Goal: Check status: Check status

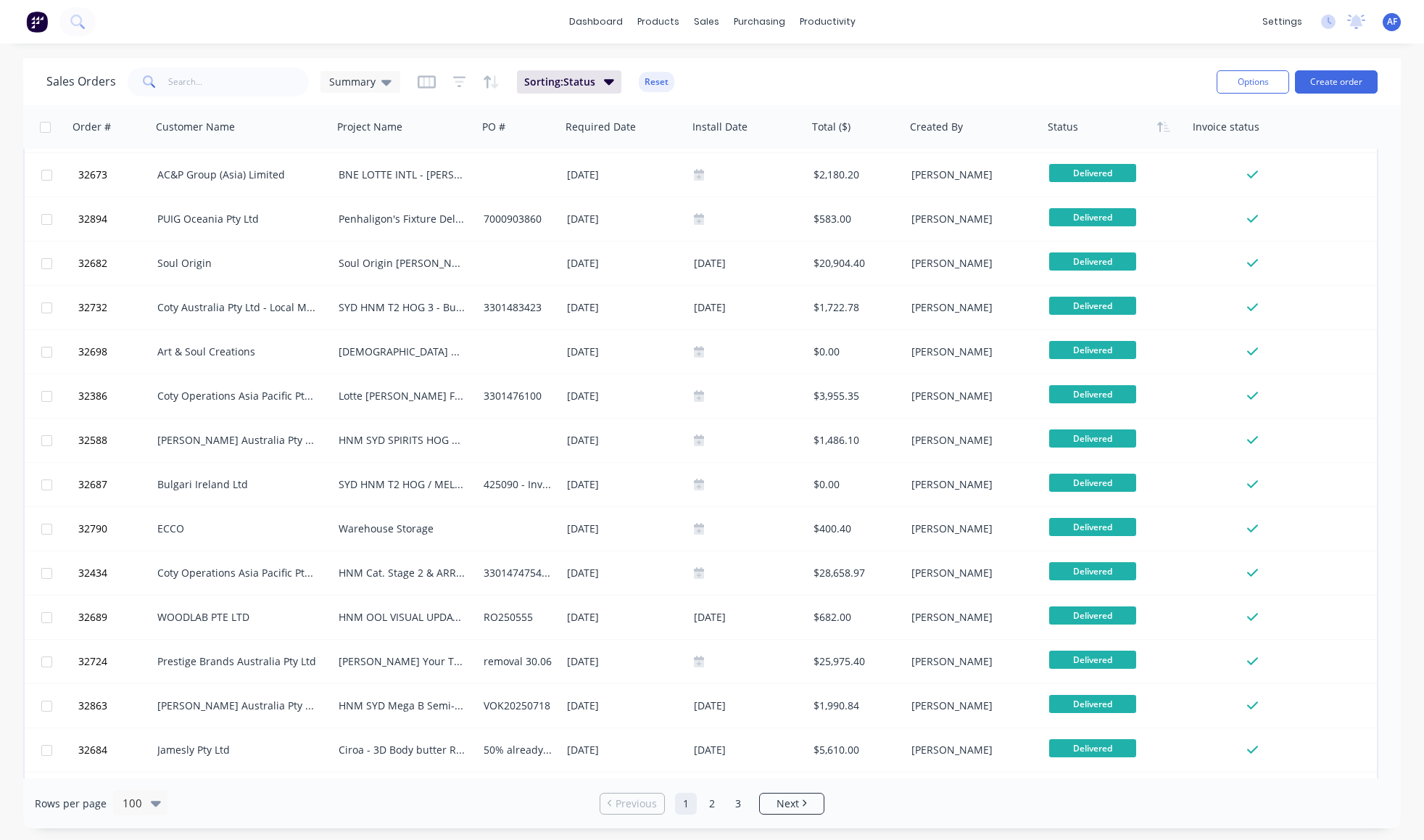
scroll to position [3794, 0]
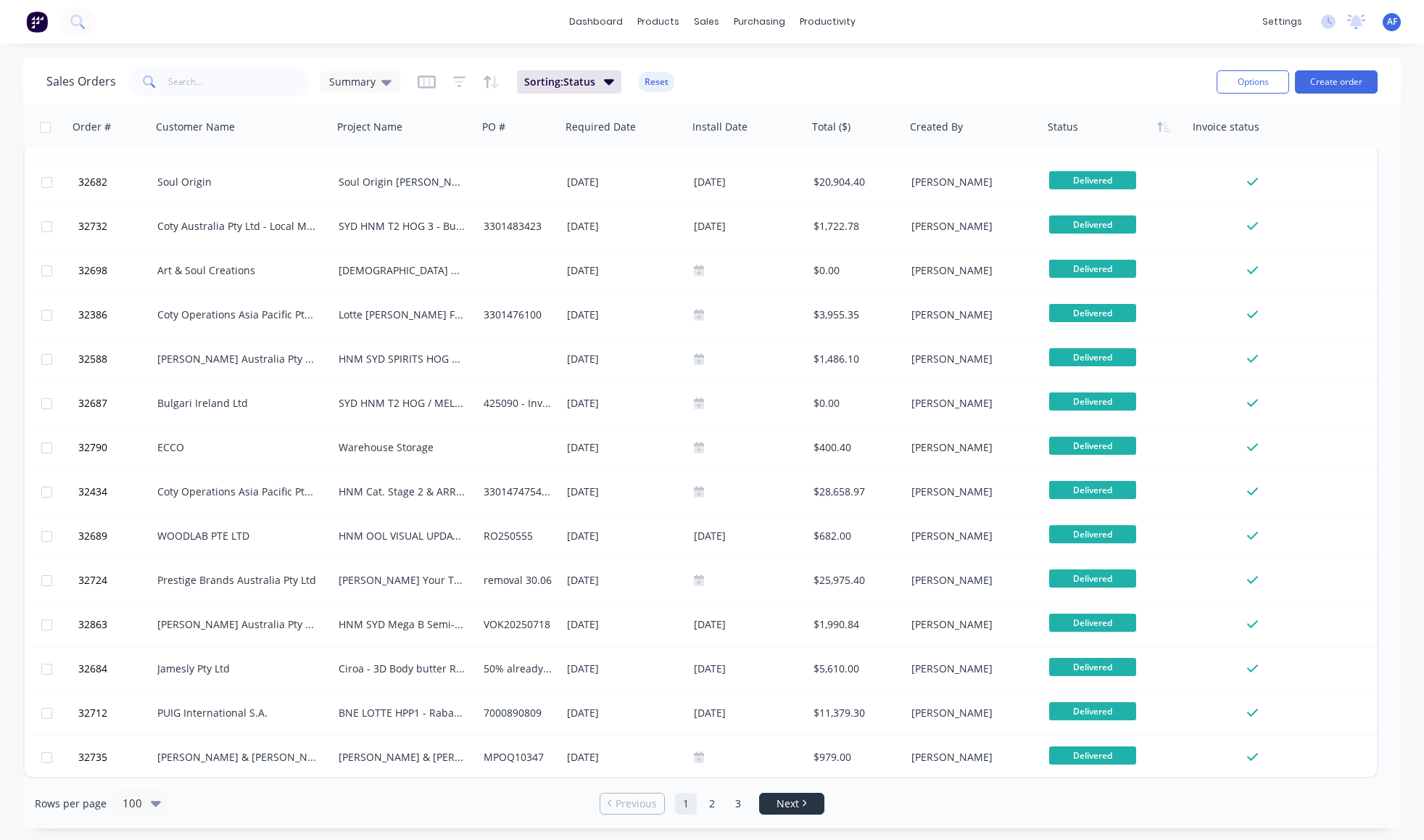
click at [795, 805] on span "Next" at bounding box center [788, 804] width 22 height 15
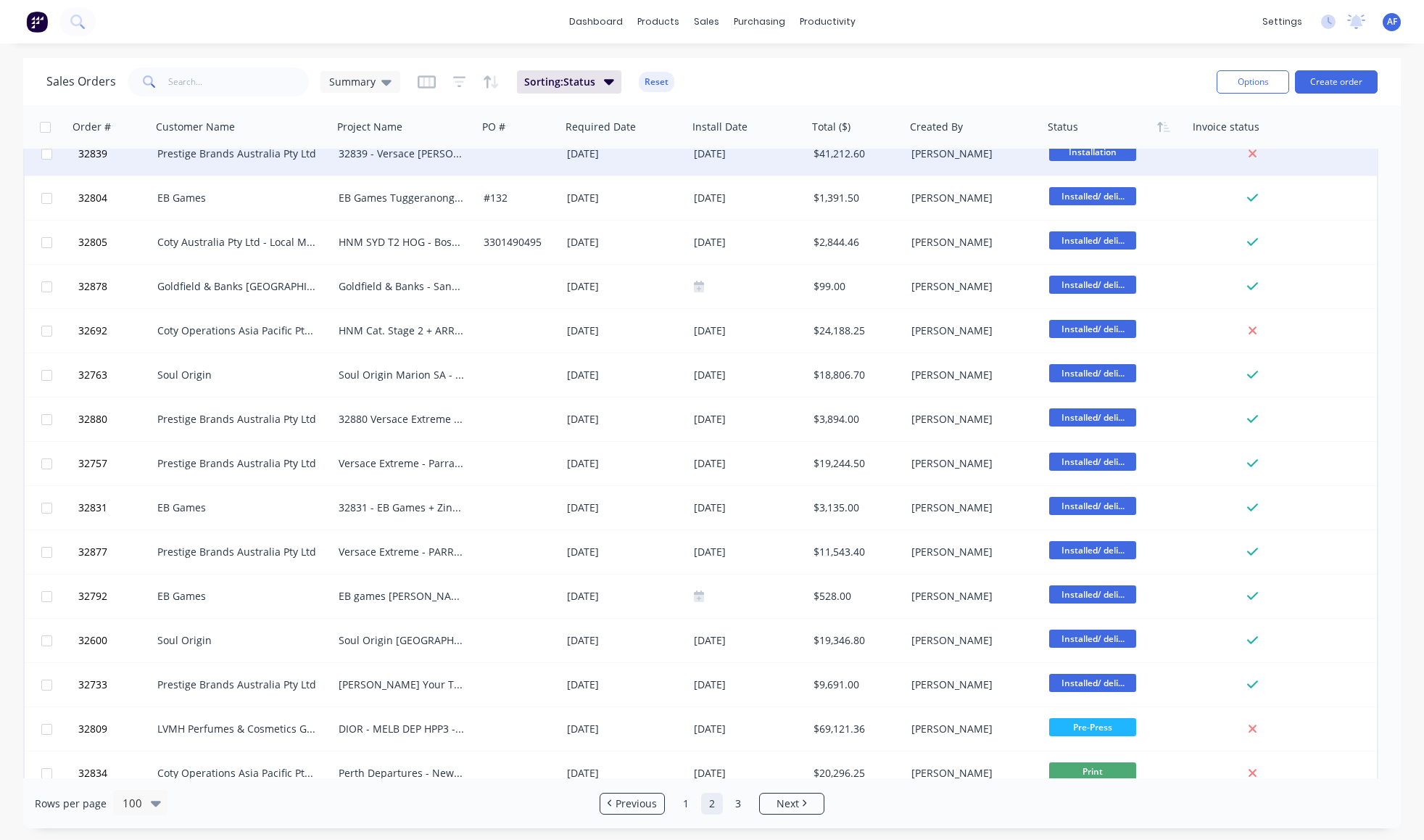
scroll to position [3627, 0]
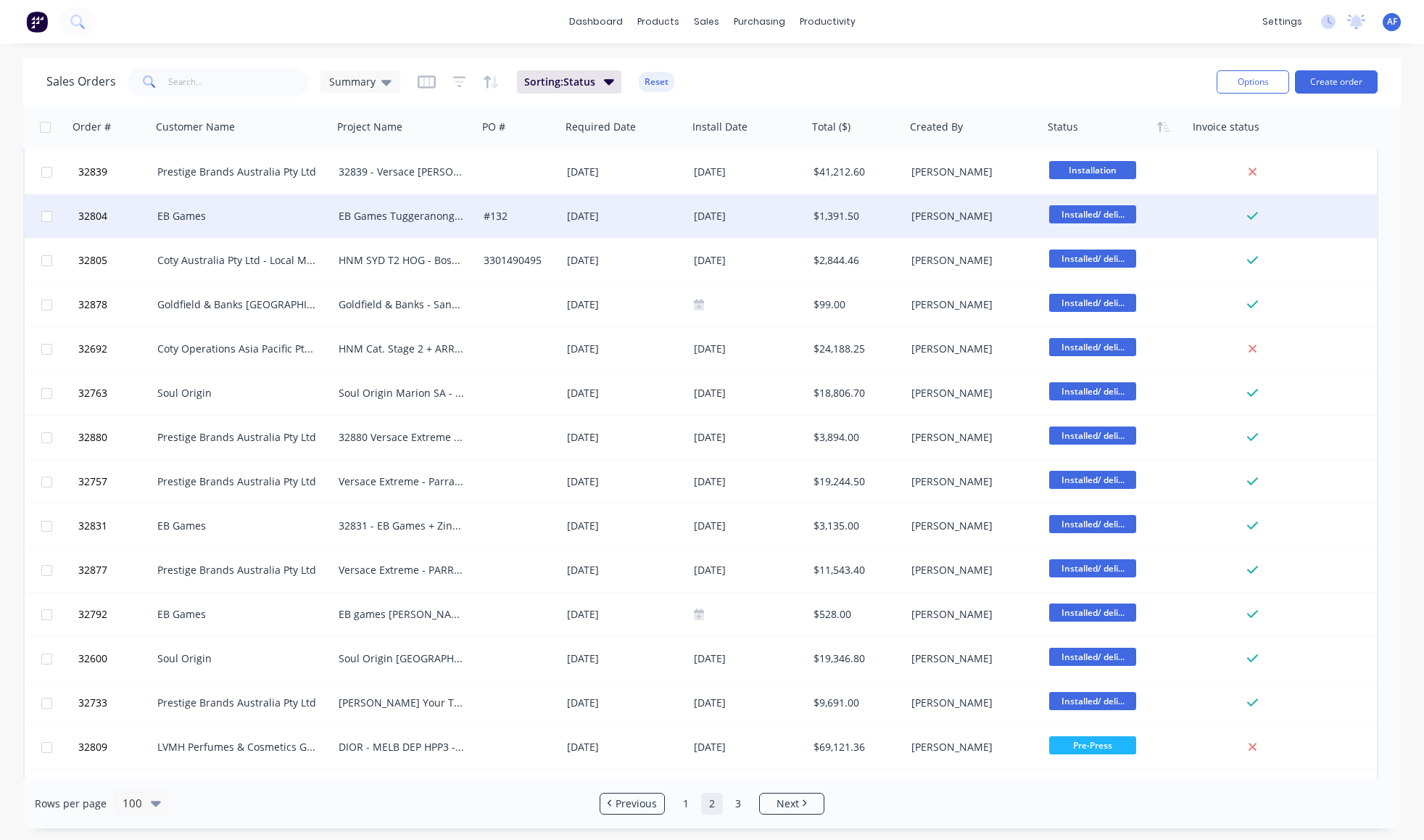
click at [1104, 216] on span "Installed/ deli..." at bounding box center [1093, 214] width 87 height 18
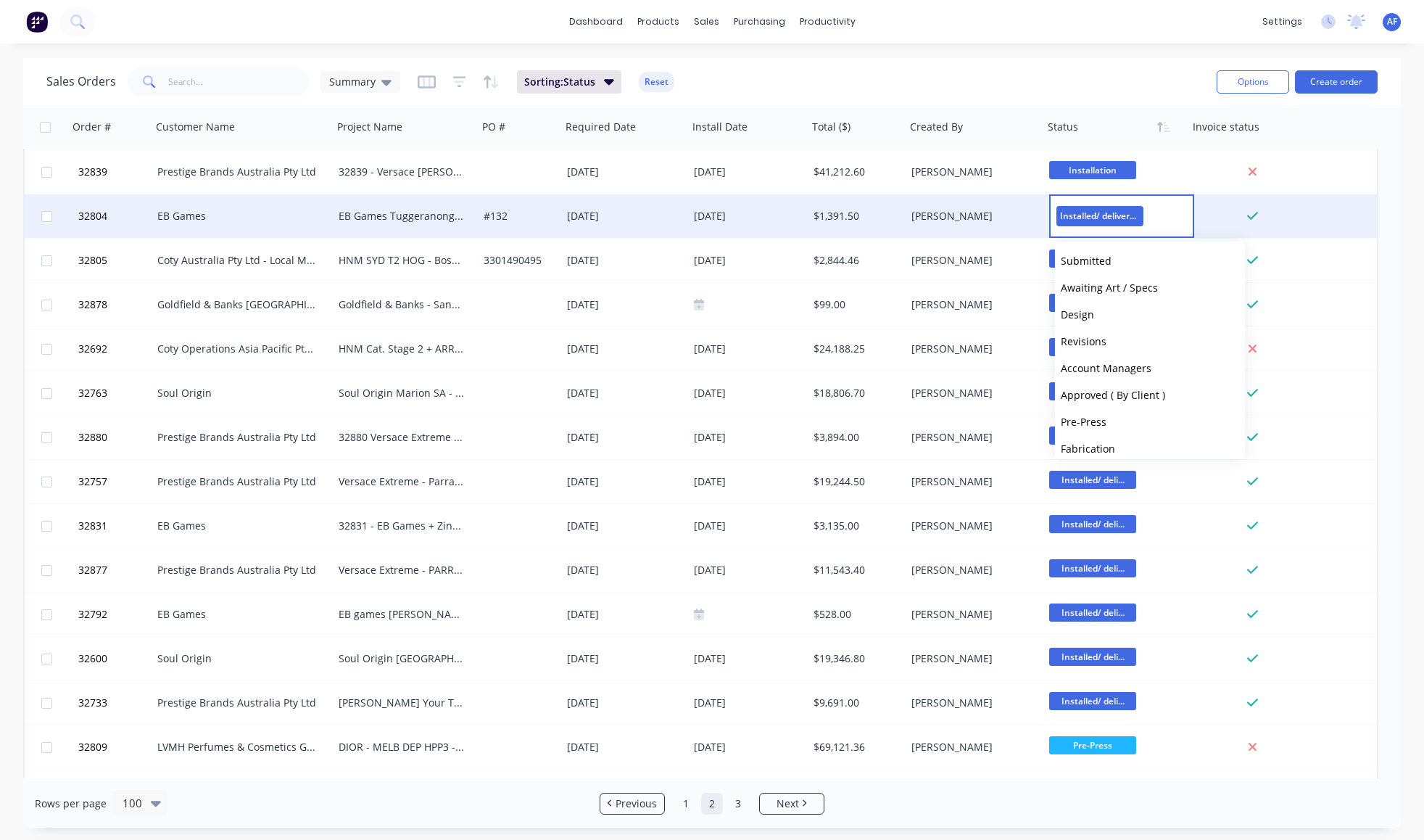
scroll to position [352, 0]
click at [1007, 83] on div "Sales Orders Summary Sorting: Status Reset" at bounding box center [625, 82] width 1159 height 35
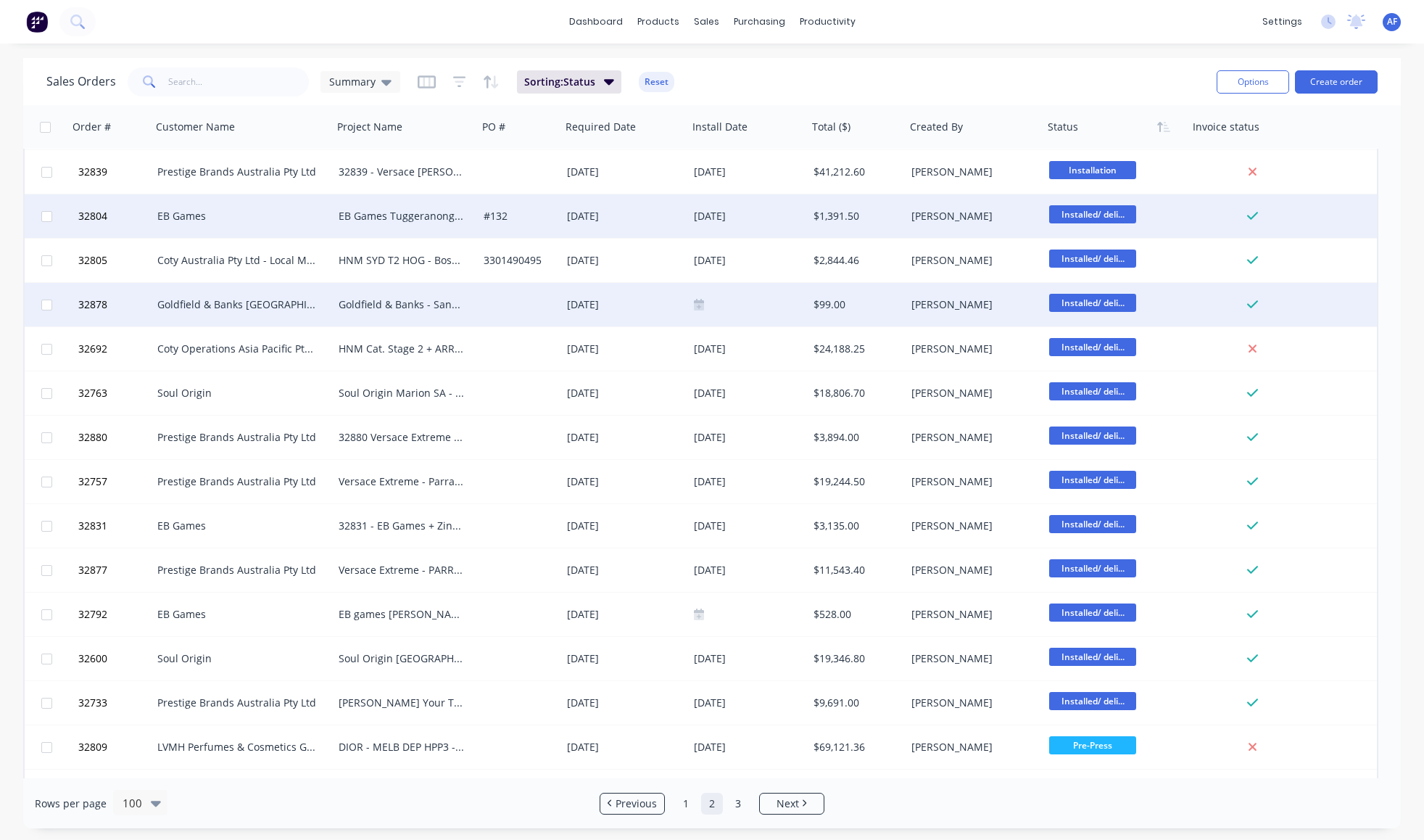
scroll to position [3794, 0]
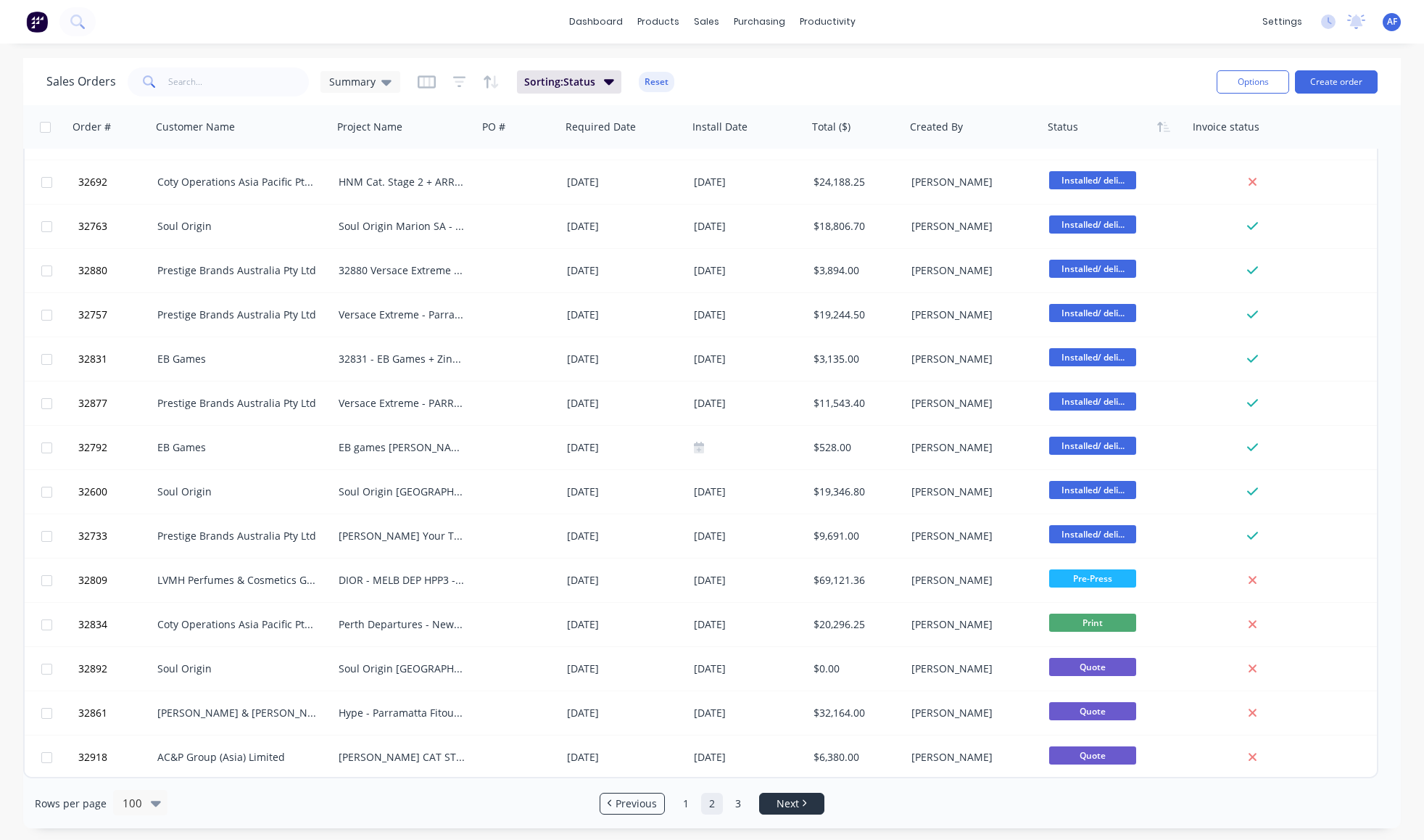
click at [777, 803] on span "Next" at bounding box center [788, 804] width 22 height 15
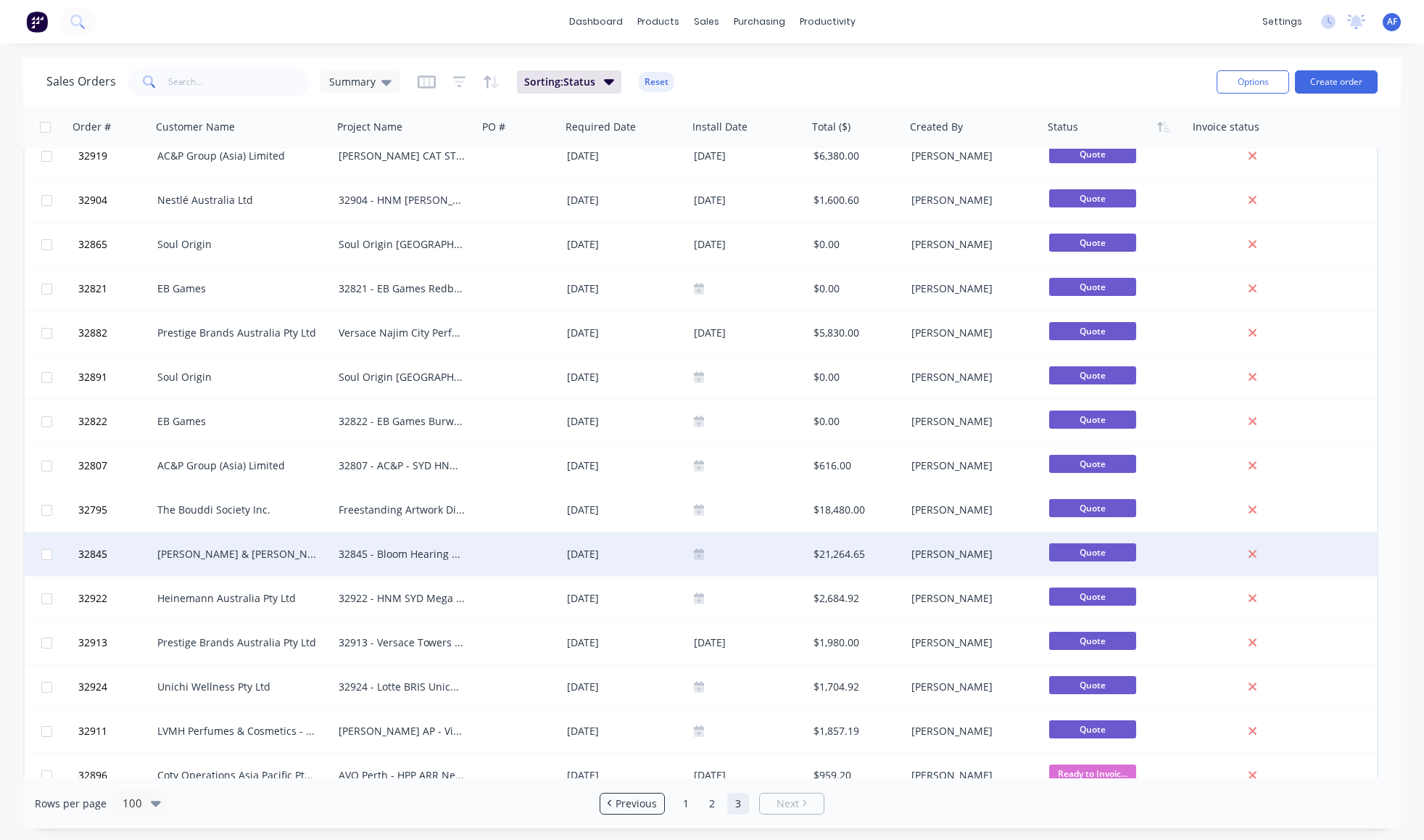
scroll to position [0, 0]
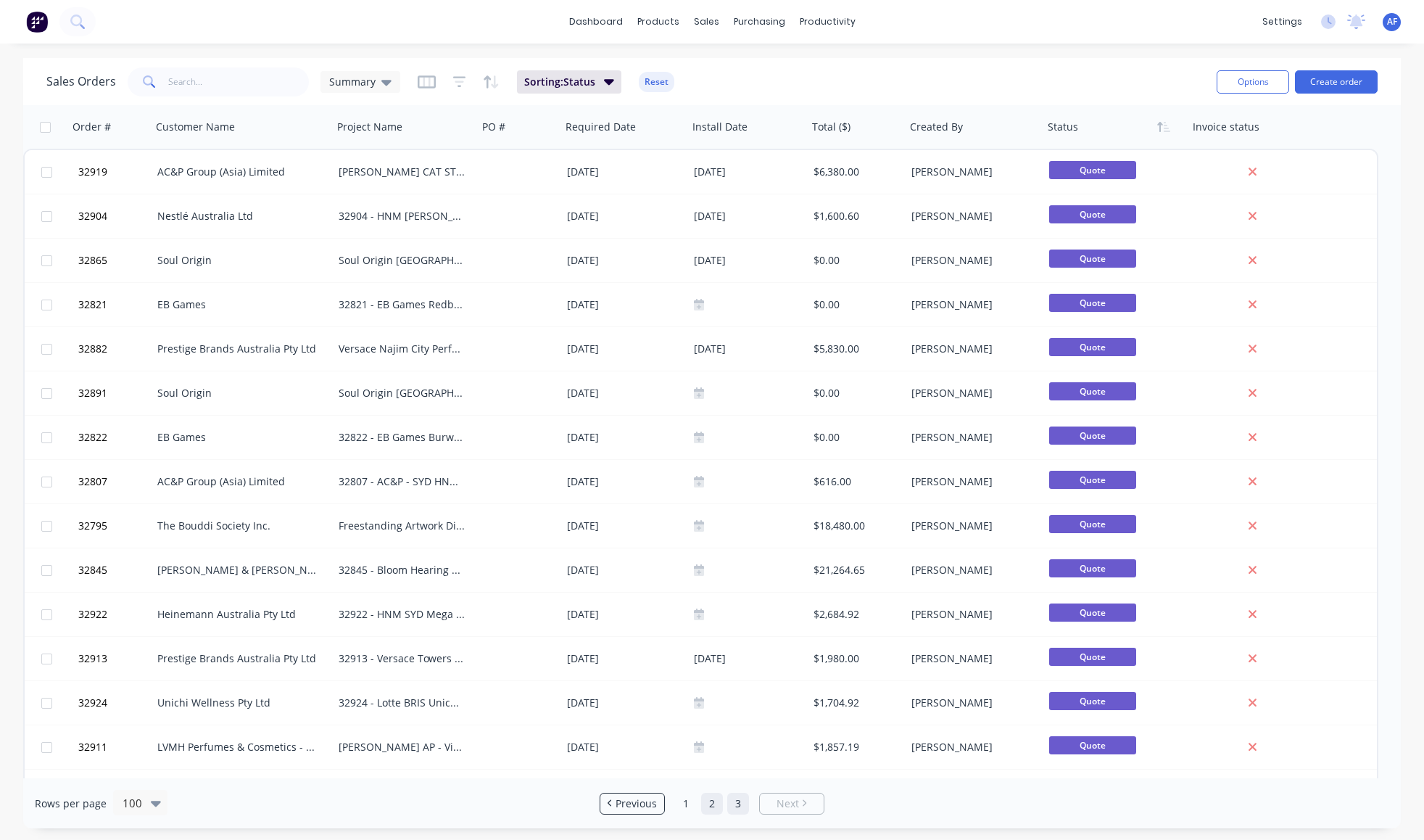
click at [712, 802] on link "2" at bounding box center [712, 803] width 21 height 21
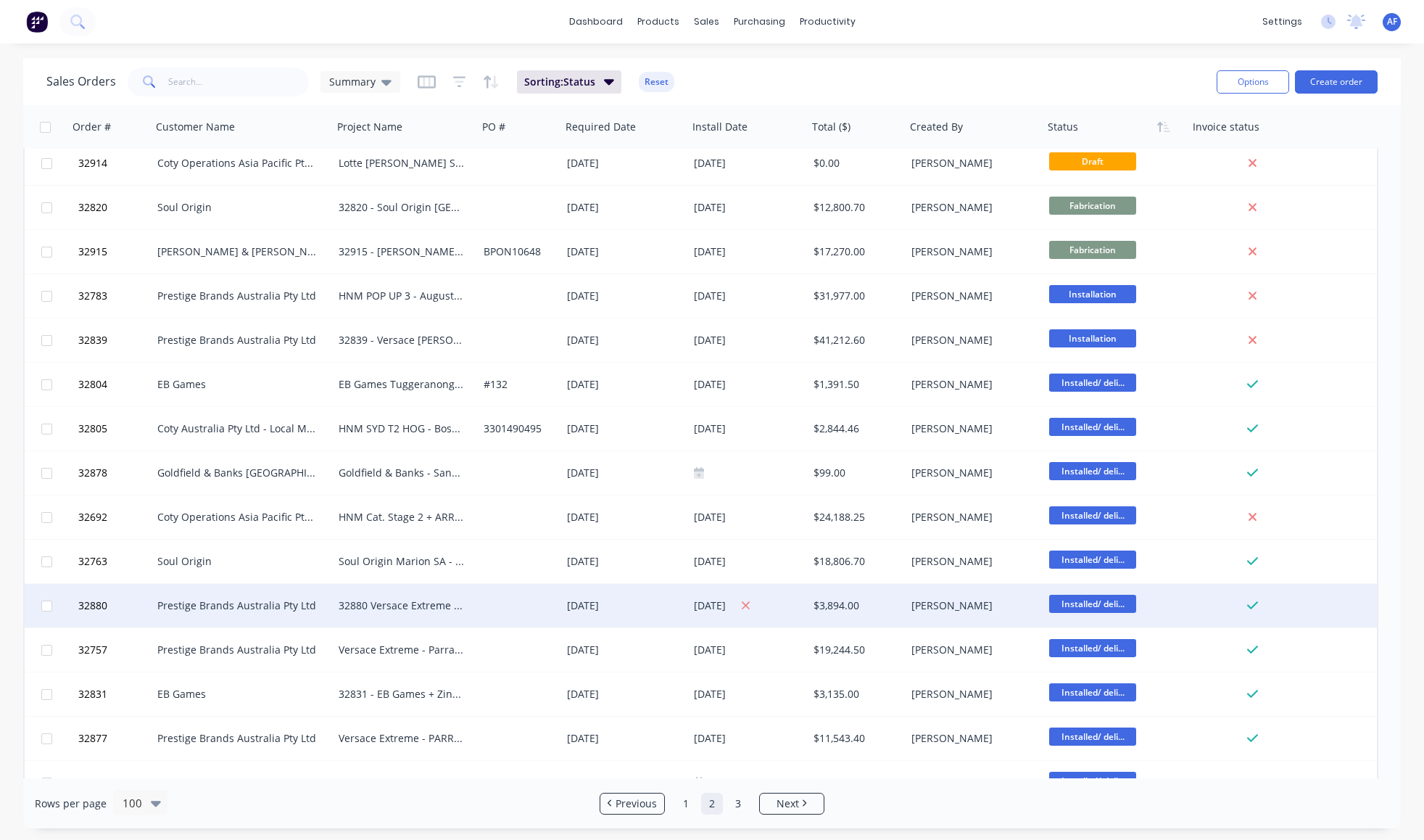
scroll to position [3539, 0]
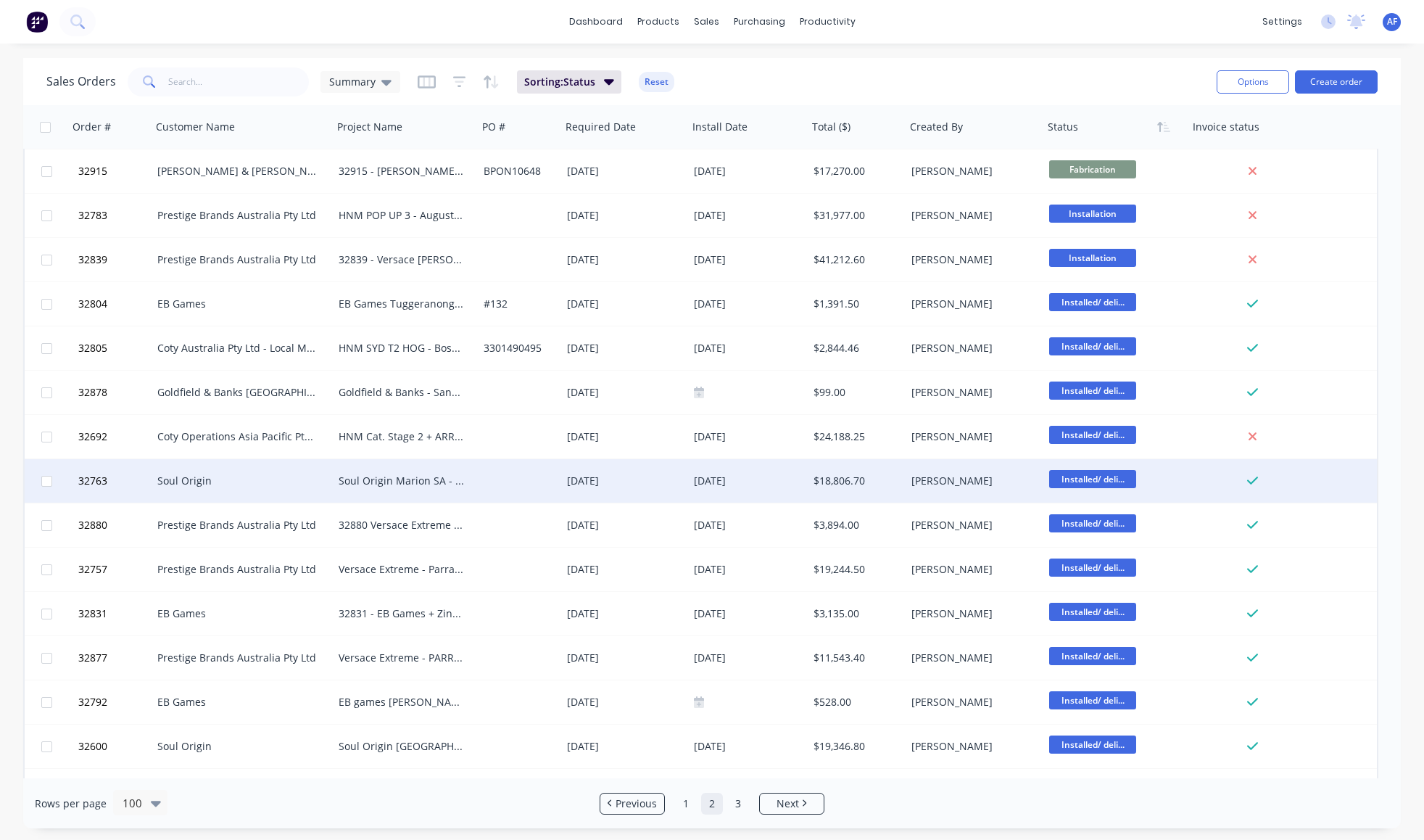
click at [402, 482] on div "Soul Origin Marion SA - Inline store" at bounding box center [402, 481] width 127 height 15
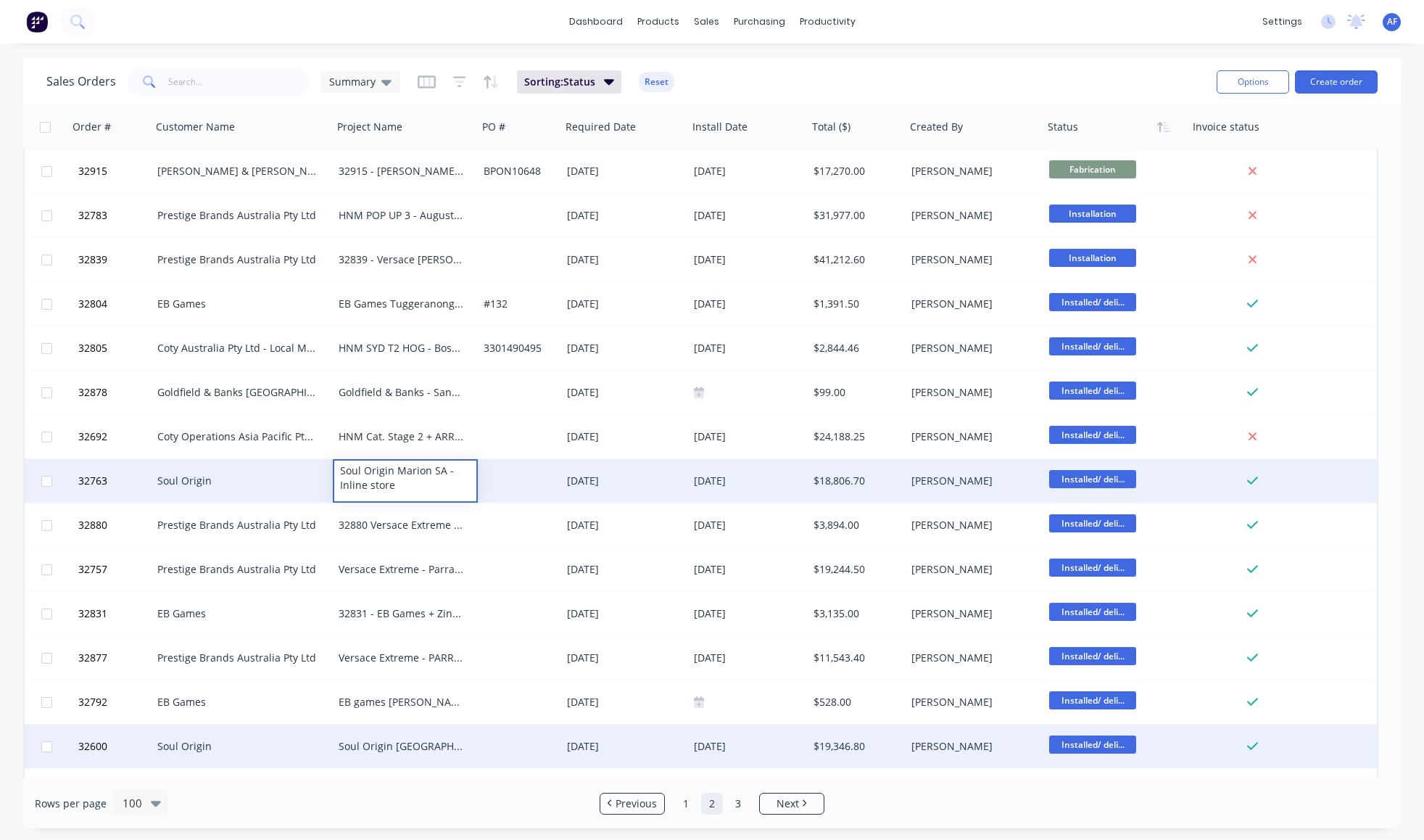
click at [428, 750] on div "Soul Origin [GEOGRAPHIC_DATA] [GEOGRAPHIC_DATA] - Store" at bounding box center [402, 746] width 127 height 15
click at [1081, 744] on span "Installed/ deli..." at bounding box center [1093, 744] width 87 height 18
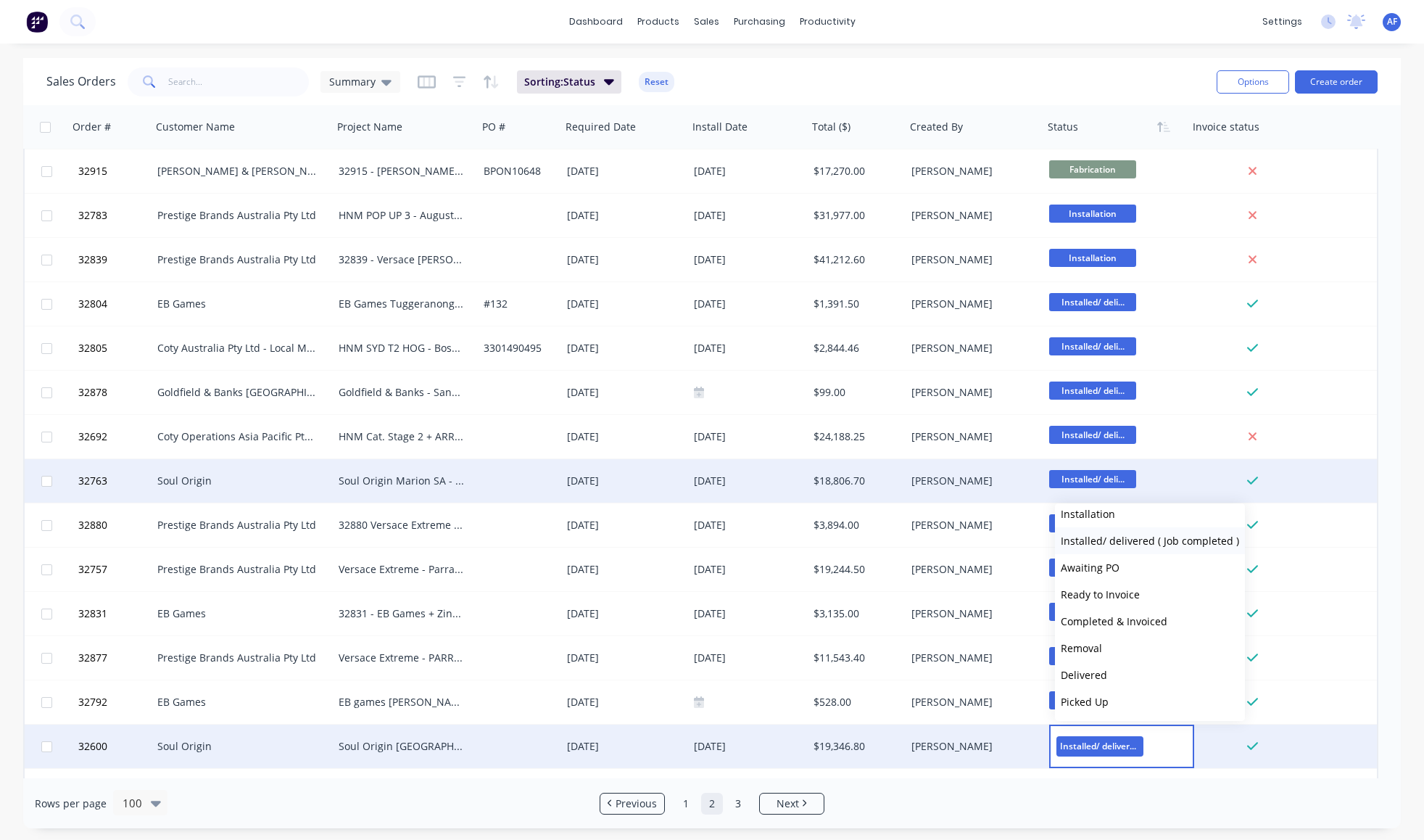
scroll to position [528, 0]
click at [1167, 628] on span "Completed & Invoiced" at bounding box center [1114, 621] width 107 height 14
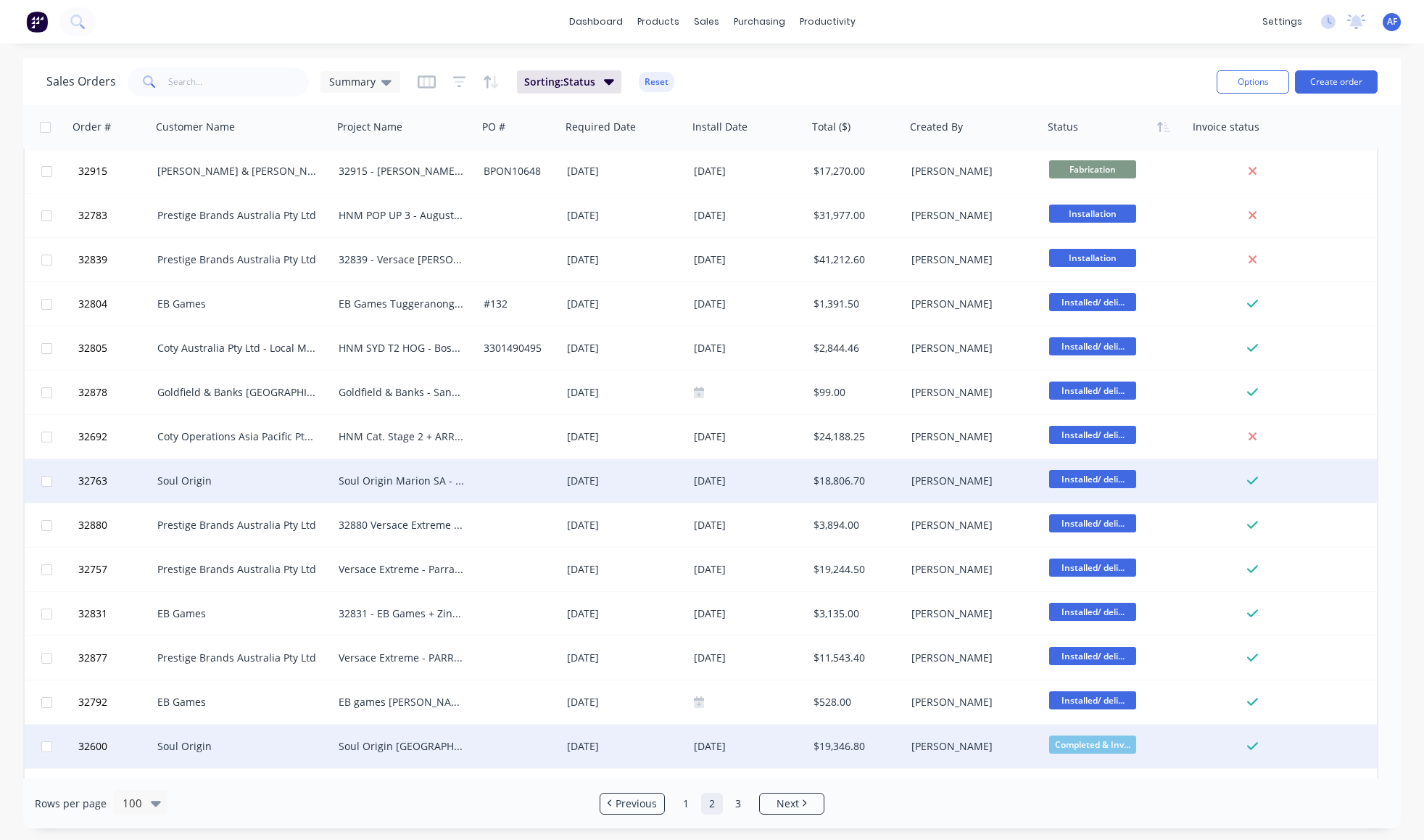
click at [1108, 473] on span "Installed/ deli..." at bounding box center [1093, 479] width 87 height 18
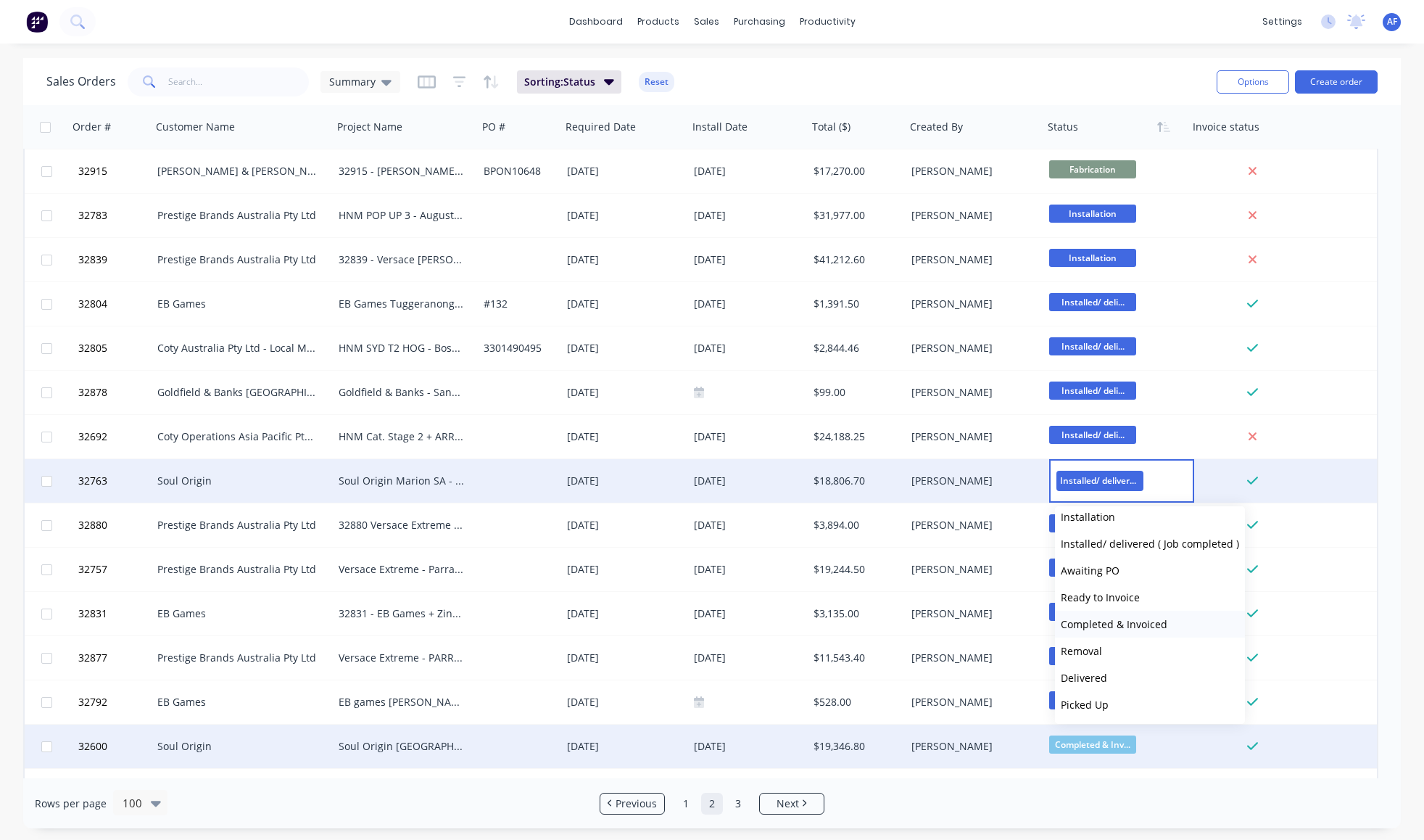
scroll to position [569, 0]
click at [1130, 617] on span "Completed & Invoiced" at bounding box center [1114, 624] width 107 height 14
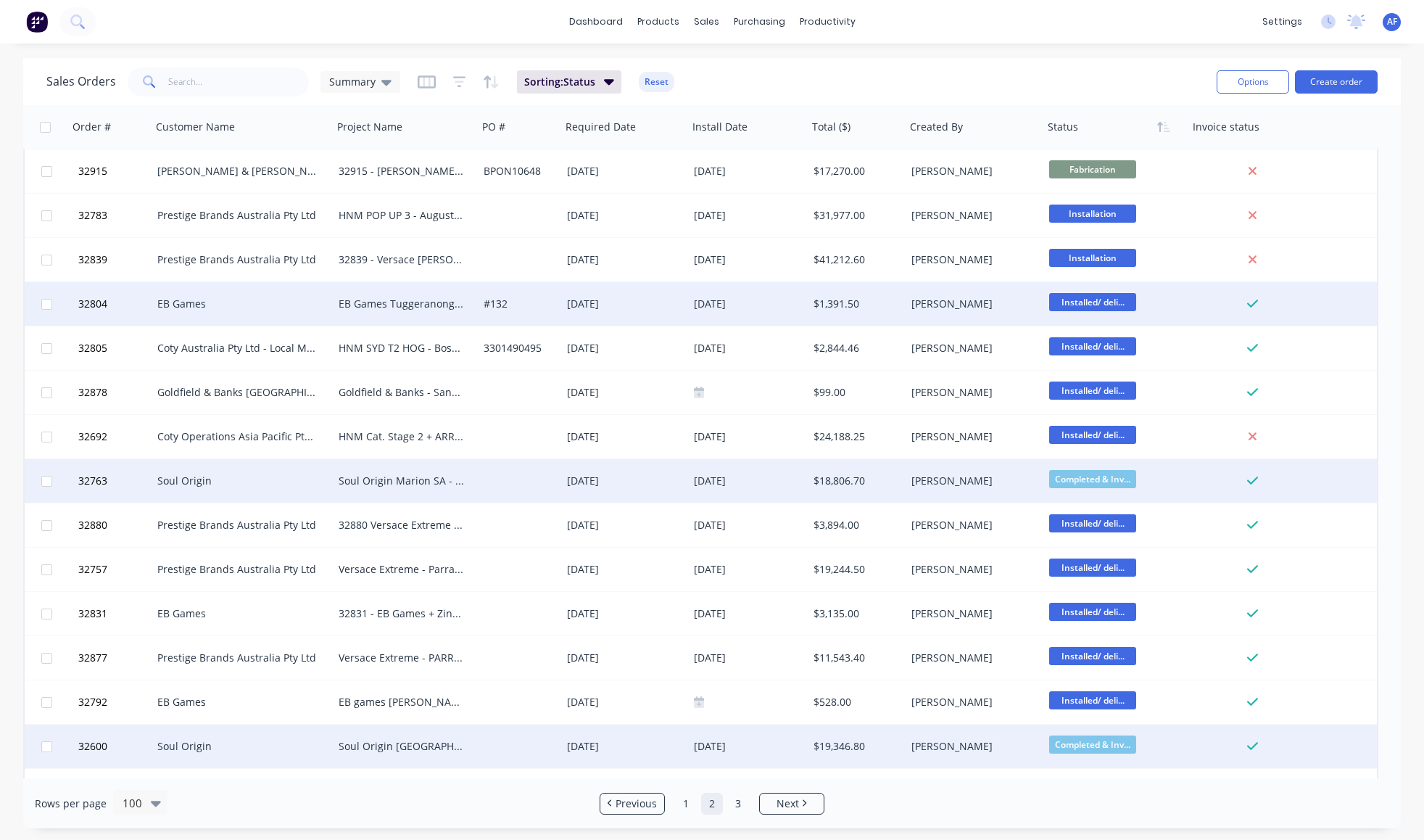
click at [1115, 307] on span "Installed/ deli..." at bounding box center [1093, 302] width 87 height 18
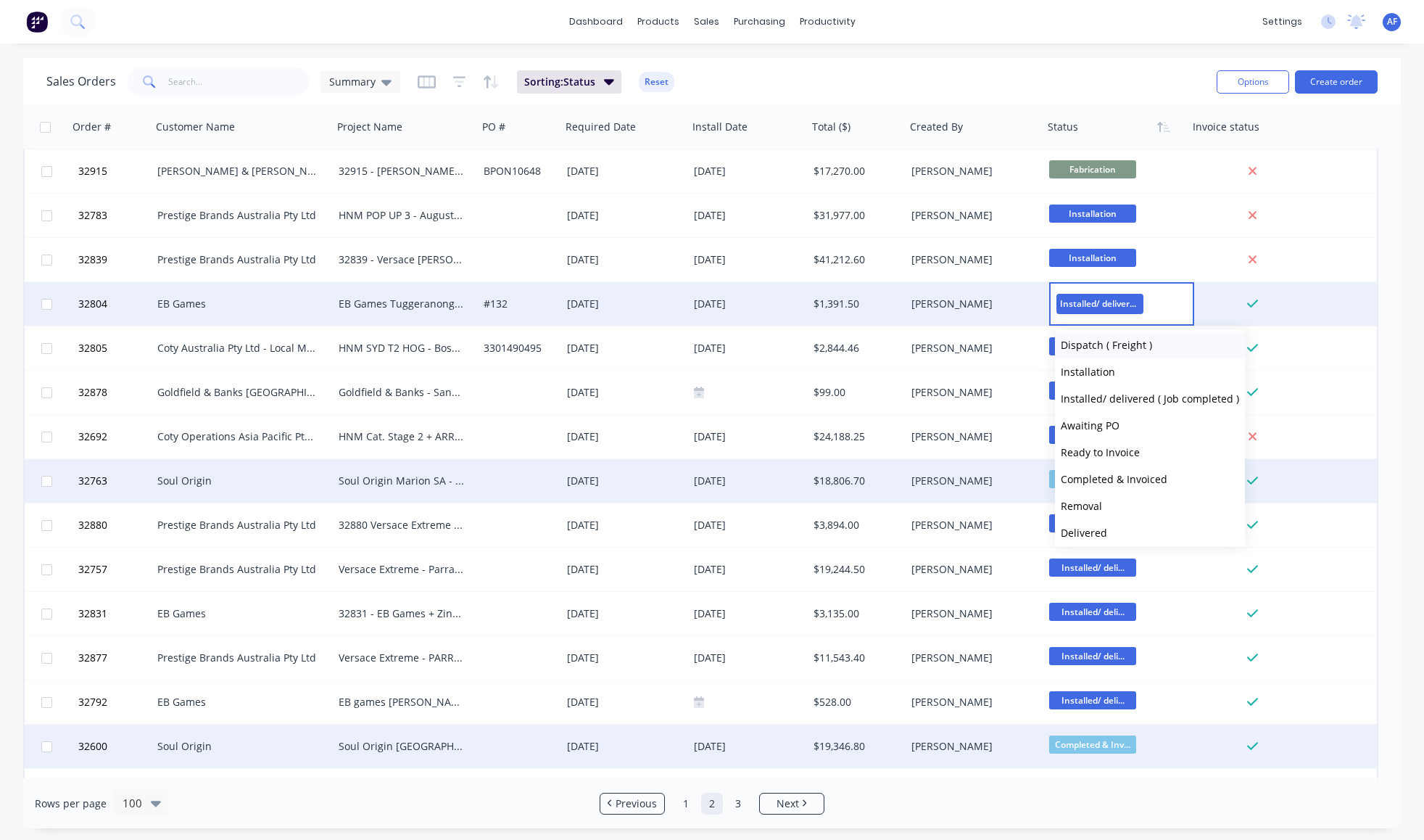
scroll to position [490, 0]
click at [1126, 454] on span "Completed & Invoiced" at bounding box center [1114, 447] width 107 height 14
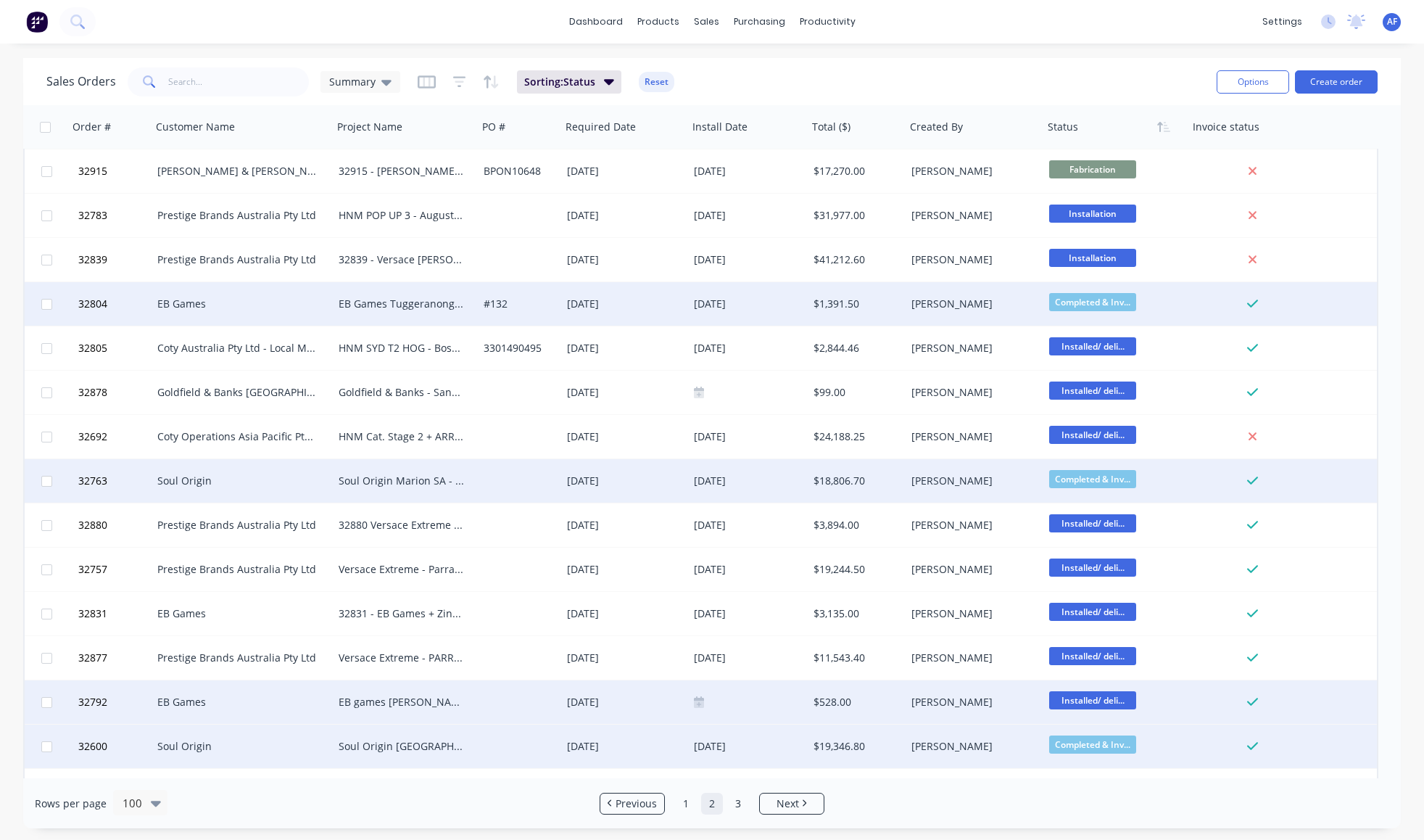
click at [1100, 698] on span "Installed/ deli..." at bounding box center [1093, 700] width 87 height 18
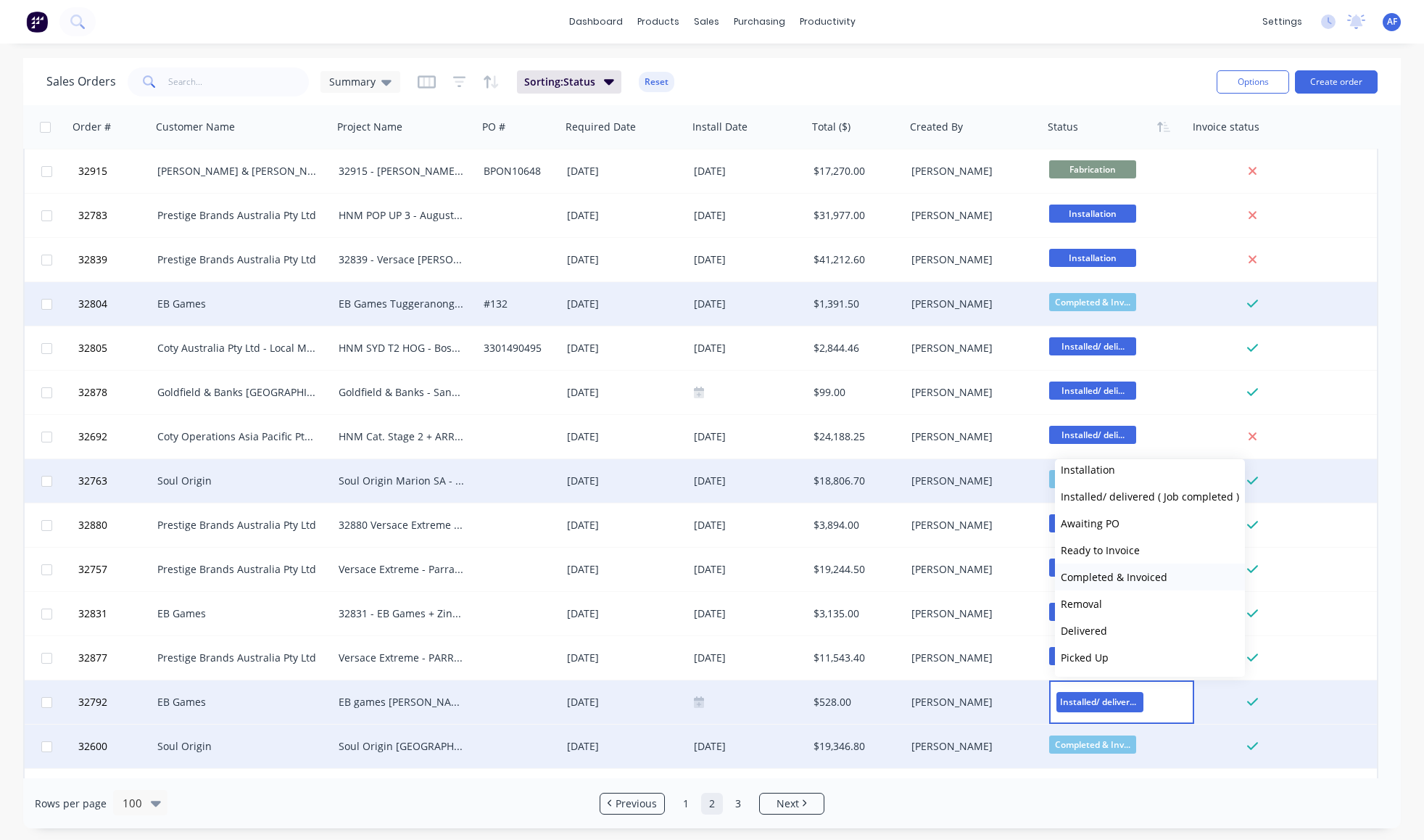
scroll to position [502, 0]
click at [1121, 583] on span "Completed & Invoiced" at bounding box center [1114, 577] width 107 height 14
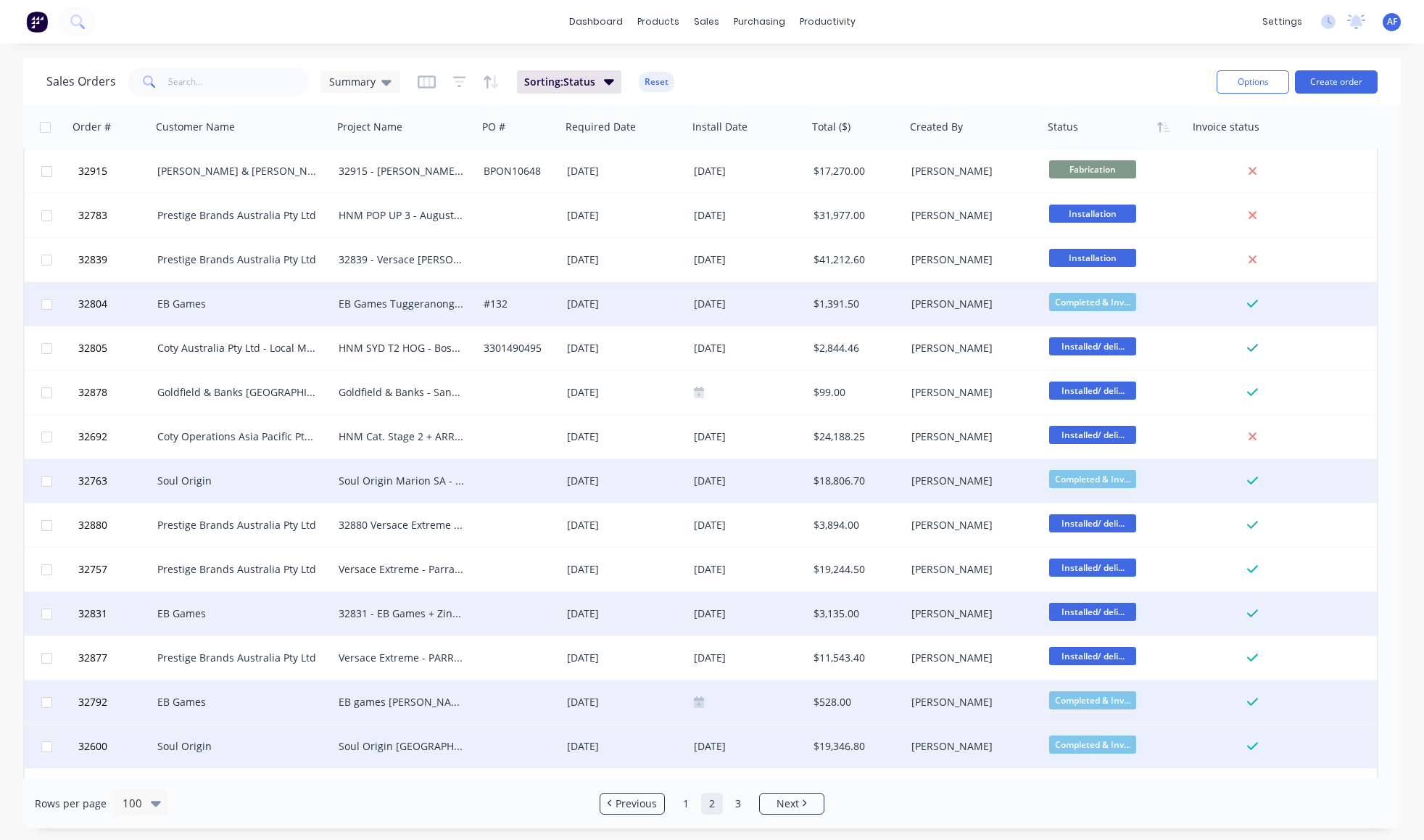
click at [1105, 616] on span "Installed/ deli..." at bounding box center [1093, 611] width 87 height 18
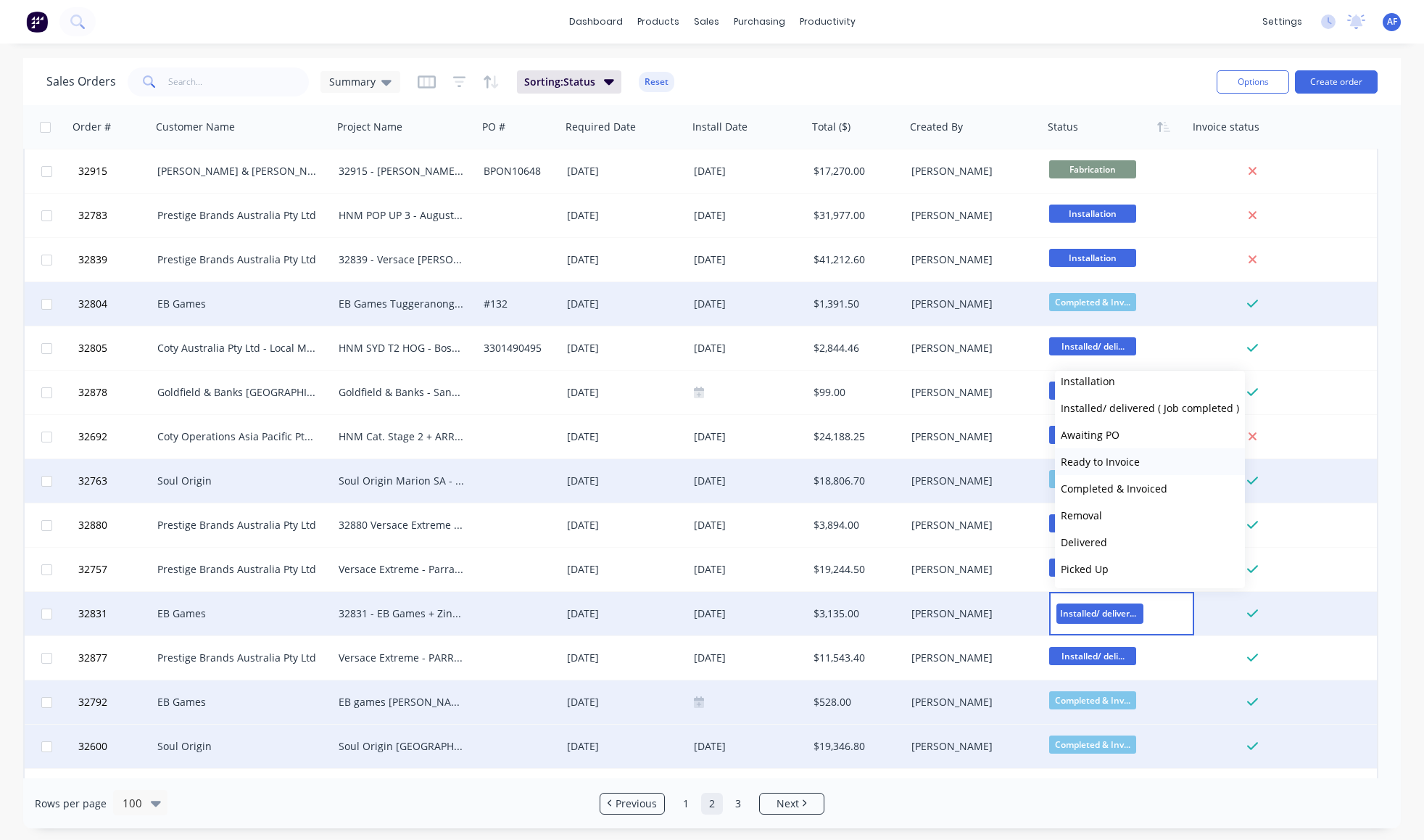
scroll to position [503, 0]
click at [1119, 496] on span "Completed & Invoiced" at bounding box center [1114, 488] width 107 height 14
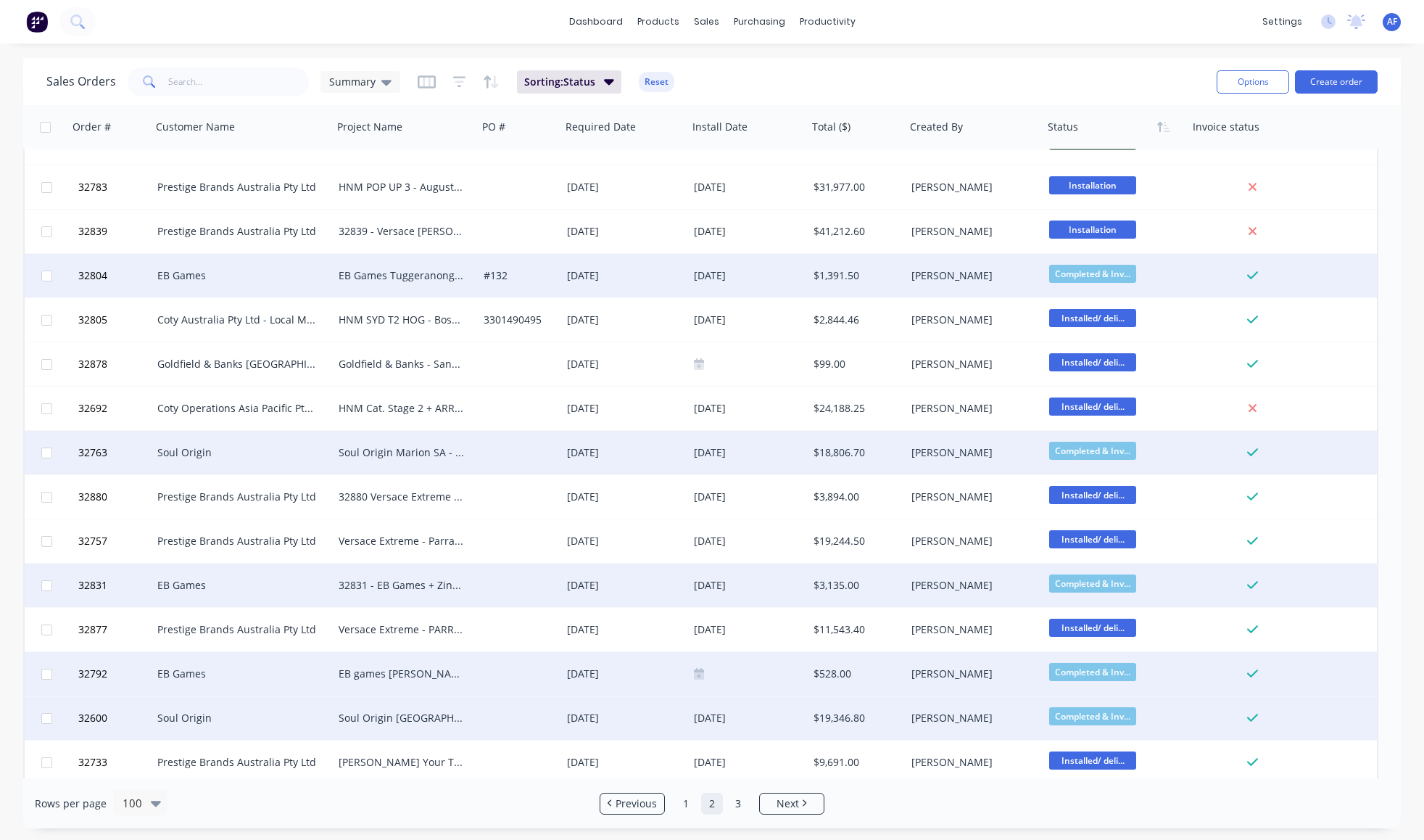
scroll to position [3577, 0]
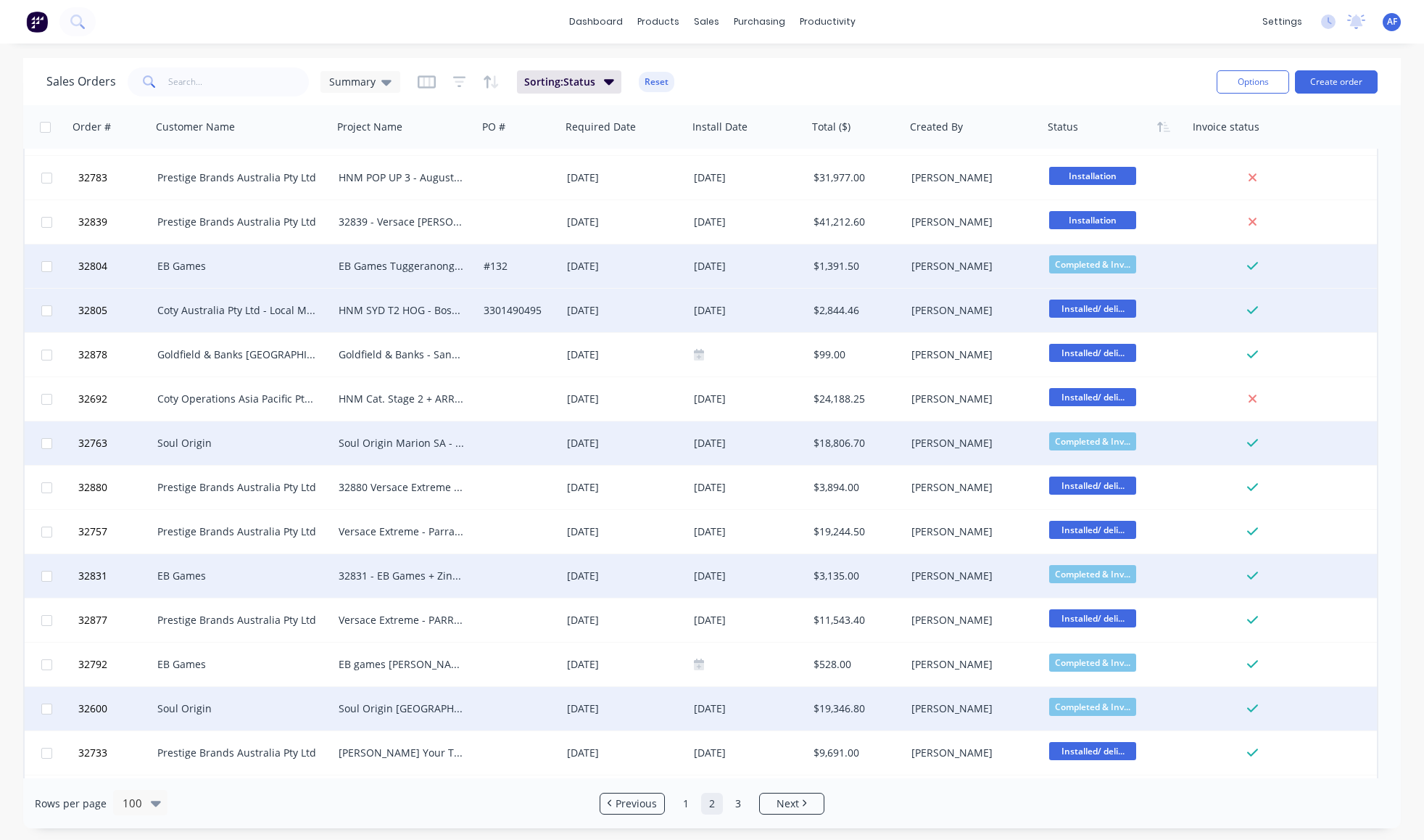
click at [1099, 309] on span "Installed/ deli..." at bounding box center [1093, 308] width 87 height 18
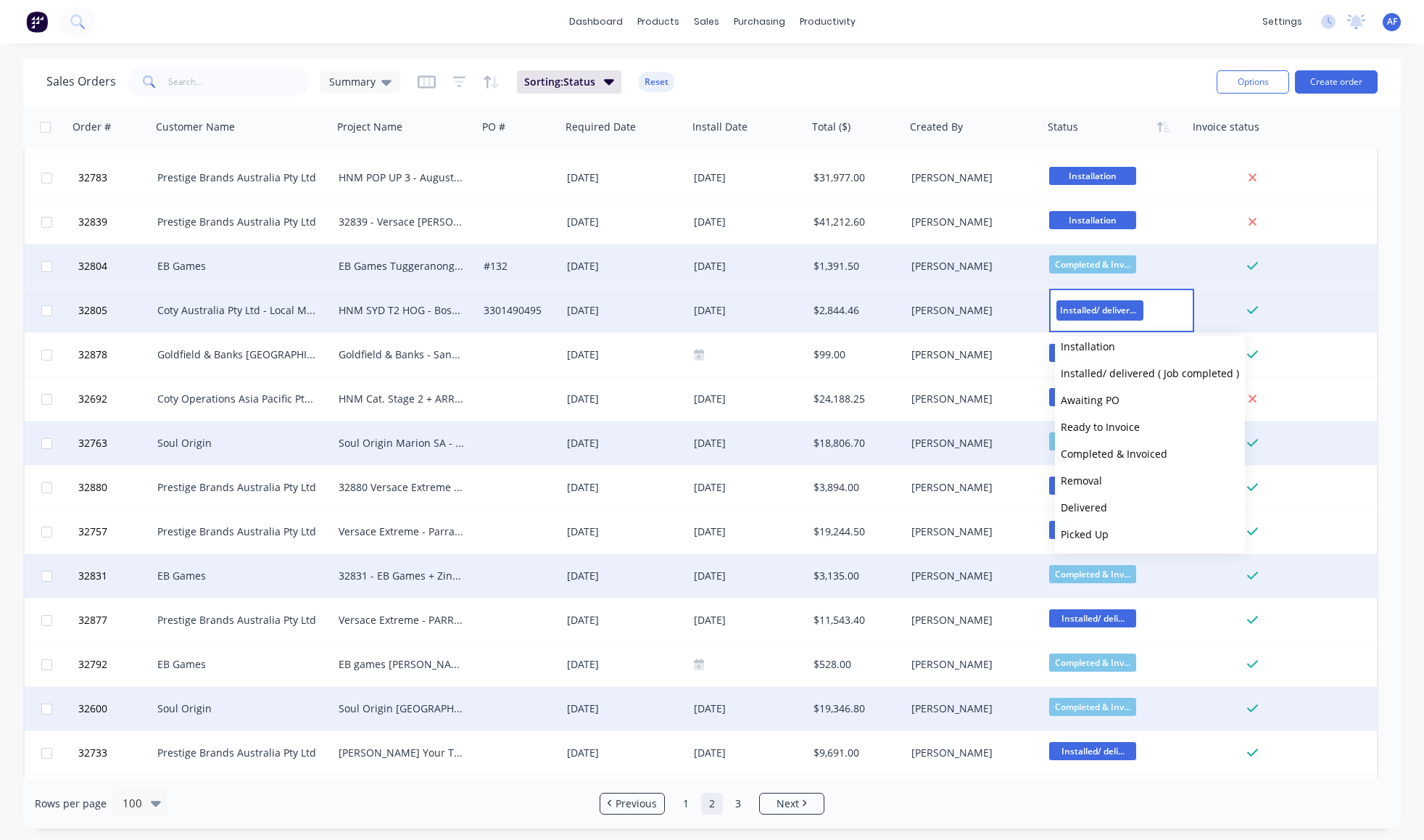
scroll to position [553, 0]
click at [1120, 450] on span "Completed & Invoiced" at bounding box center [1114, 454] width 107 height 14
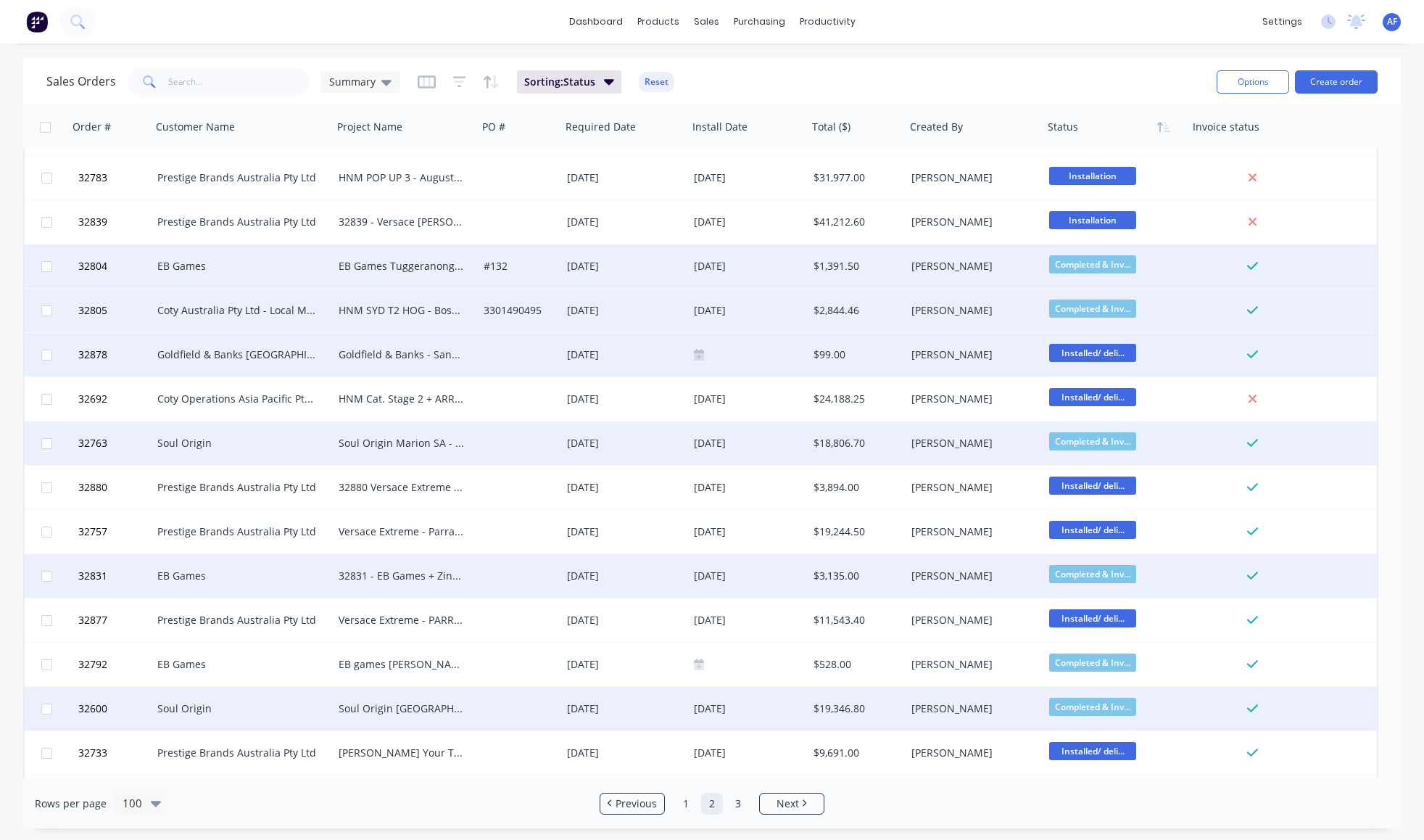
click at [1077, 359] on span "Installed/ deli..." at bounding box center [1093, 353] width 87 height 18
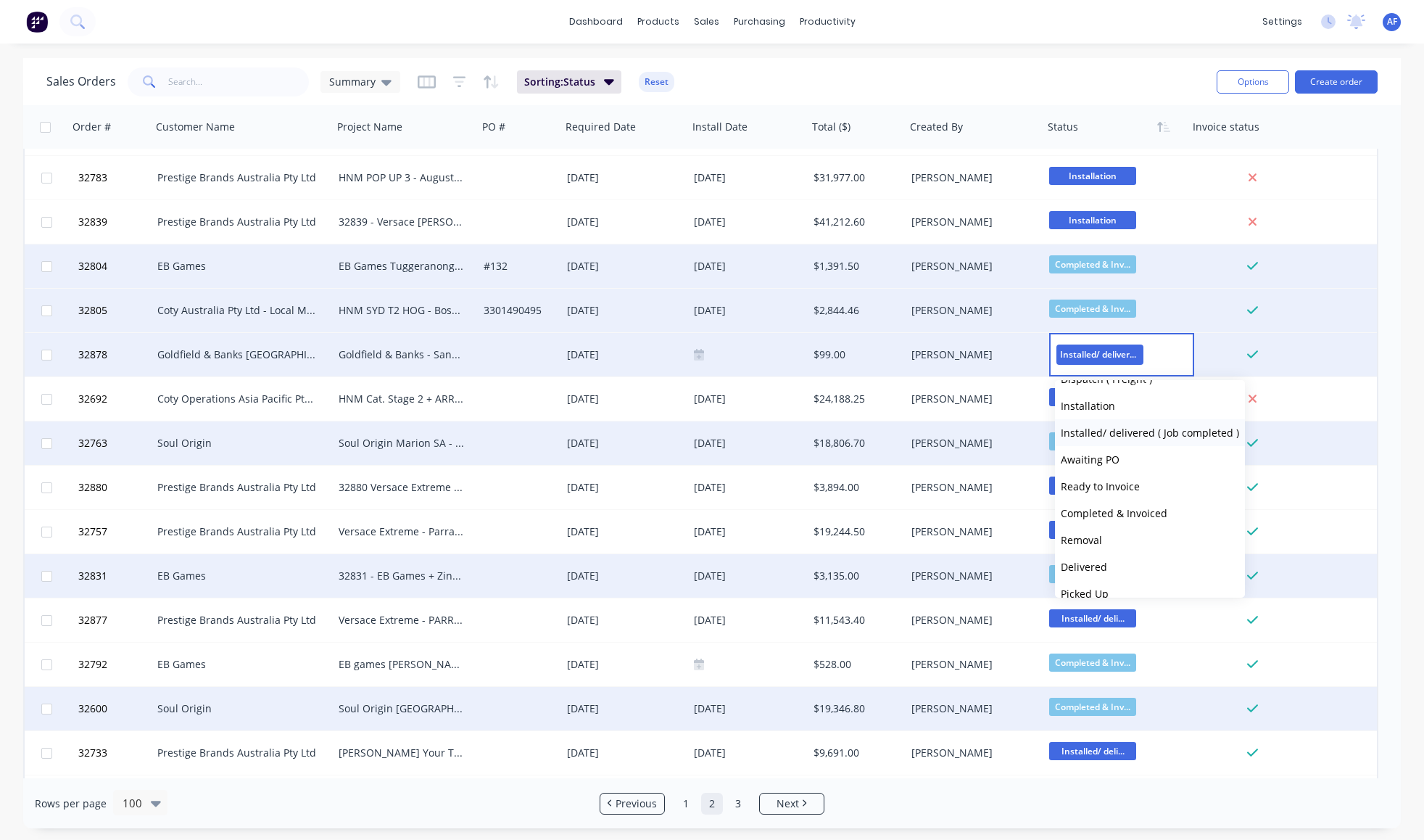
scroll to position [569, 0]
click at [1118, 491] on span "Completed & Invoiced" at bounding box center [1114, 498] width 107 height 14
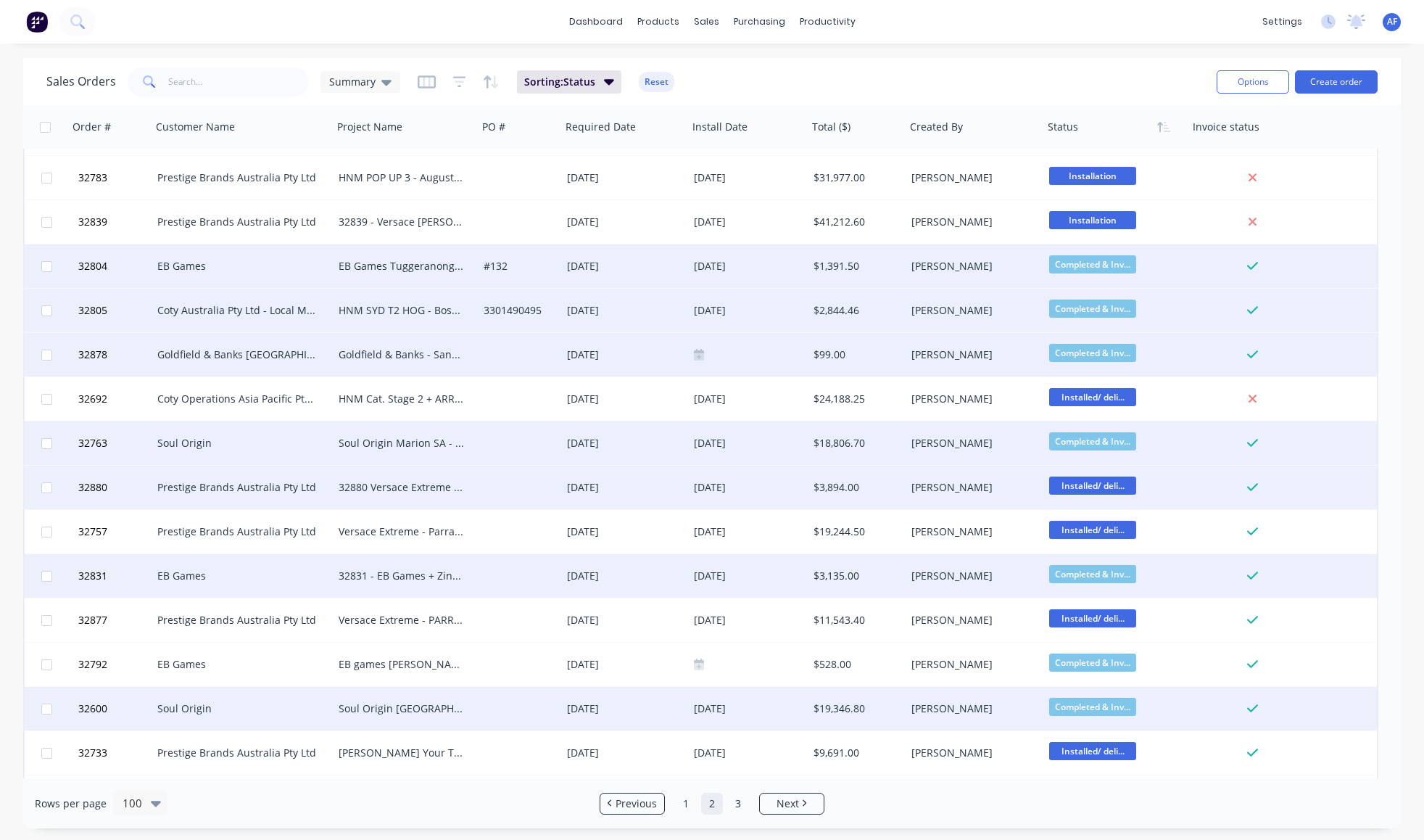
click at [1081, 485] on span "Installed/ deli..." at bounding box center [1093, 485] width 87 height 18
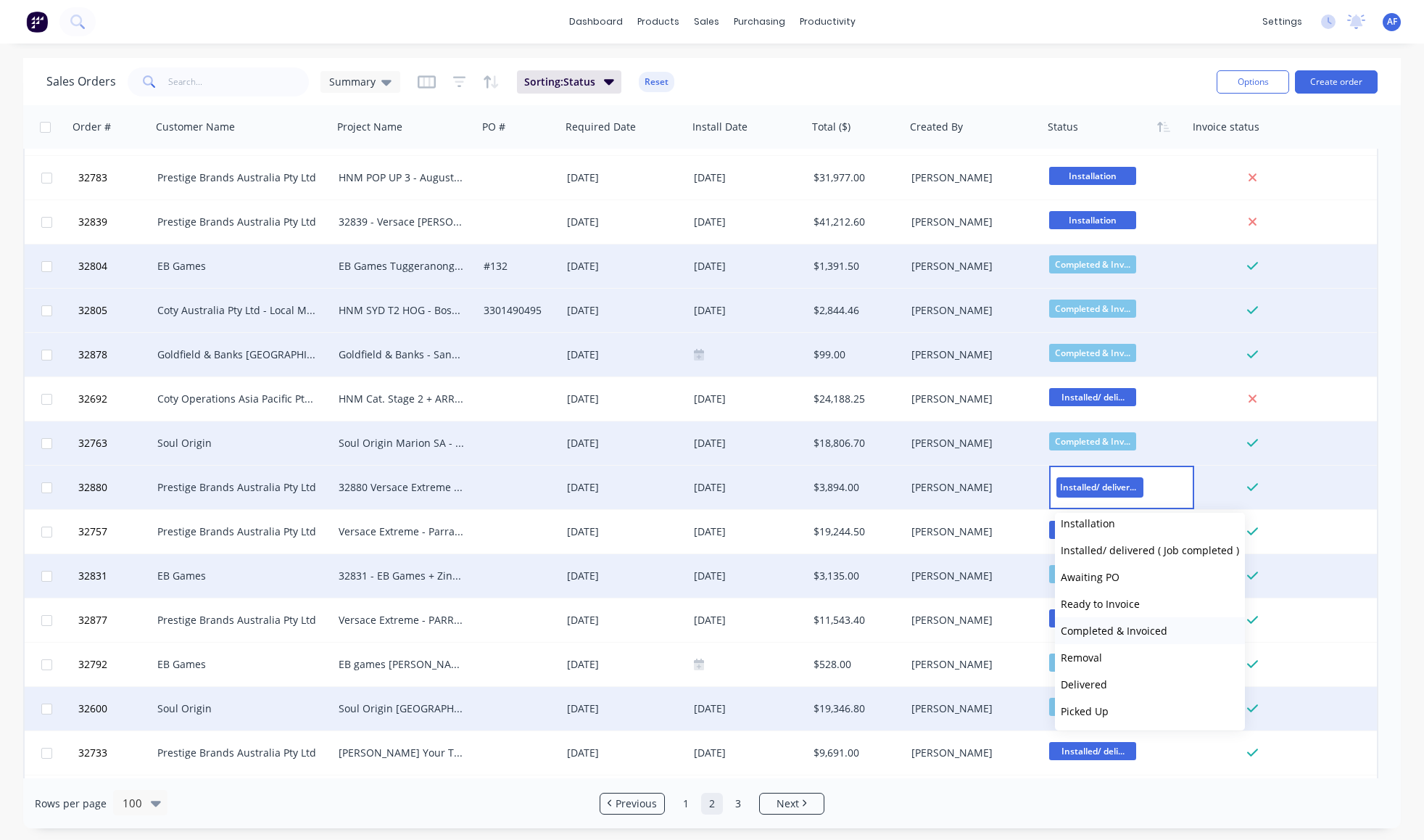
click at [1110, 624] on span "Completed & Invoiced" at bounding box center [1114, 631] width 107 height 14
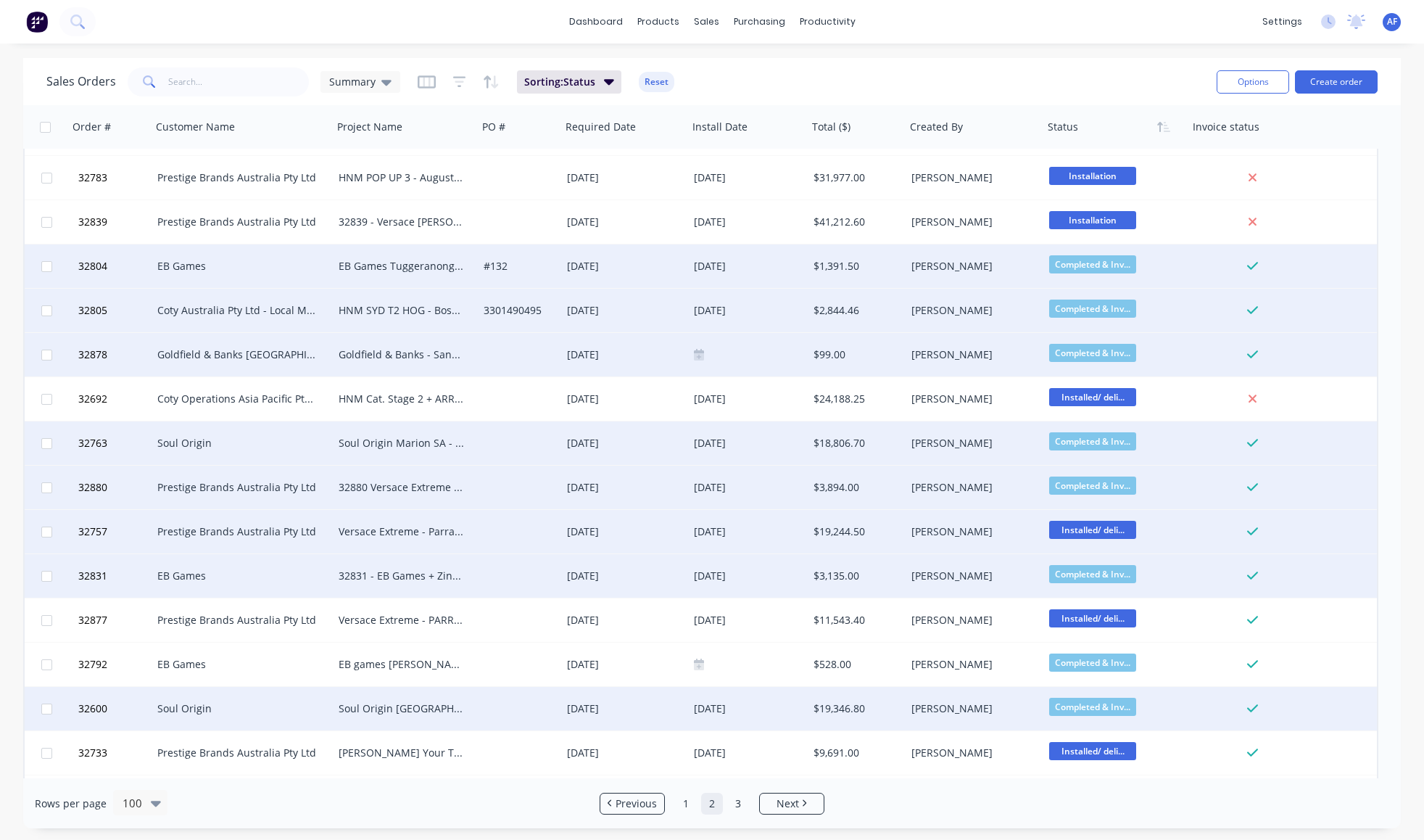
click at [1091, 527] on span "Installed/ deli..." at bounding box center [1093, 530] width 87 height 18
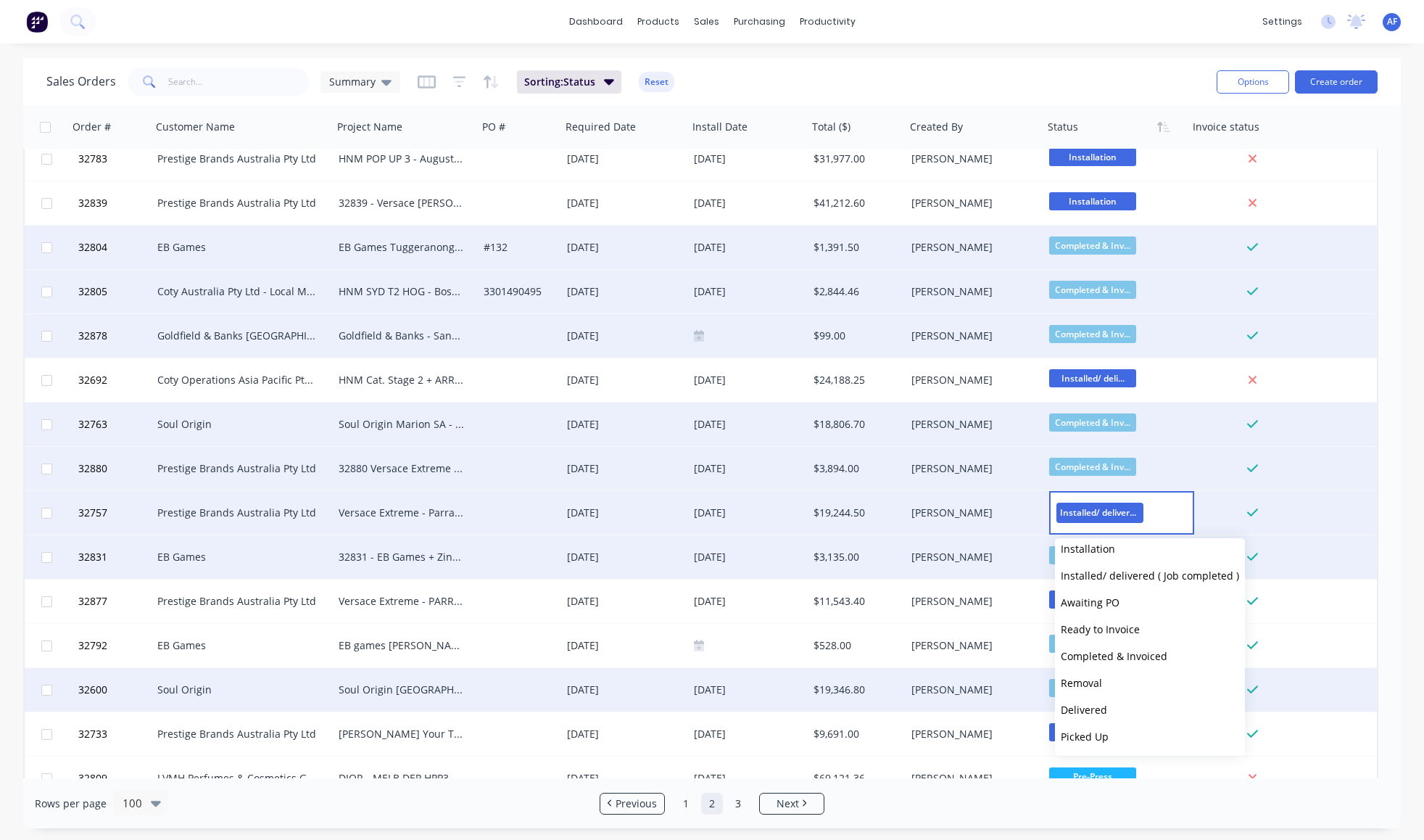
click at [1106, 649] on span "Completed & Invoiced" at bounding box center [1114, 656] width 107 height 14
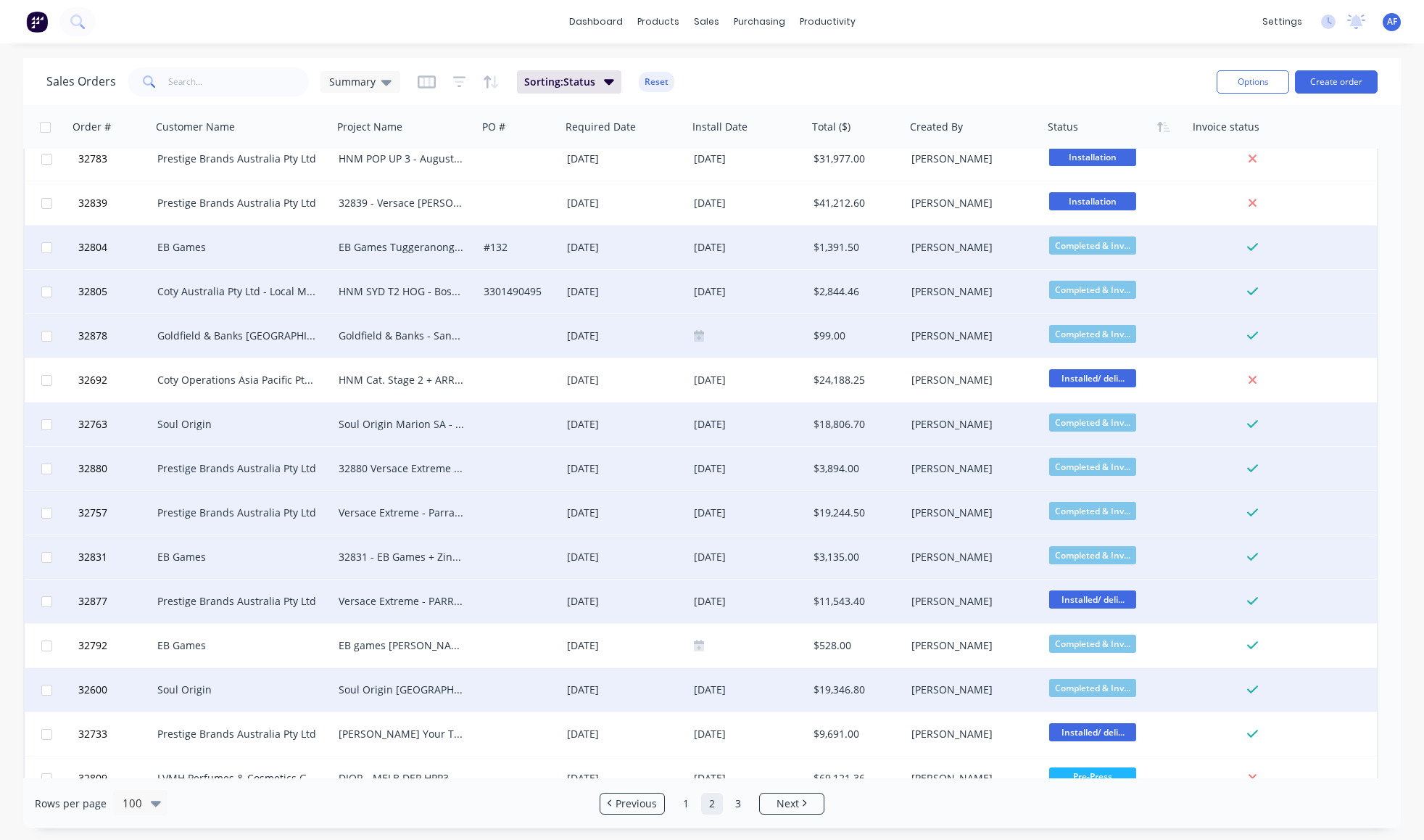
click at [1083, 600] on span "Installed/ deli..." at bounding box center [1093, 599] width 87 height 18
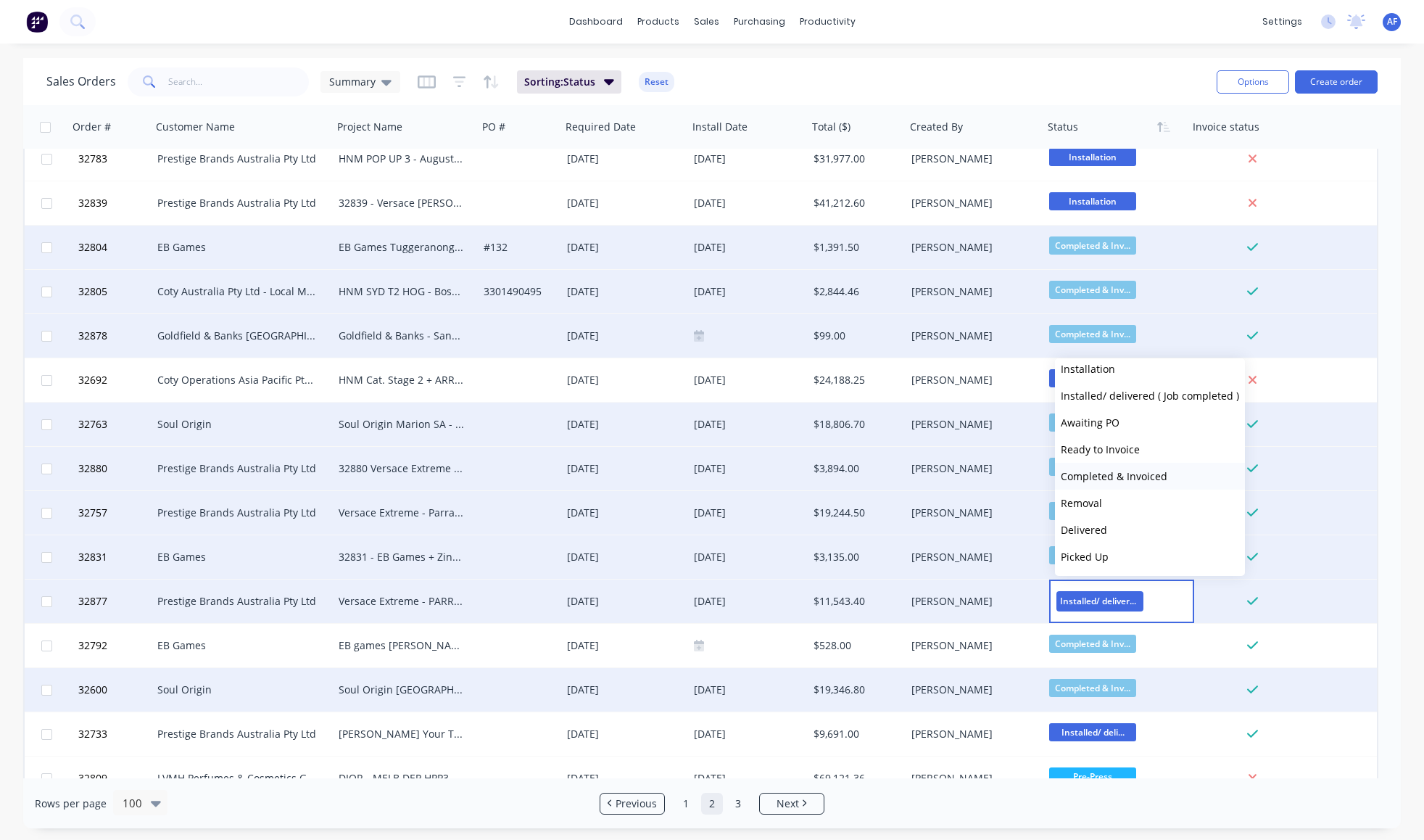
scroll to position [473, 0]
click at [1107, 483] on span "Completed & Invoiced" at bounding box center [1114, 476] width 107 height 14
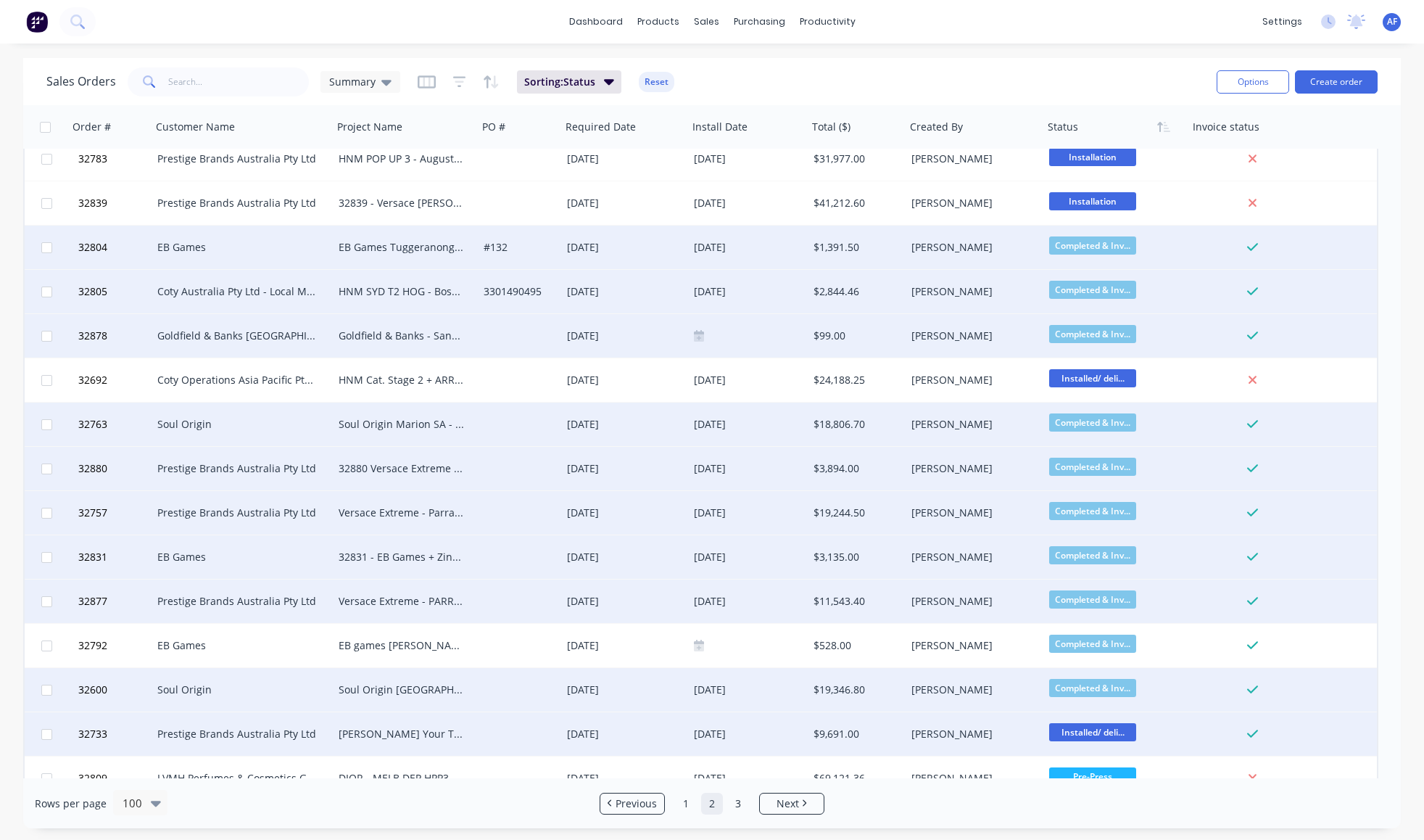
click at [1109, 739] on span "Installed/ deli..." at bounding box center [1093, 732] width 87 height 18
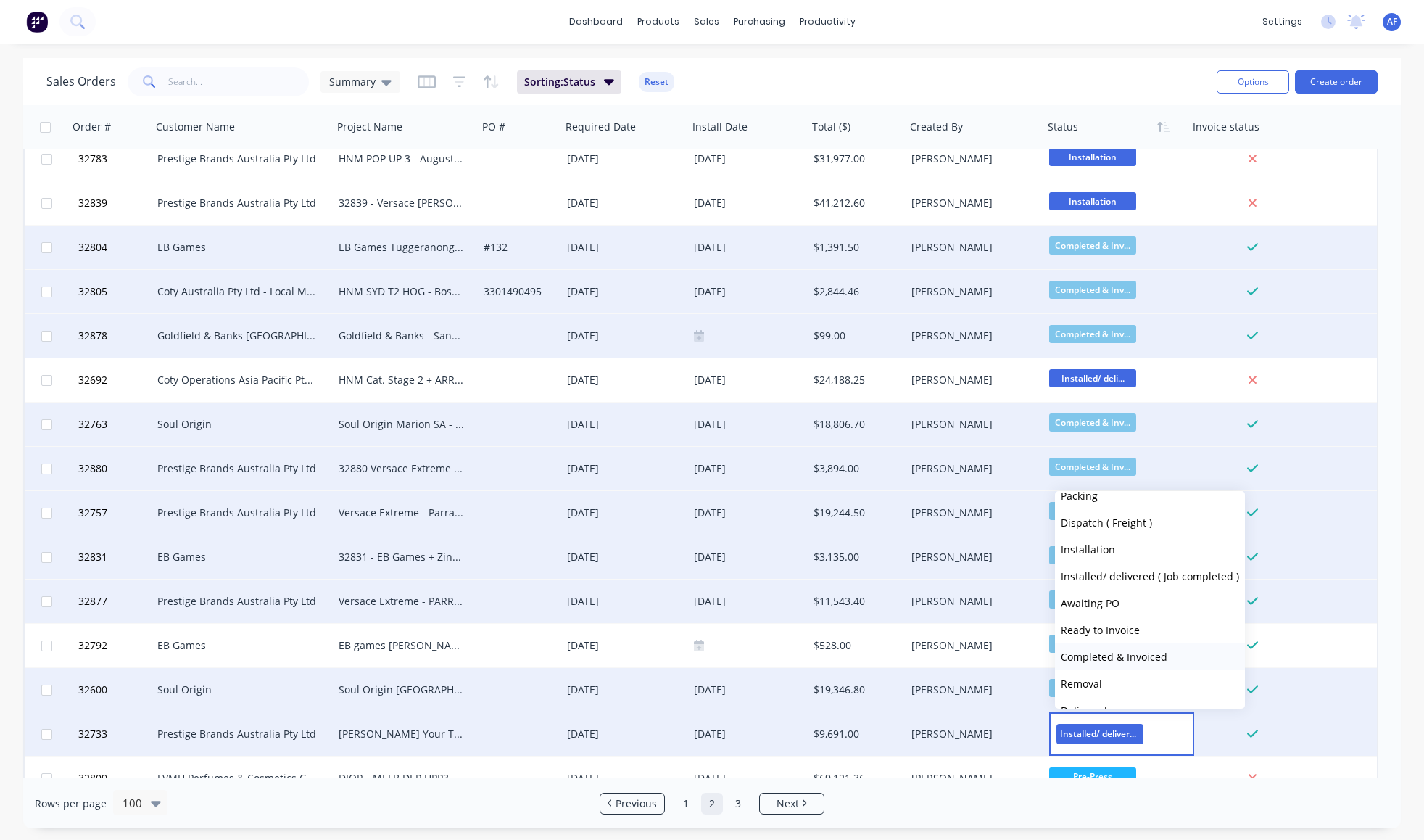
scroll to position [537, 0]
click at [1111, 613] on span "Completed & Invoiced" at bounding box center [1114, 608] width 107 height 14
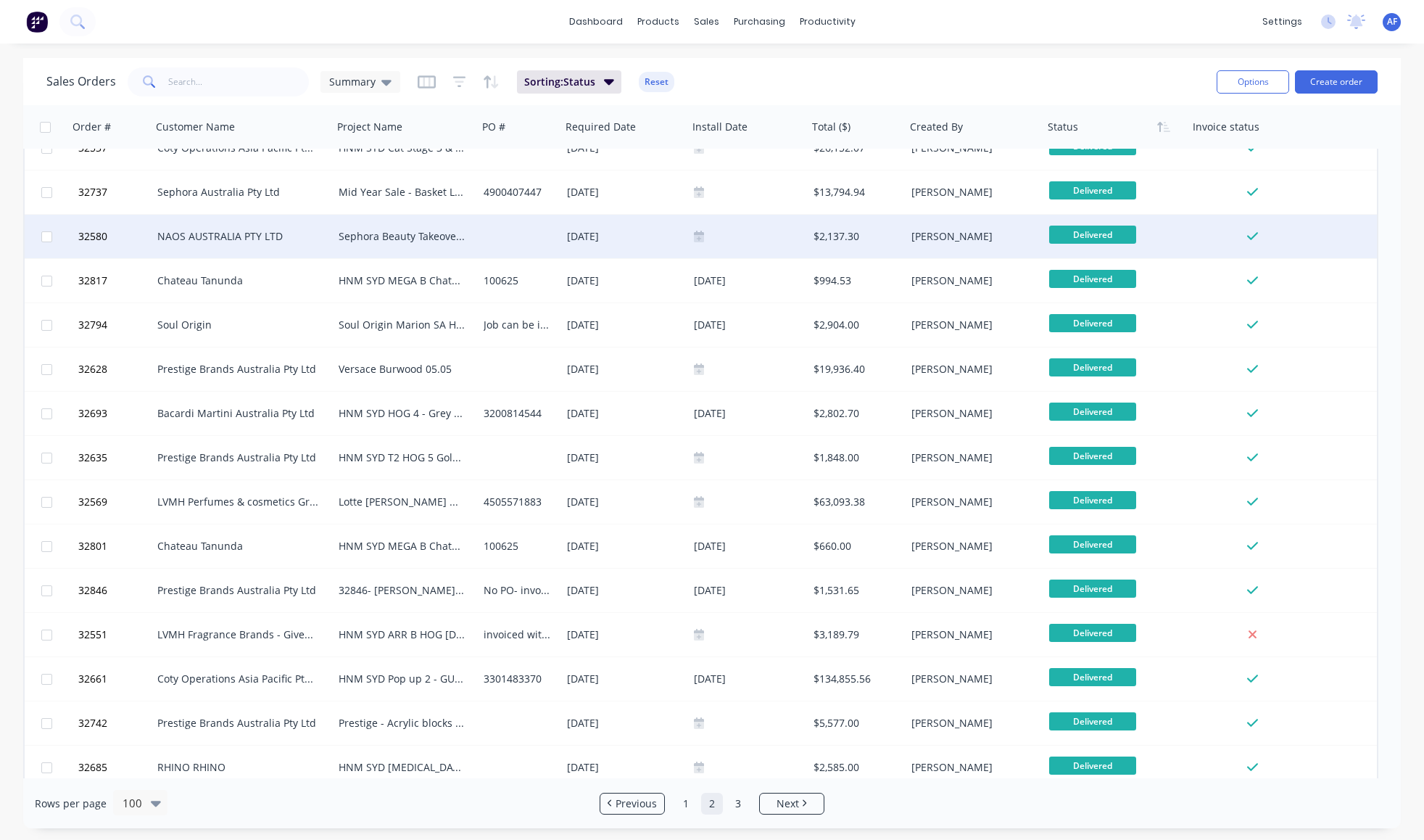
scroll to position [0, 0]
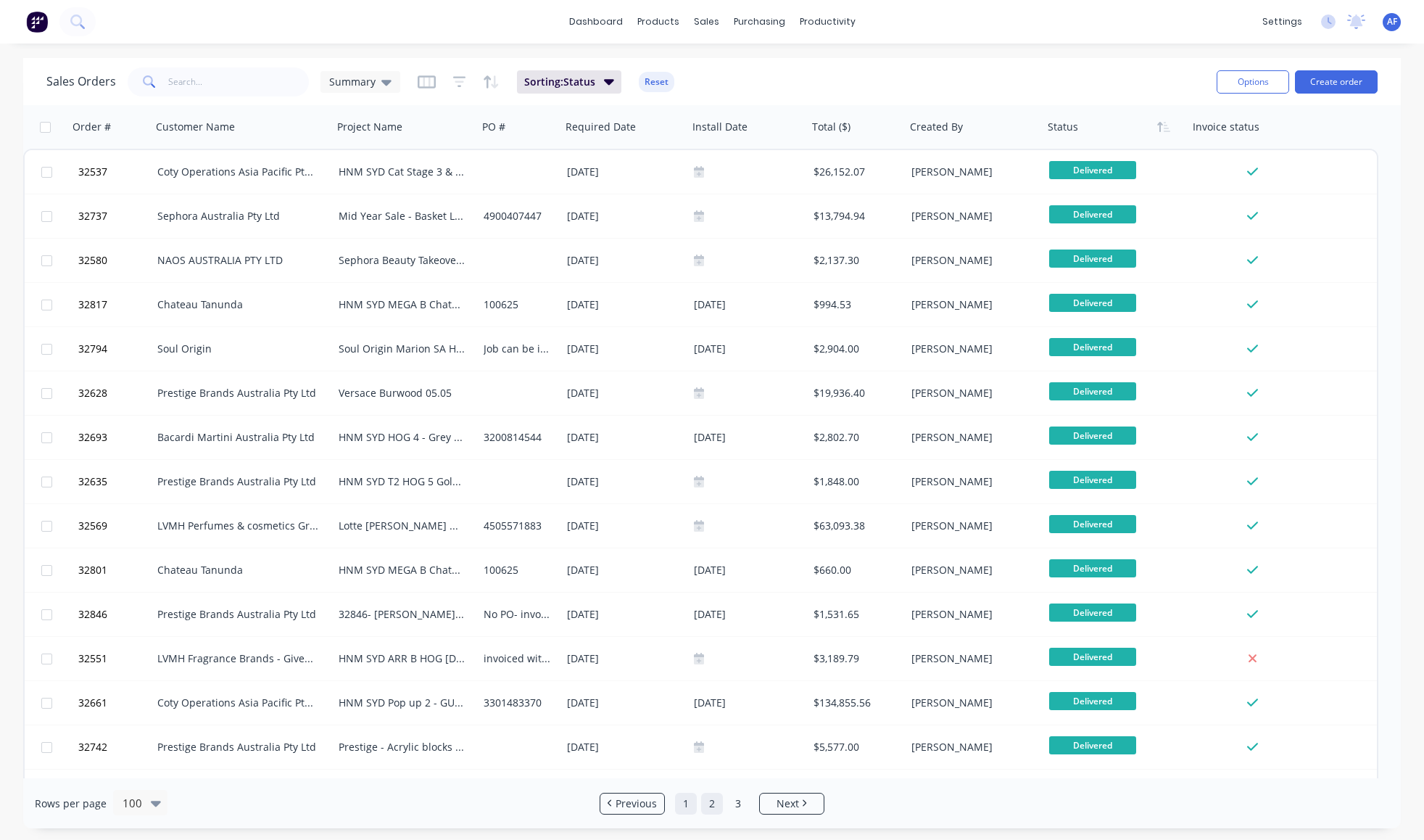
click at [688, 799] on link "1" at bounding box center [685, 803] width 21 height 21
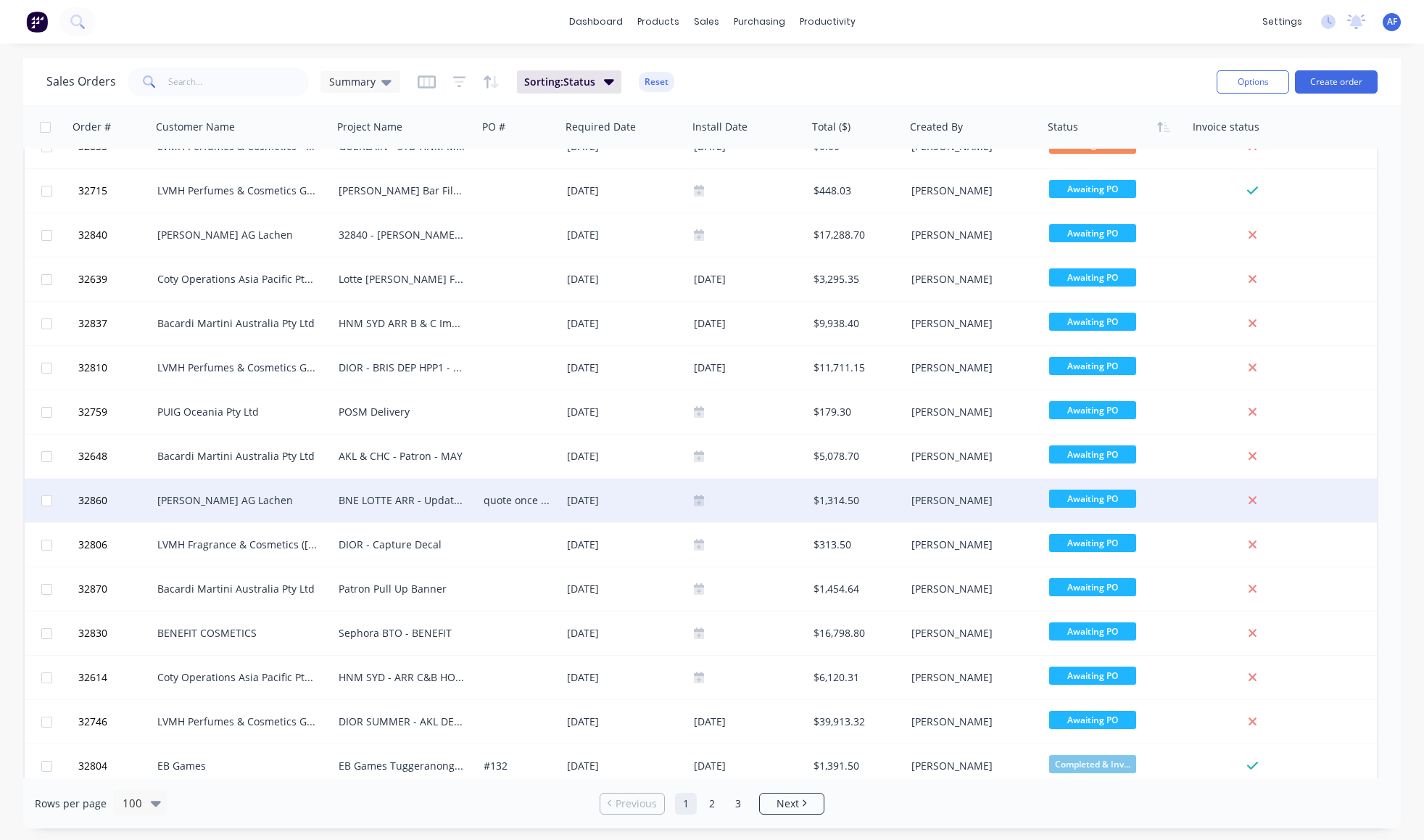
scroll to position [1185, 0]
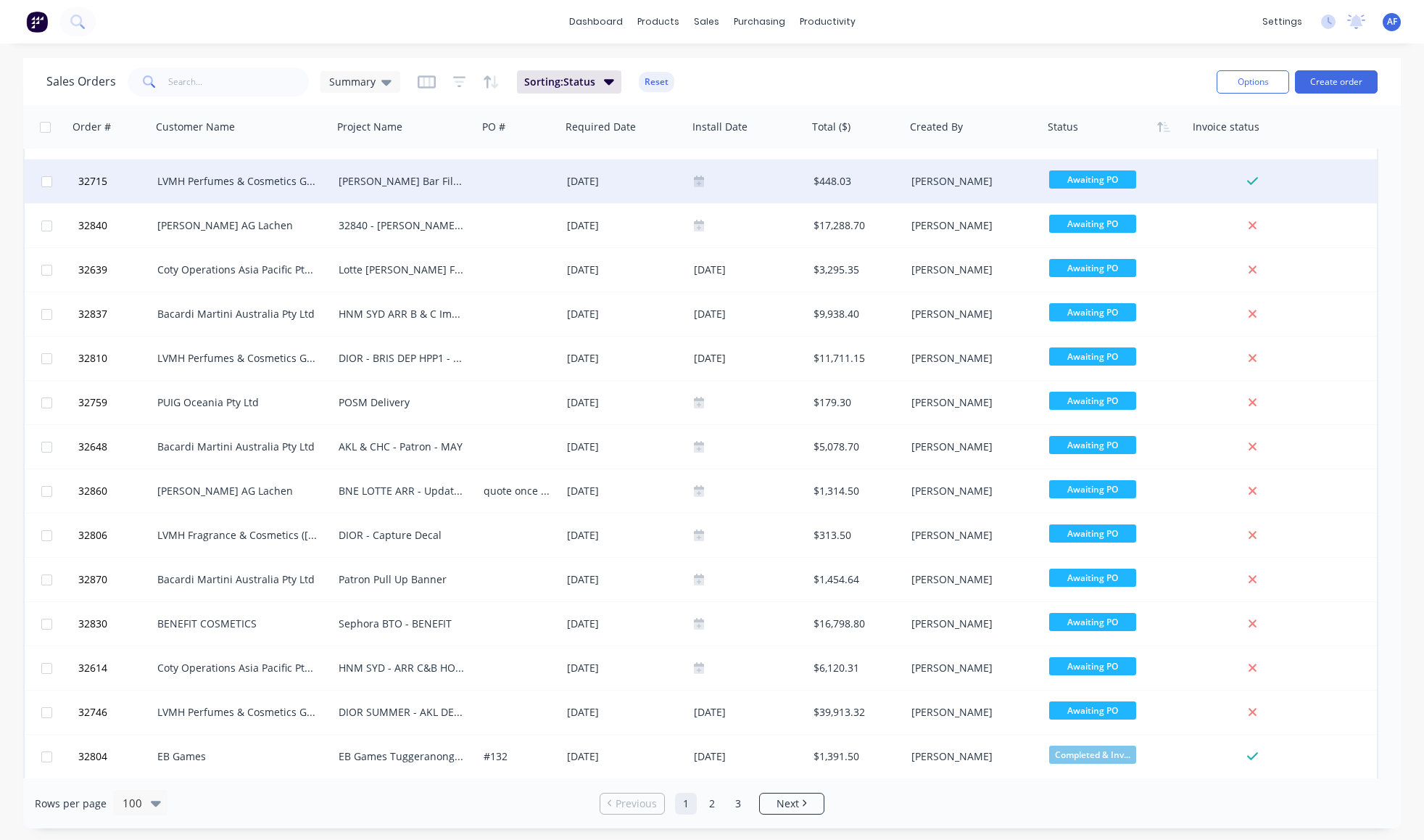
click at [1091, 180] on span "Awaiting PO" at bounding box center [1093, 179] width 87 height 18
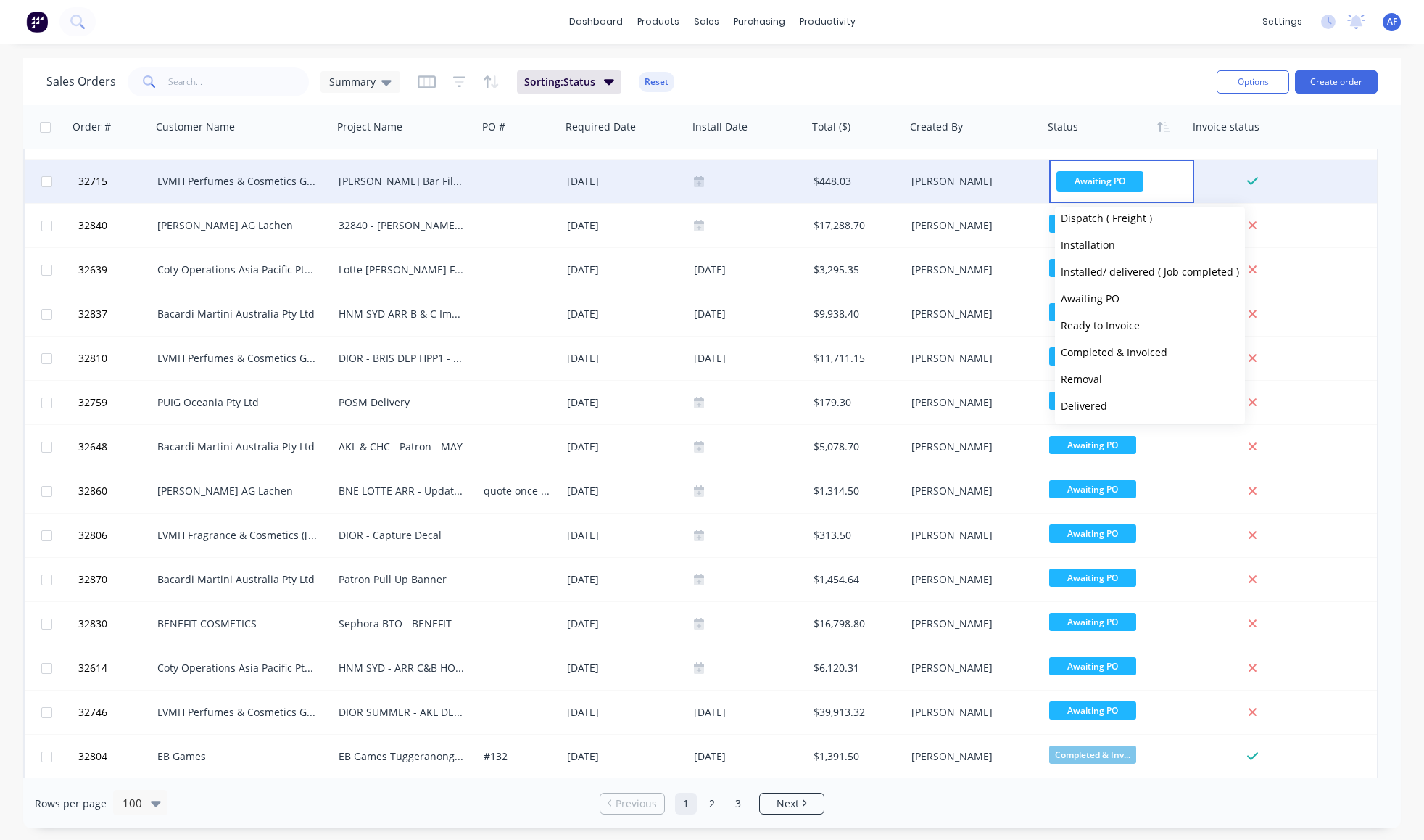
scroll to position [513, 0]
click at [1123, 331] on span "Completed & Invoiced" at bounding box center [1114, 324] width 107 height 14
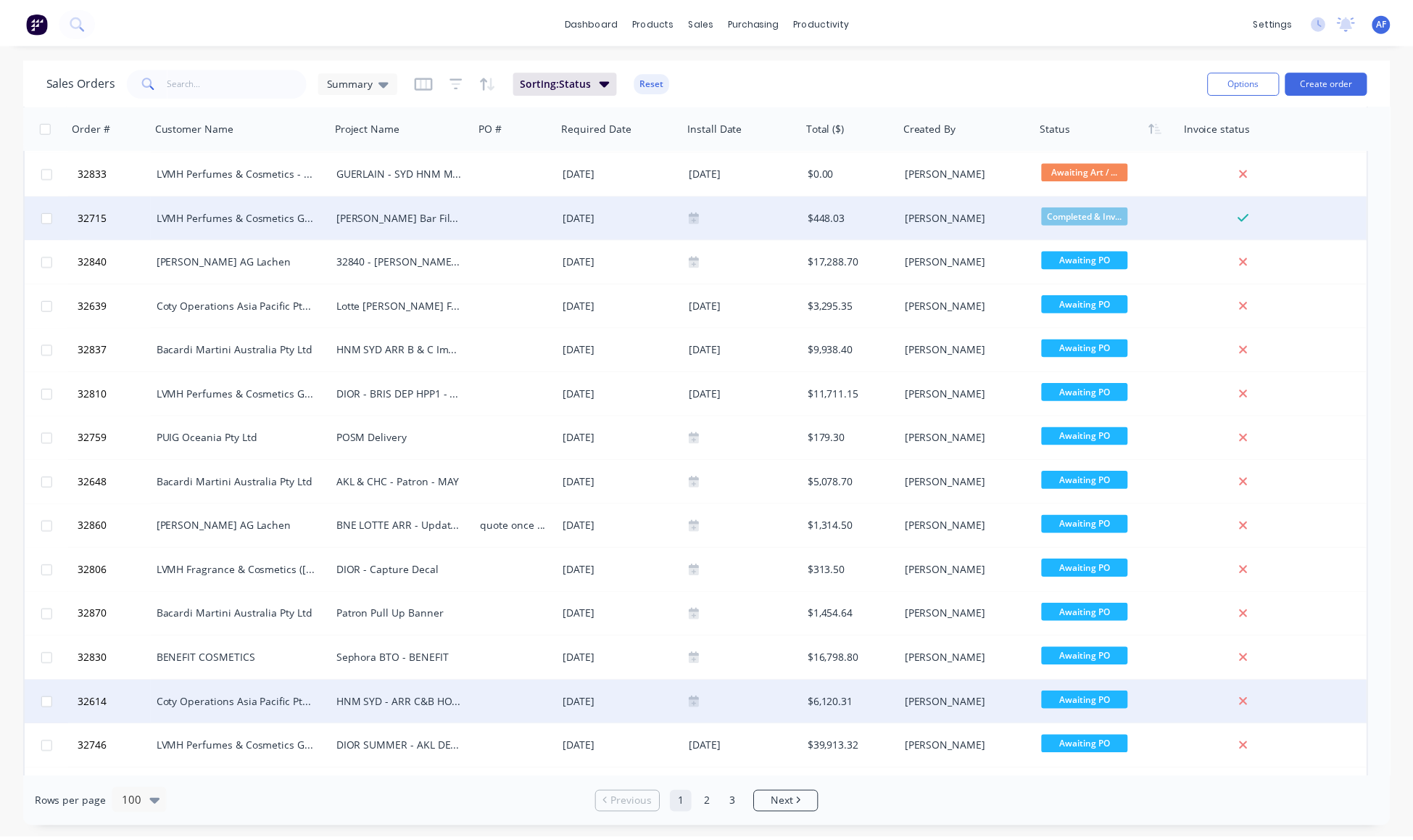
scroll to position [1140, 0]
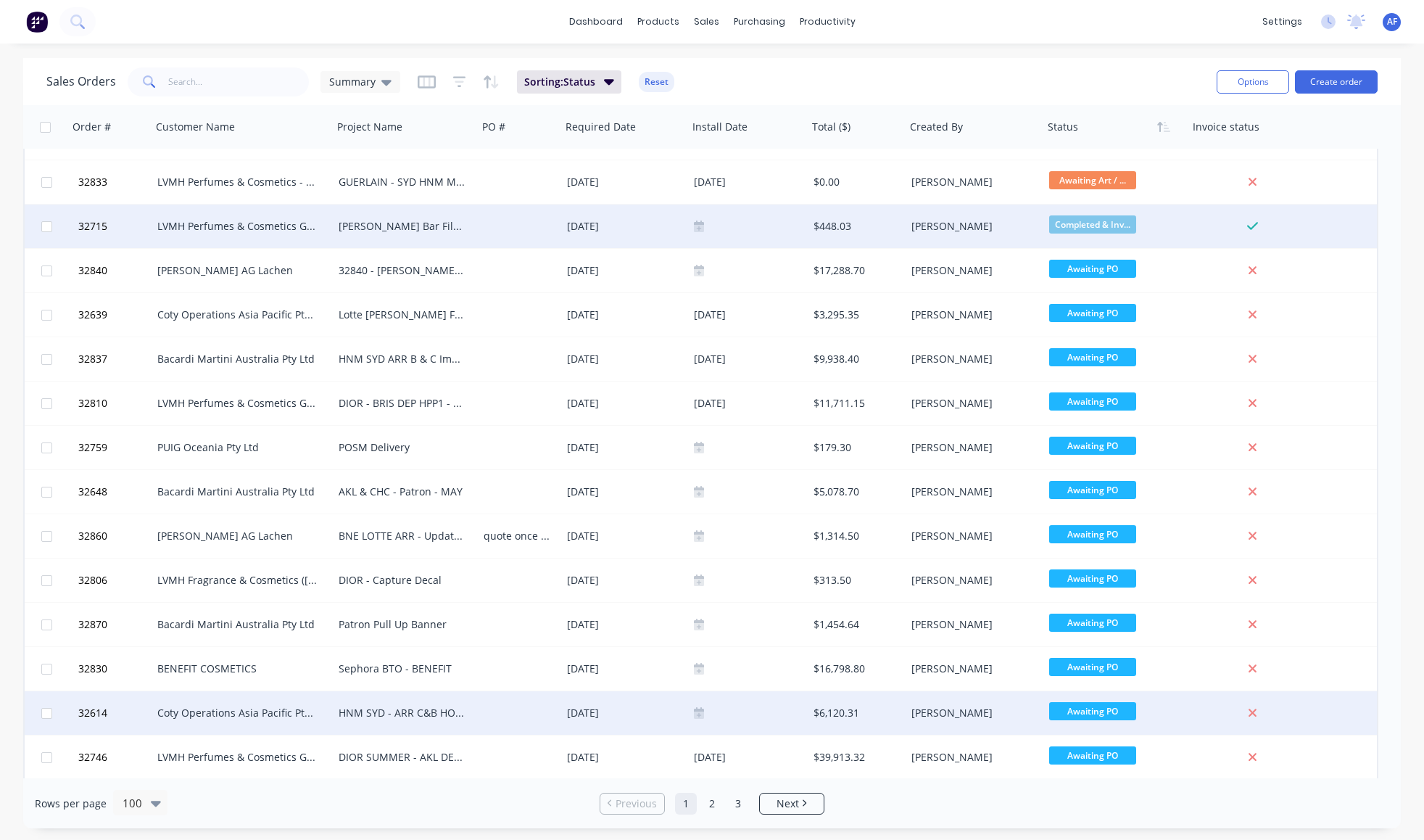
click at [206, 712] on div "Coty Operations Asia Pacific Pte Ltd" at bounding box center [237, 713] width 161 height 15
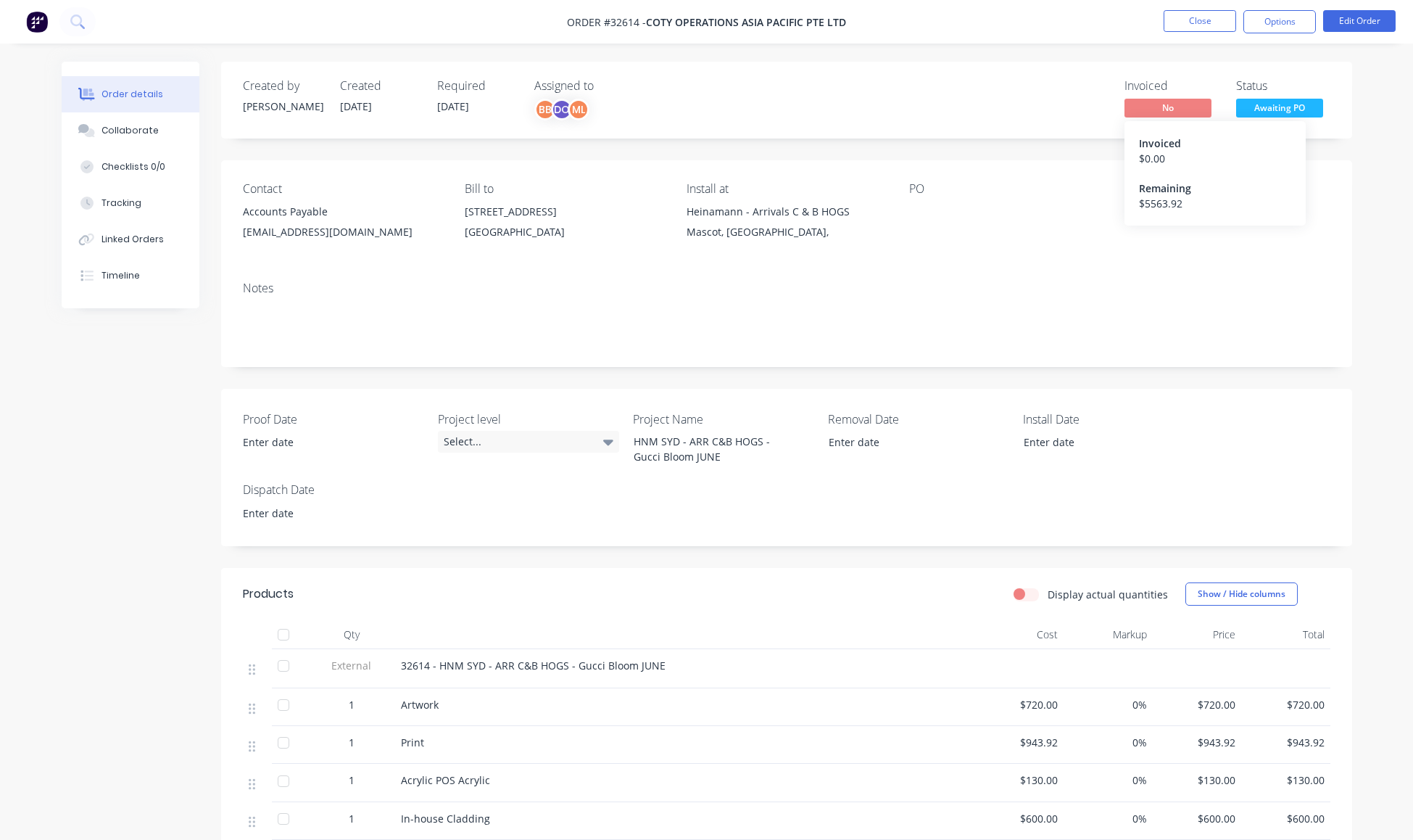
click at [1159, 117] on span "No" at bounding box center [1168, 108] width 87 height 18
click at [1157, 117] on span "No" at bounding box center [1168, 108] width 87 height 18
click at [1345, 27] on button "Edit Order" at bounding box center [1359, 21] width 72 height 21
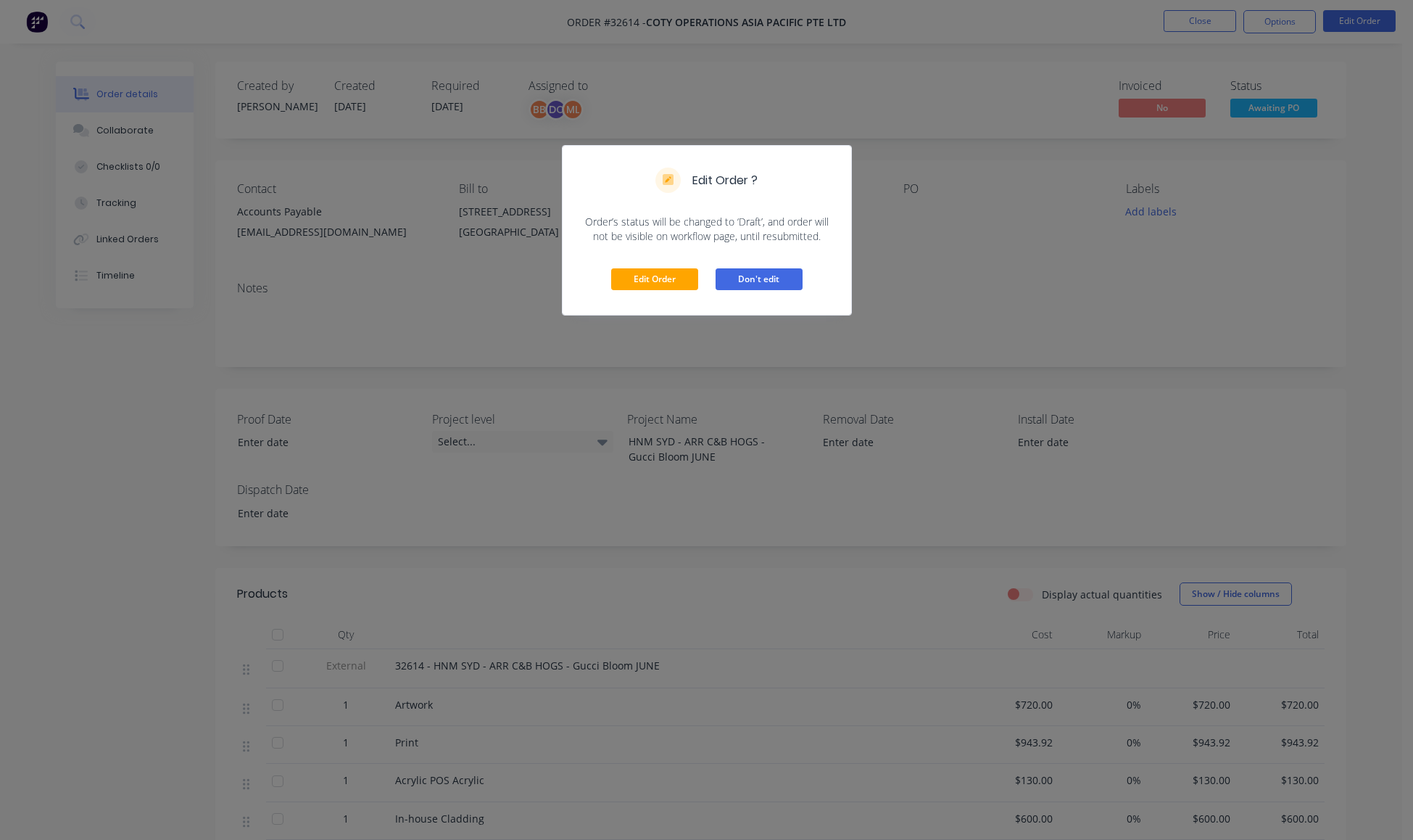
drag, startPoint x: 751, startPoint y: 350, endPoint x: 780, endPoint y: 347, distance: 29.2
click at [751, 290] on button "Don't edit" at bounding box center [759, 279] width 87 height 21
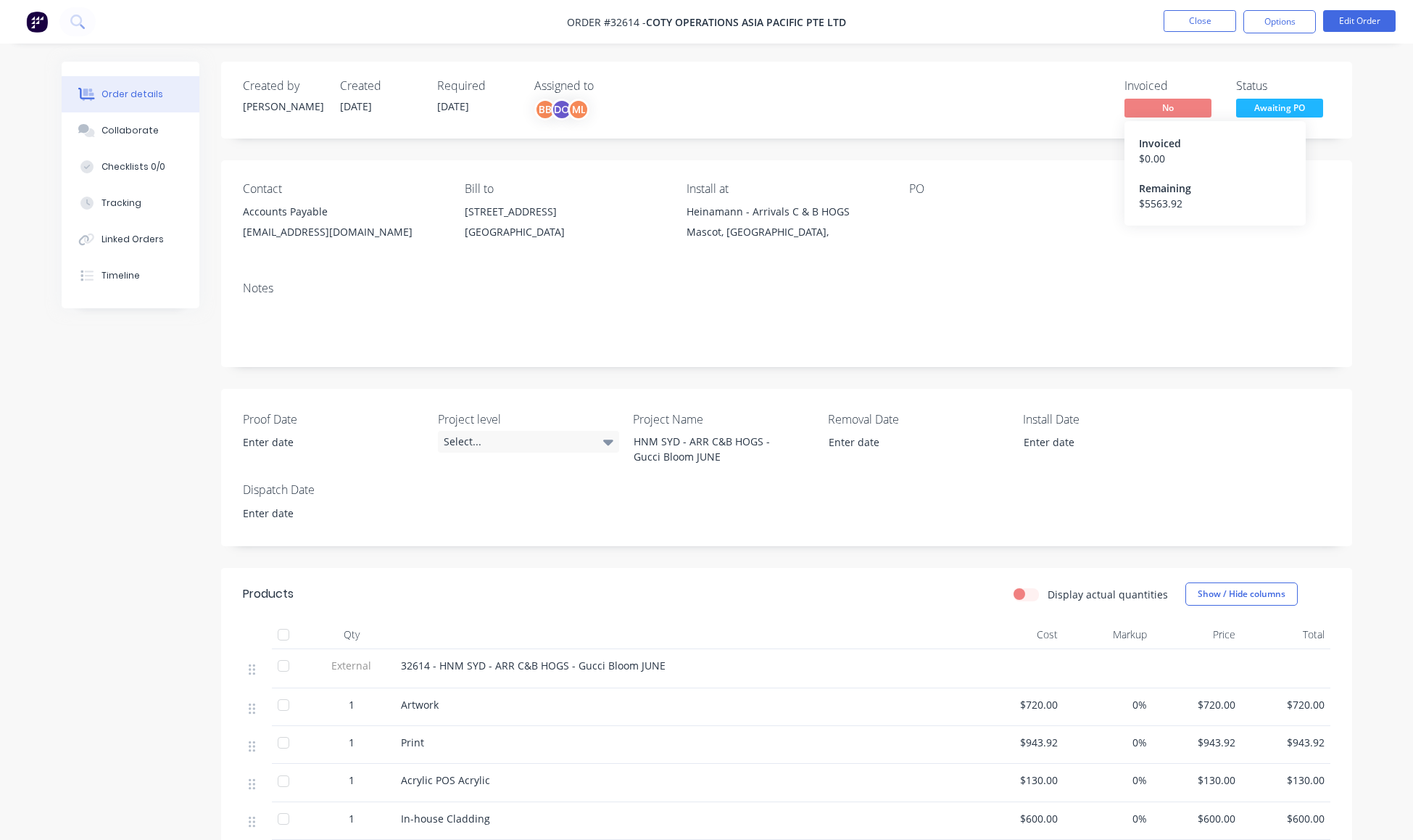
click at [1140, 166] on div "$ 0.00" at bounding box center [1215, 159] width 152 height 15
click at [1158, 117] on span "No" at bounding box center [1168, 108] width 87 height 18
click at [1303, 117] on span "Awaiting PO" at bounding box center [1280, 108] width 87 height 18
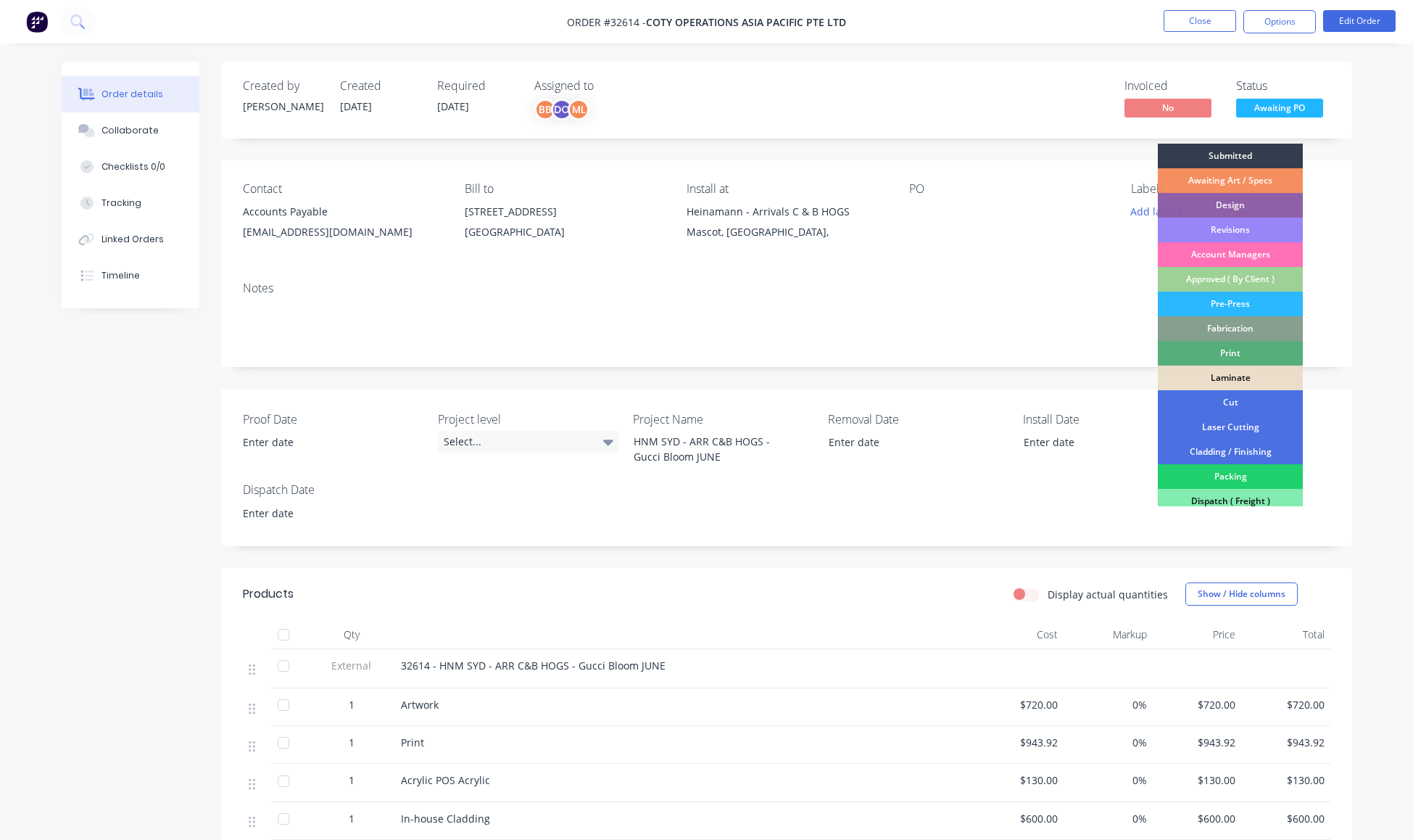
click at [1063, 270] on div "Contact Accounts Payable [EMAIL_ADDRESS][DOMAIN_NAME] Bill to [STREET_ADDRESS] …" at bounding box center [787, 215] width 1131 height 109
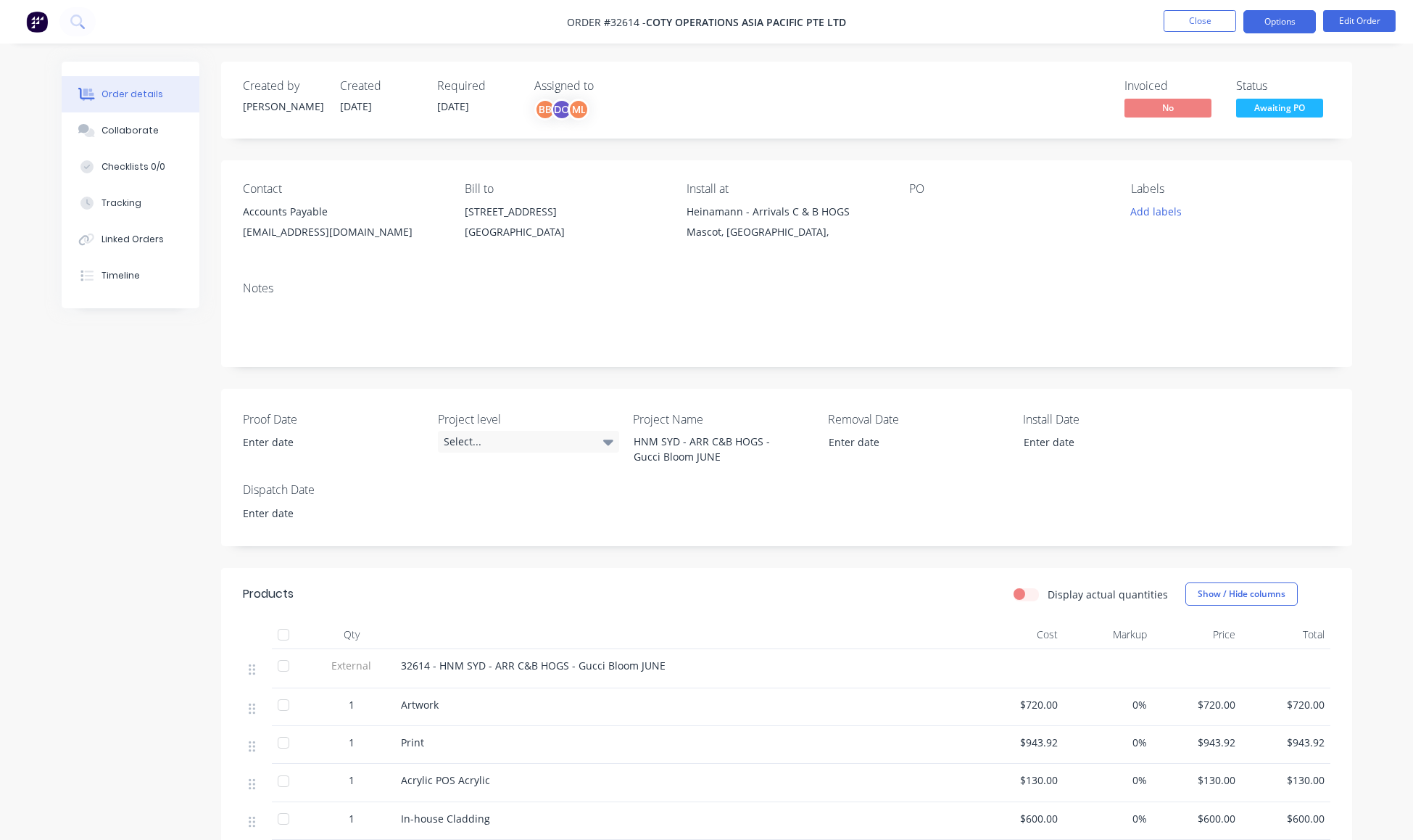
click at [1252, 27] on button "Options" at bounding box center [1280, 21] width 72 height 23
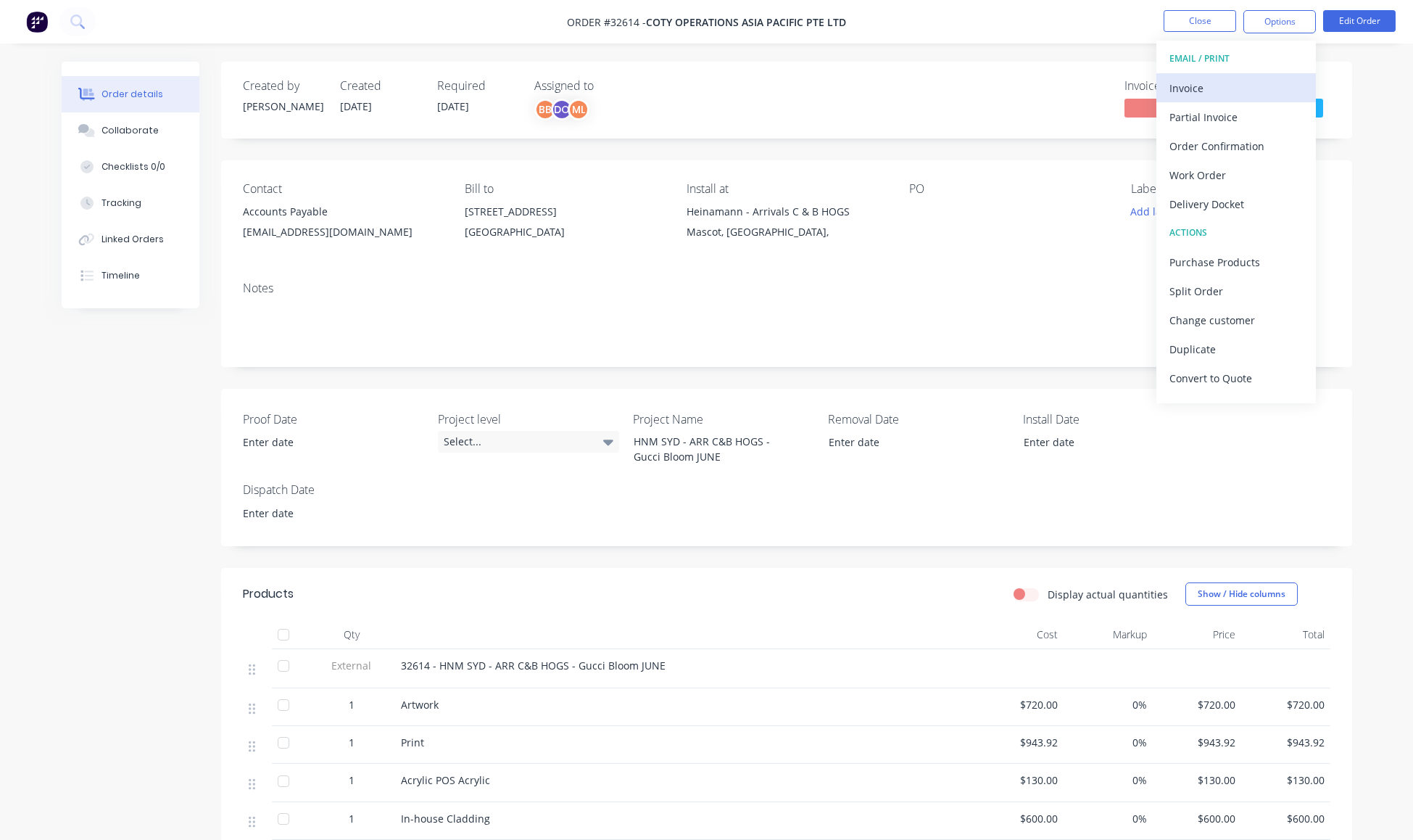
click at [1188, 91] on div "Invoice" at bounding box center [1236, 88] width 133 height 21
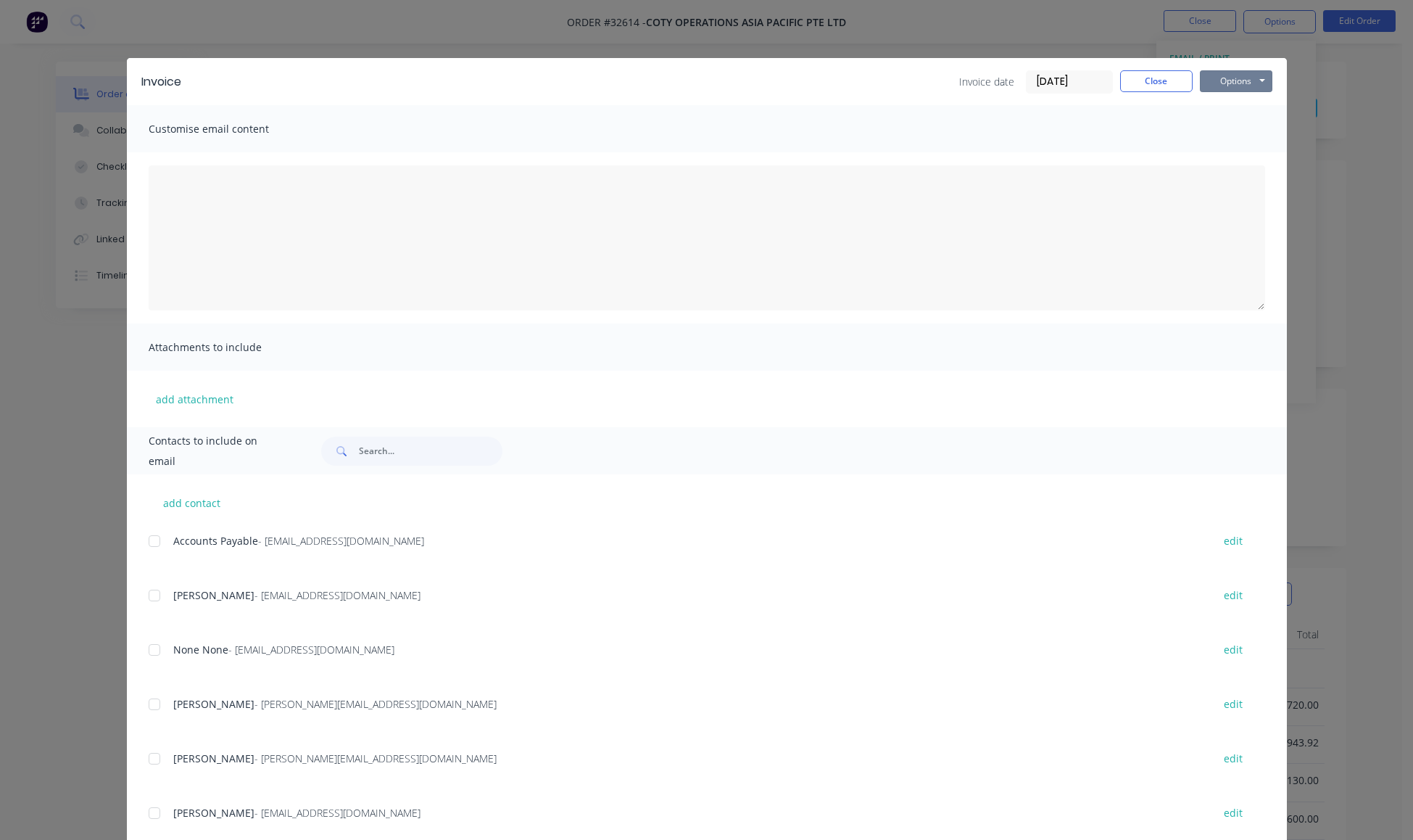
click at [1246, 83] on div "Invoice Invoice date [DATE] Close Options Preview Print Email" at bounding box center [706, 82] width 1160 height 47
click at [1235, 92] on button "Options" at bounding box center [1236, 80] width 72 height 21
click at [1235, 119] on button "Preview" at bounding box center [1246, 107] width 93 height 24
click at [1231, 92] on button "Options" at bounding box center [1236, 80] width 72 height 21
click at [1232, 143] on button "Print" at bounding box center [1246, 131] width 93 height 24
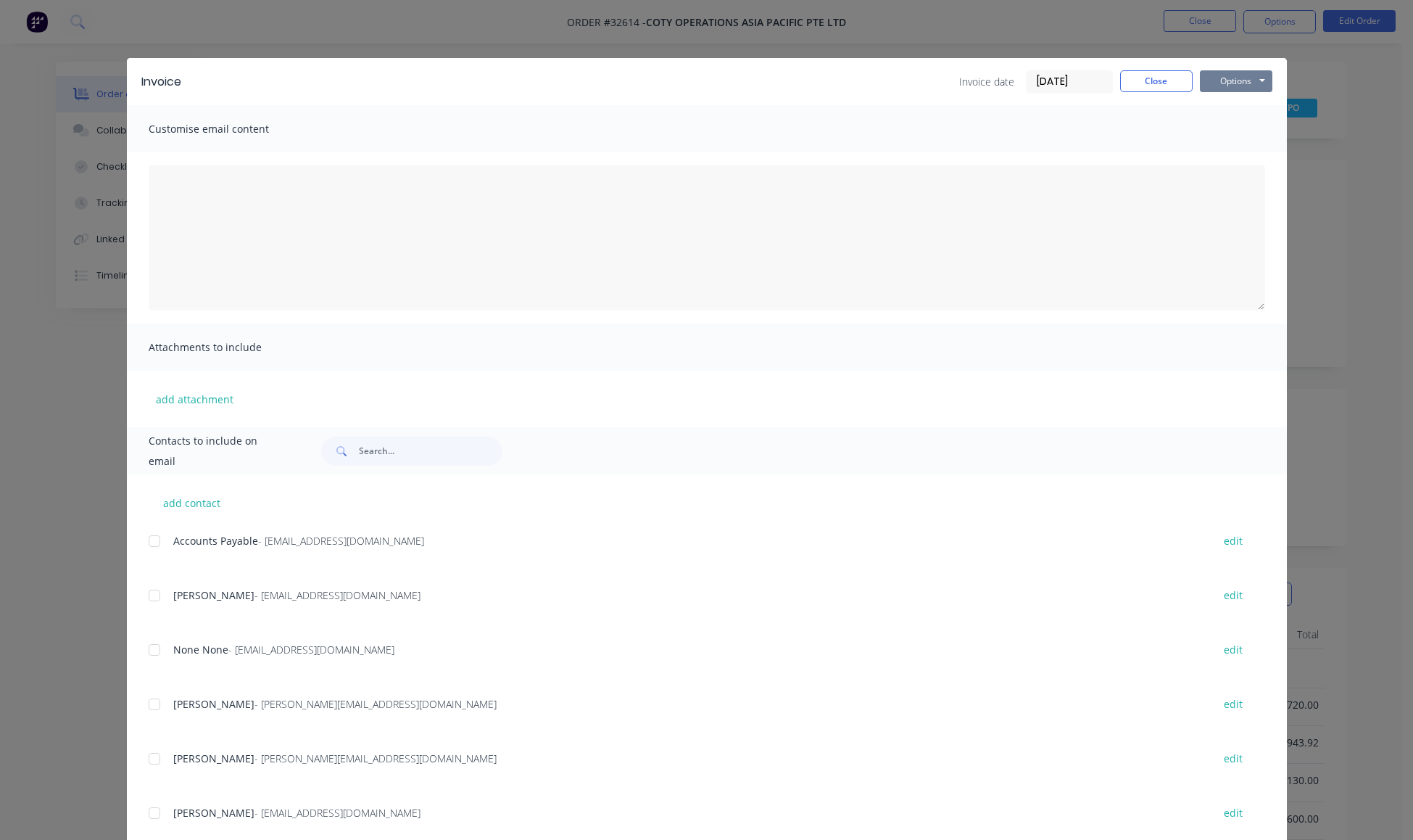
click at [1263, 92] on button "Options" at bounding box center [1236, 80] width 72 height 21
click at [1361, 80] on div "Invoice Invoice date [DATE] Close Options Preview Print Email Customise email c…" at bounding box center [706, 420] width 1413 height 840
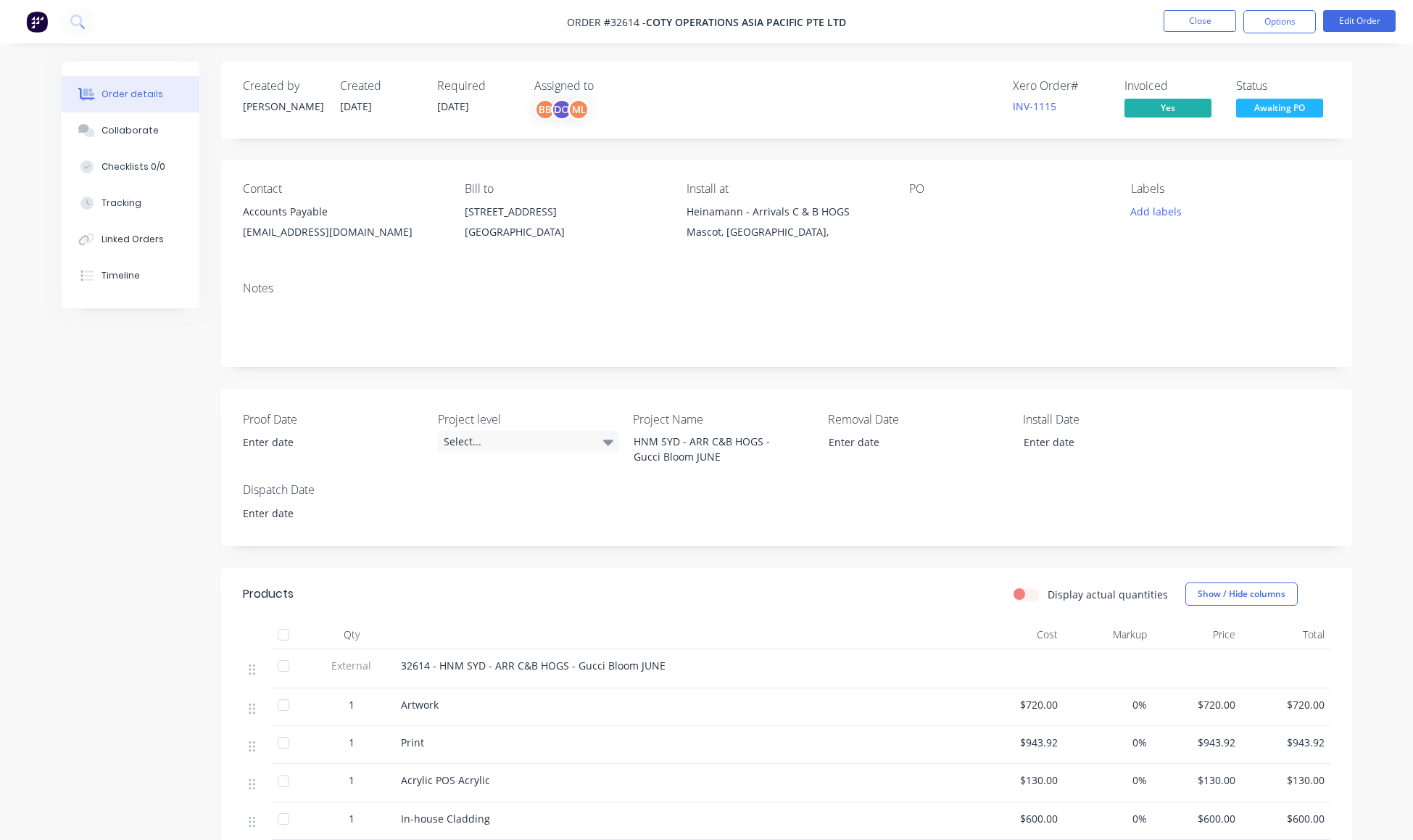
click at [1257, 117] on span "Awaiting PO" at bounding box center [1280, 108] width 87 height 18
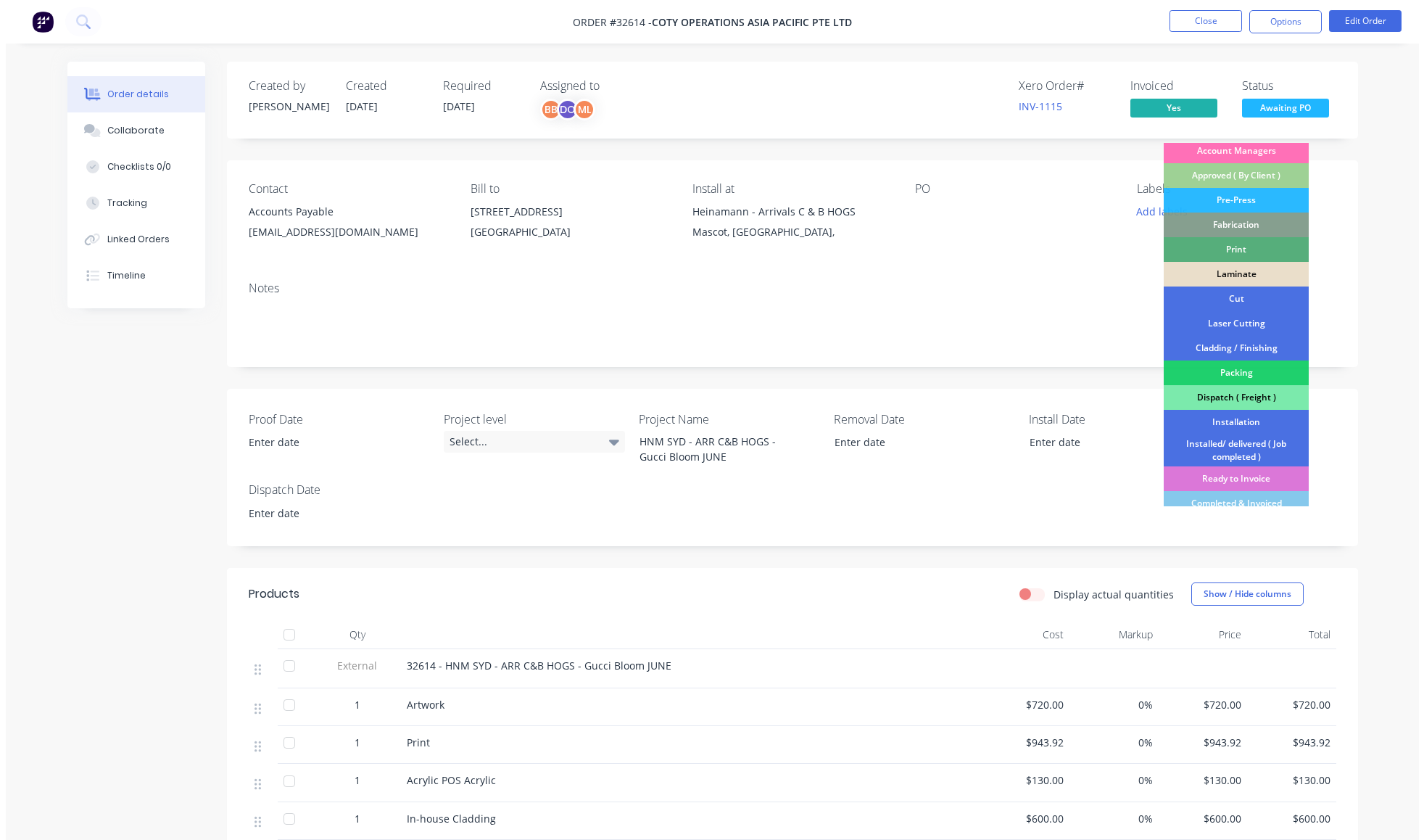
scroll to position [195, 0]
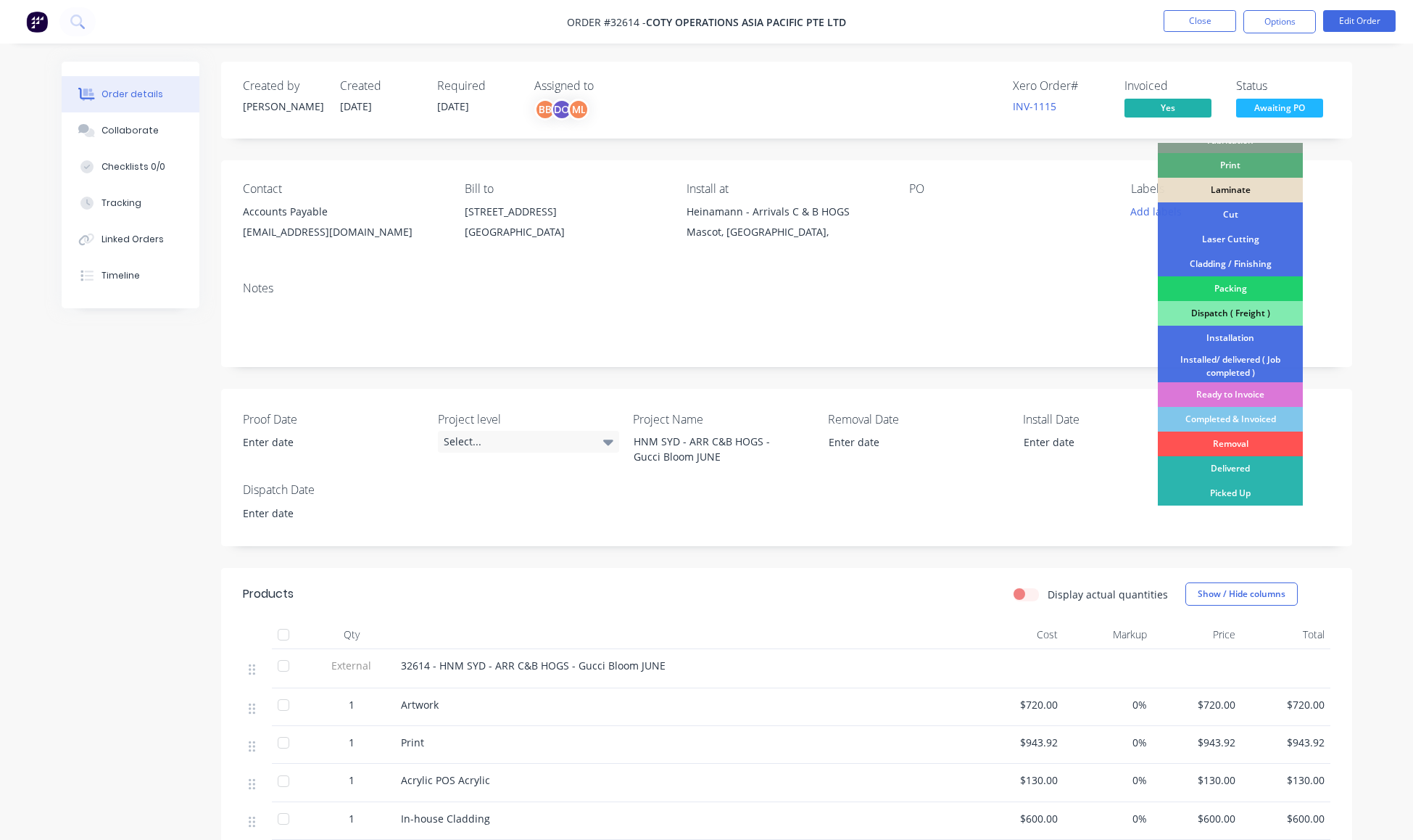
click at [1205, 421] on div "Completed & Invoiced" at bounding box center [1230, 420] width 145 height 24
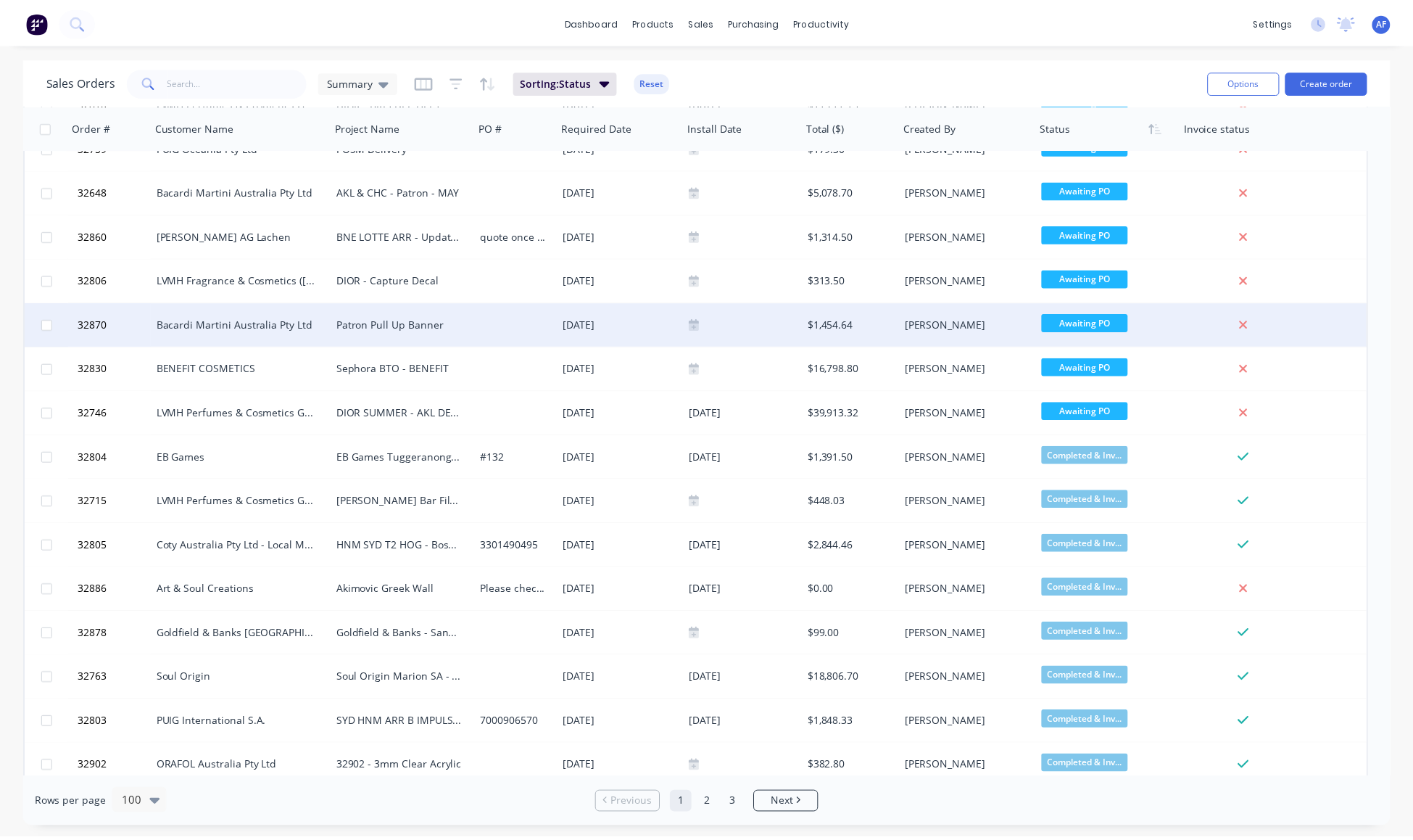
scroll to position [1434, 0]
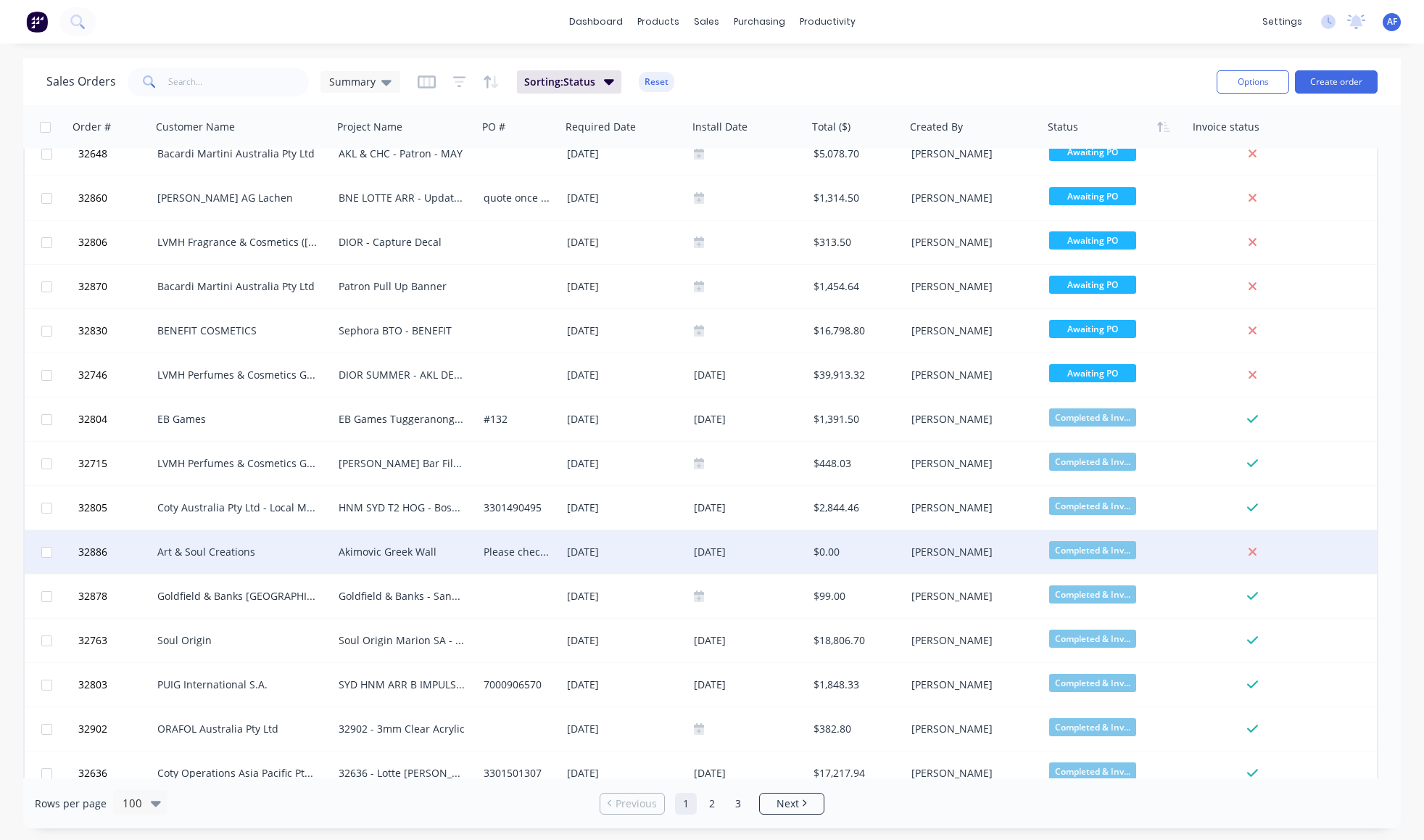
click at [377, 549] on div "Akimovic Greek Wall" at bounding box center [402, 552] width 127 height 15
click at [207, 549] on div "Art & Soul Creations" at bounding box center [237, 552] width 161 height 15
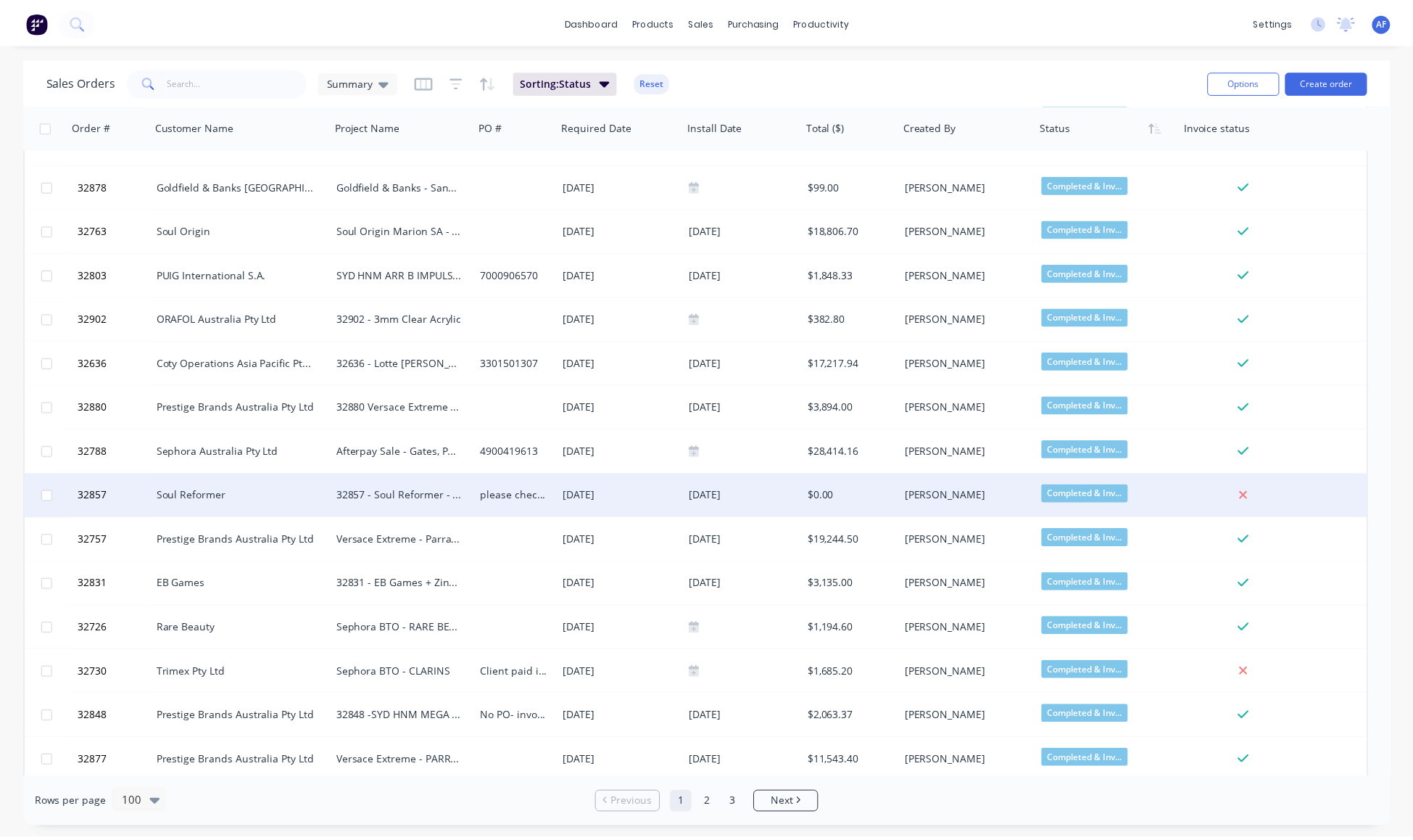
scroll to position [1853, 0]
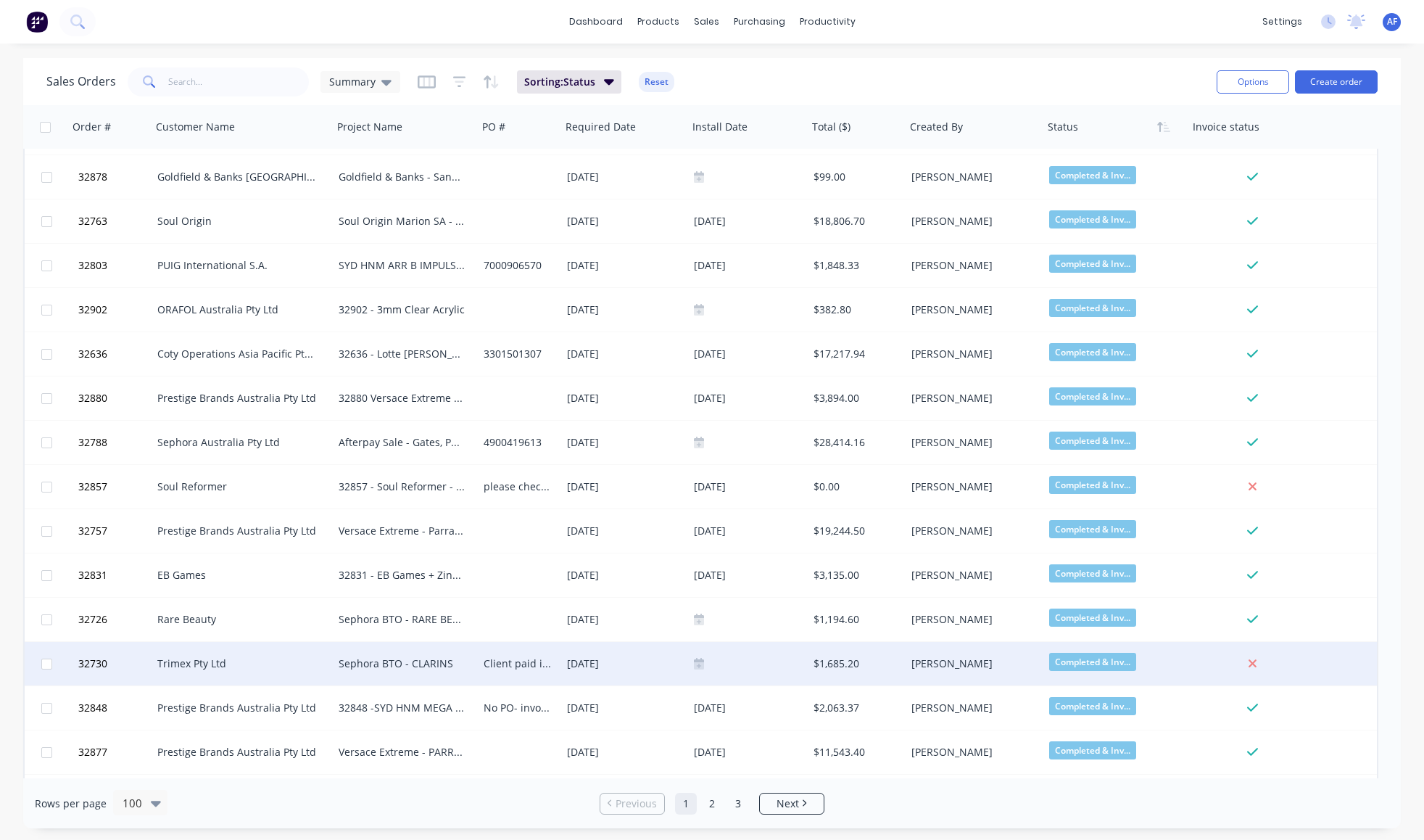
click at [383, 661] on div "Sephora BTO - CLARINS" at bounding box center [402, 664] width 127 height 15
click at [529, 659] on div "Client paid in full" at bounding box center [518, 664] width 68 height 15
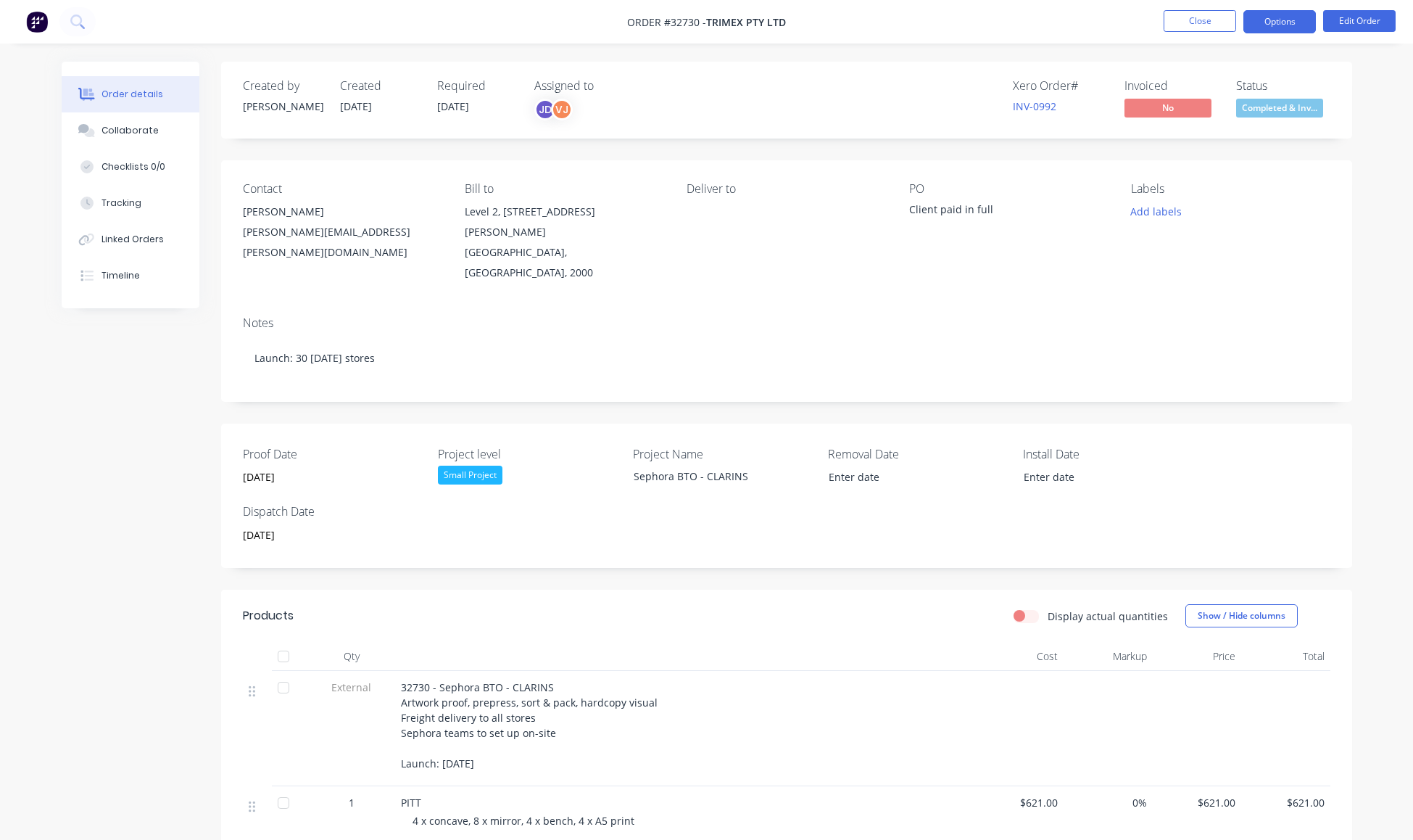
click at [1277, 29] on button "Options" at bounding box center [1280, 21] width 72 height 23
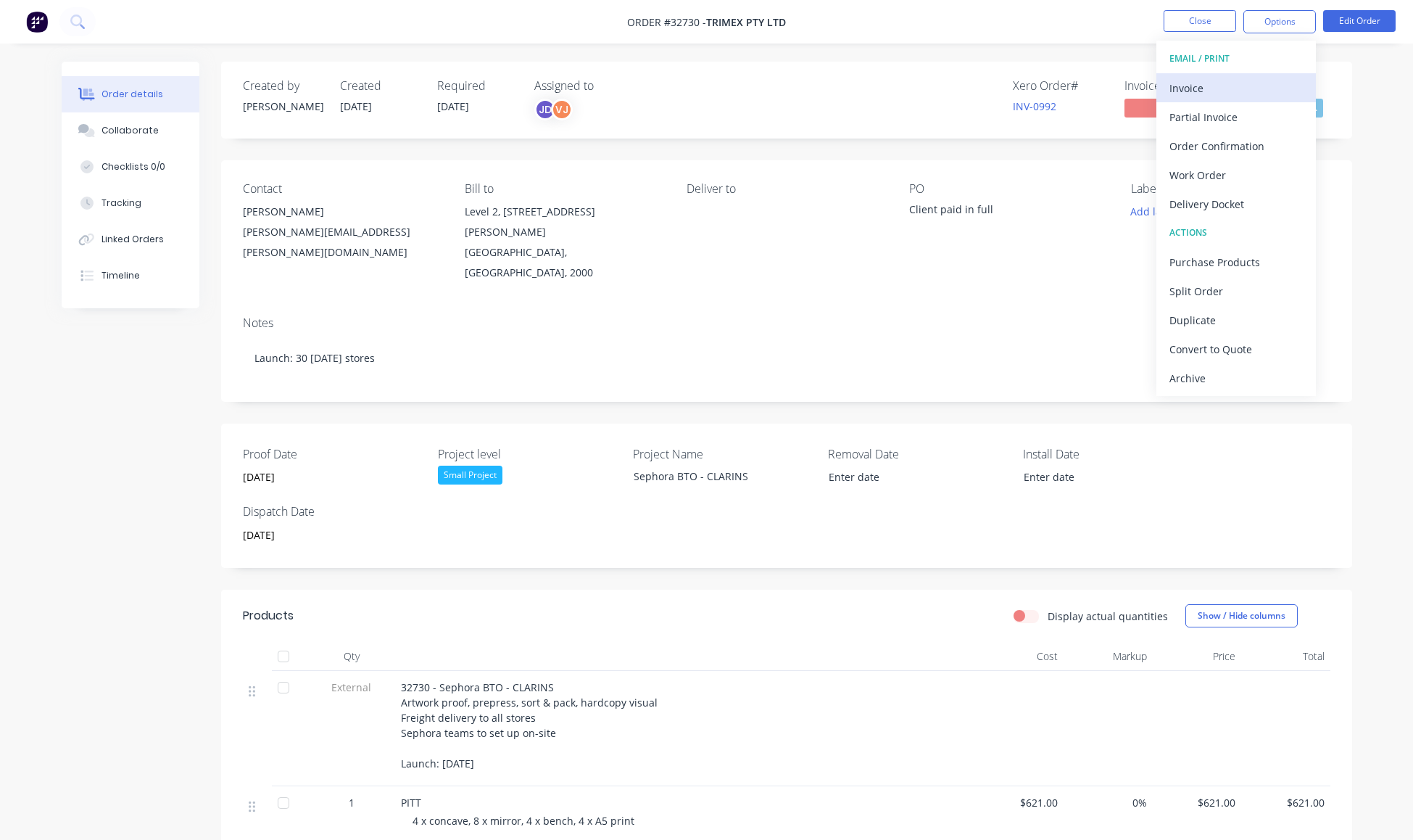
click at [1190, 91] on div "Invoice" at bounding box center [1236, 88] width 133 height 21
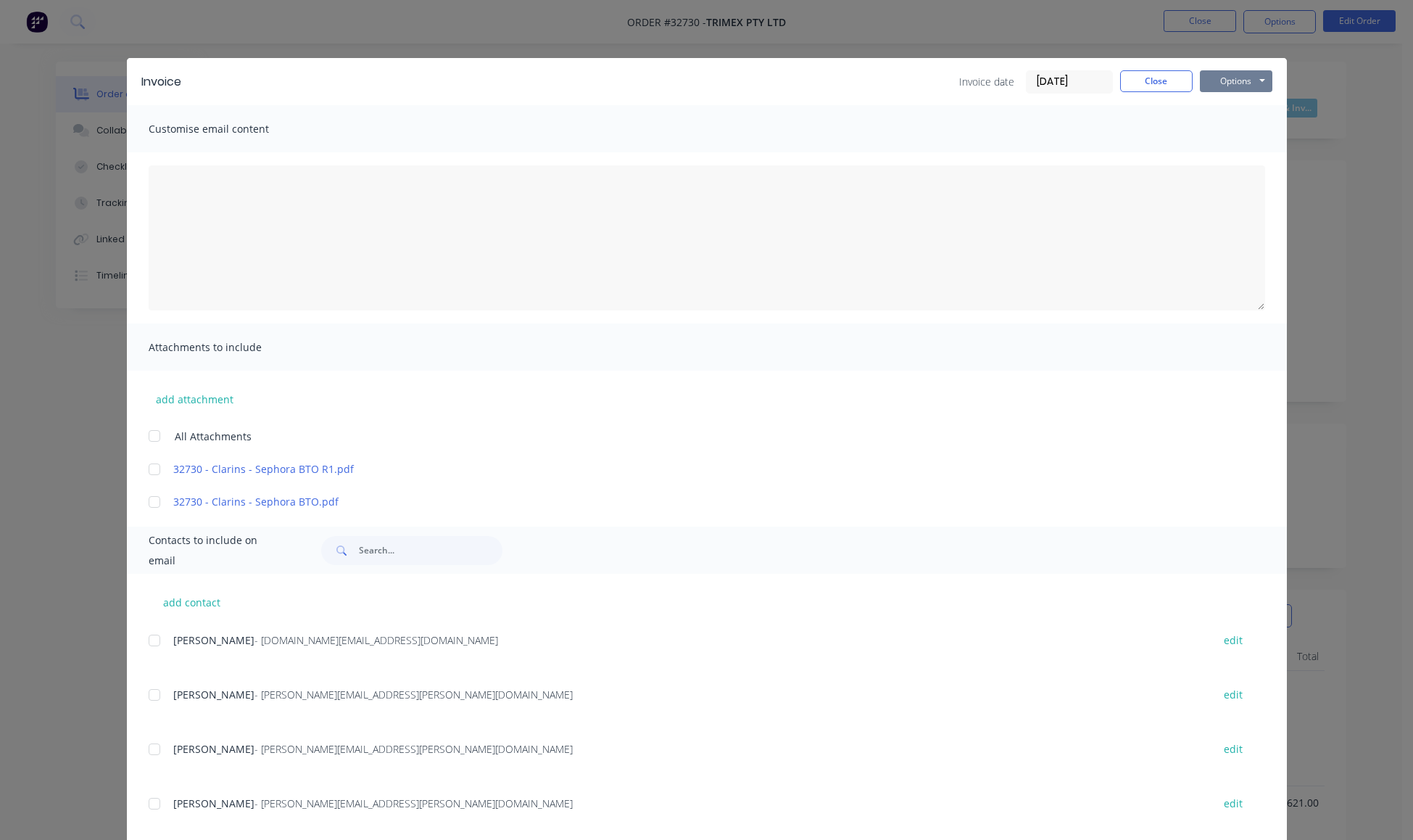
click at [1226, 92] on button "Options" at bounding box center [1236, 80] width 72 height 21
click at [1224, 143] on button "Print" at bounding box center [1246, 131] width 93 height 24
click at [1163, 92] on button "Close" at bounding box center [1156, 80] width 72 height 21
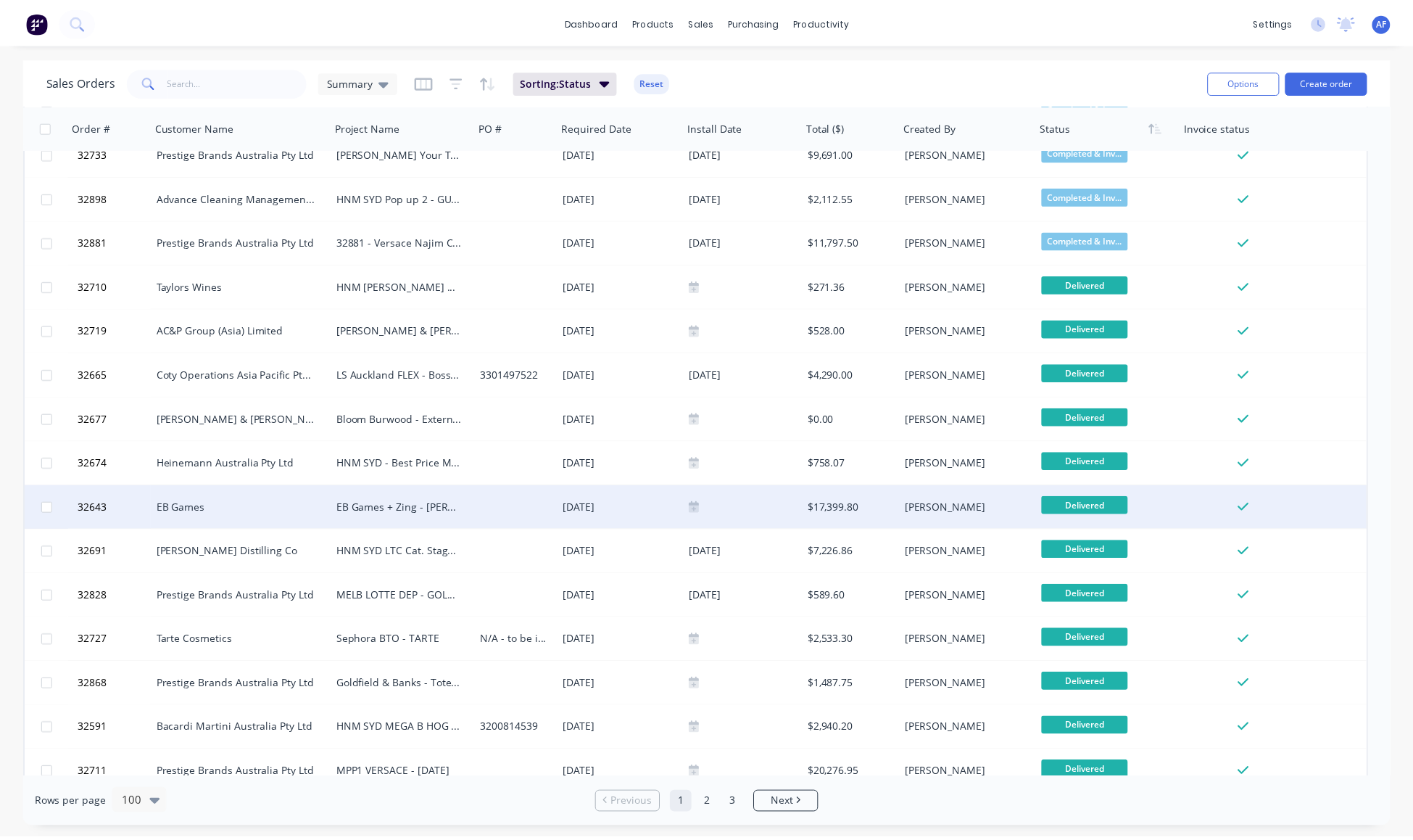
scroll to position [2662, 0]
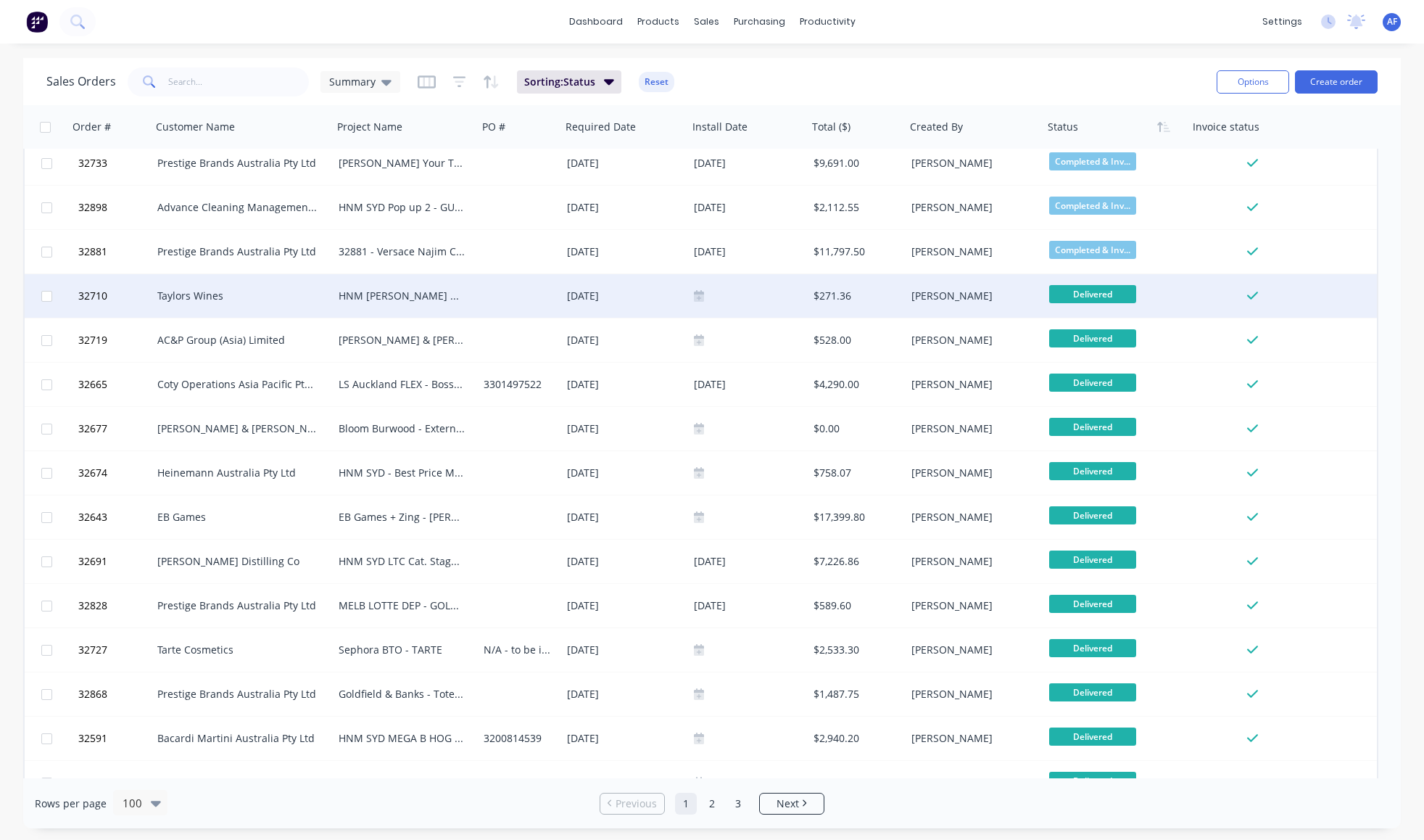
click at [202, 294] on div "Taylors Wines" at bounding box center [237, 296] width 161 height 15
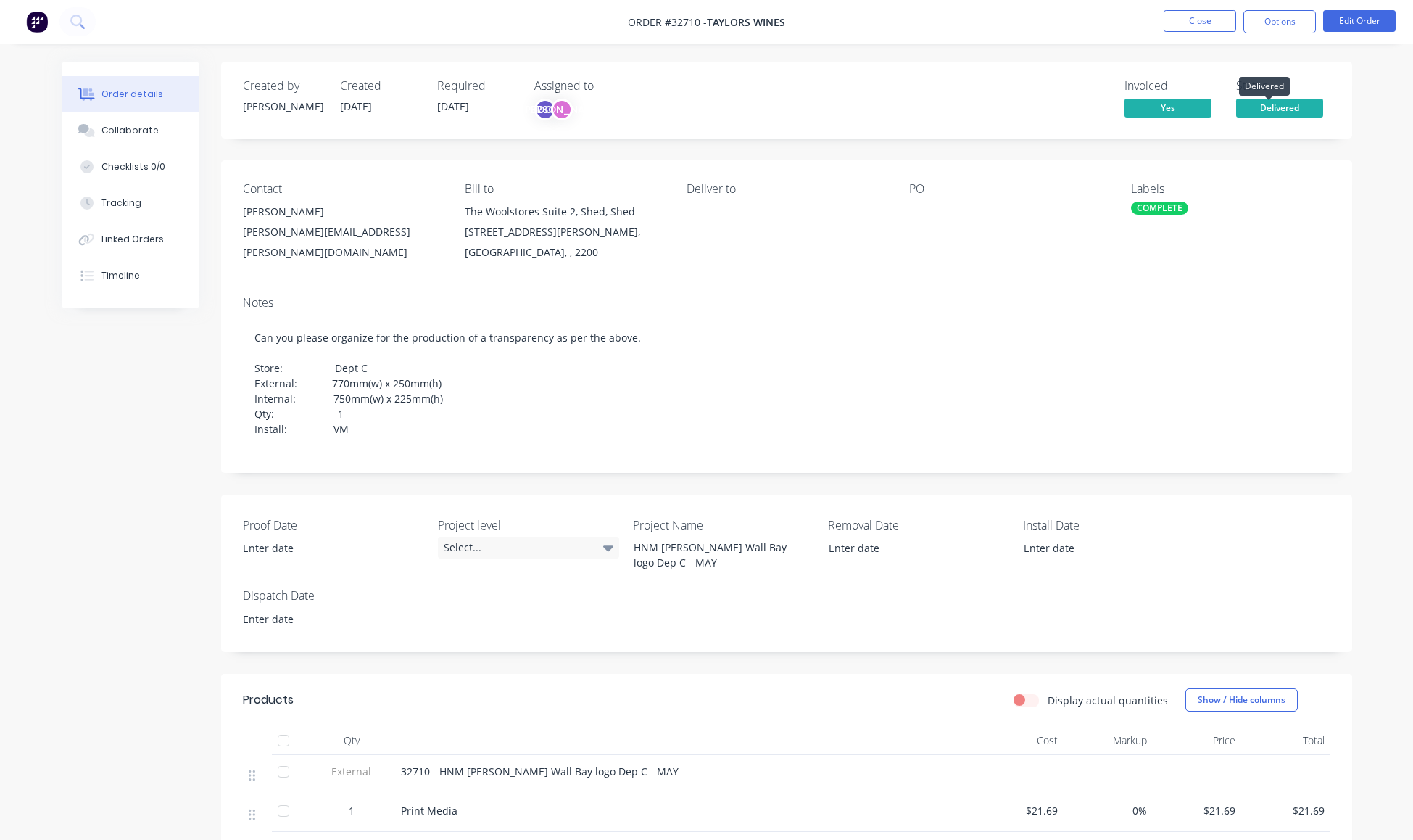
click at [1280, 117] on span "Delivered" at bounding box center [1280, 108] width 87 height 18
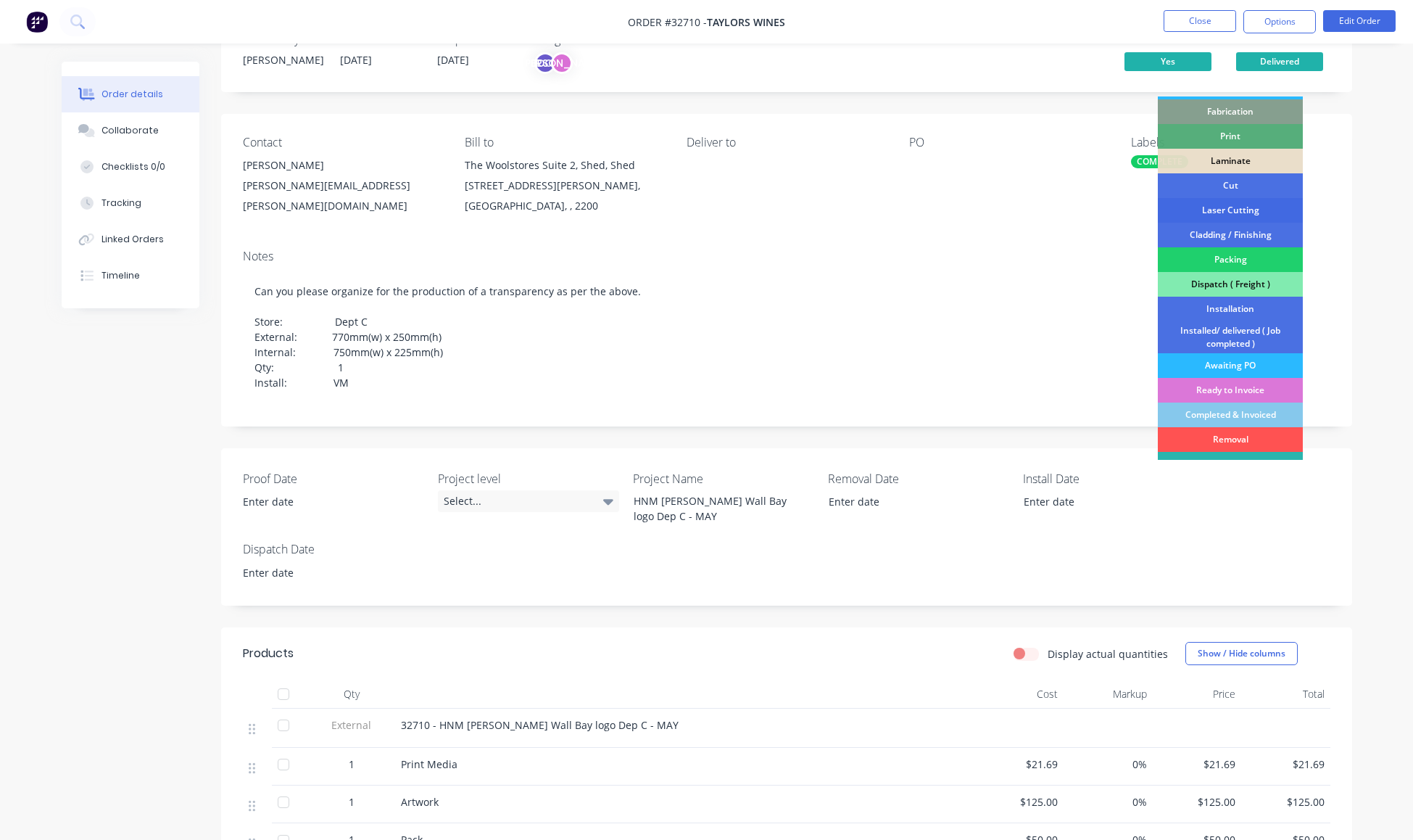
scroll to position [195, 0]
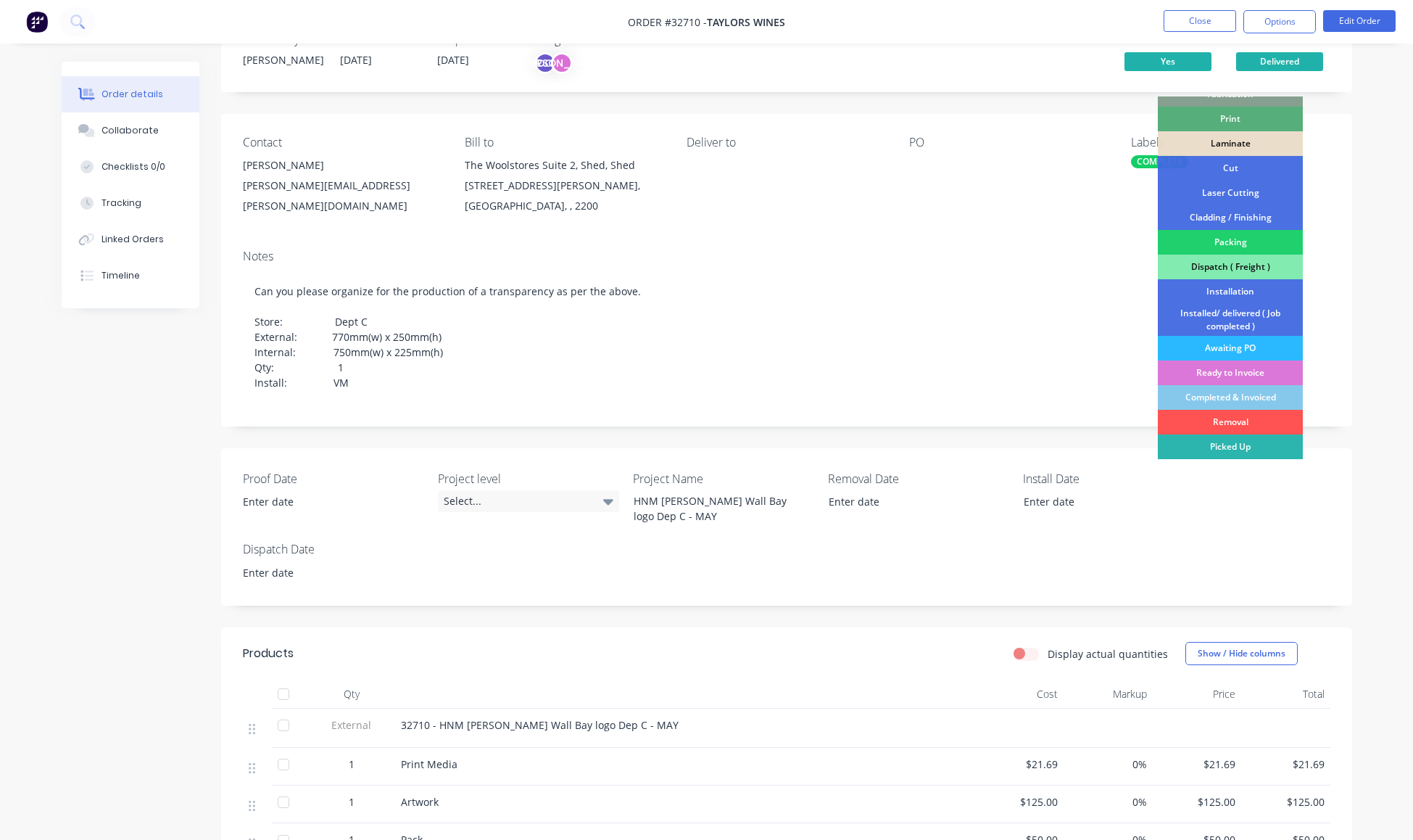
click at [1015, 263] on div "Notes" at bounding box center [786, 256] width 1088 height 14
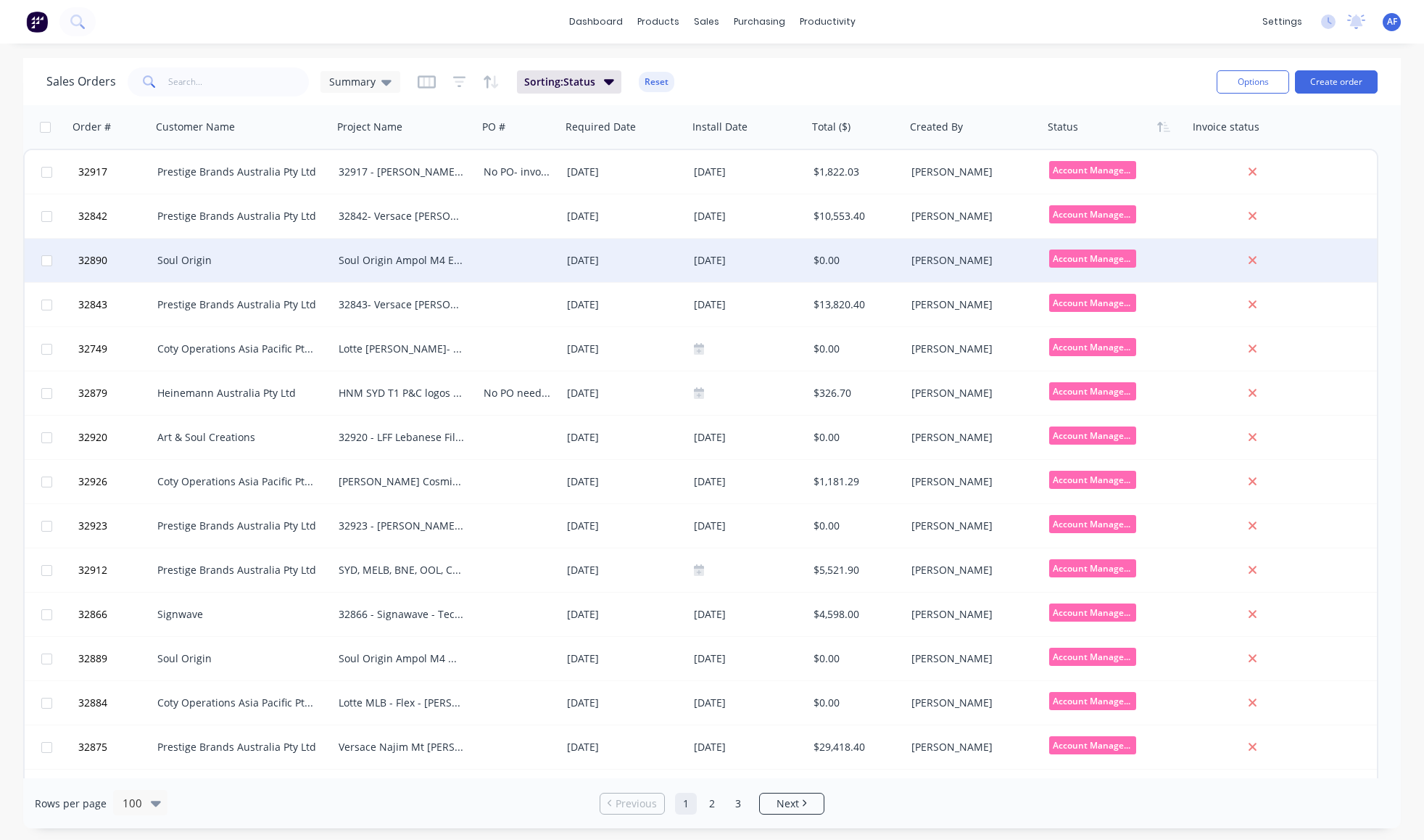
click at [439, 269] on div "Soul Origin Ampol M4 Eastbound - Inline Store" at bounding box center [405, 260] width 145 height 44
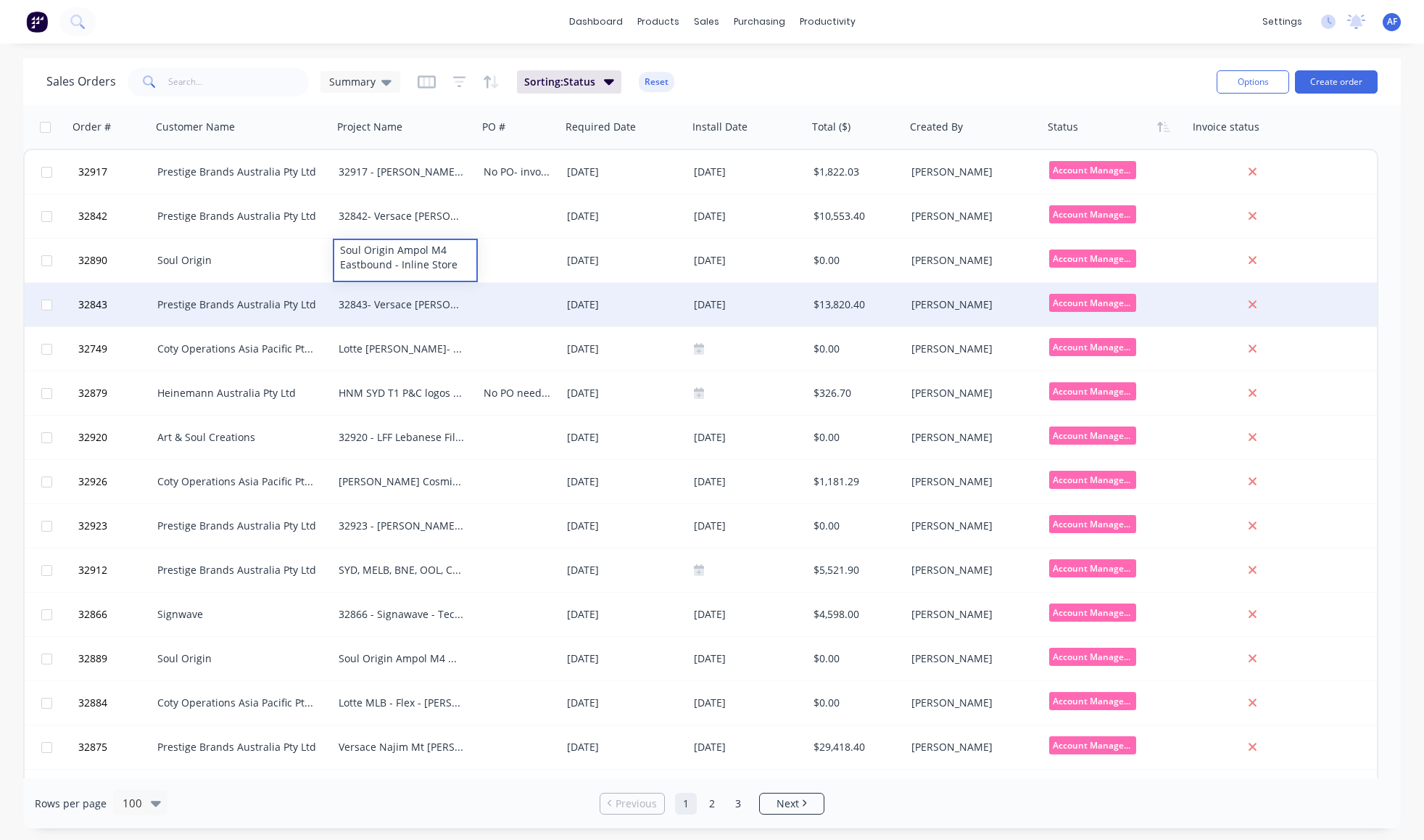
click at [201, 302] on div "Prestige Brands Australia Pty Ltd" at bounding box center [237, 305] width 161 height 15
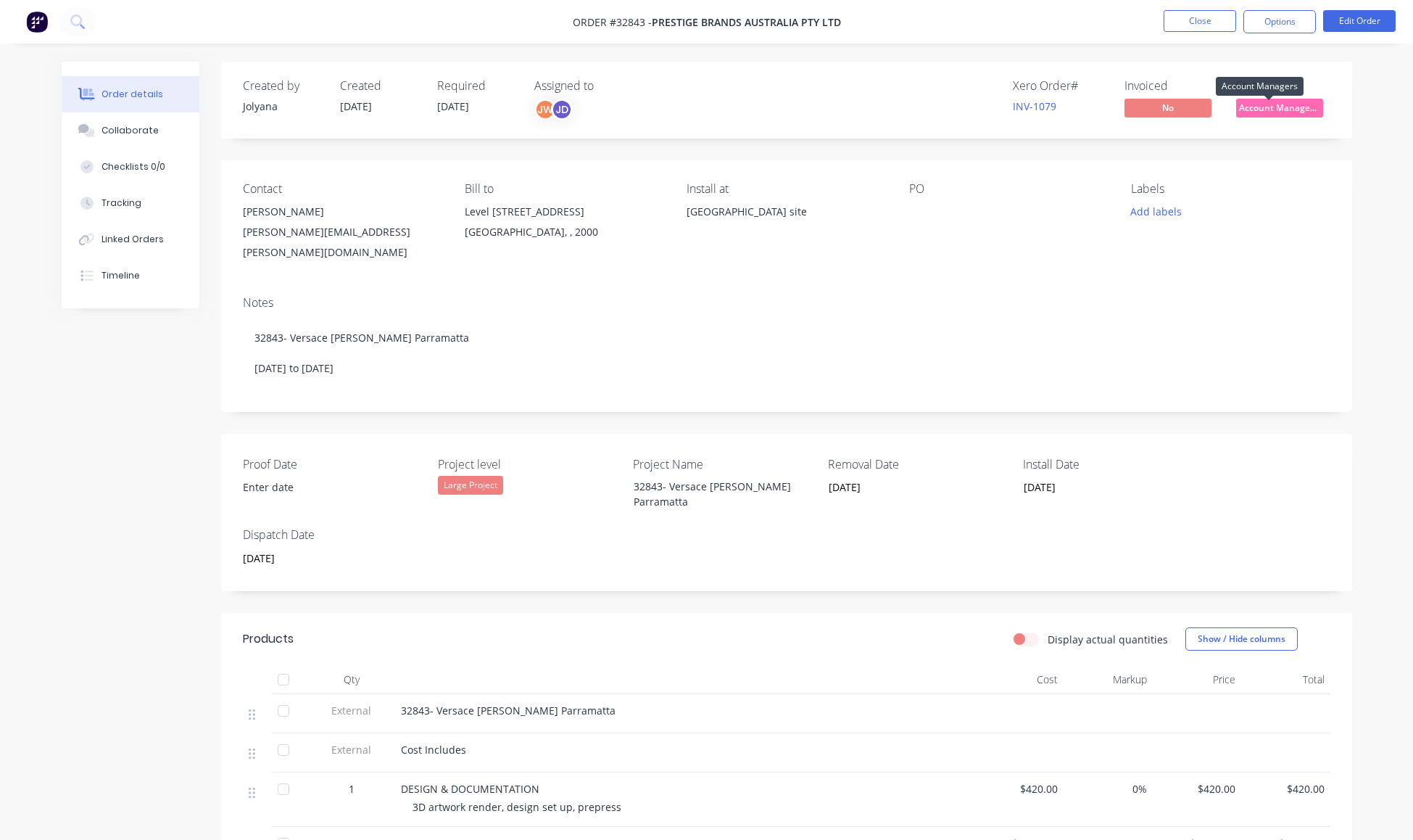
click at [1274, 117] on span "Account Manager..." at bounding box center [1280, 108] width 87 height 18
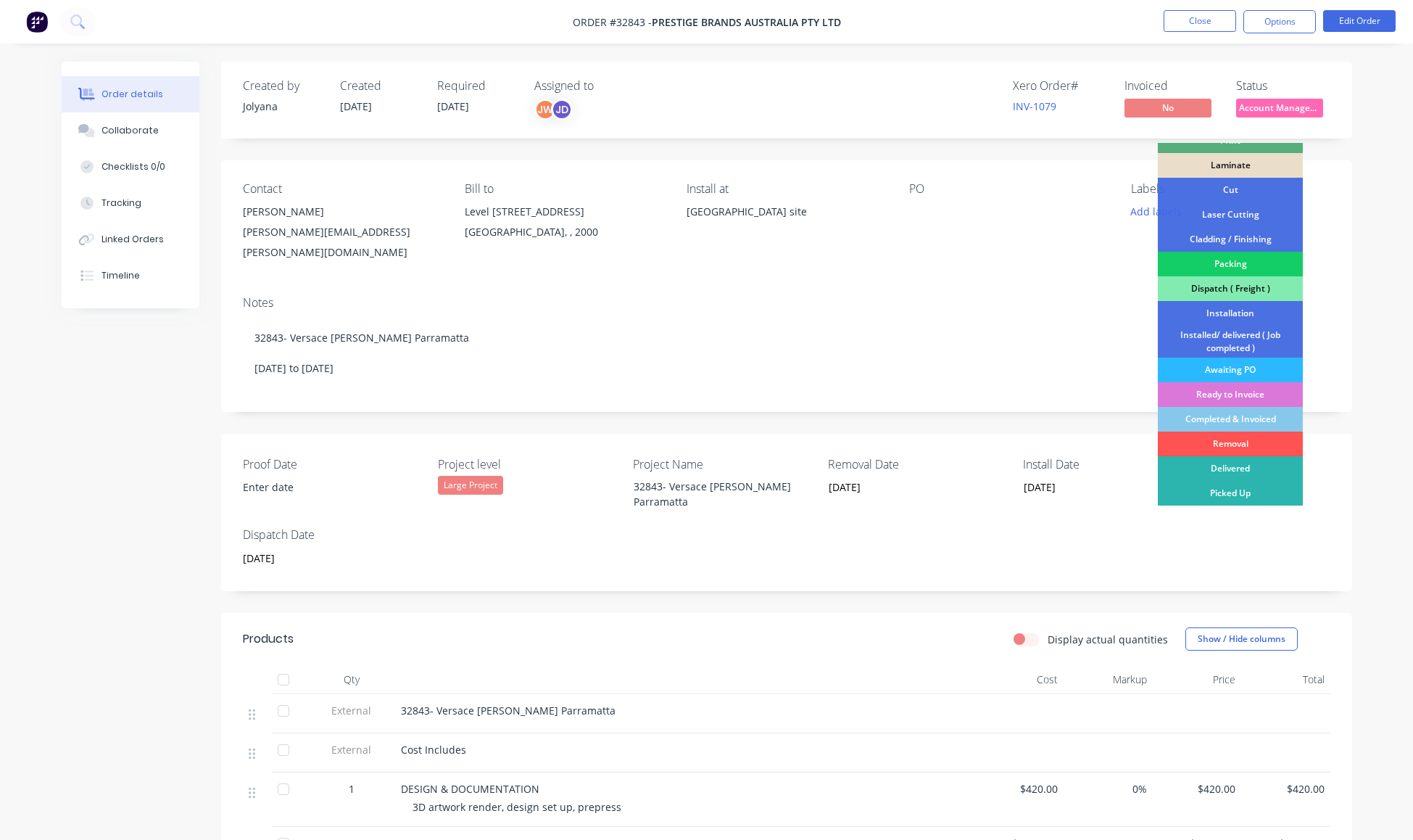
scroll to position [10, 0]
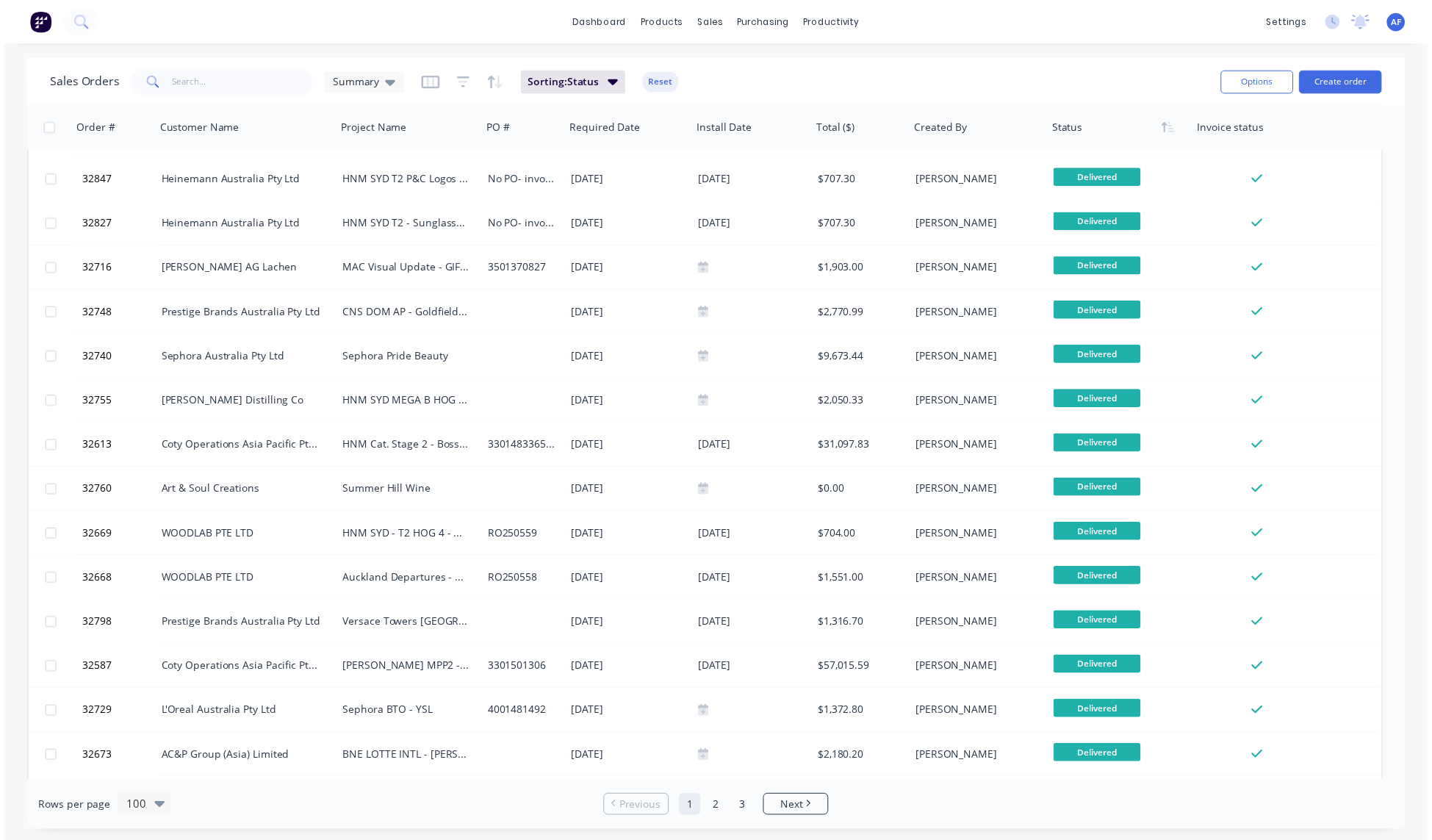
scroll to position [3844, 0]
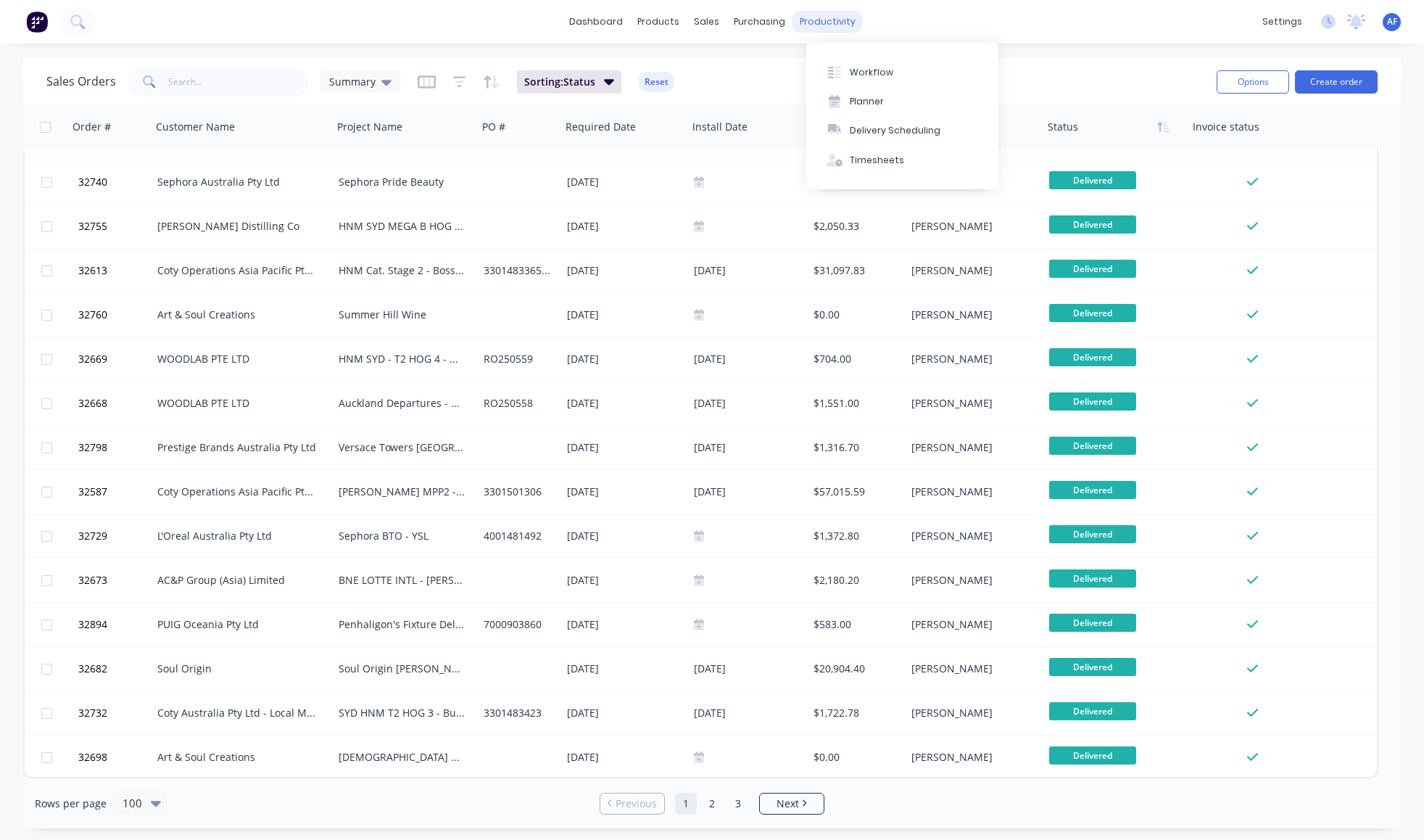
click at [850, 21] on div "productivity" at bounding box center [827, 21] width 70 height 21
click at [866, 74] on div "Workflow" at bounding box center [871, 72] width 44 height 13
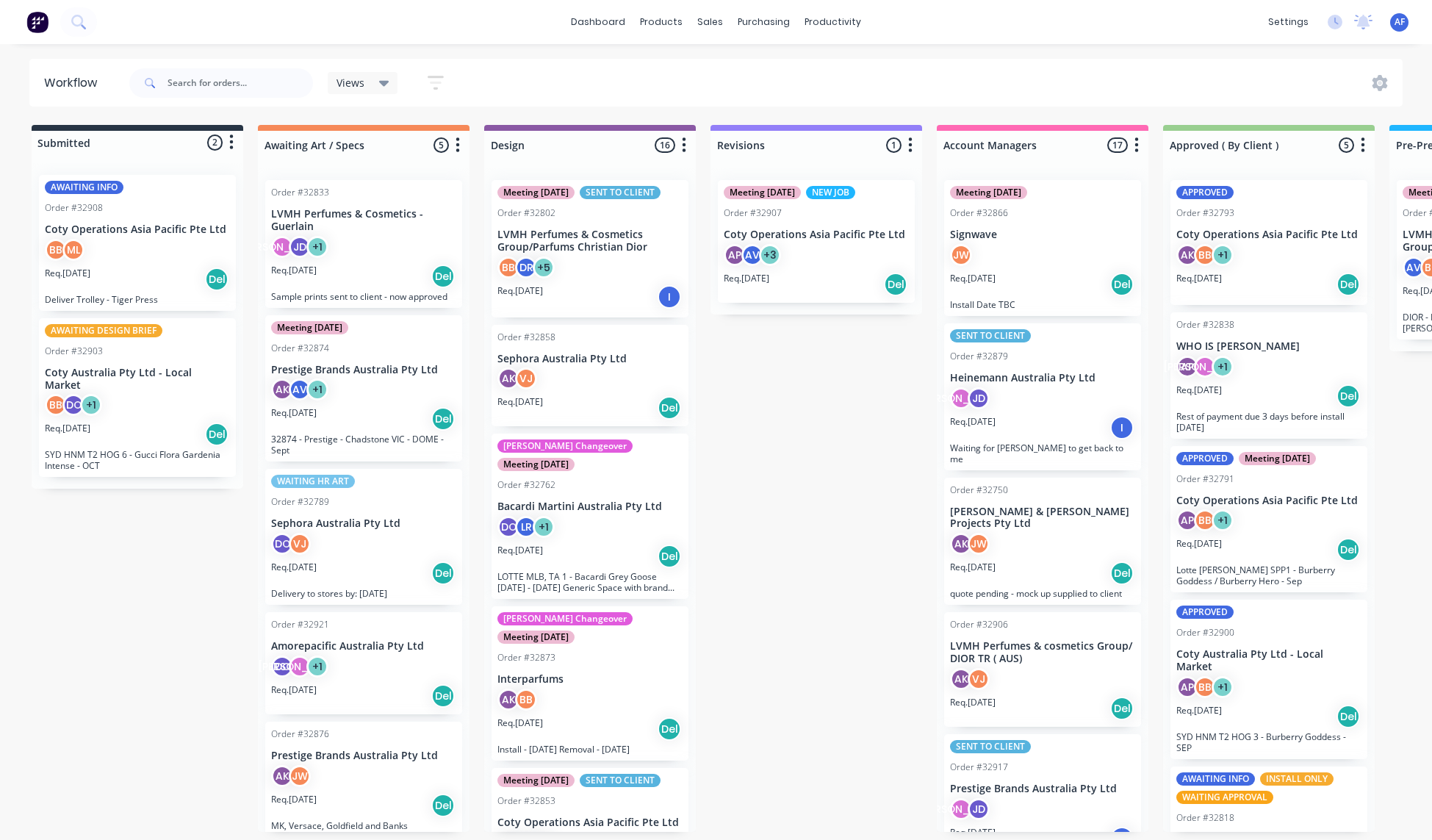
click at [455, 288] on div "Del" at bounding box center [442, 276] width 23 height 23
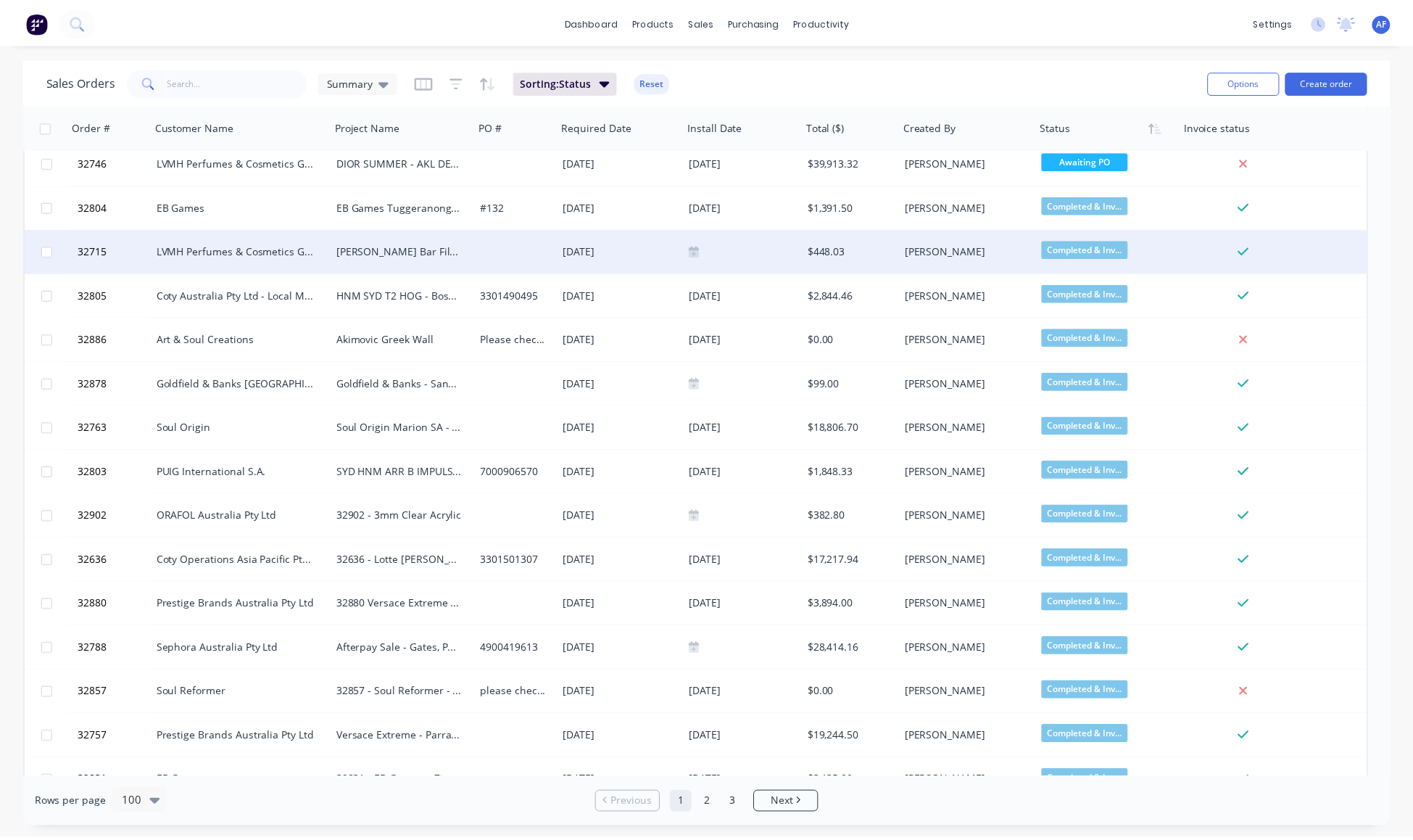
scroll to position [1636, 0]
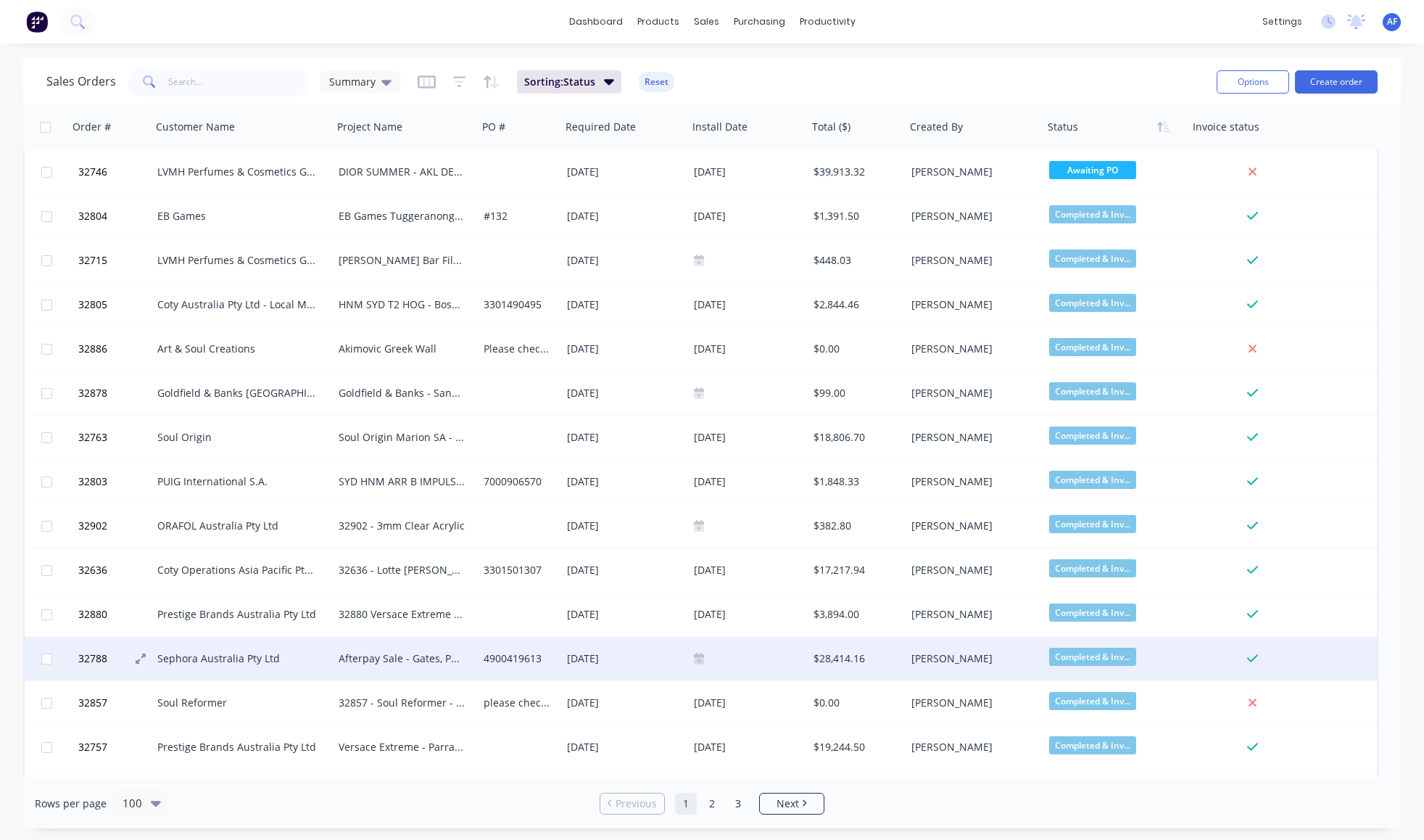
click at [95, 656] on span "32788" at bounding box center [92, 659] width 29 height 15
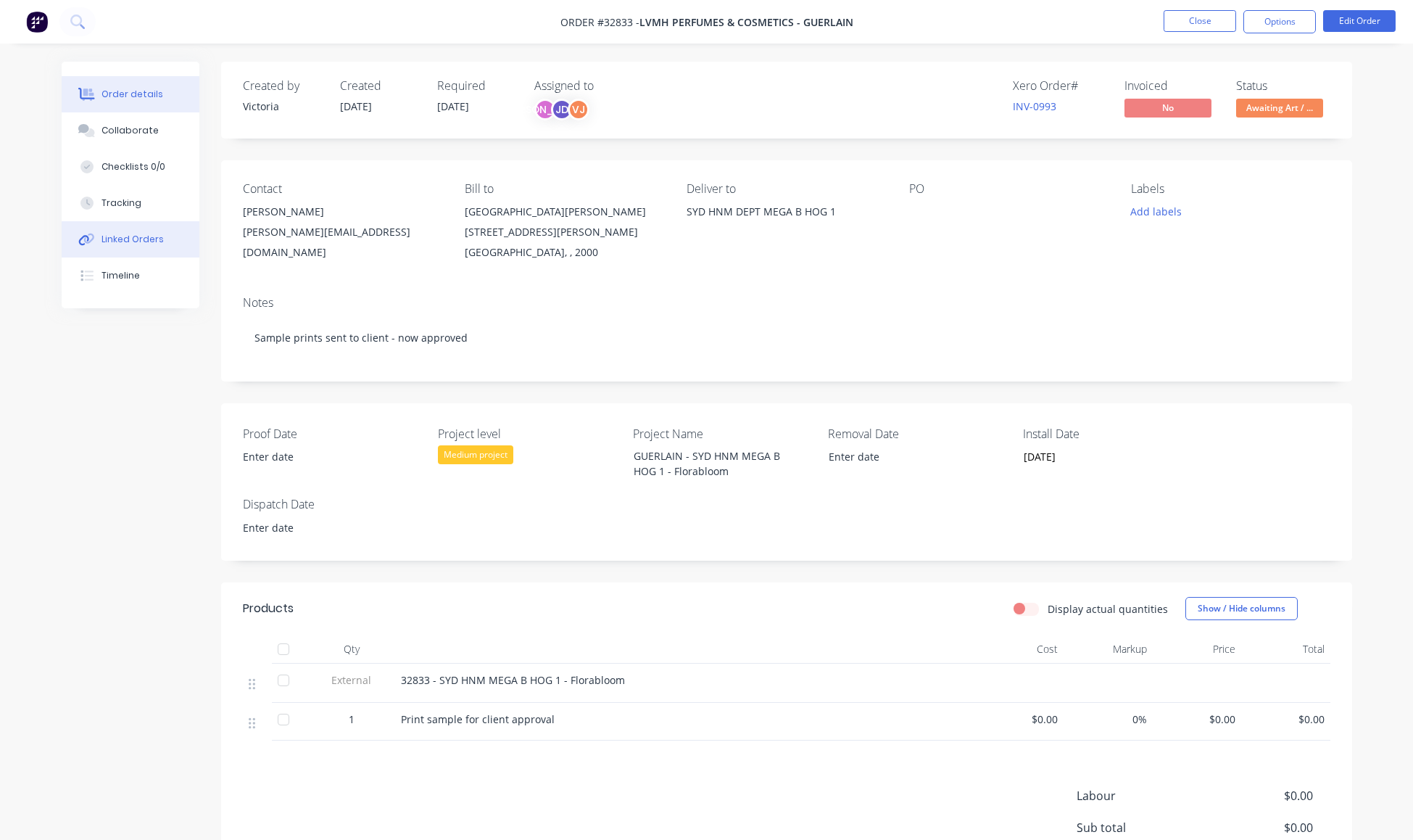
click at [141, 246] on div "Linked Orders" at bounding box center [133, 240] width 63 height 13
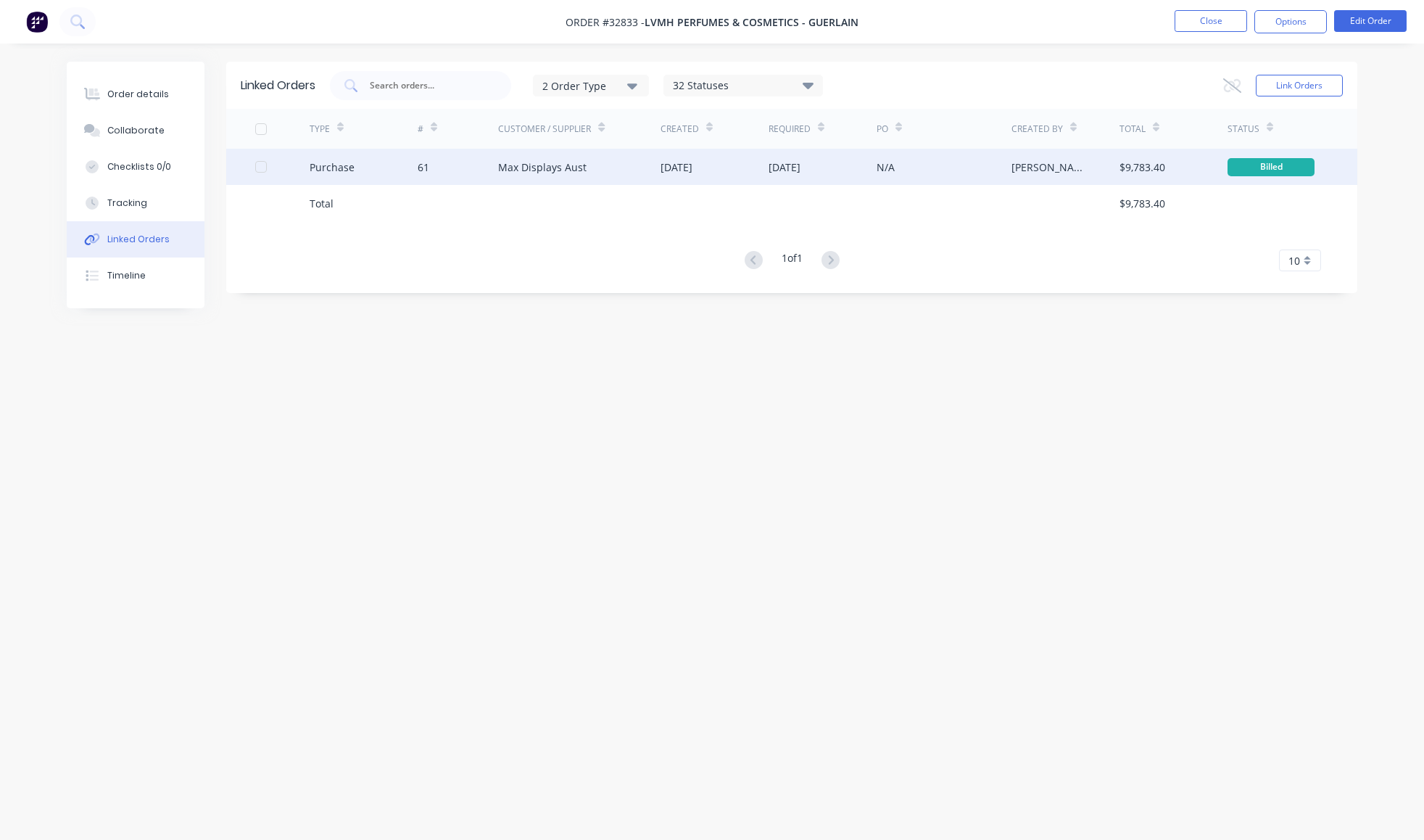
click at [1142, 164] on div "$9,783.40" at bounding box center [1142, 167] width 46 height 15
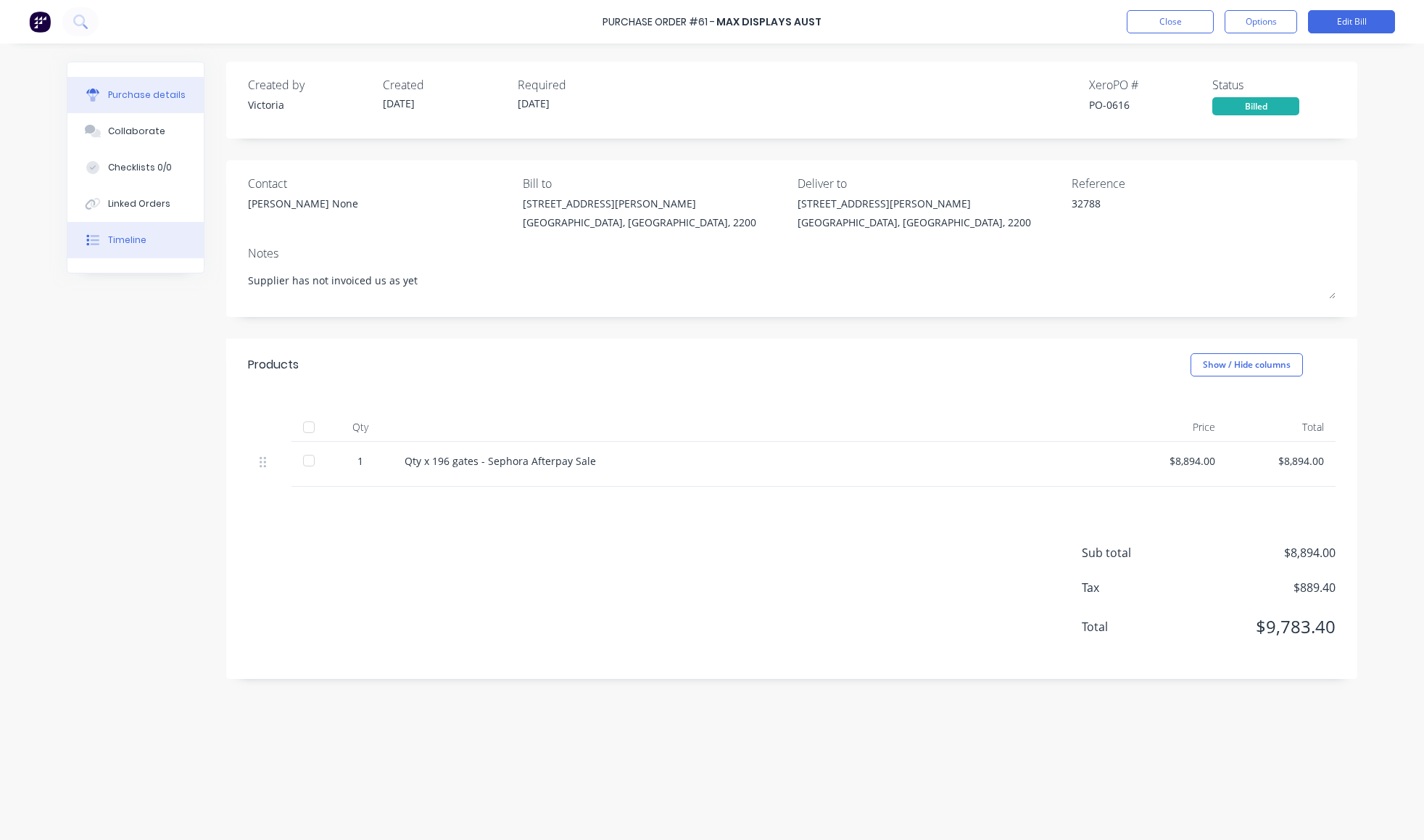
click at [127, 246] on div "Timeline" at bounding box center [127, 240] width 38 height 13
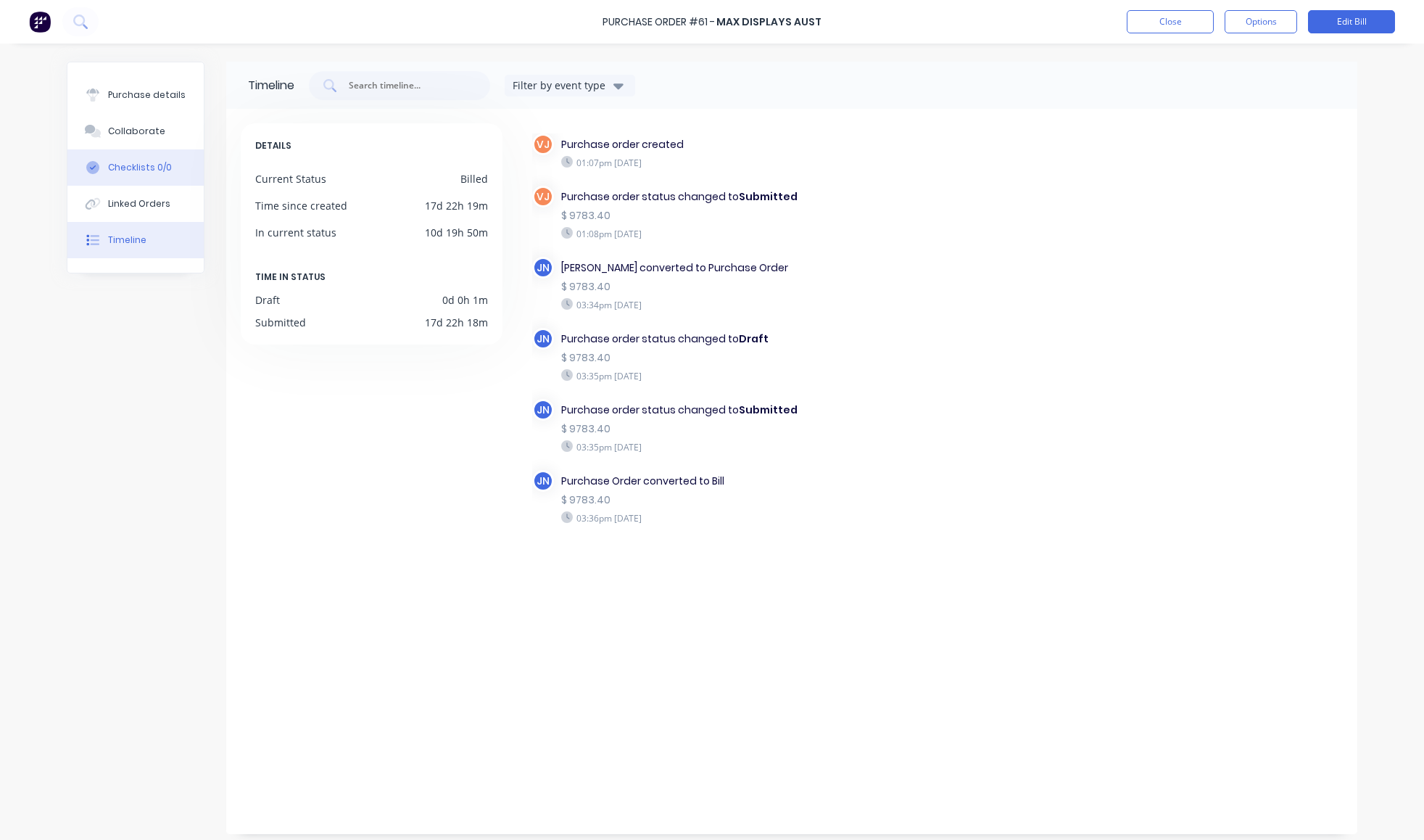
click at [135, 174] on div "Checklists 0/0" at bounding box center [139, 167] width 64 height 13
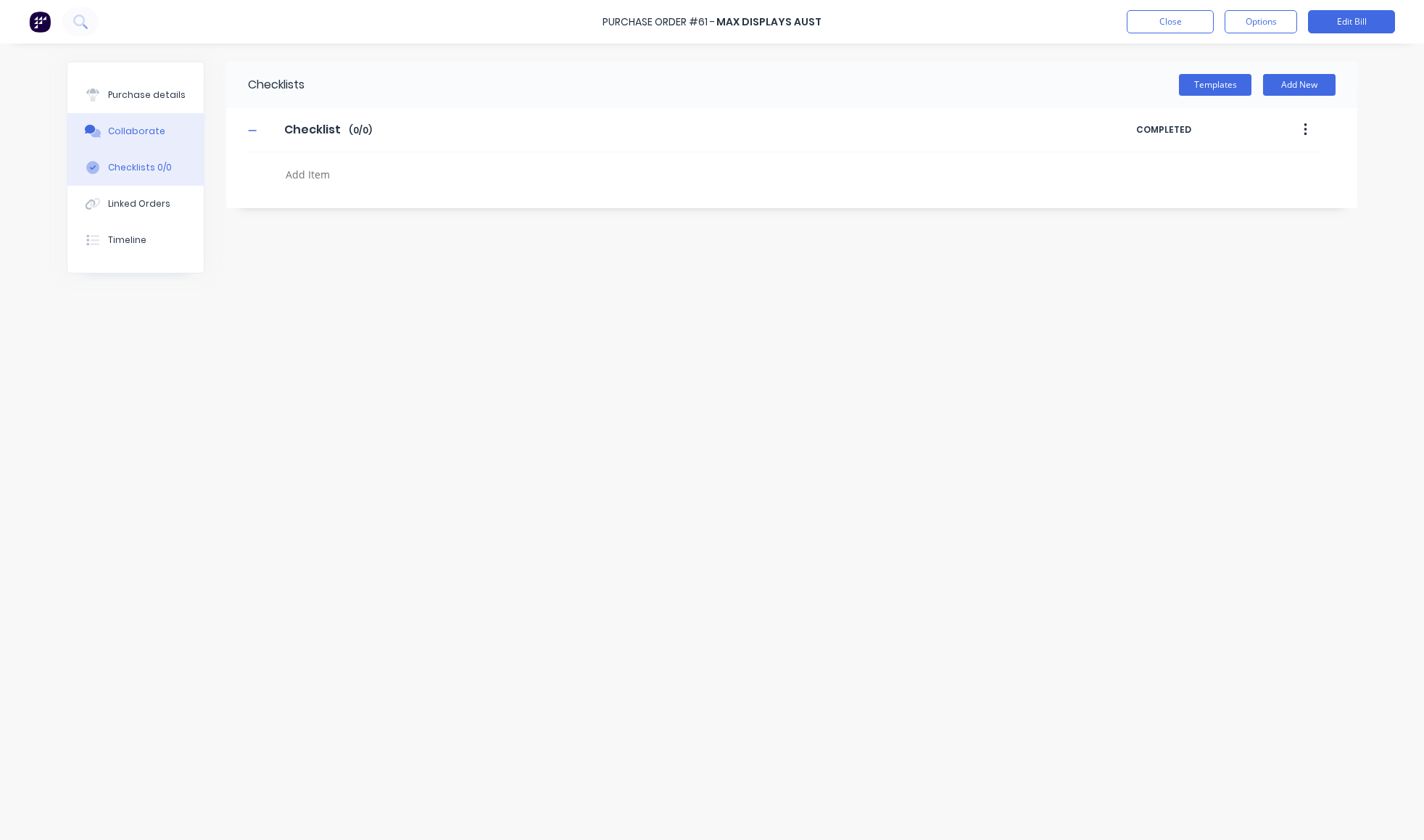
click at [140, 138] on div "Collaborate" at bounding box center [136, 131] width 58 height 13
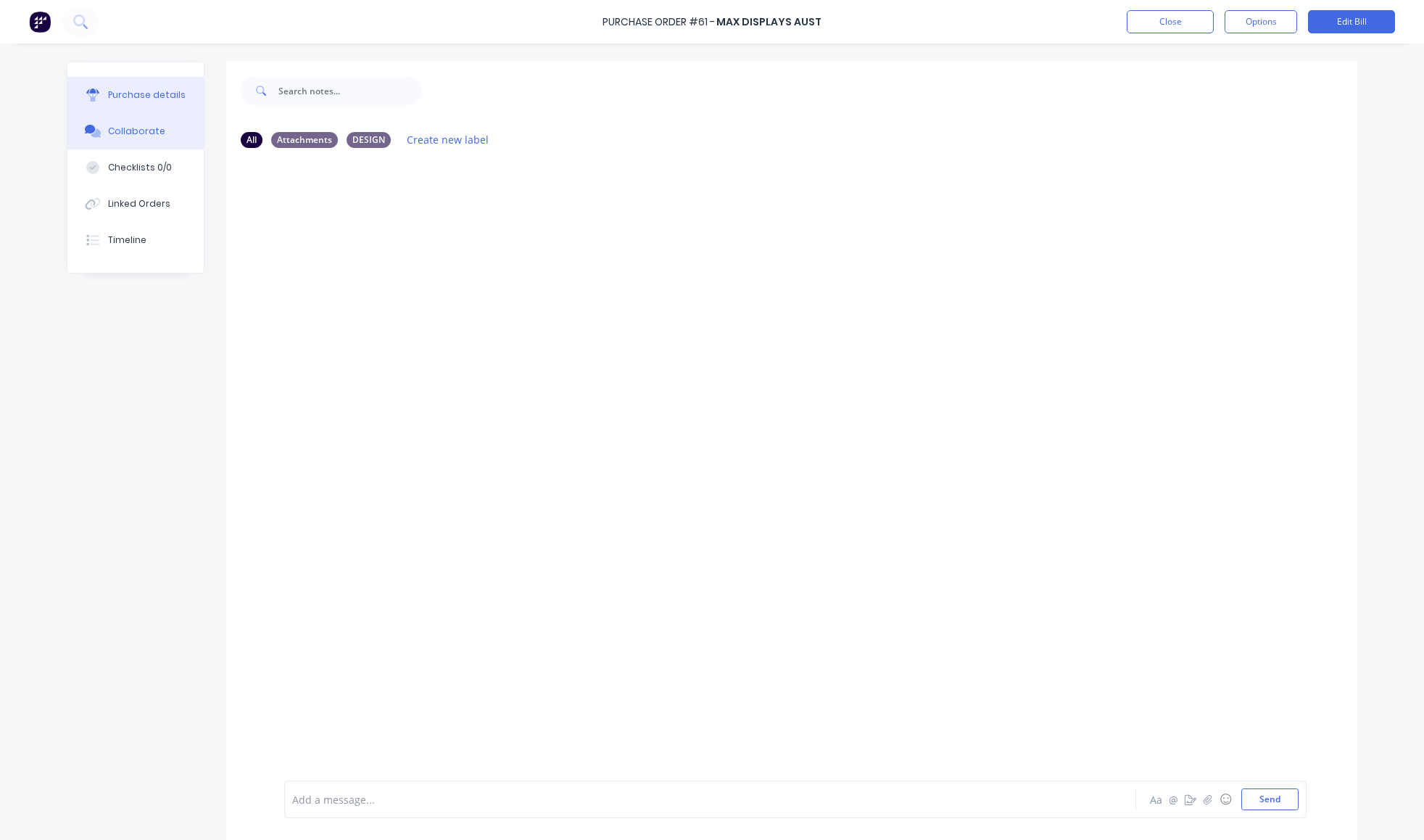
click at [147, 93] on button "Purchase details" at bounding box center [135, 94] width 136 height 36
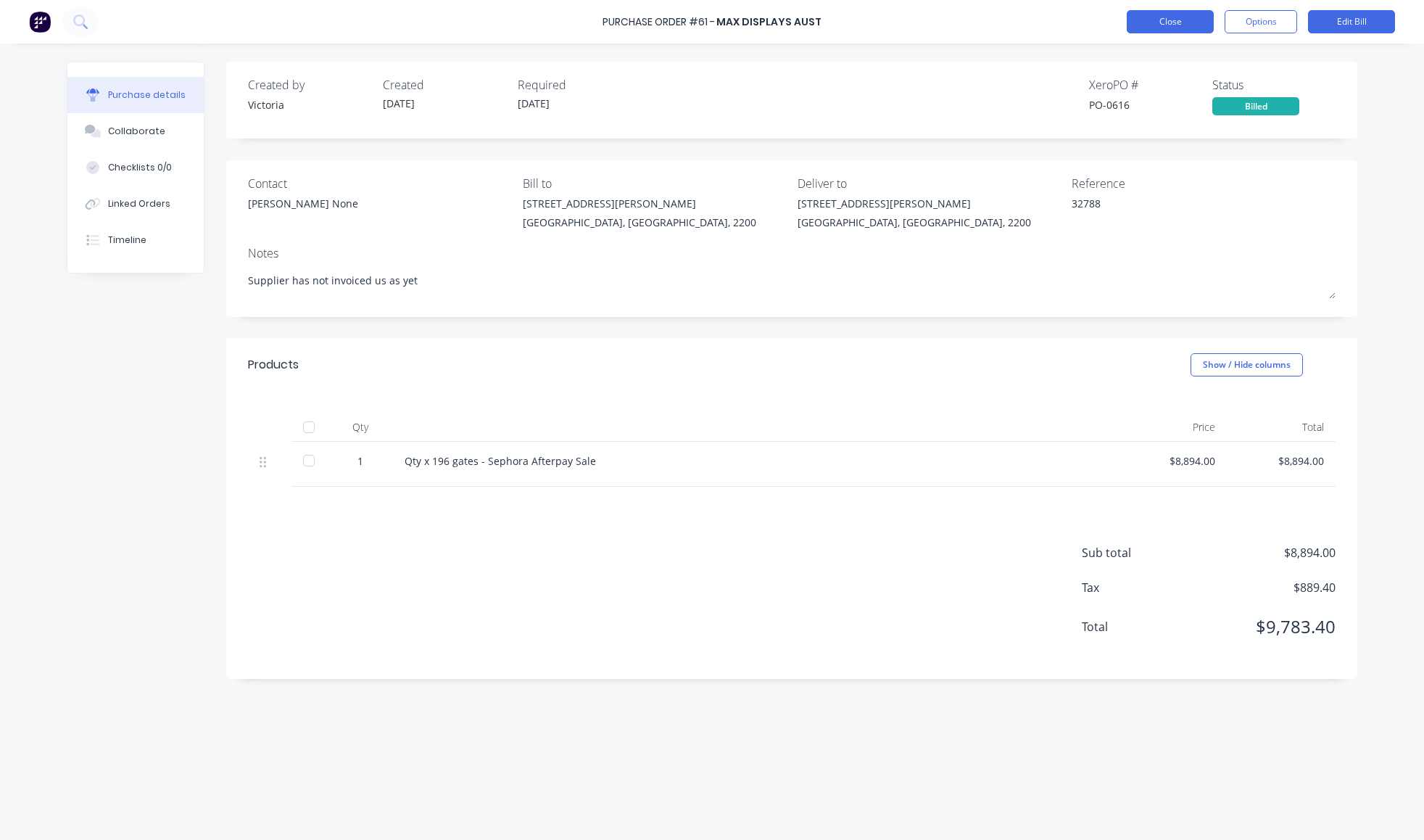
click at [1167, 27] on button "Close" at bounding box center [1170, 21] width 87 height 23
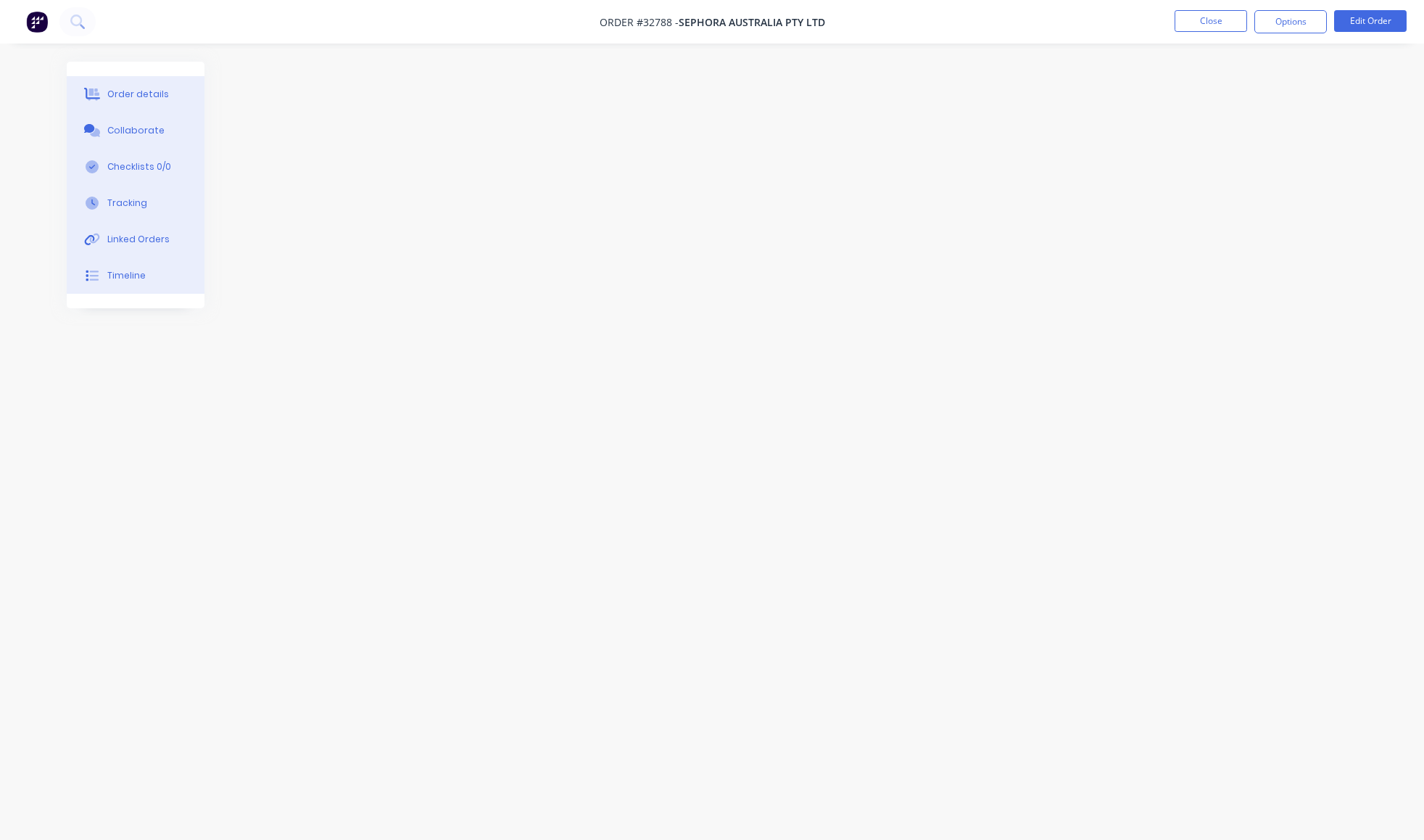
click at [150, 100] on div "Order details" at bounding box center [139, 94] width 62 height 13
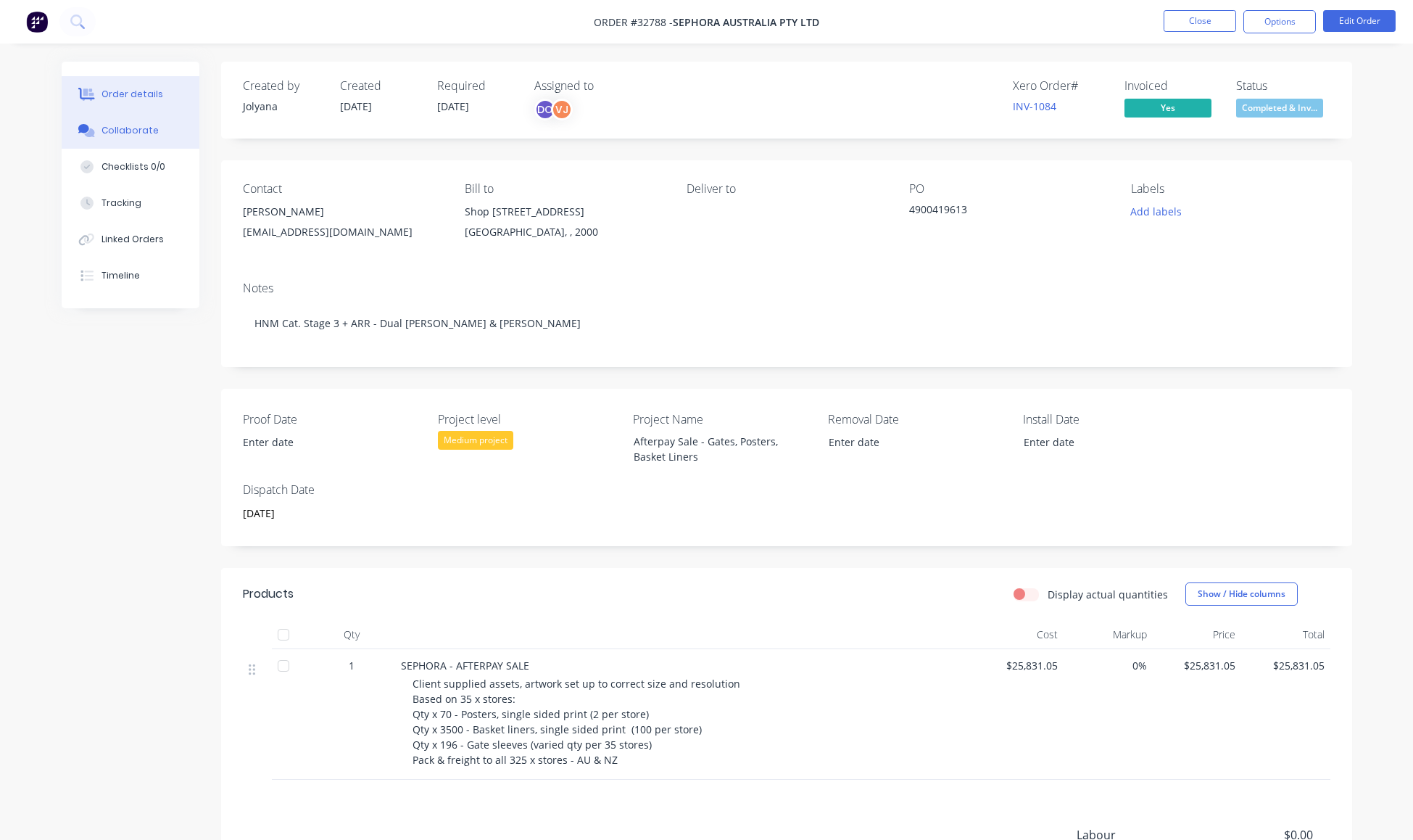
click at [156, 137] on div "Collaborate" at bounding box center [131, 131] width 58 height 13
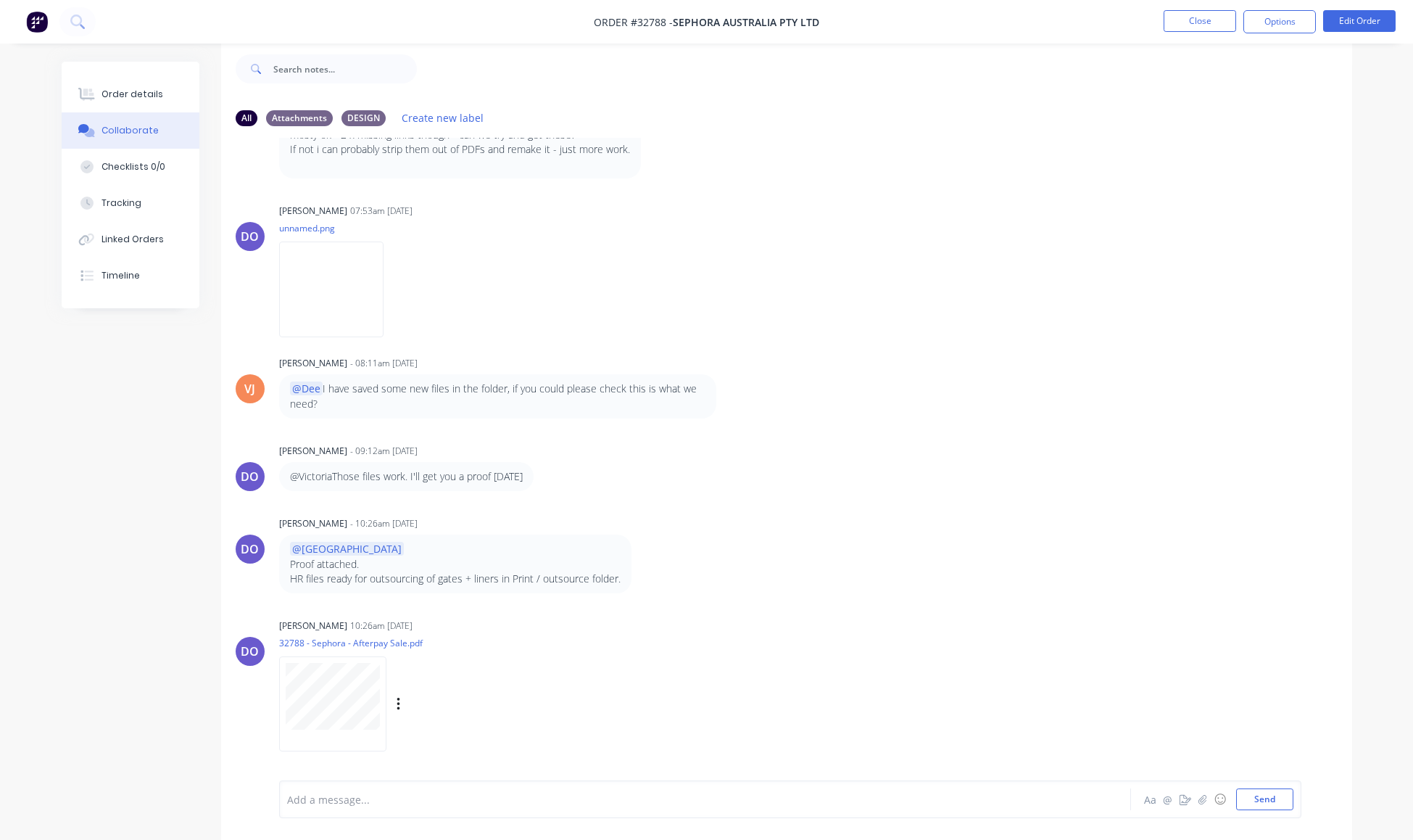
scroll to position [66, 0]
click at [130, 209] on div "Tracking" at bounding box center [122, 203] width 40 height 13
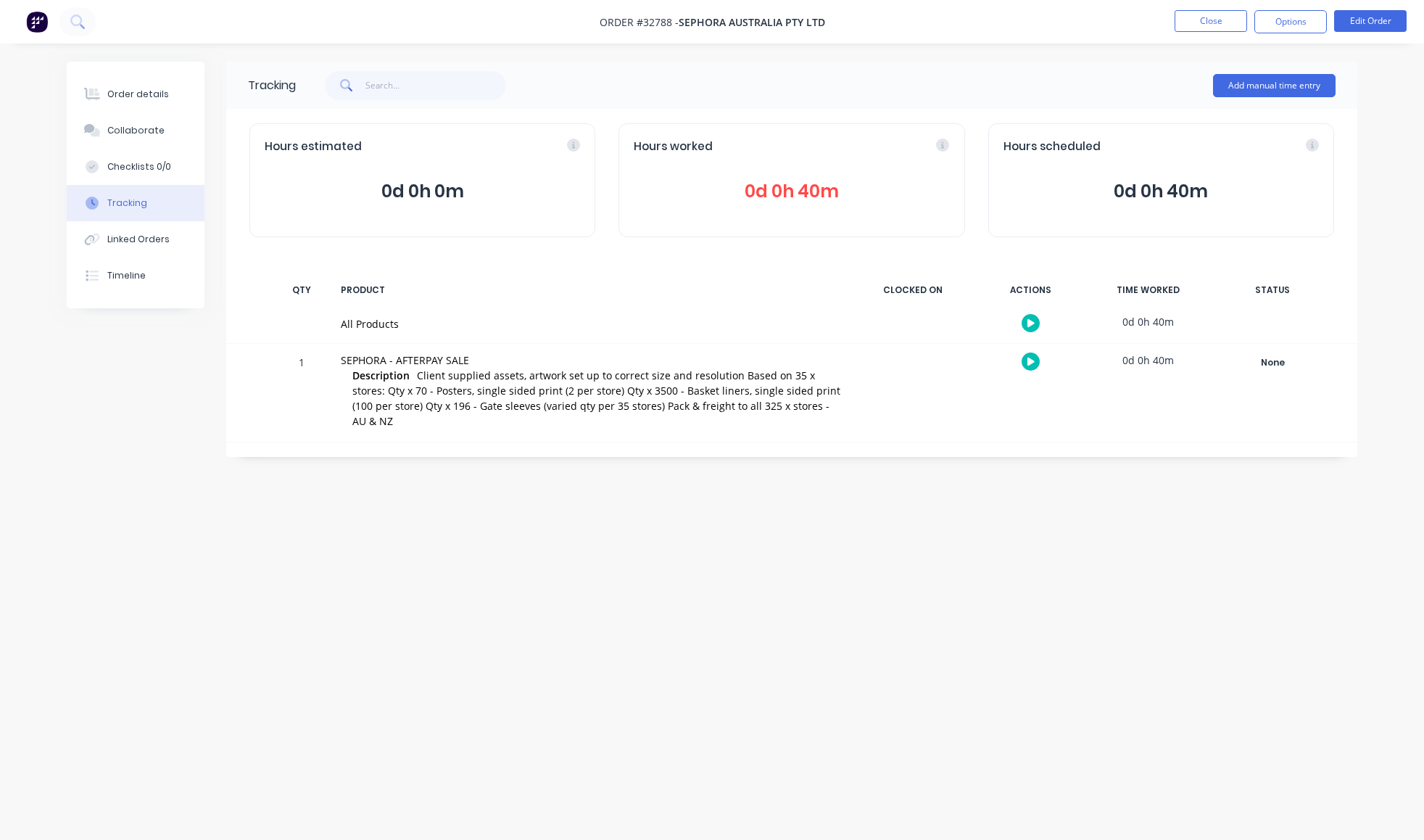
click at [1027, 327] on icon at bounding box center [1031, 323] width 7 height 8
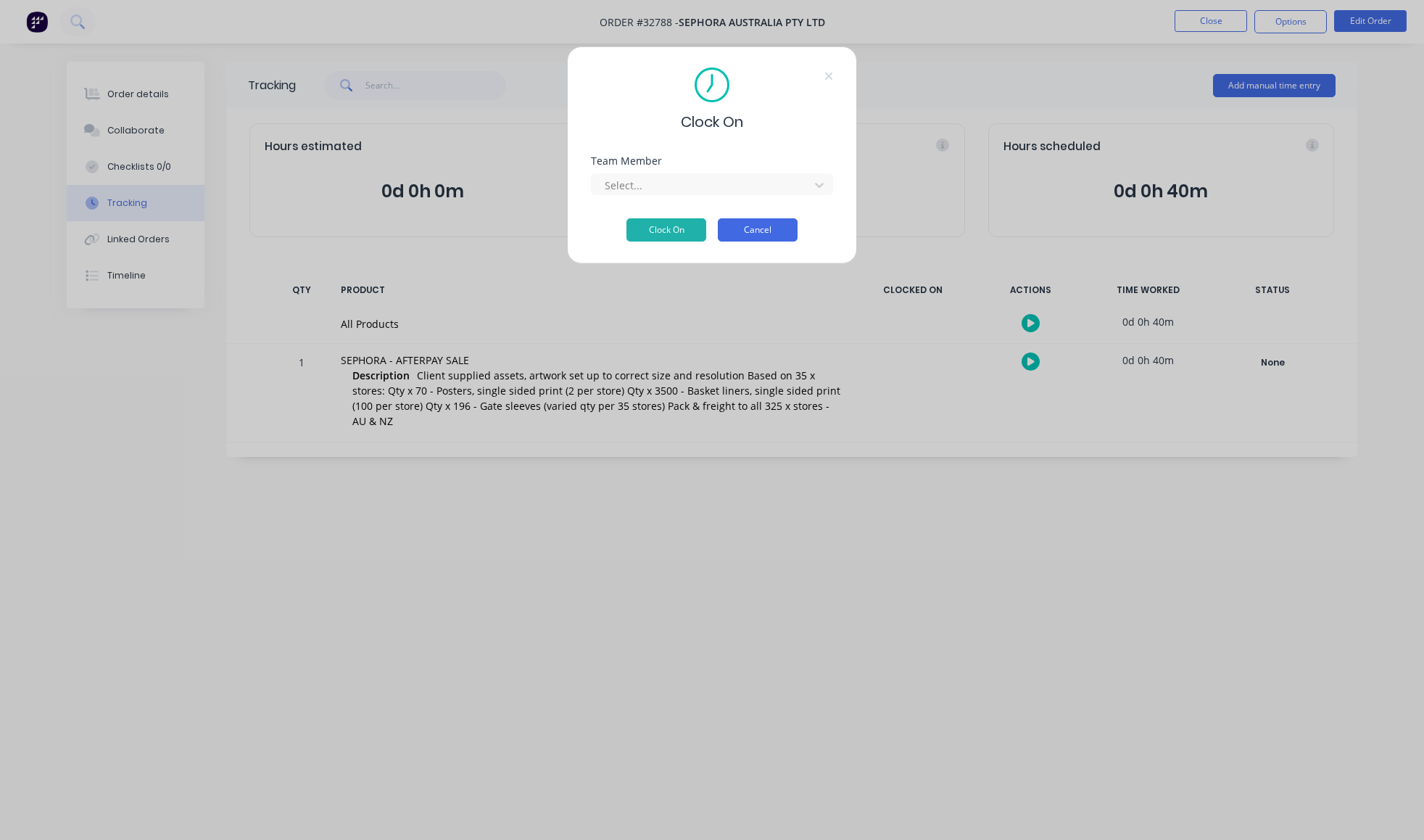
click at [771, 241] on button "Cancel" at bounding box center [757, 229] width 80 height 23
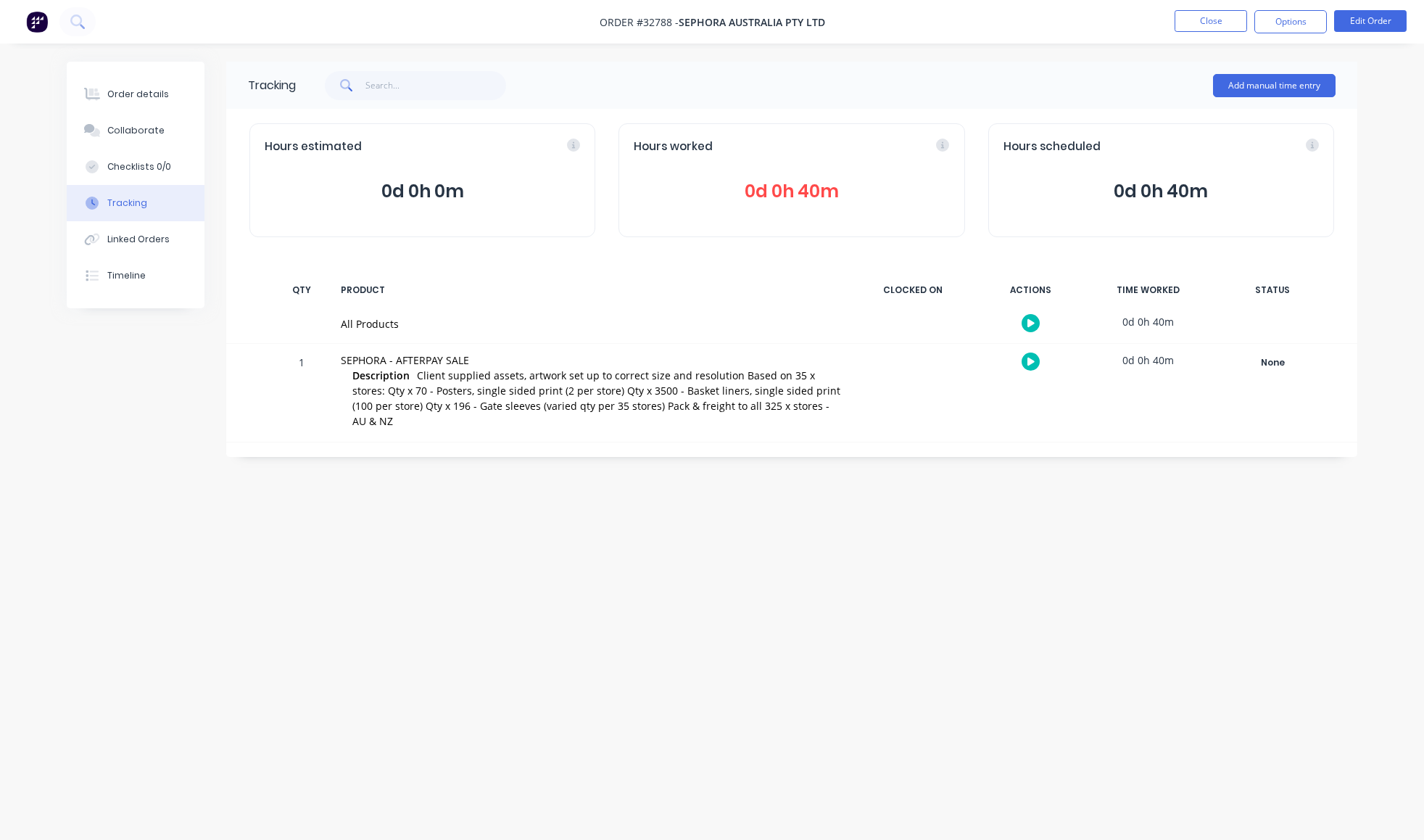
click at [799, 204] on span "0d 0h 40m" at bounding box center [791, 191] width 316 height 26
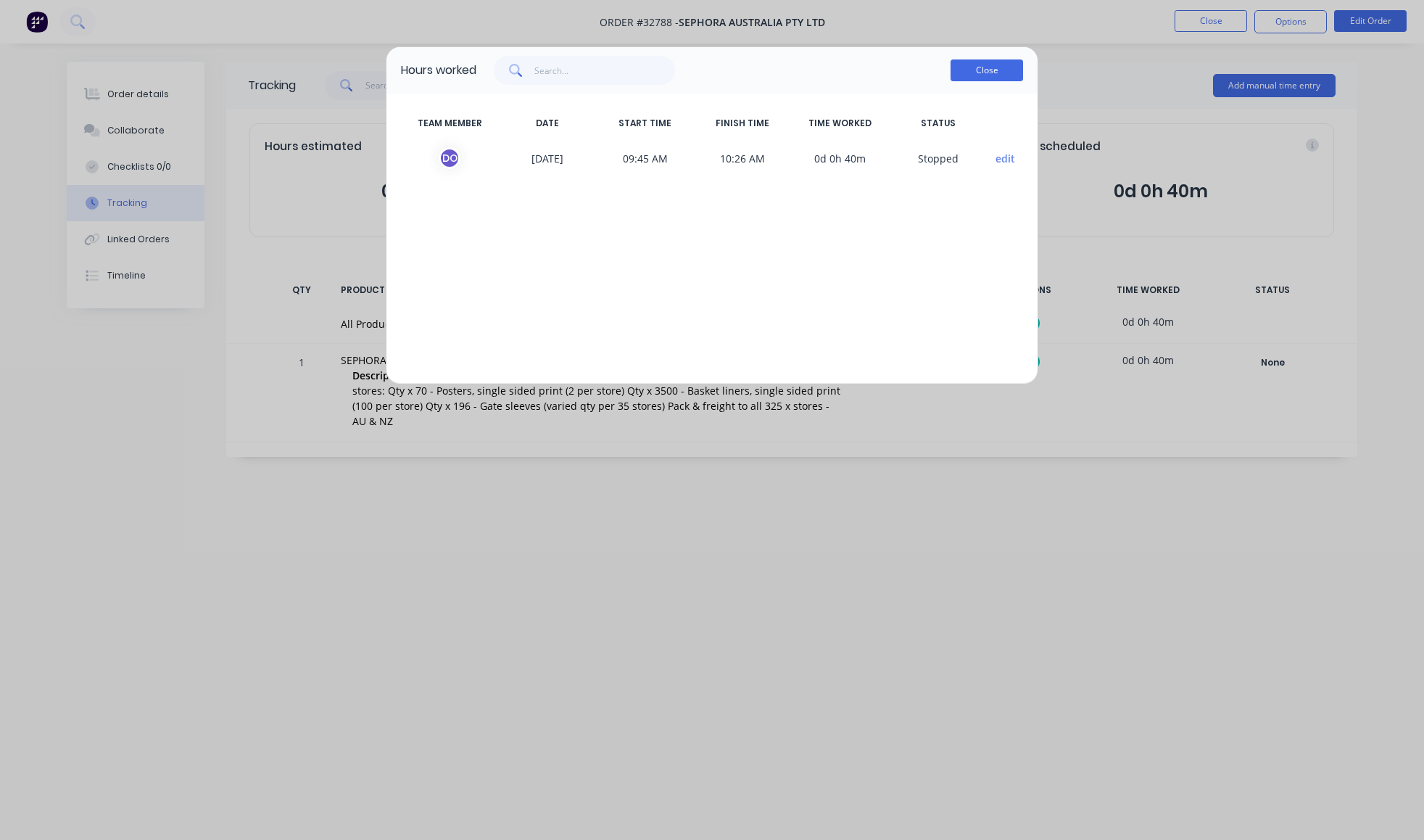
click at [975, 81] on button "Close" at bounding box center [987, 70] width 72 height 21
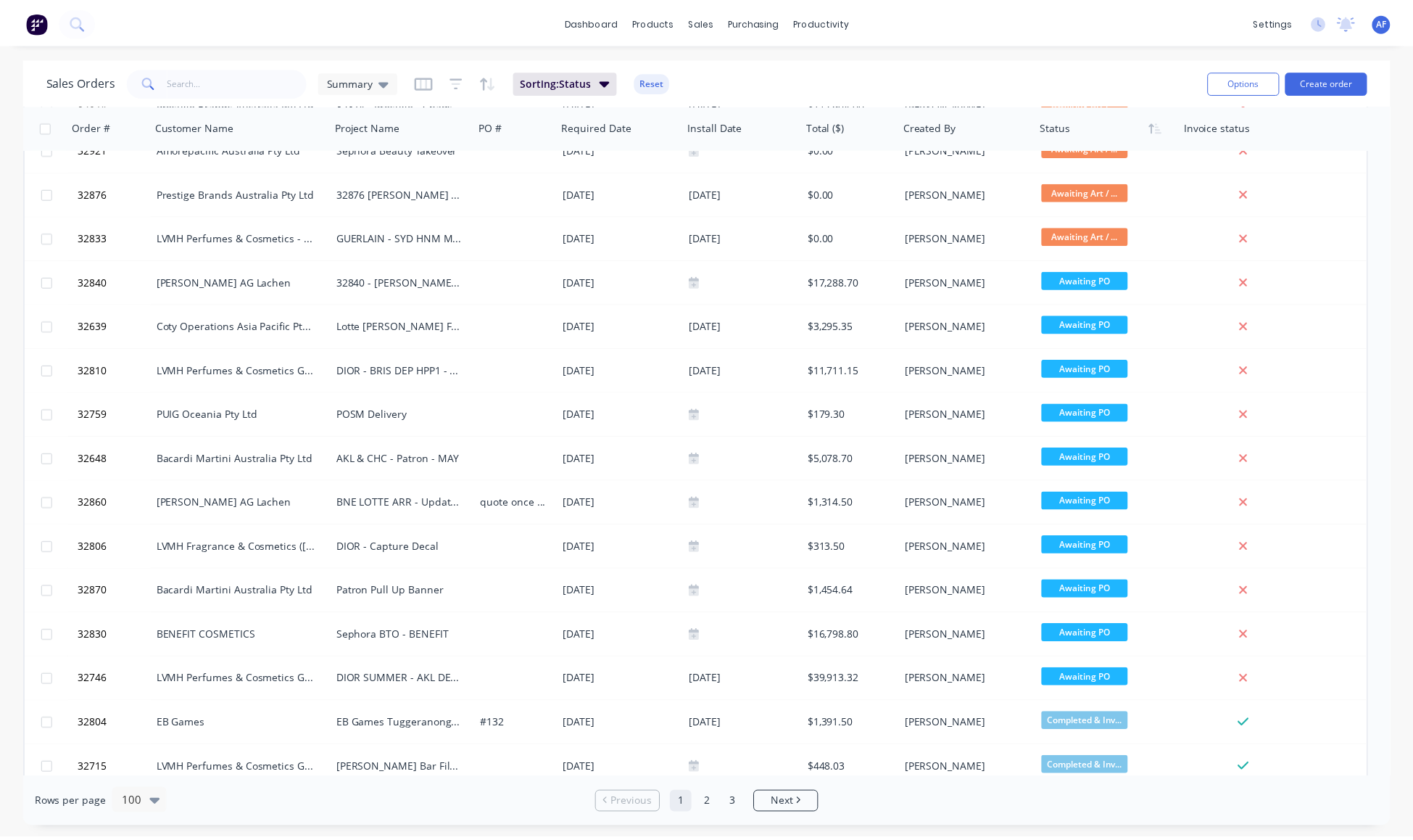
scroll to position [1094, 0]
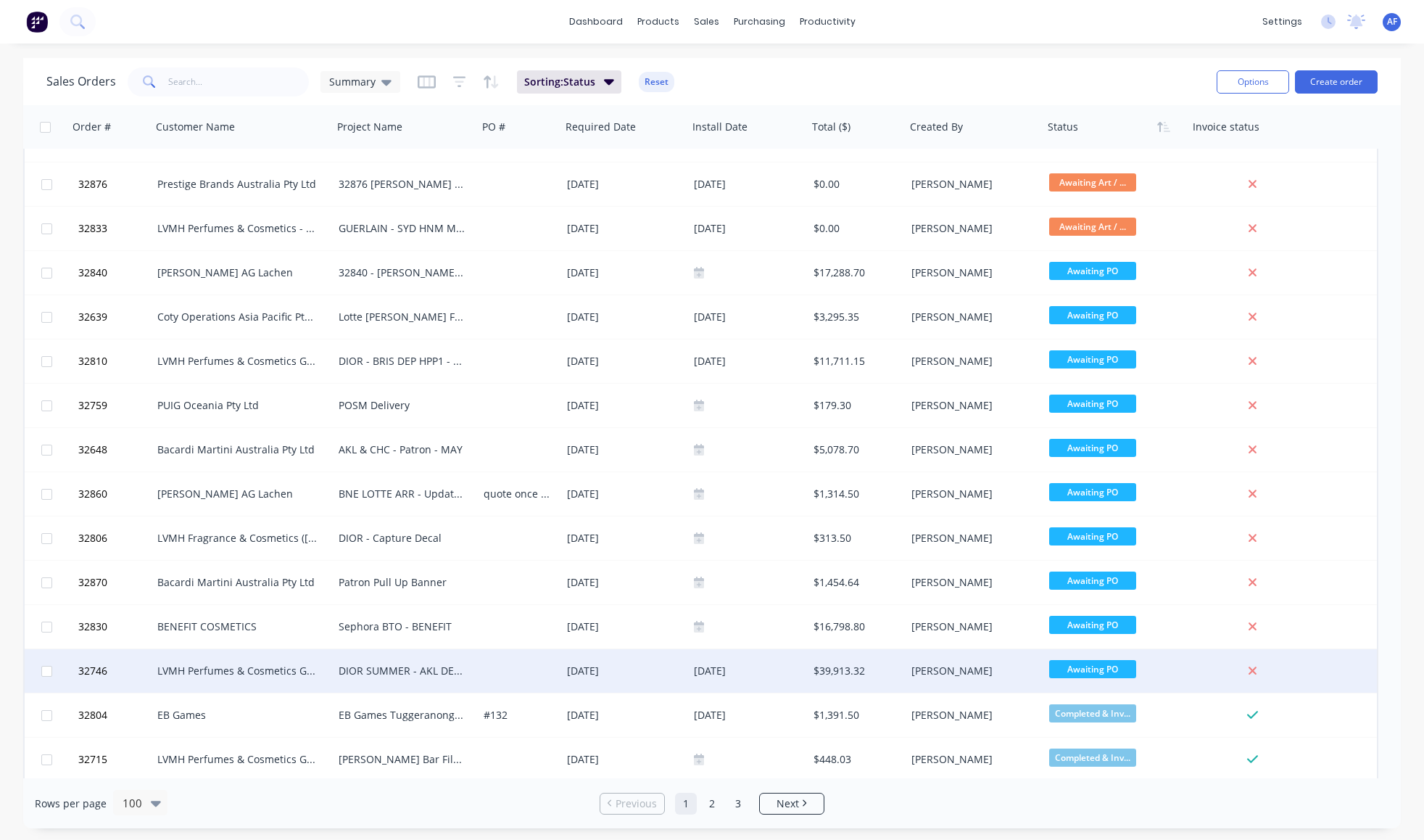
click at [247, 673] on div "LVMH Perfumes & Cosmetics Group/Parfums Christian Dior" at bounding box center [237, 671] width 161 height 15
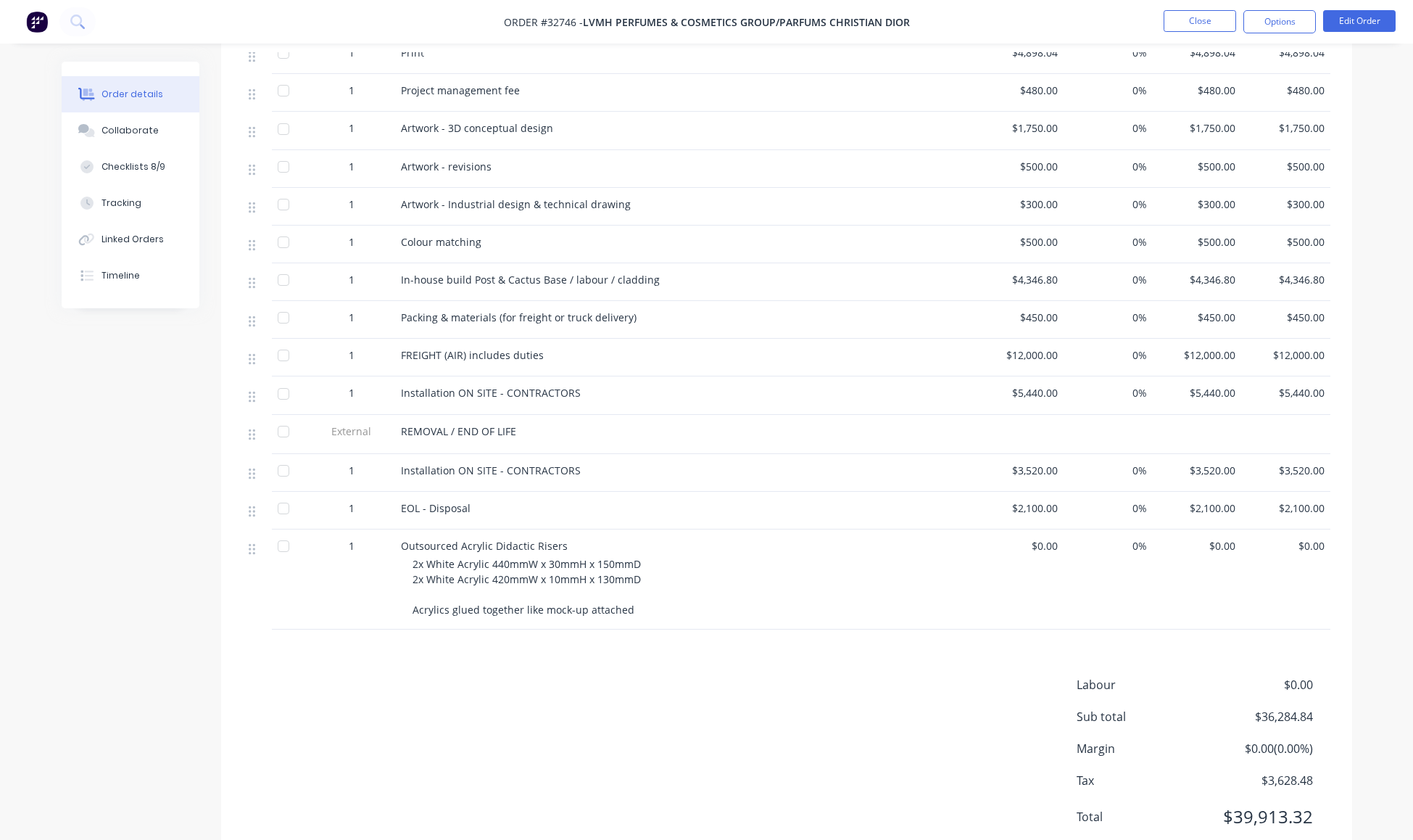
scroll to position [650, 0]
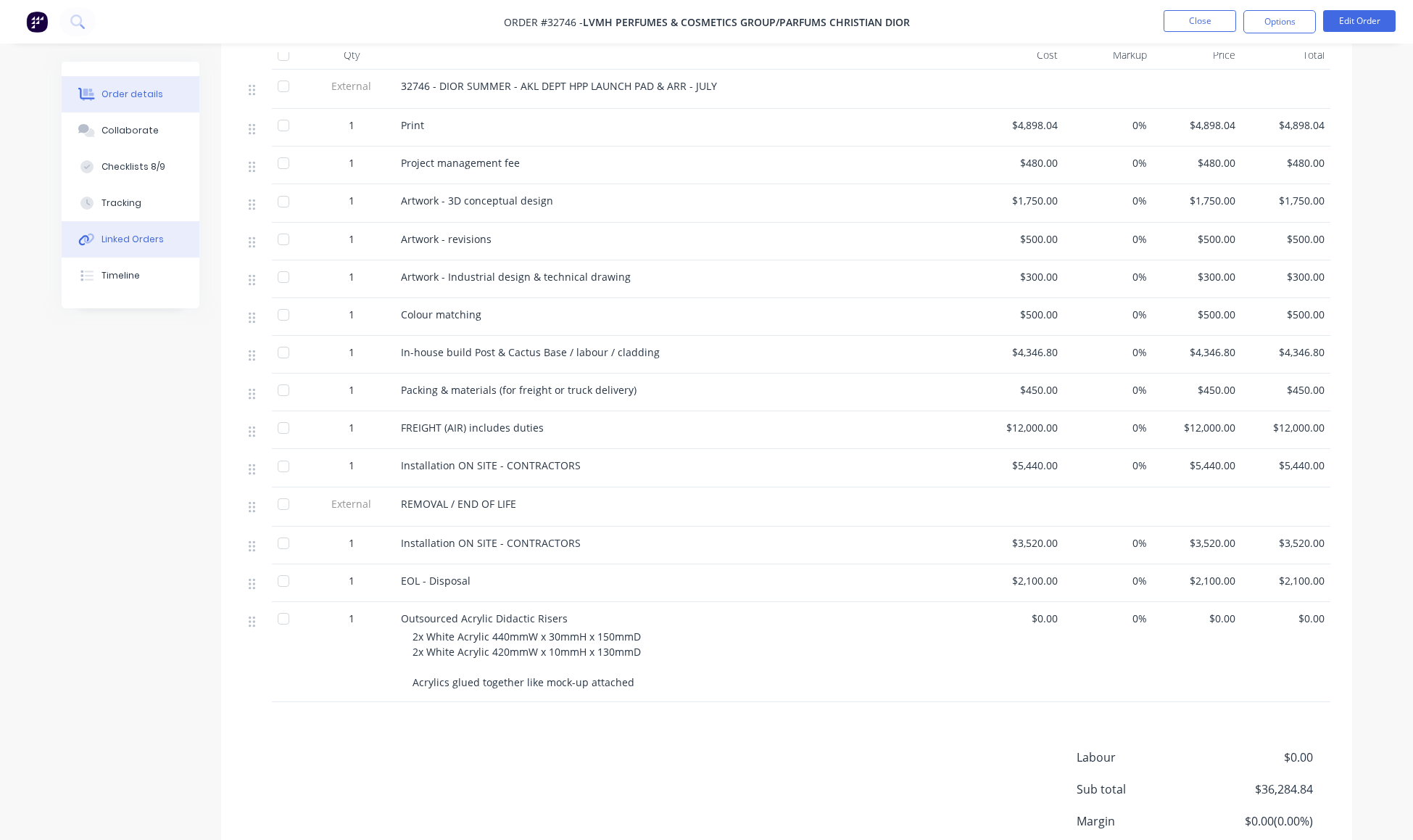
click at [131, 246] on div "Linked Orders" at bounding box center [133, 240] width 63 height 13
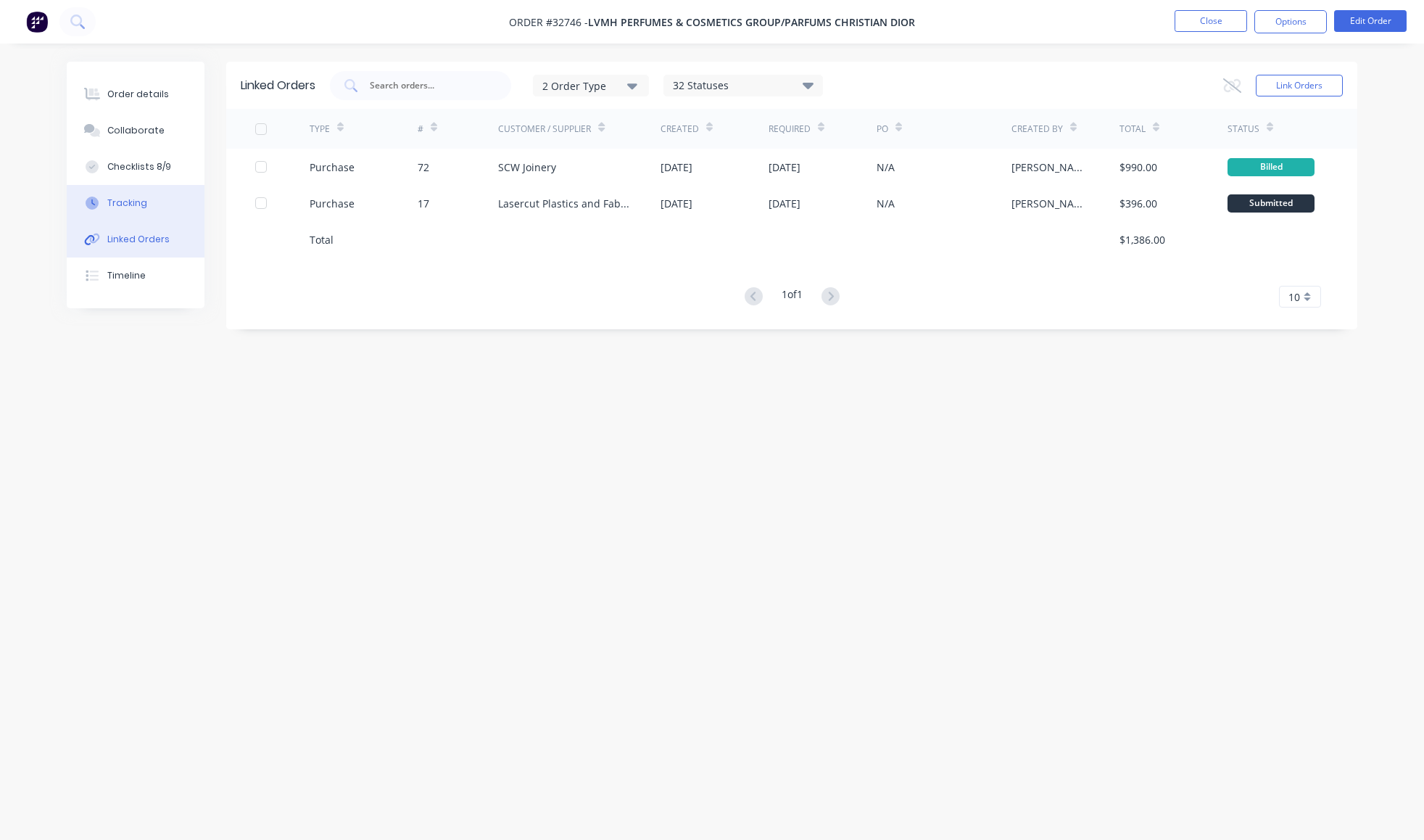
click at [147, 209] on div "Tracking" at bounding box center [128, 203] width 40 height 13
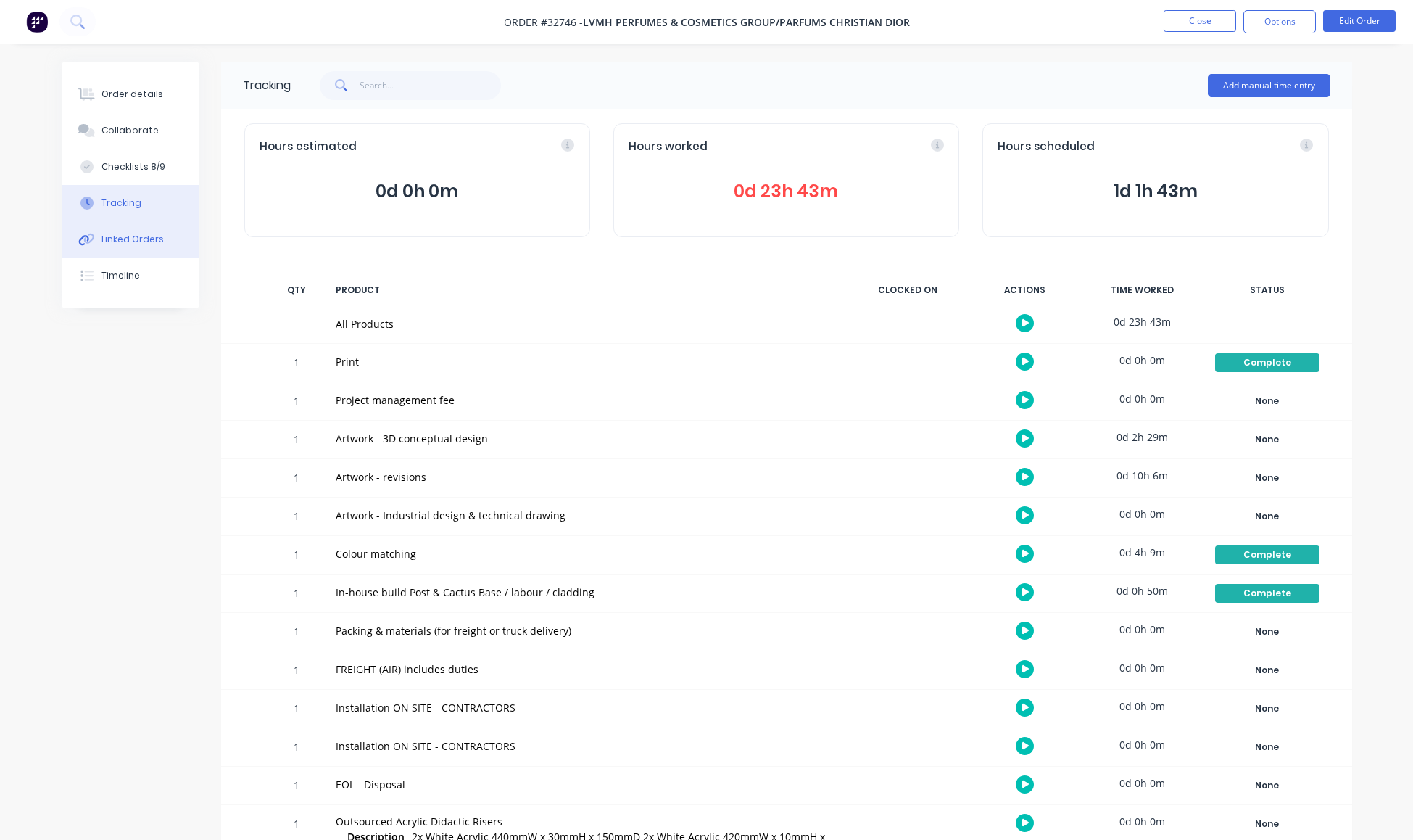
click at [157, 246] on div "Linked Orders" at bounding box center [133, 240] width 63 height 13
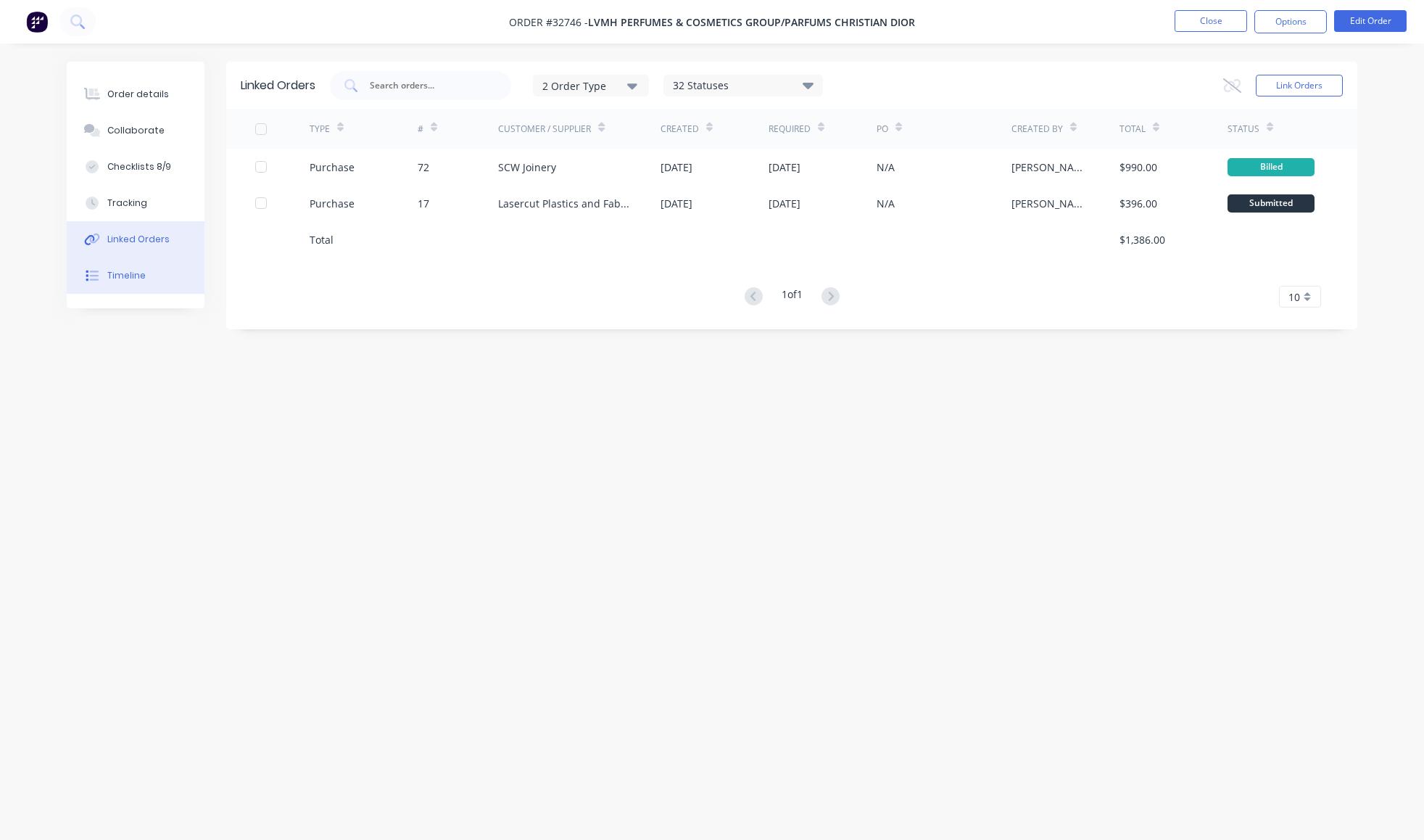
click at [141, 282] on div "Timeline" at bounding box center [127, 276] width 38 height 13
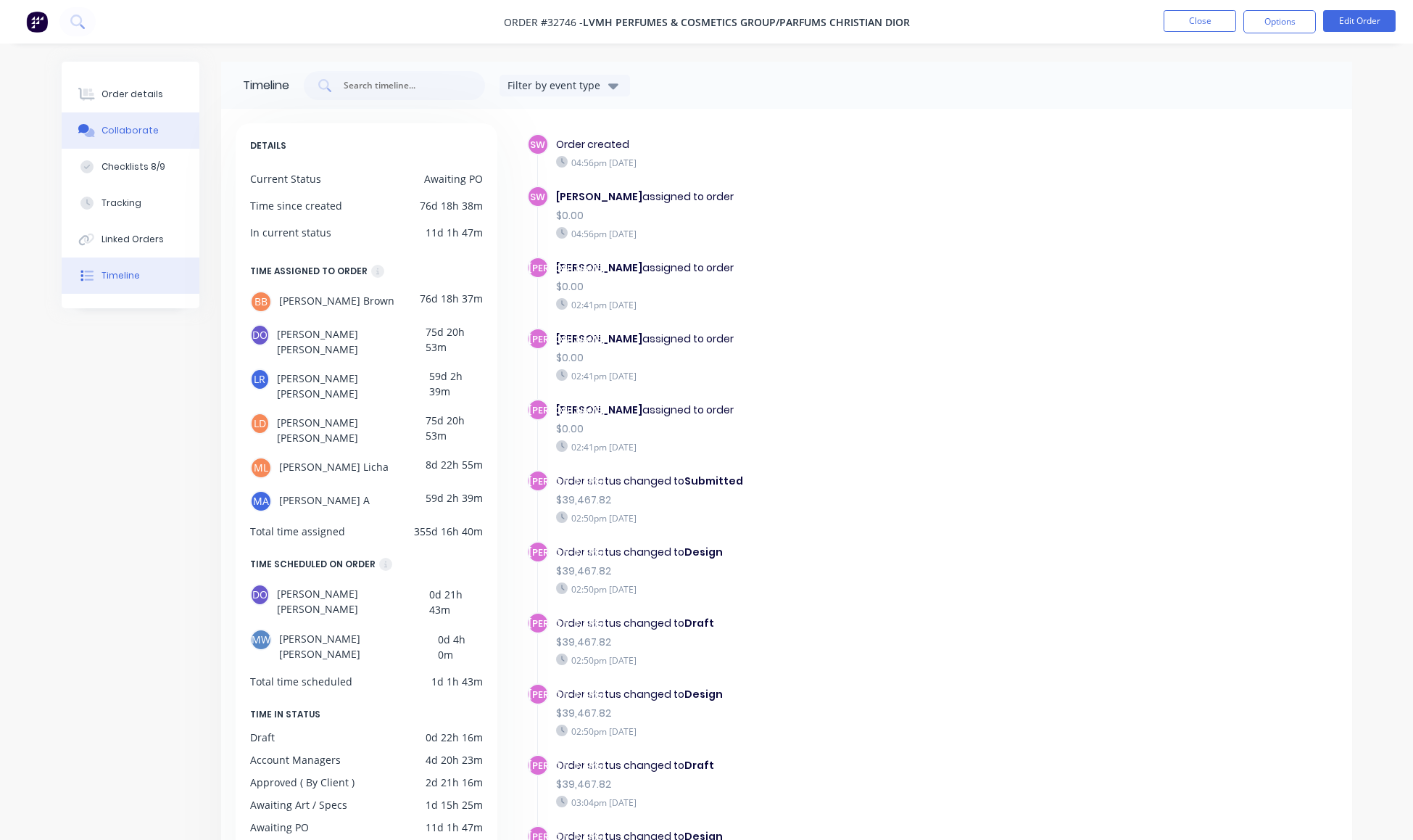
click at [159, 137] on div "Collaborate" at bounding box center [131, 131] width 58 height 13
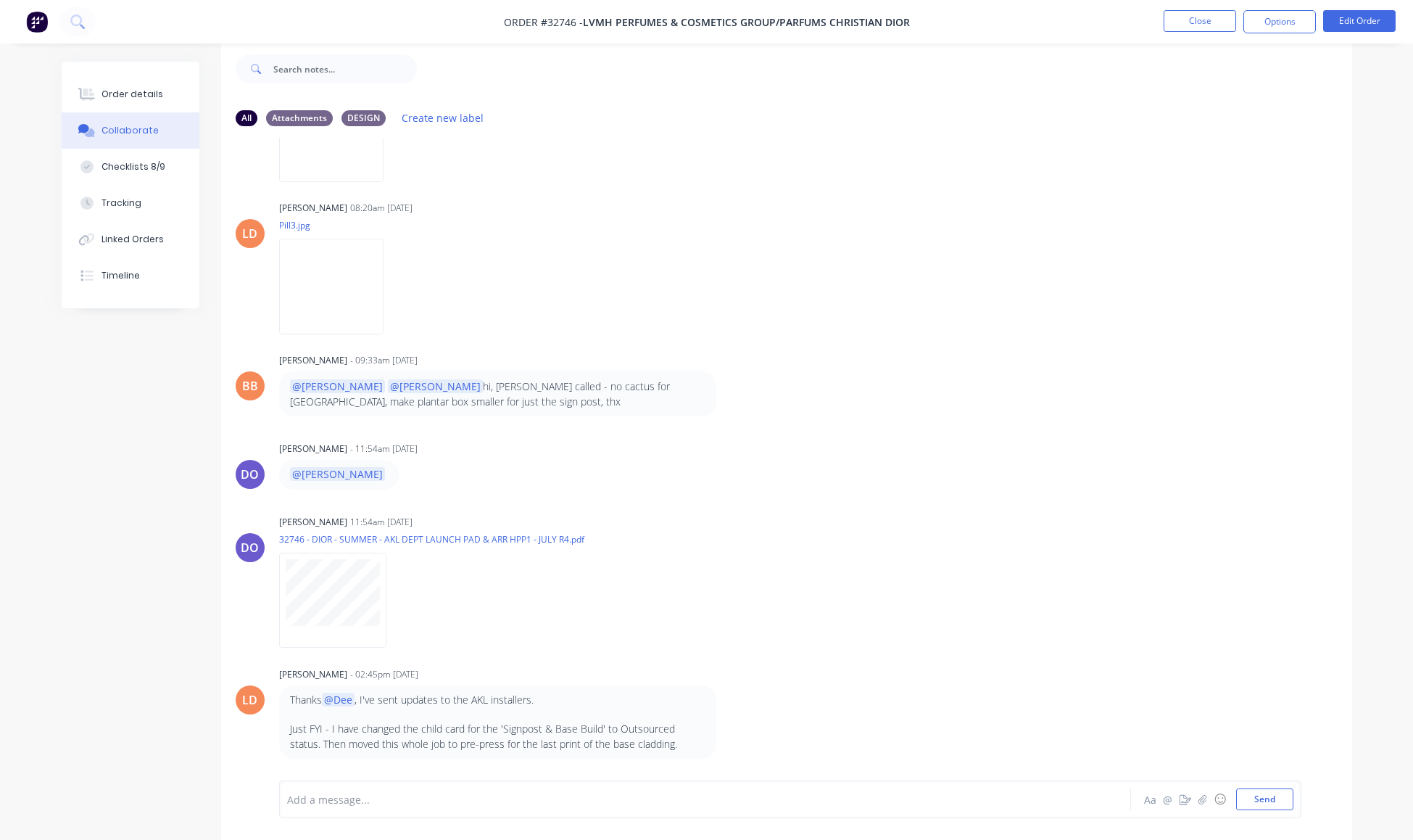
scroll to position [5541, 0]
click at [139, 282] on div "Timeline" at bounding box center [121, 276] width 38 height 13
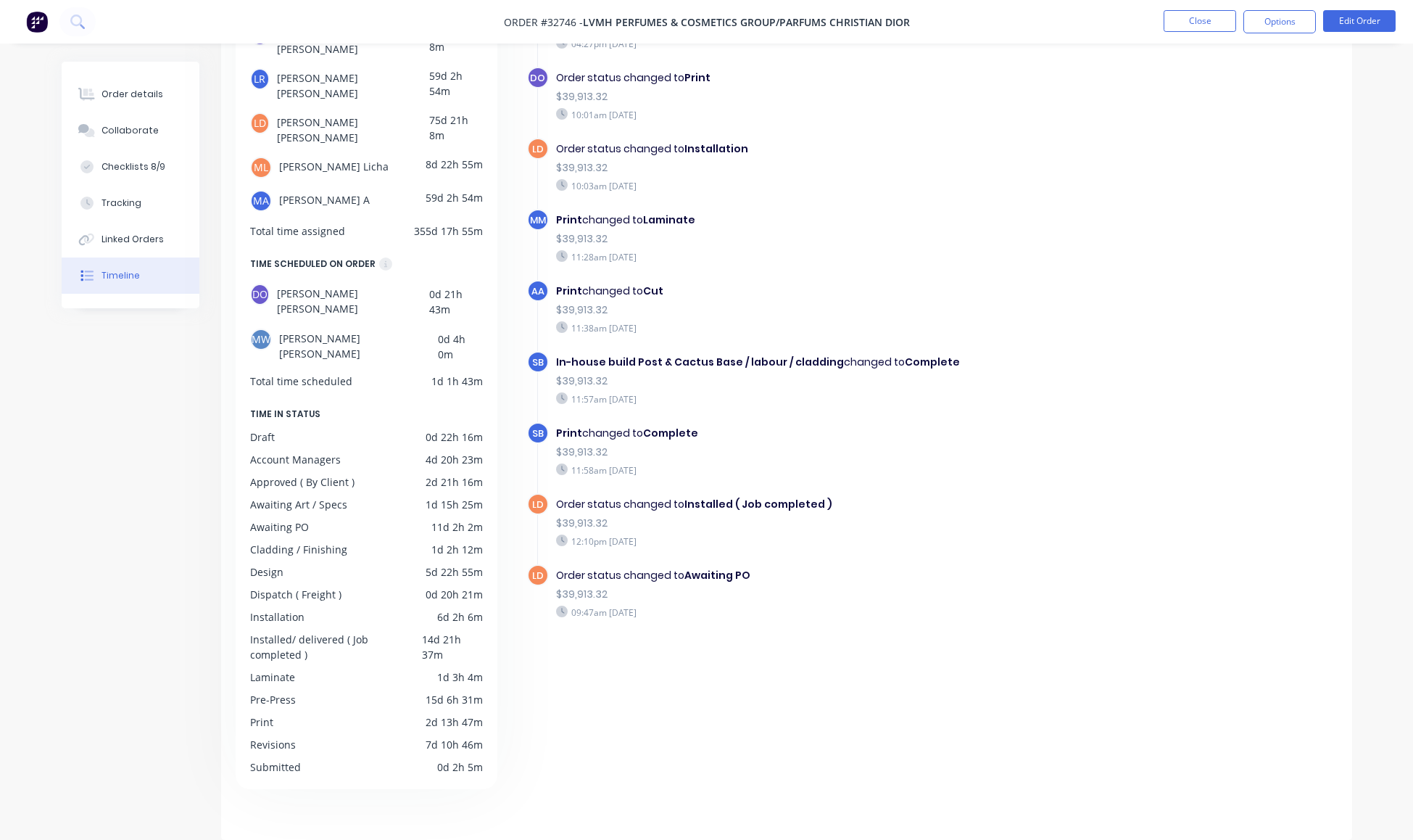
scroll to position [4783, 0]
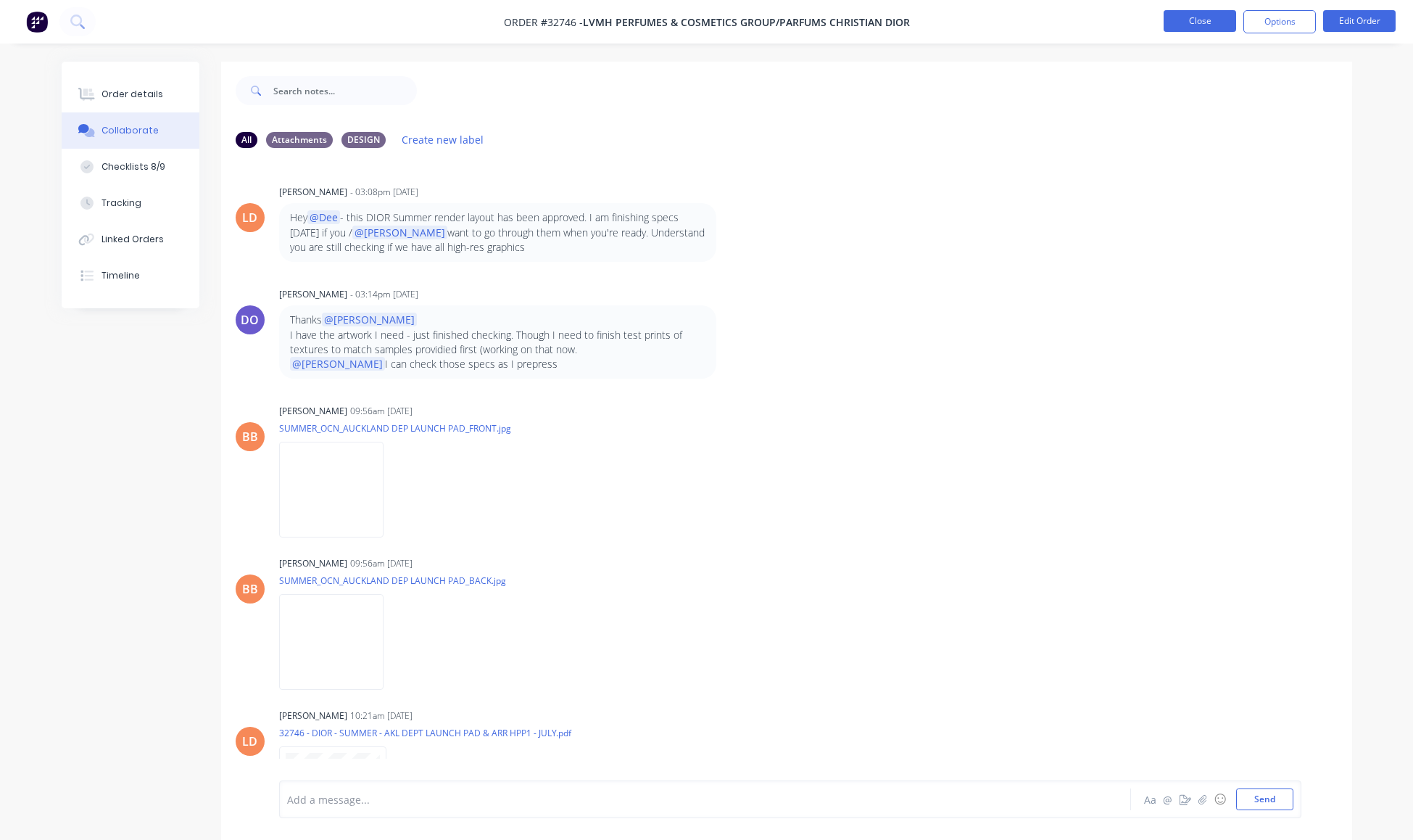
click at [1214, 16] on button "Close" at bounding box center [1200, 21] width 72 height 21
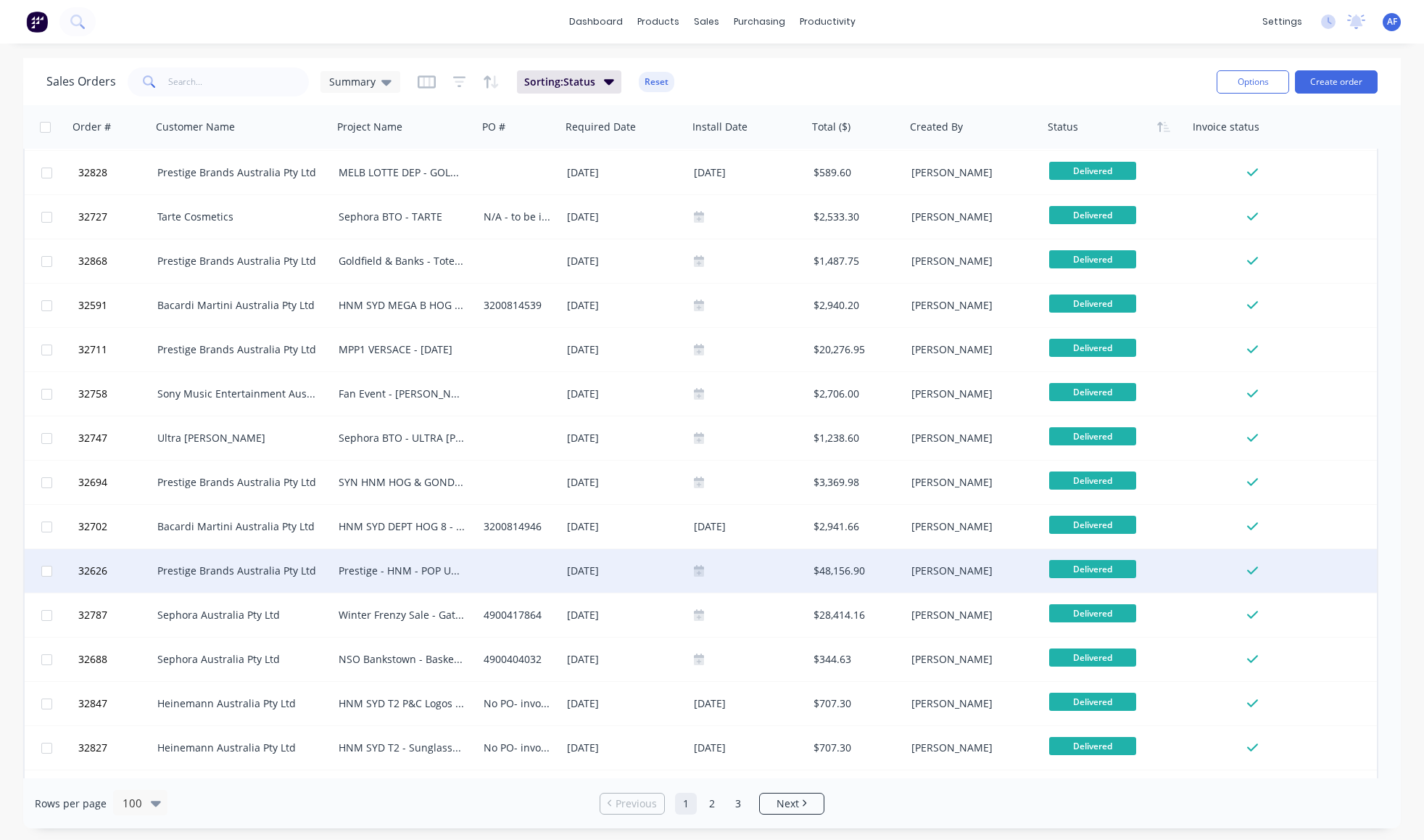
scroll to position [3131, 0]
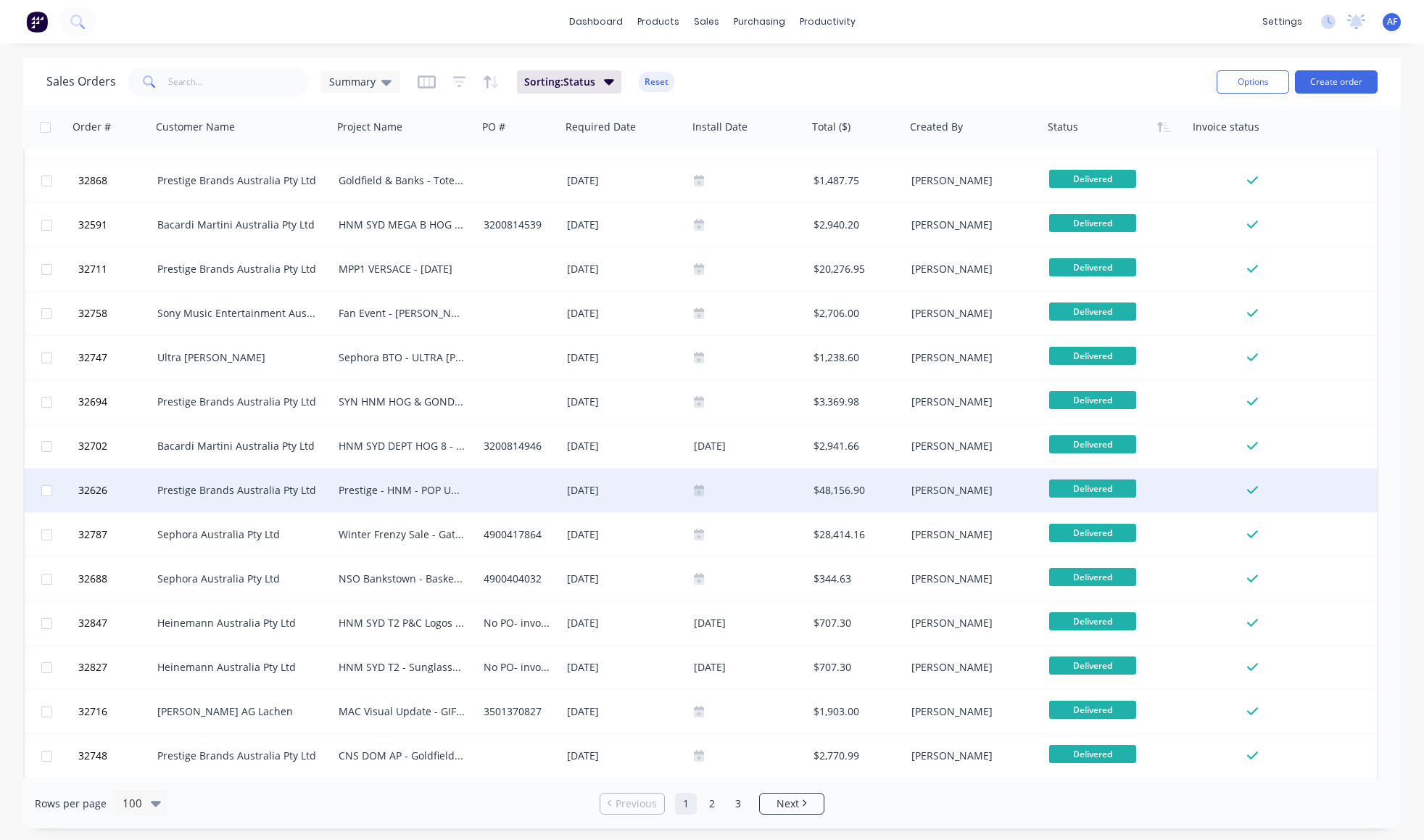
click at [260, 488] on div "Prestige Brands Australia Pty Ltd" at bounding box center [237, 490] width 161 height 15
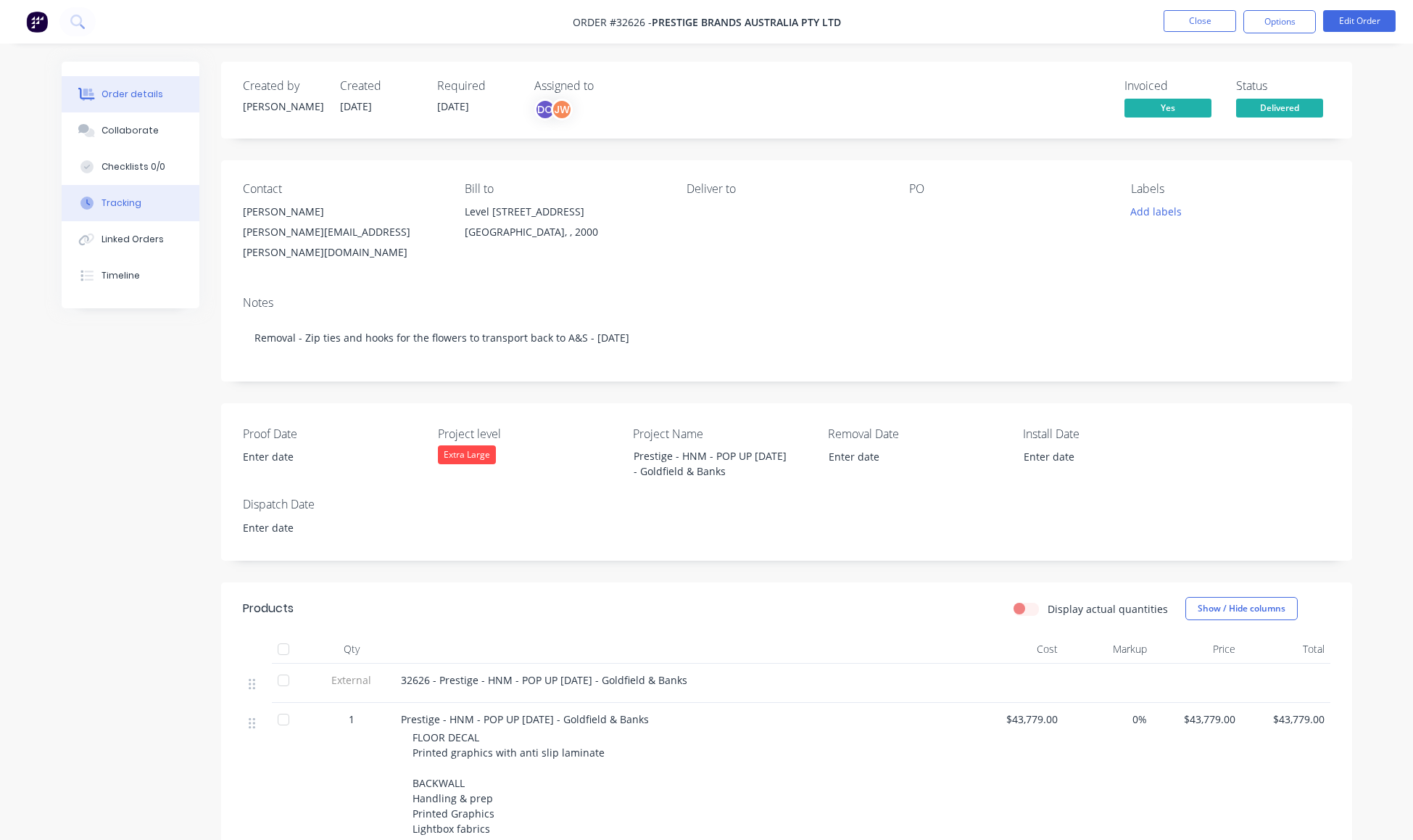
click at [139, 209] on div "Tracking" at bounding box center [122, 203] width 40 height 13
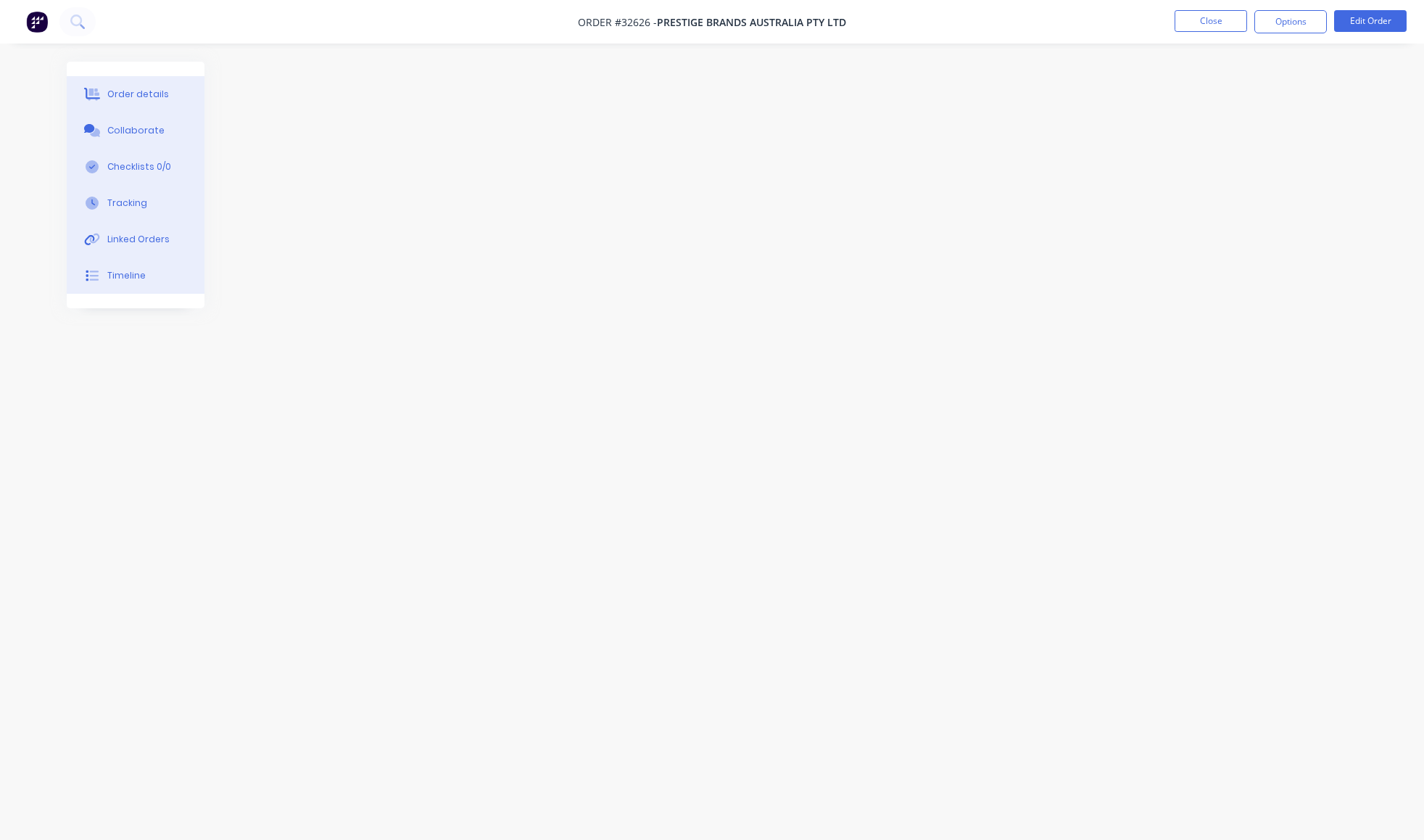
click at [163, 246] on div "Linked Orders" at bounding box center [139, 240] width 63 height 13
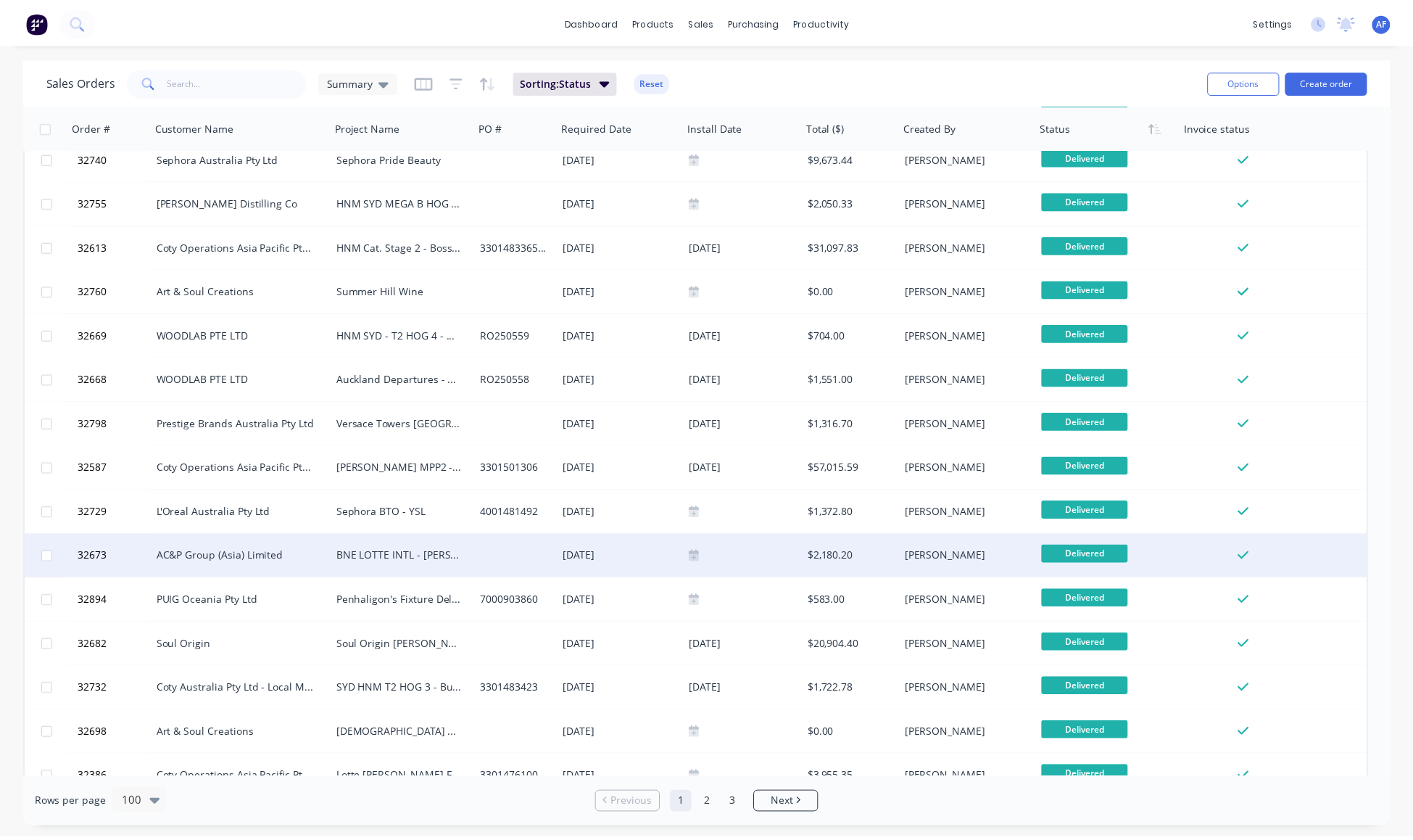
scroll to position [3794, 0]
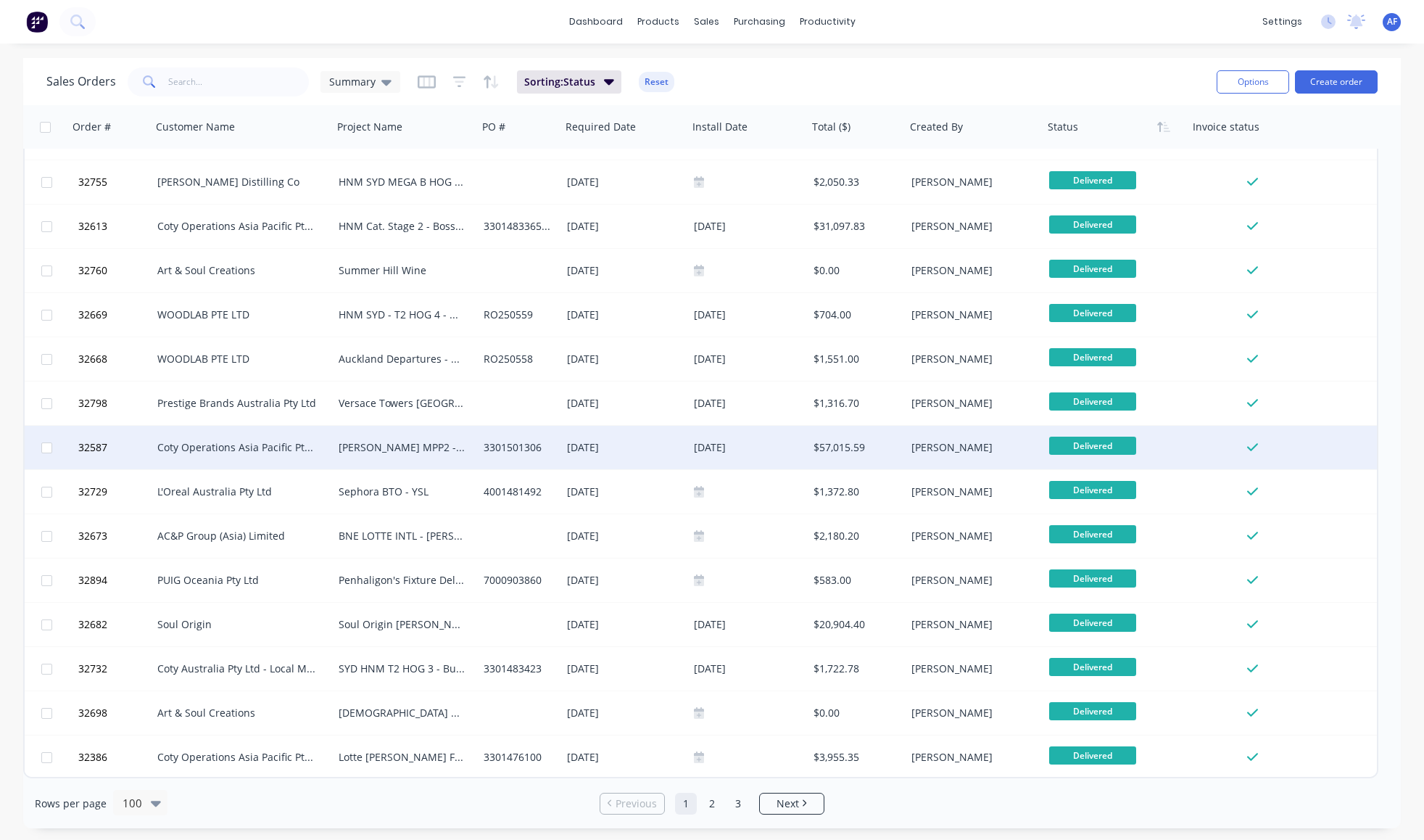
click at [383, 448] on div "[PERSON_NAME] MPP2 - Boss Bottled Beyond - [DATE]" at bounding box center [402, 448] width 127 height 15
click at [254, 445] on div "Coty Operations Asia Pacific Pte Ltd" at bounding box center [237, 448] width 161 height 15
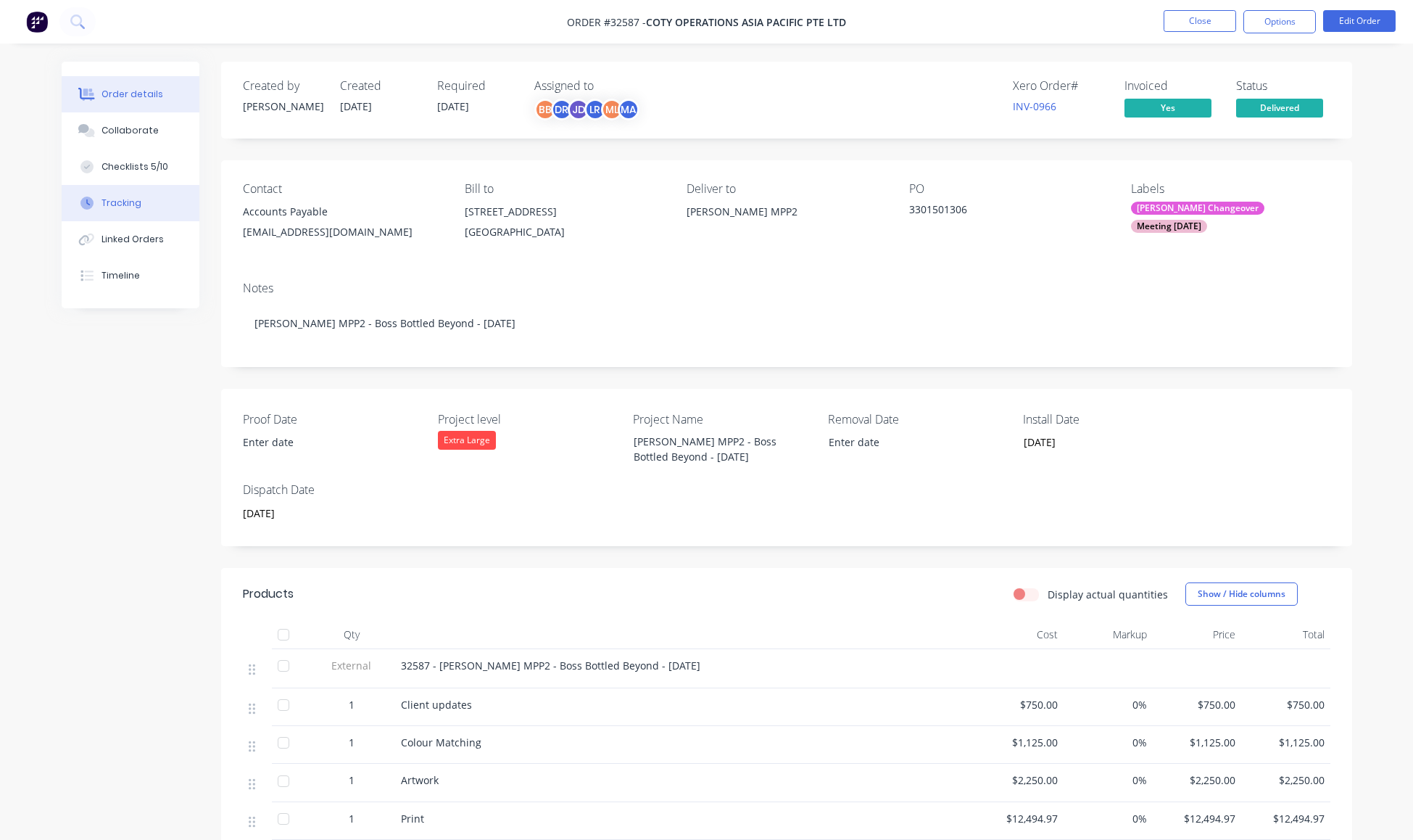
click at [140, 209] on div "Tracking" at bounding box center [122, 203] width 40 height 13
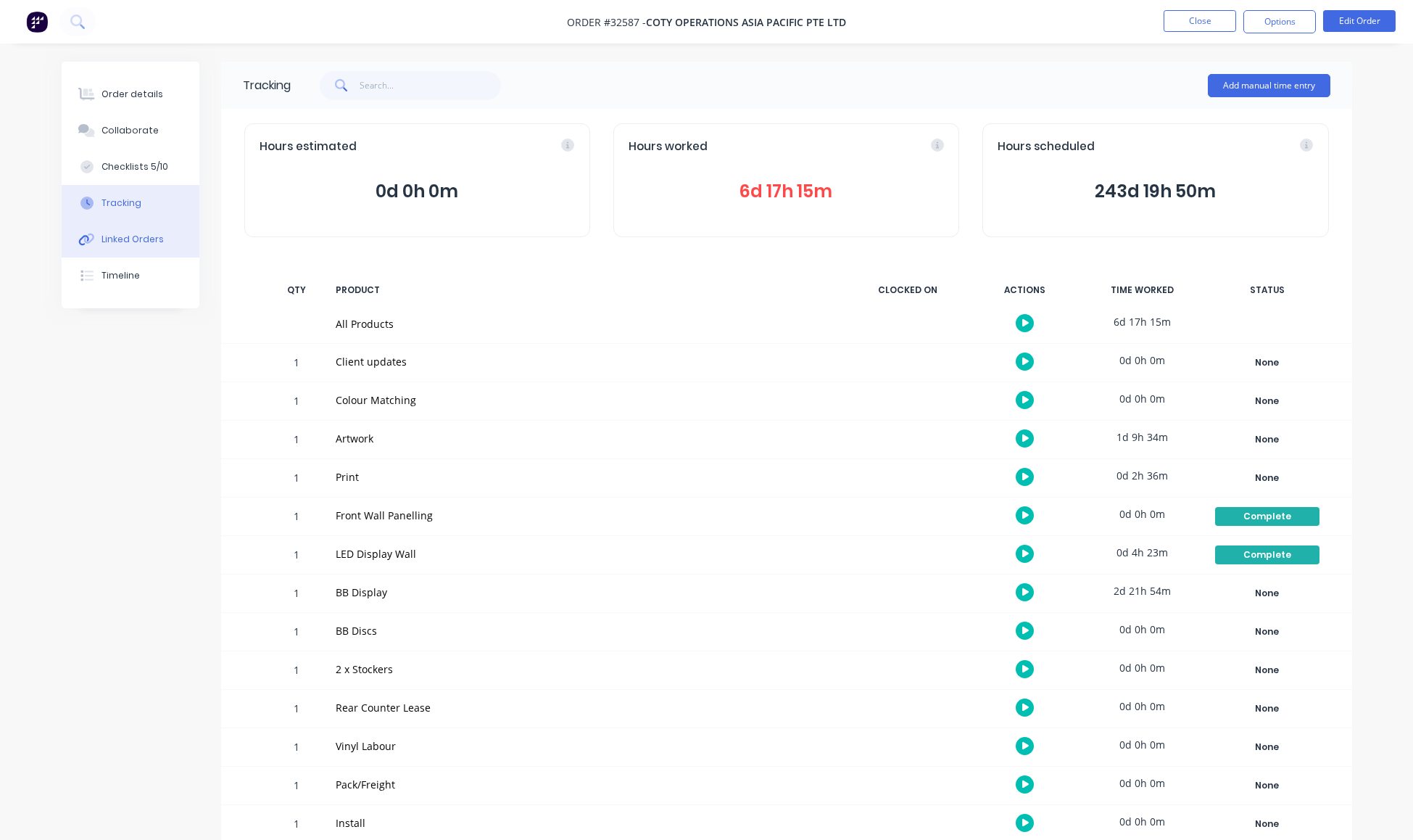
click at [131, 246] on div "Linked Orders" at bounding box center [133, 240] width 63 height 13
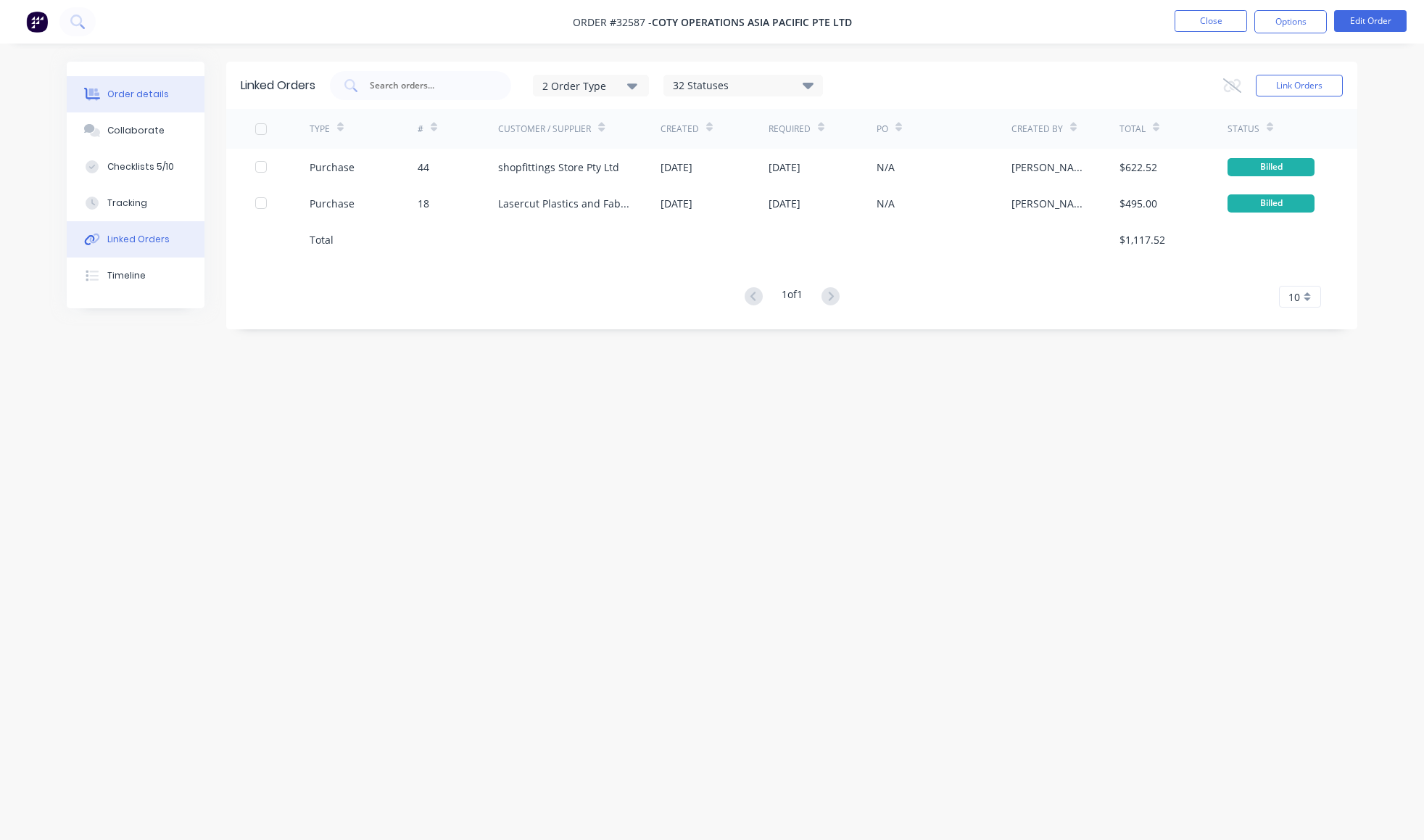
click at [147, 101] on div "Order details" at bounding box center [139, 94] width 62 height 13
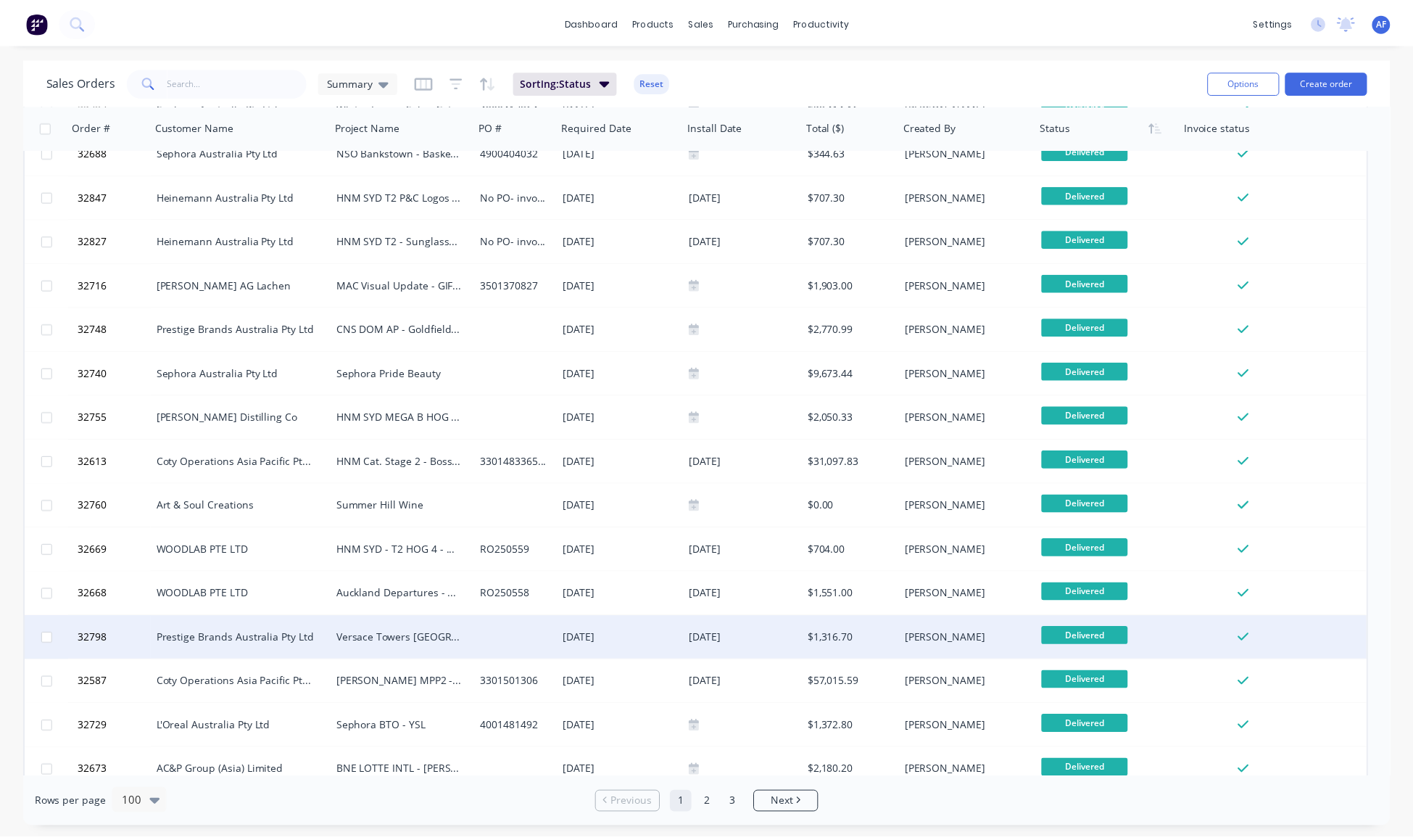
scroll to position [3577, 0]
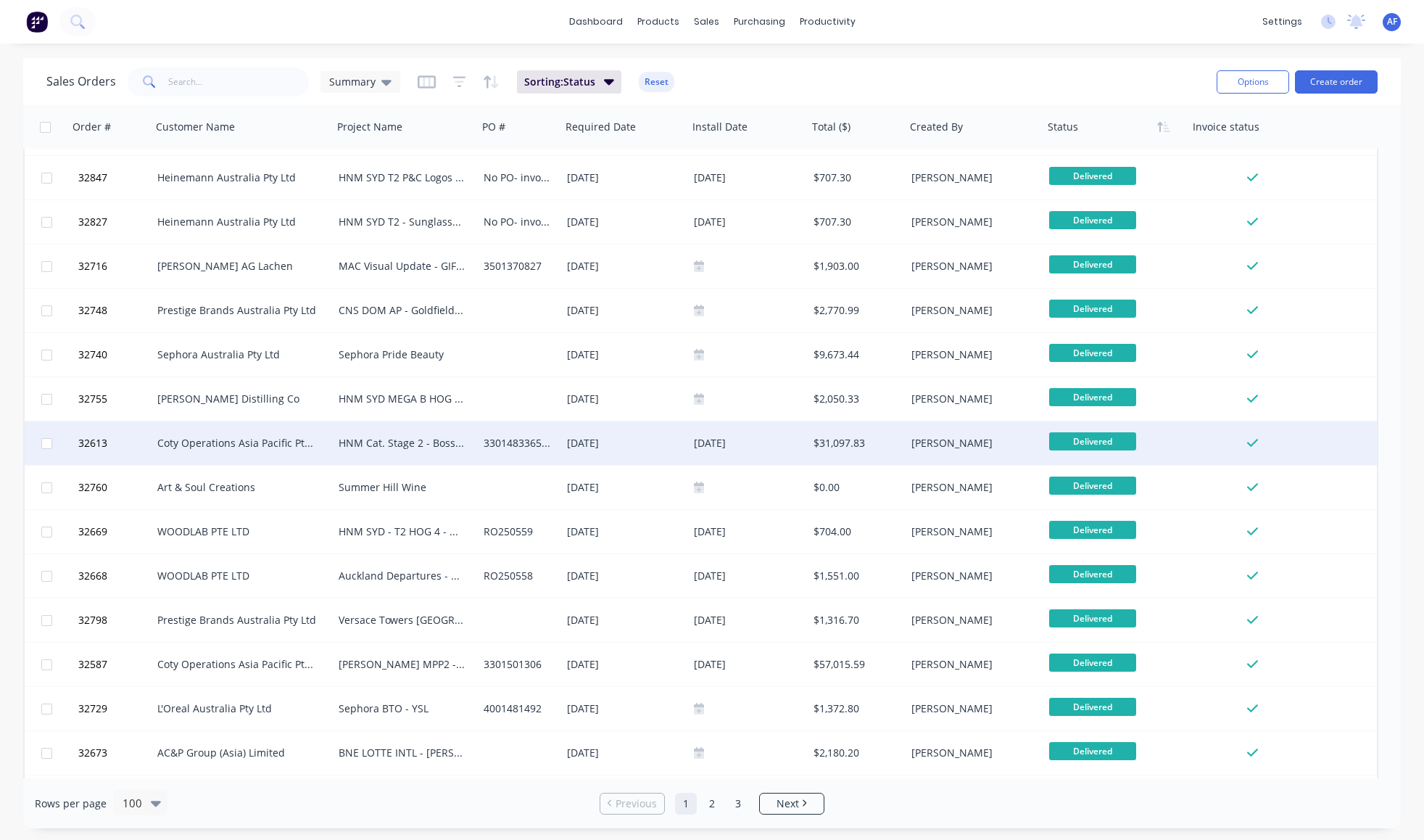
click at [210, 438] on div "Coty Operations Asia Pacific Pte Ltd" at bounding box center [237, 443] width 161 height 15
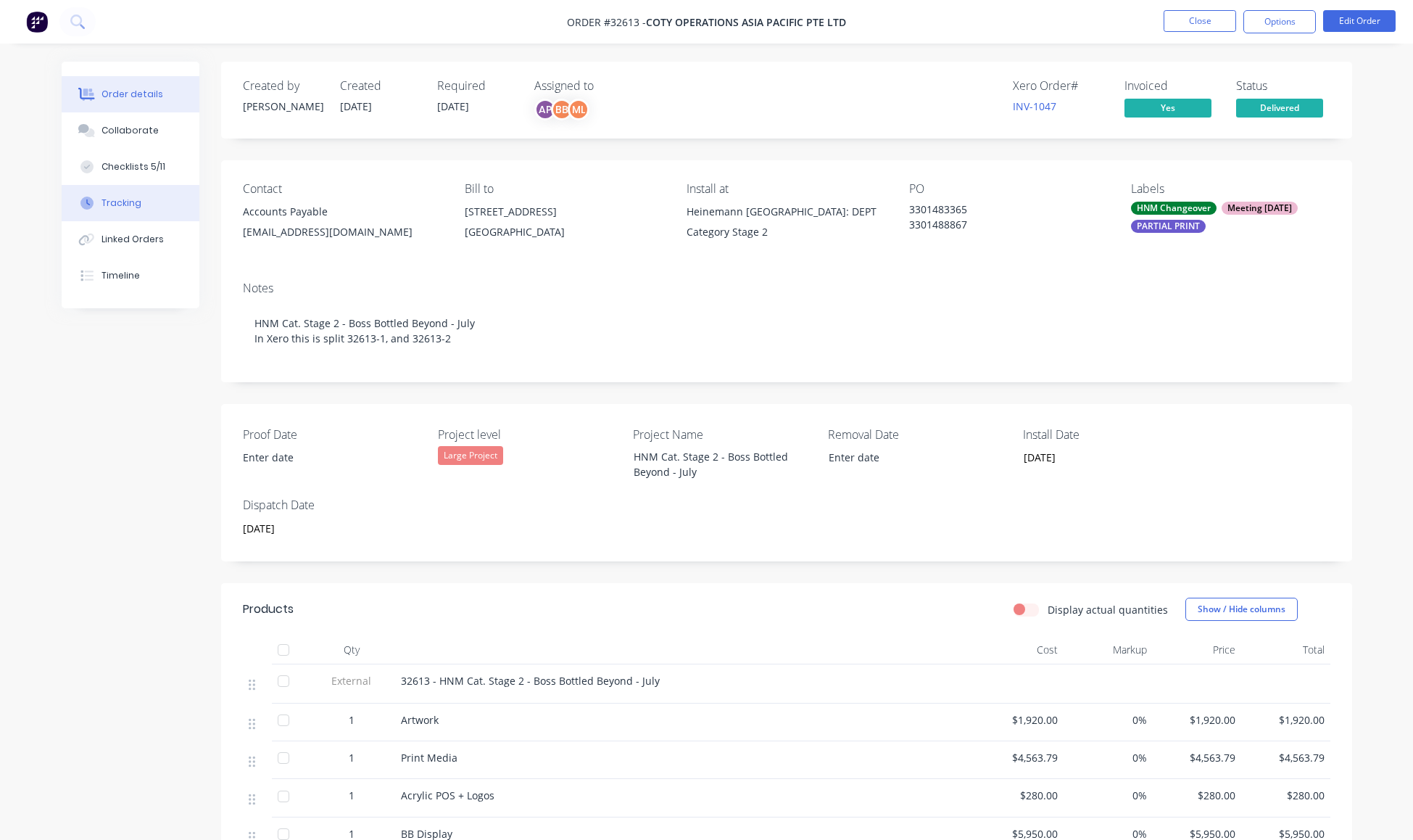
click at [125, 209] on div "Tracking" at bounding box center [122, 203] width 40 height 13
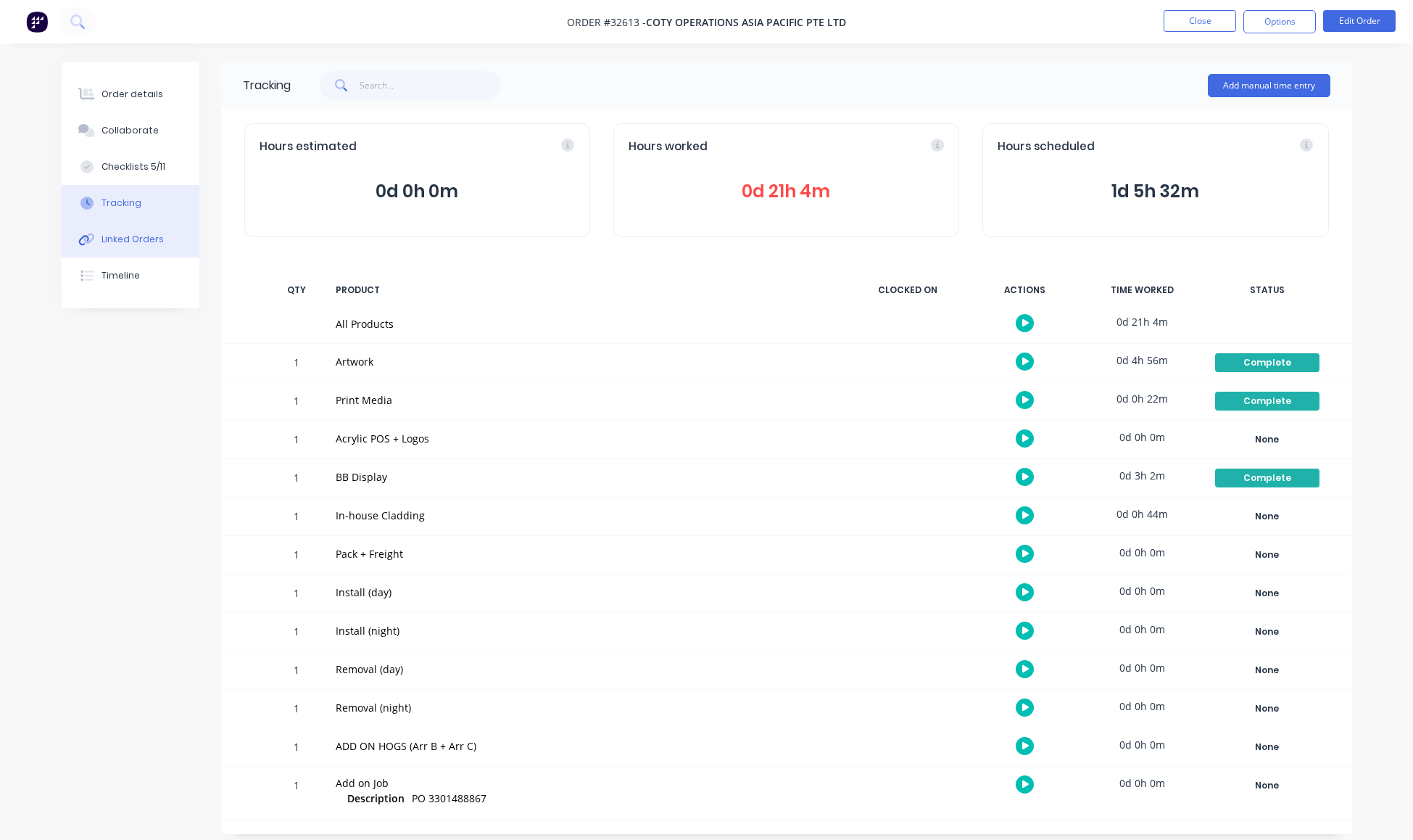
click at [126, 257] on button "Linked Orders" at bounding box center [131, 239] width 138 height 36
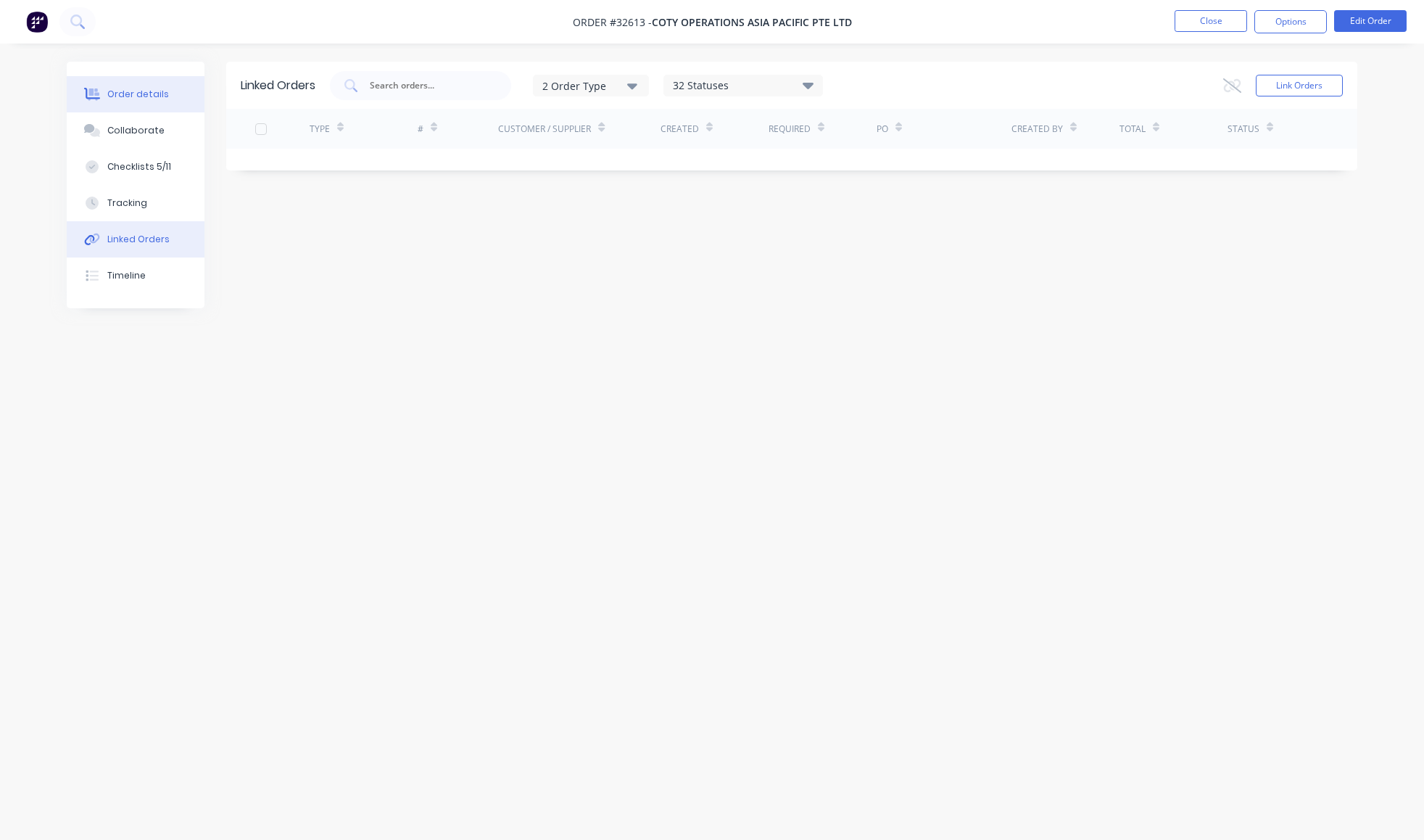
click at [145, 99] on div "Order details" at bounding box center [139, 94] width 62 height 13
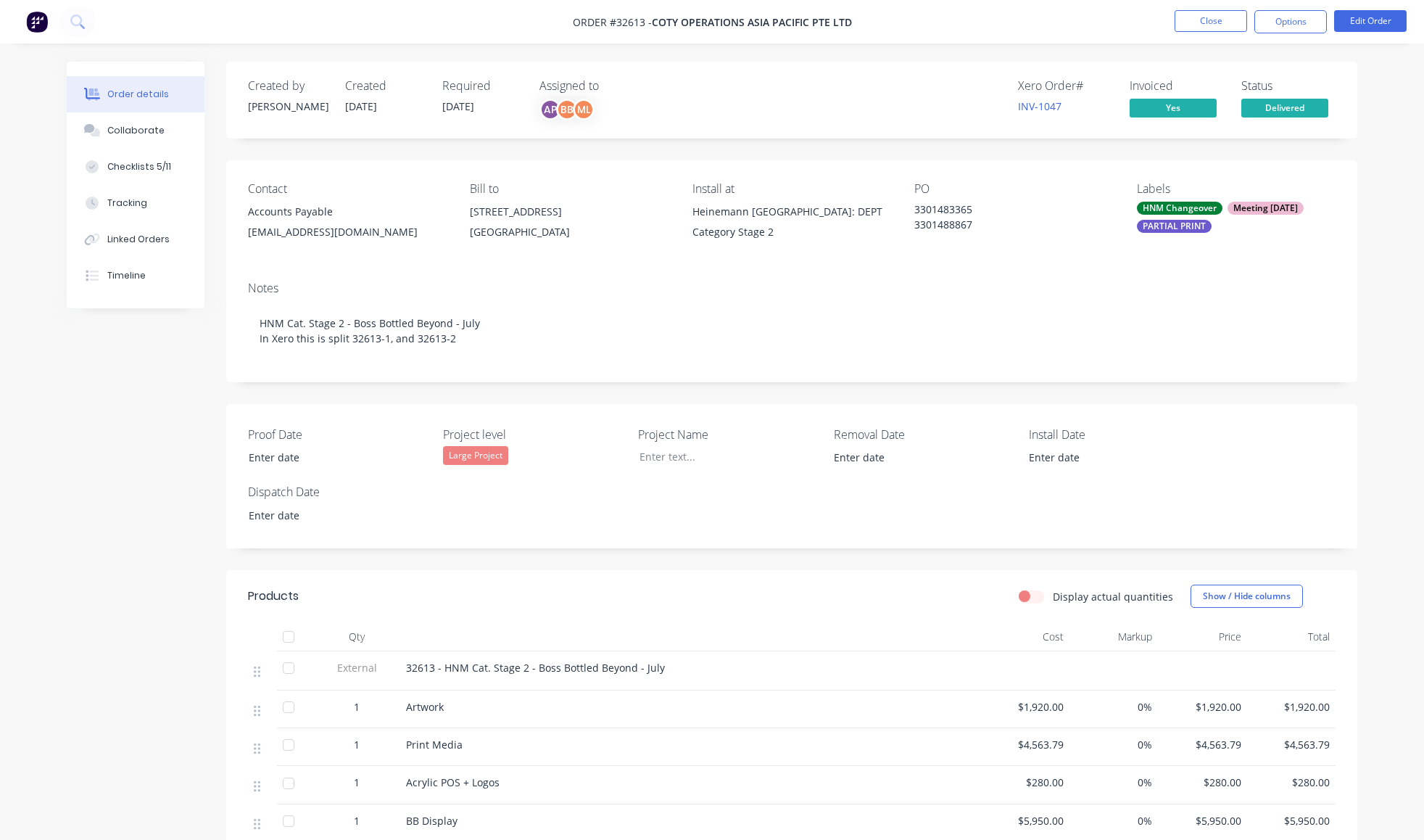
type input "[DATE]"
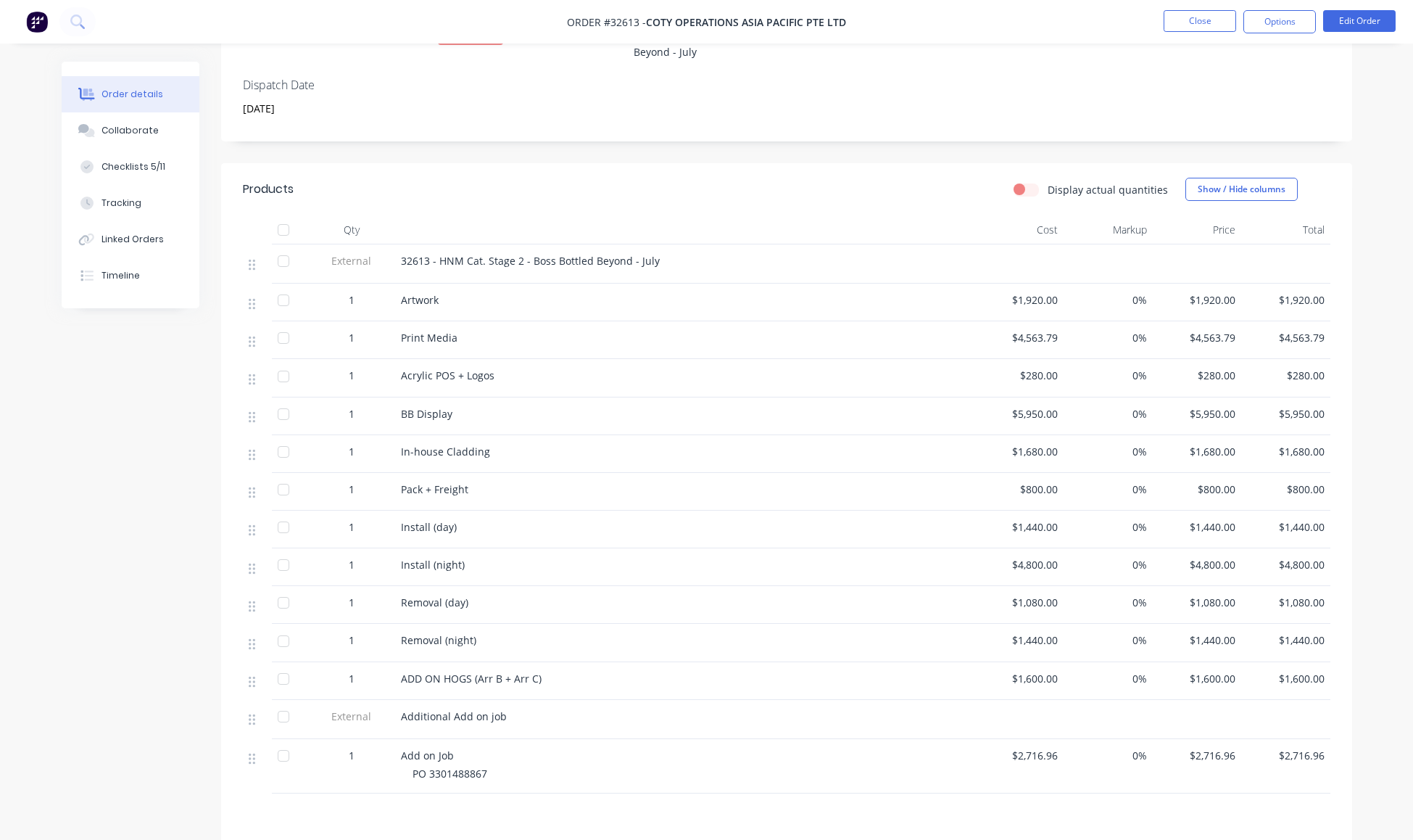
scroll to position [98, 0]
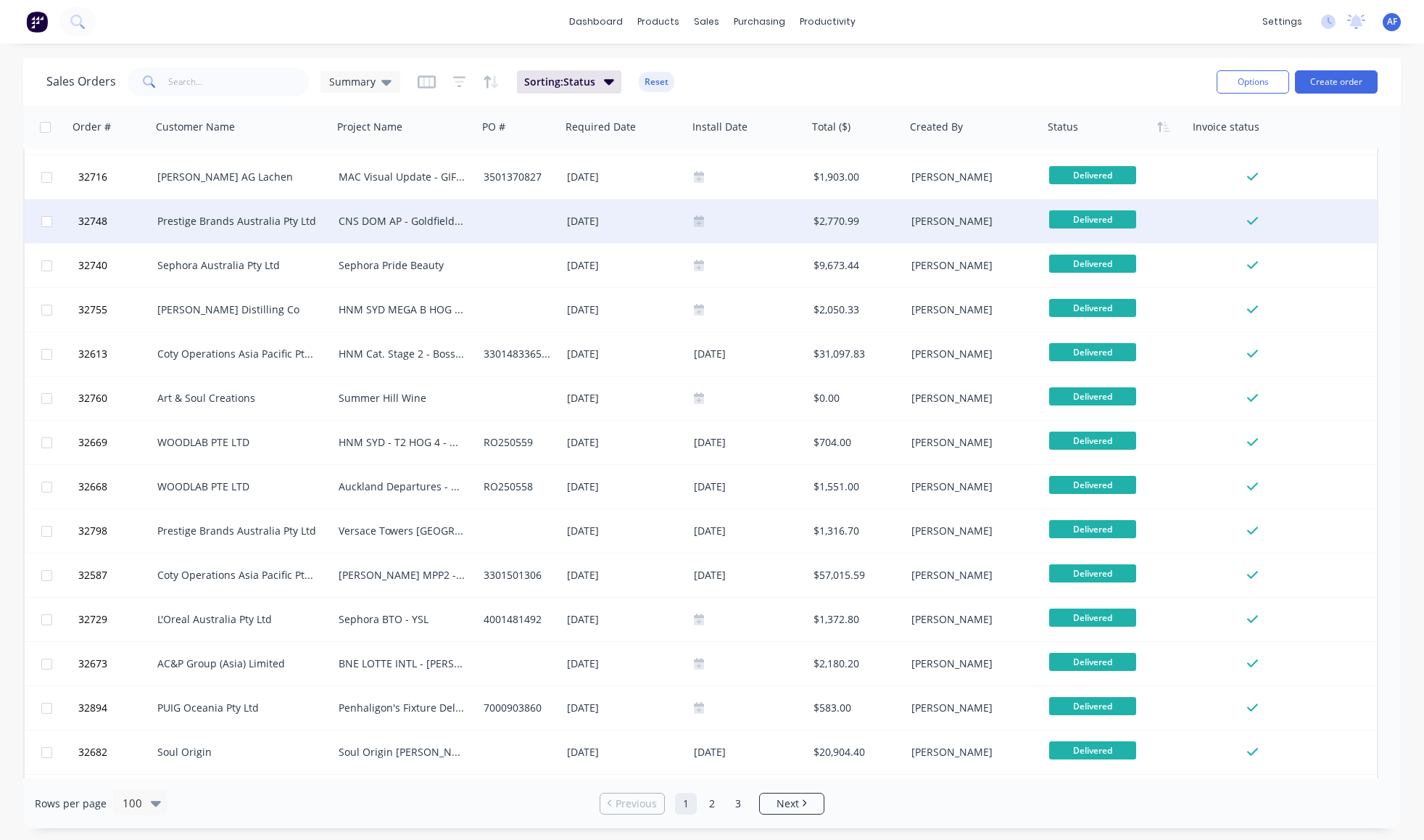
scroll to position [3794, 0]
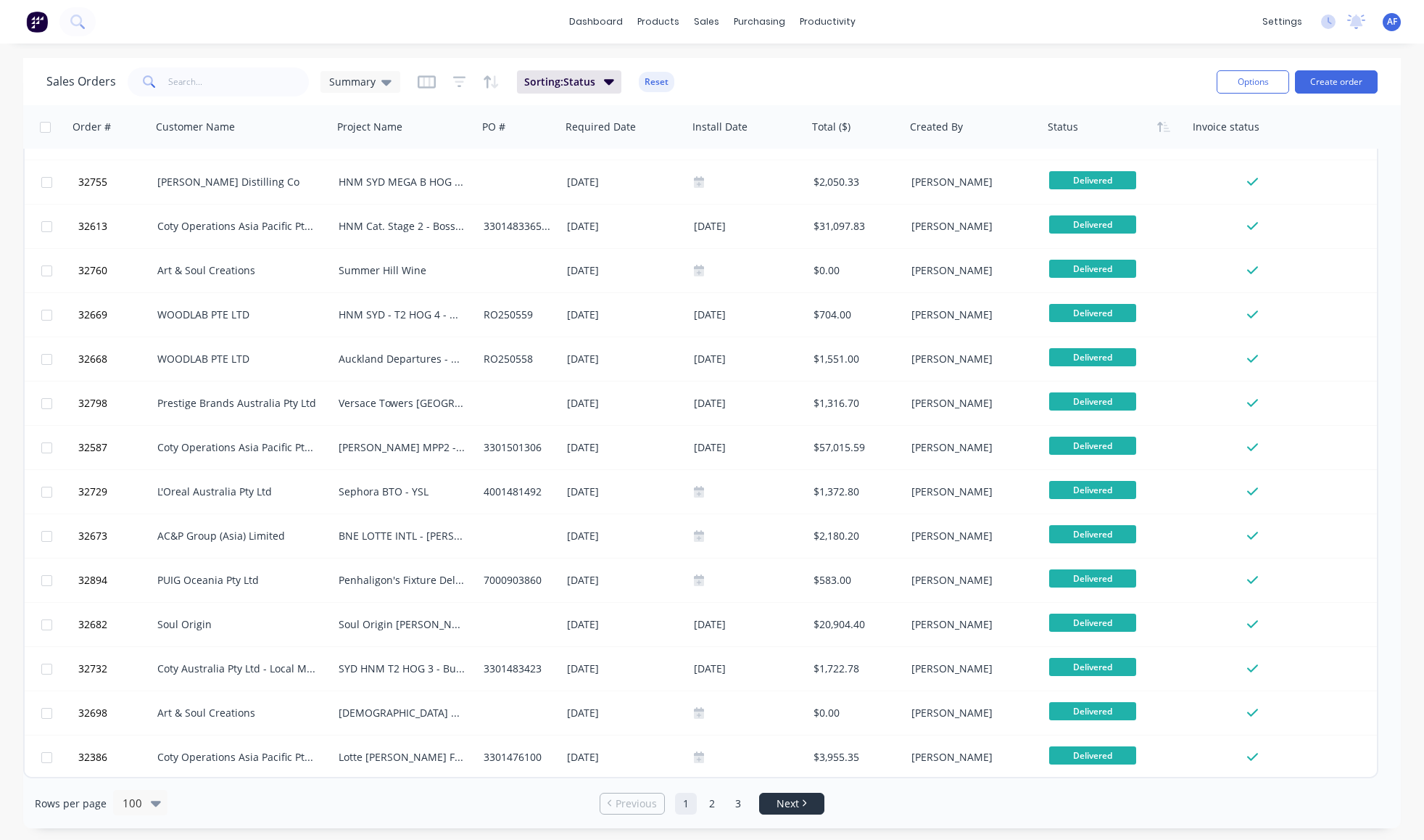
click at [797, 808] on span "Next" at bounding box center [788, 804] width 22 height 15
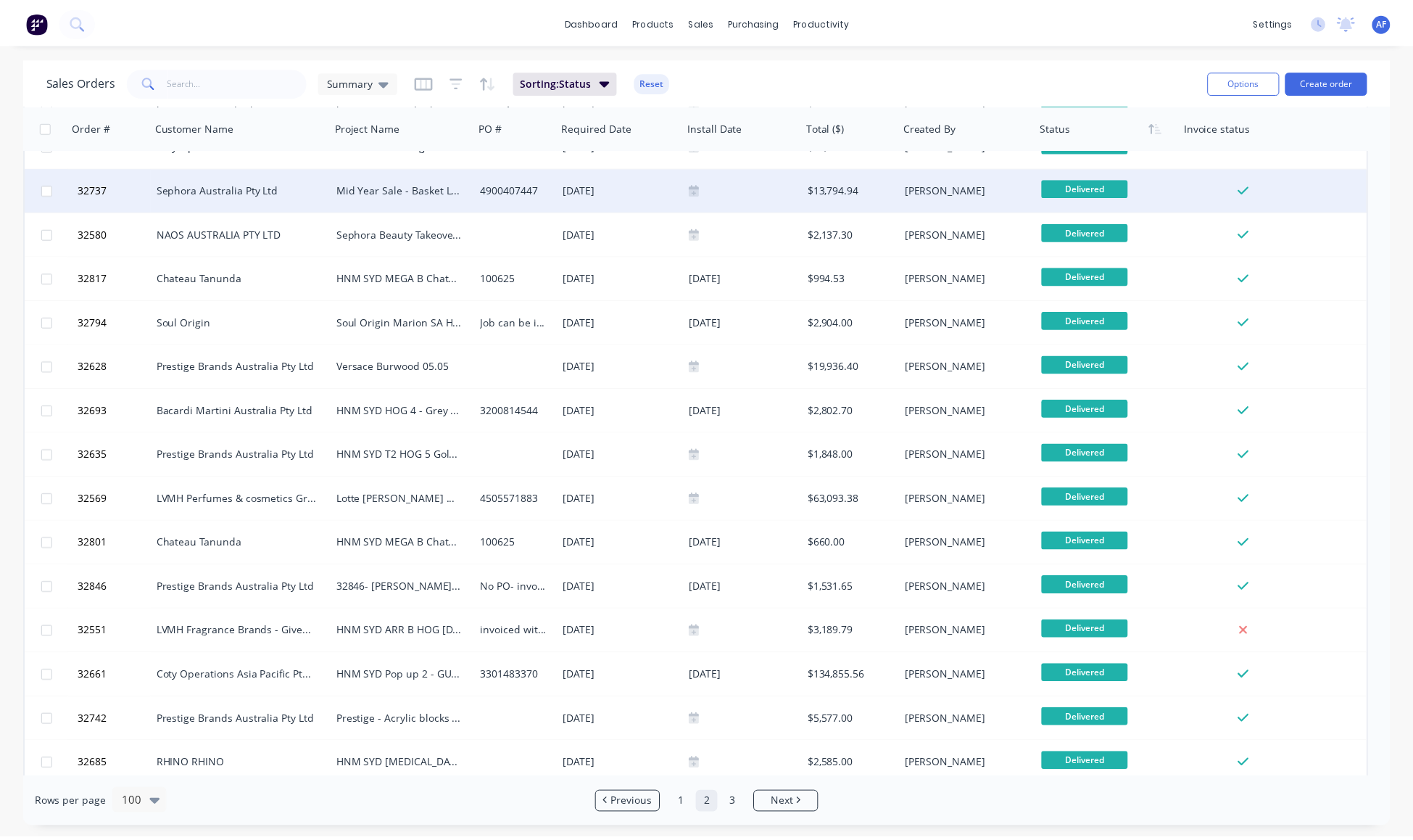
scroll to position [479, 0]
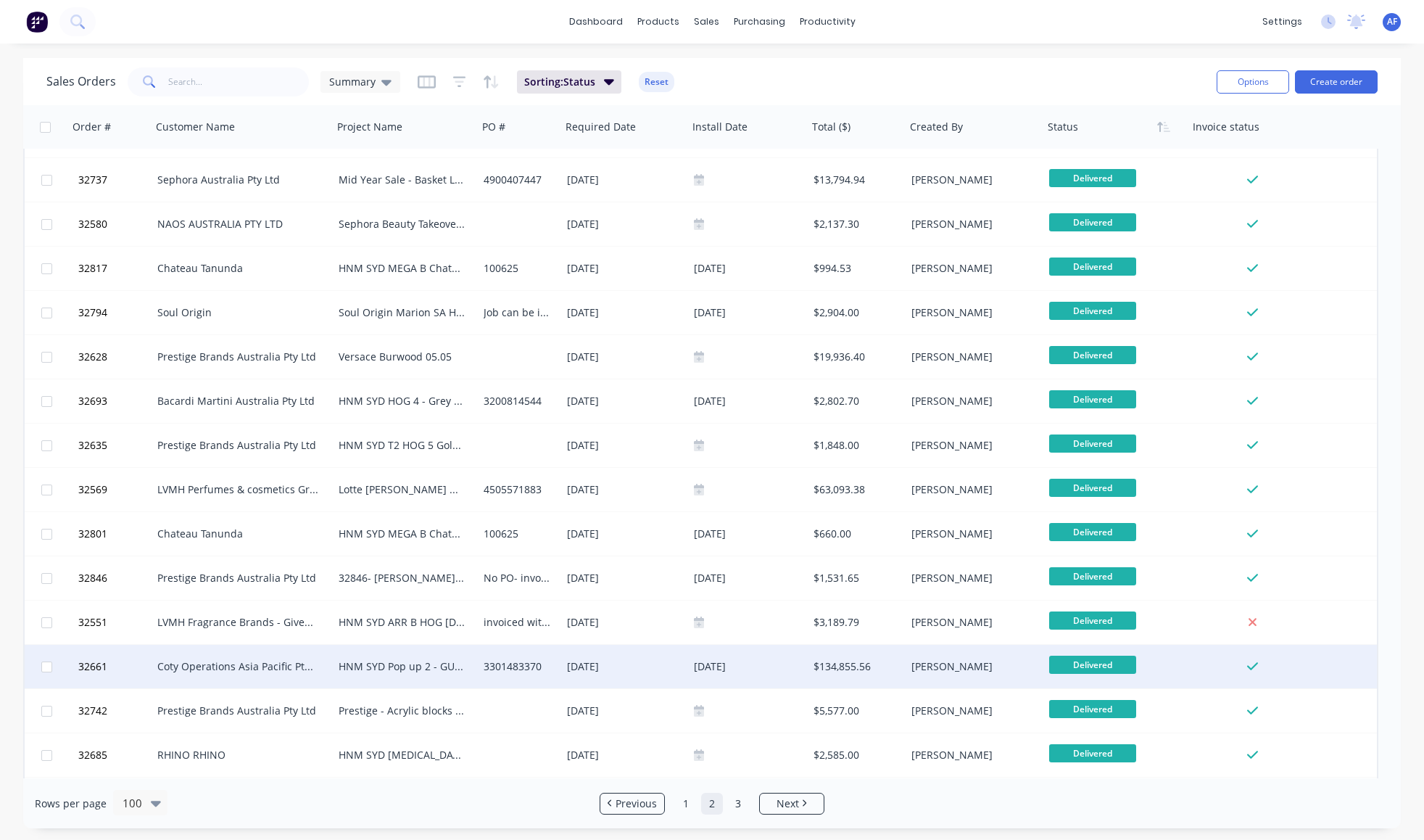
click at [246, 667] on div "Coty Operations Asia Pacific Pte Ltd" at bounding box center [237, 667] width 161 height 15
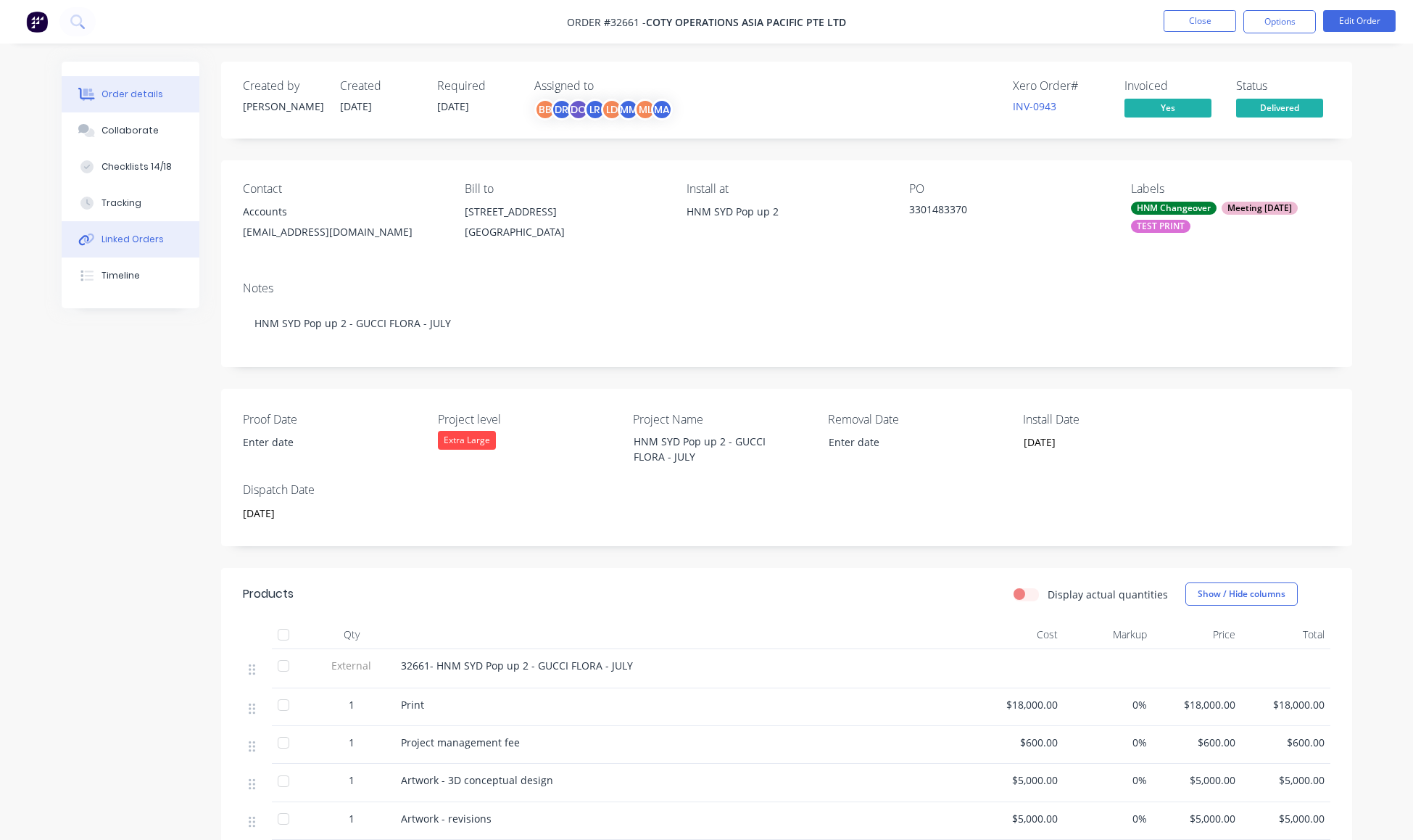
click at [143, 246] on div "Linked Orders" at bounding box center [133, 240] width 63 height 13
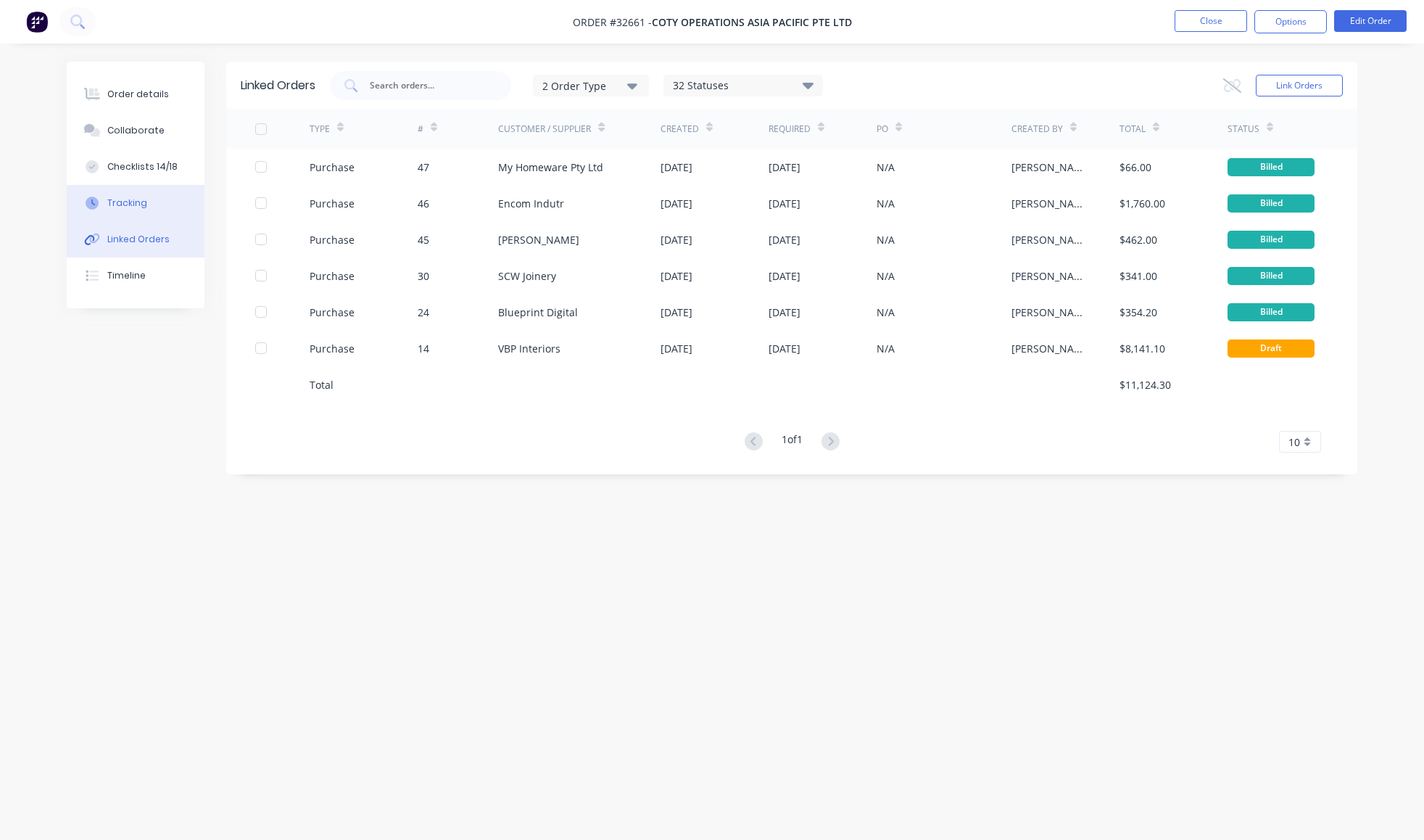
click at [141, 209] on div "Tracking" at bounding box center [128, 203] width 40 height 13
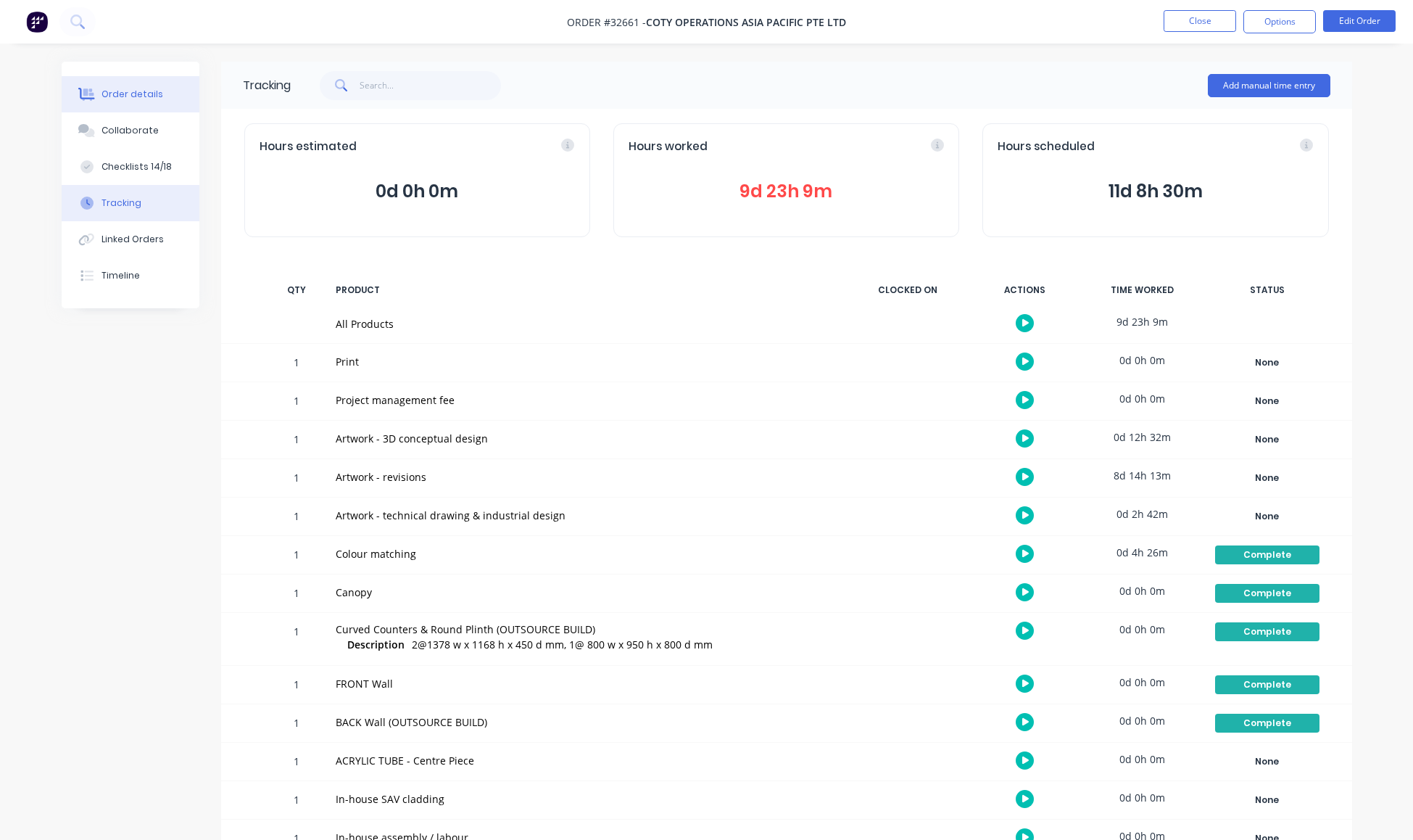
click at [152, 95] on div "Order details" at bounding box center [133, 94] width 62 height 13
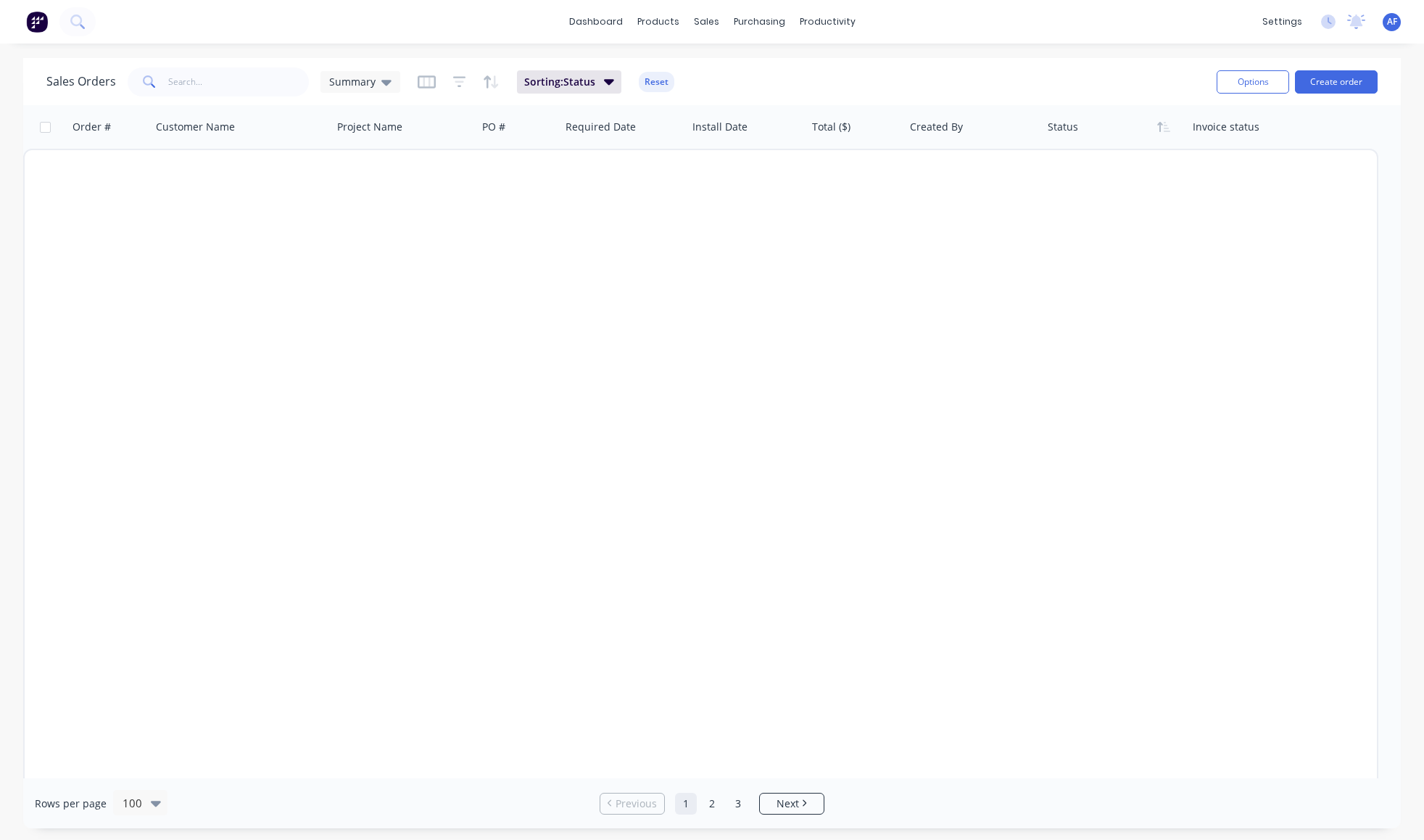
scroll to position [2375, 0]
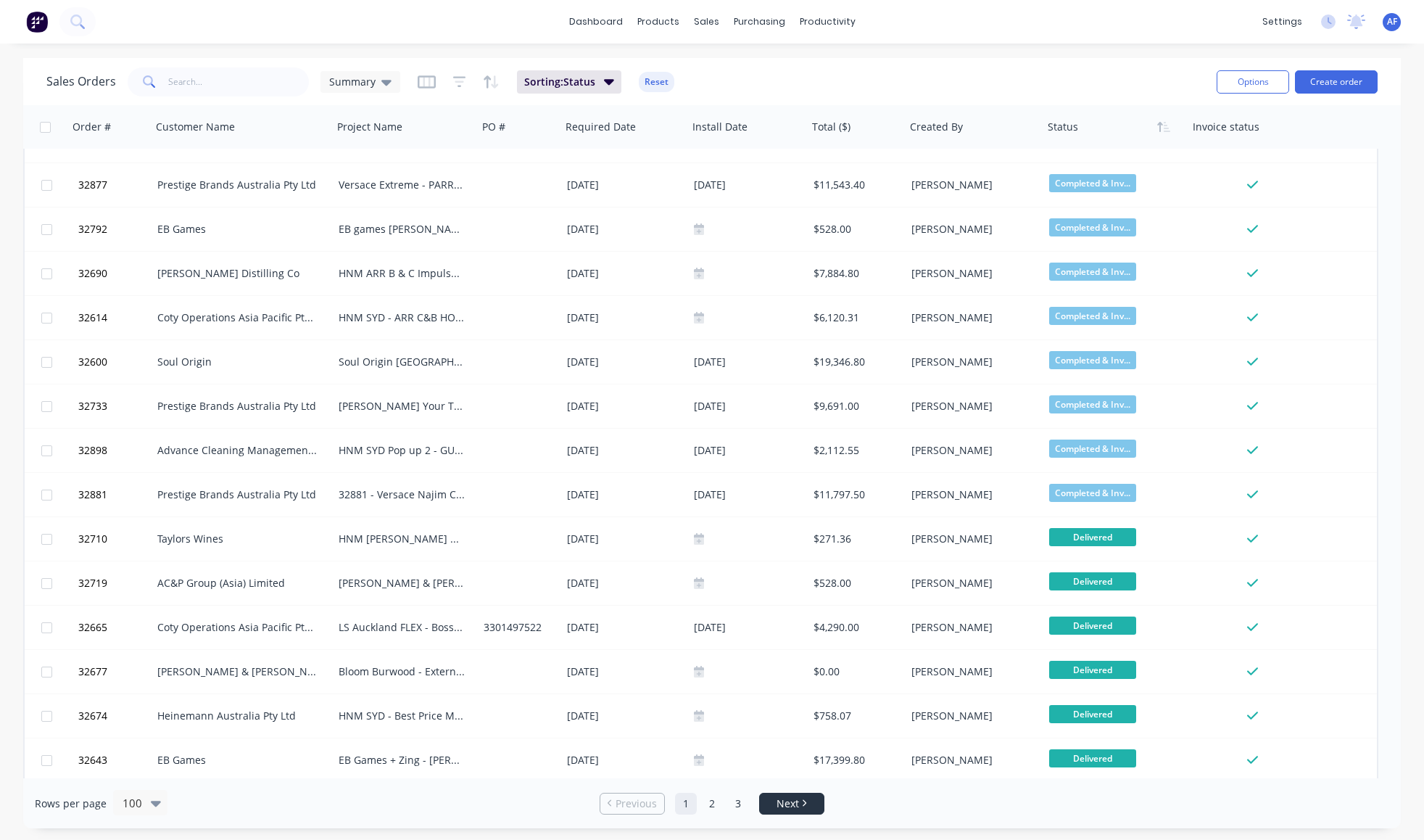
click at [807, 808] on link "Next" at bounding box center [791, 804] width 64 height 15
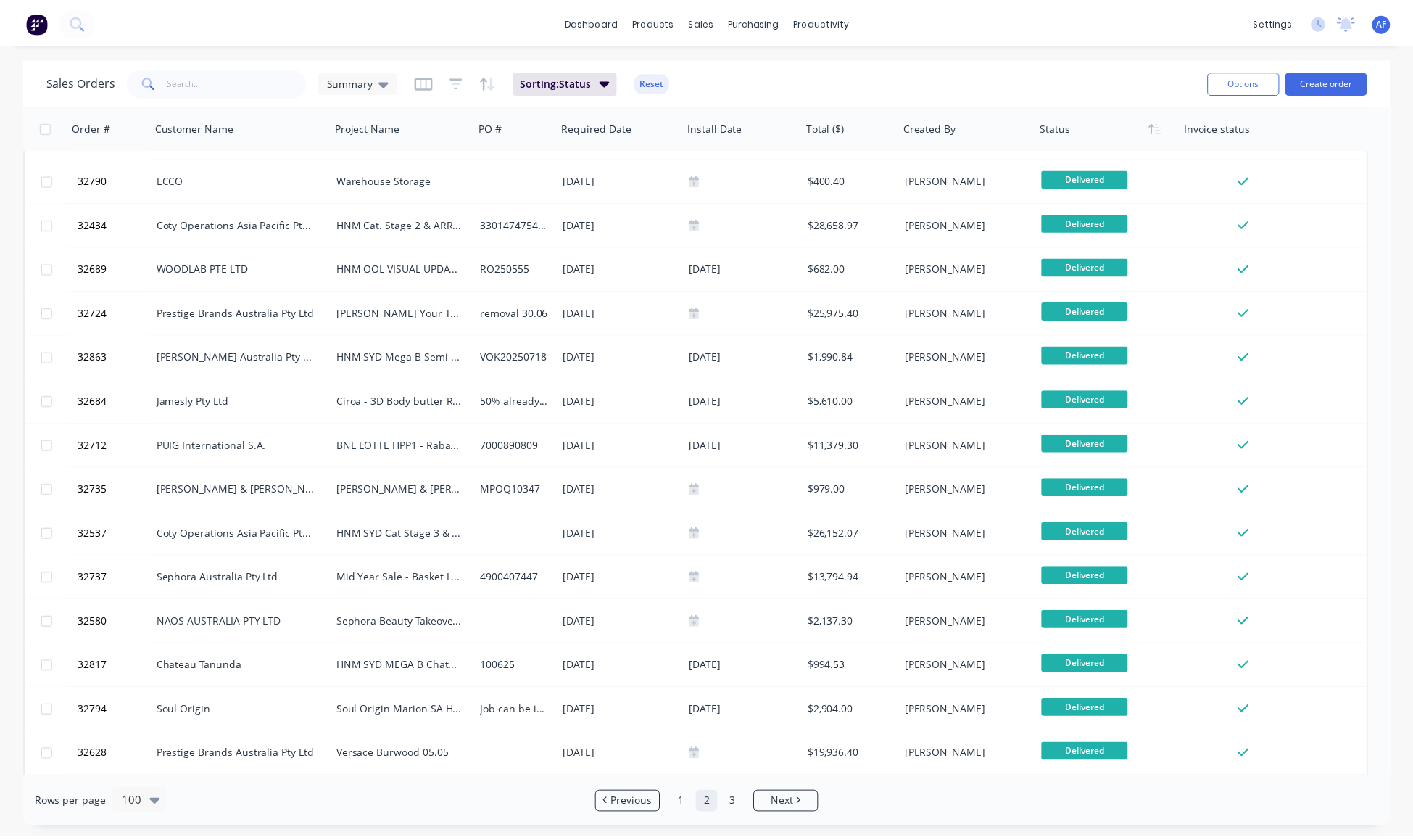
scroll to position [0, 0]
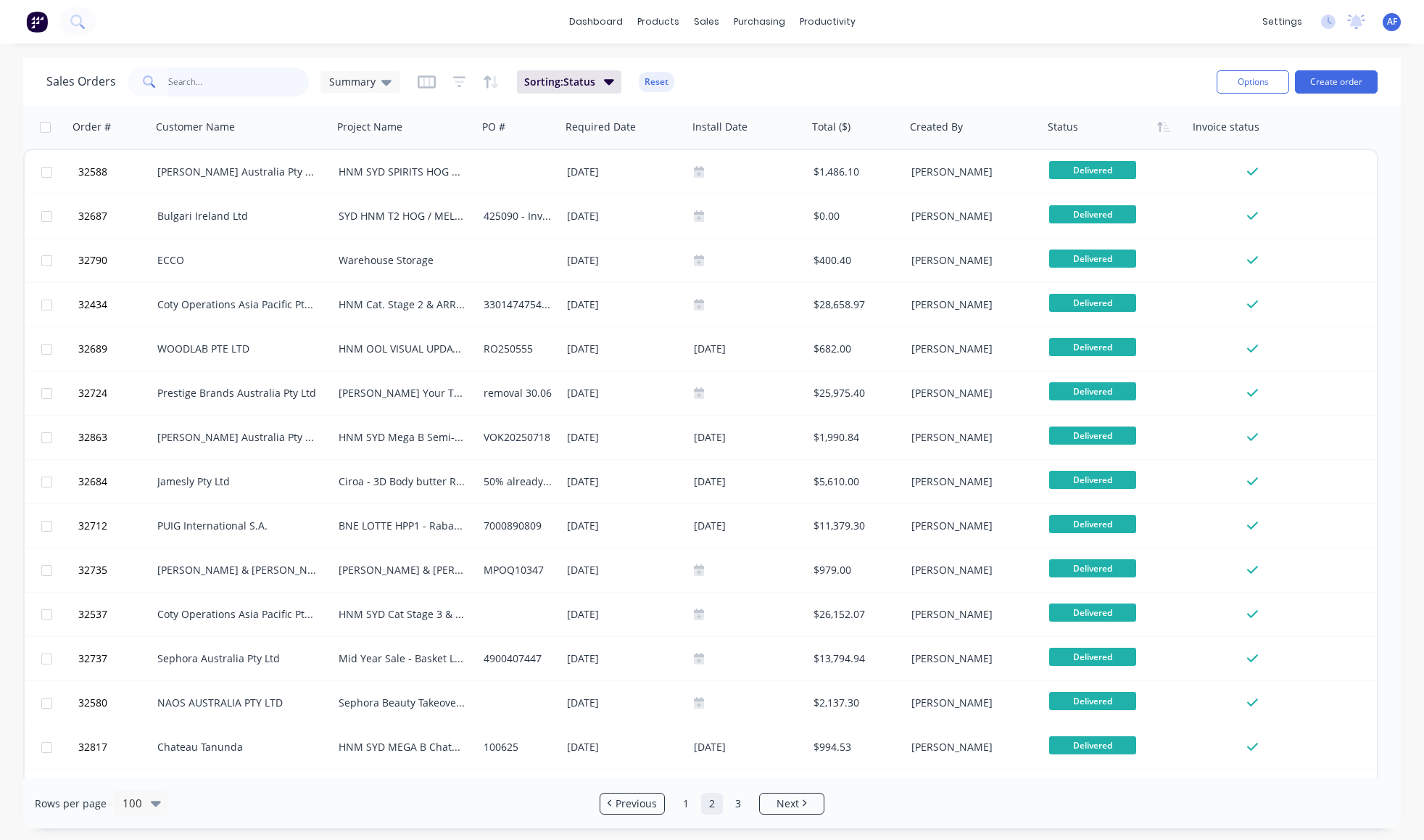
click at [195, 81] on input "text" at bounding box center [239, 81] width 142 height 29
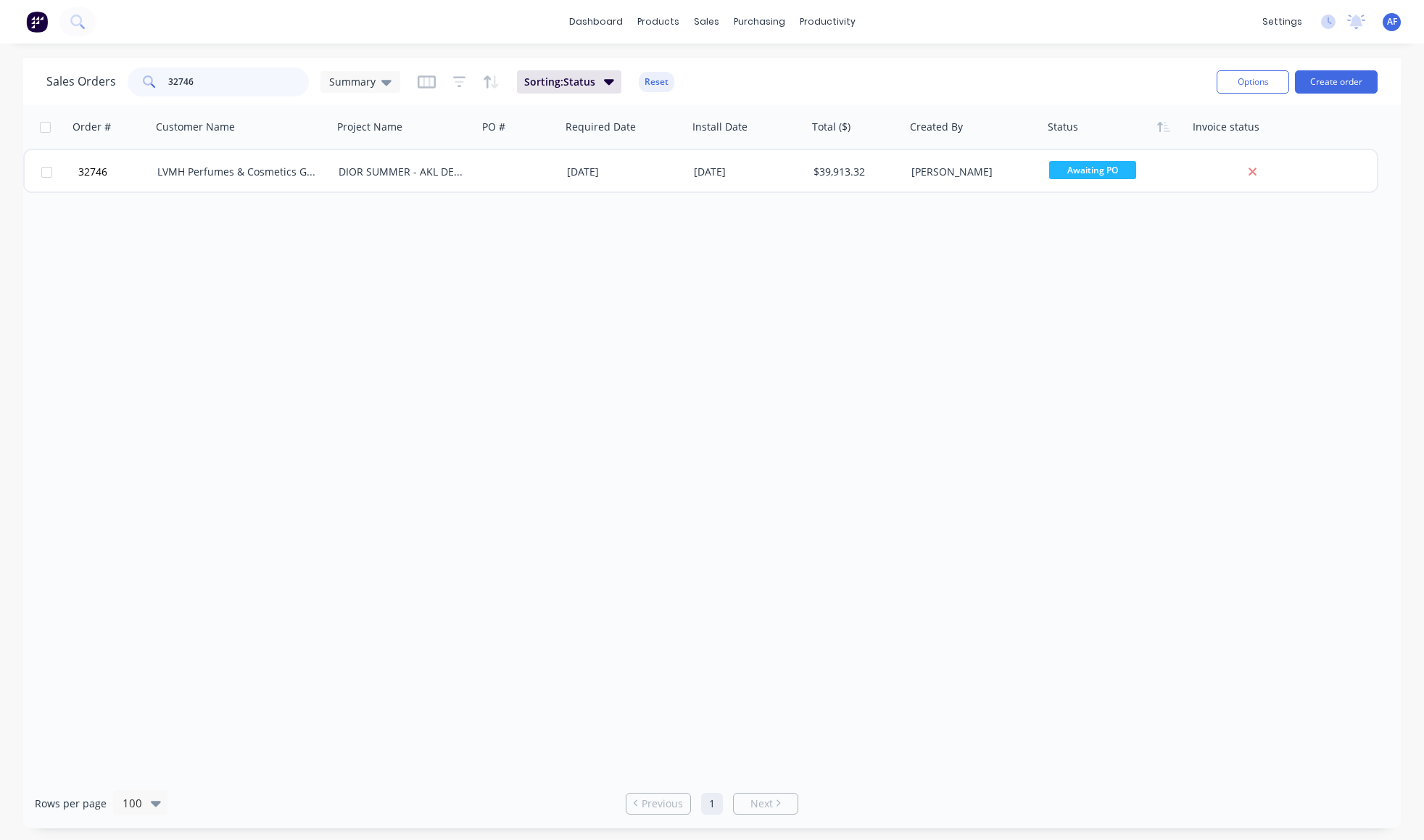
click at [250, 85] on input "32746" at bounding box center [239, 81] width 142 height 29
click at [262, 84] on input "32613" at bounding box center [239, 81] width 142 height 29
type input "32881"
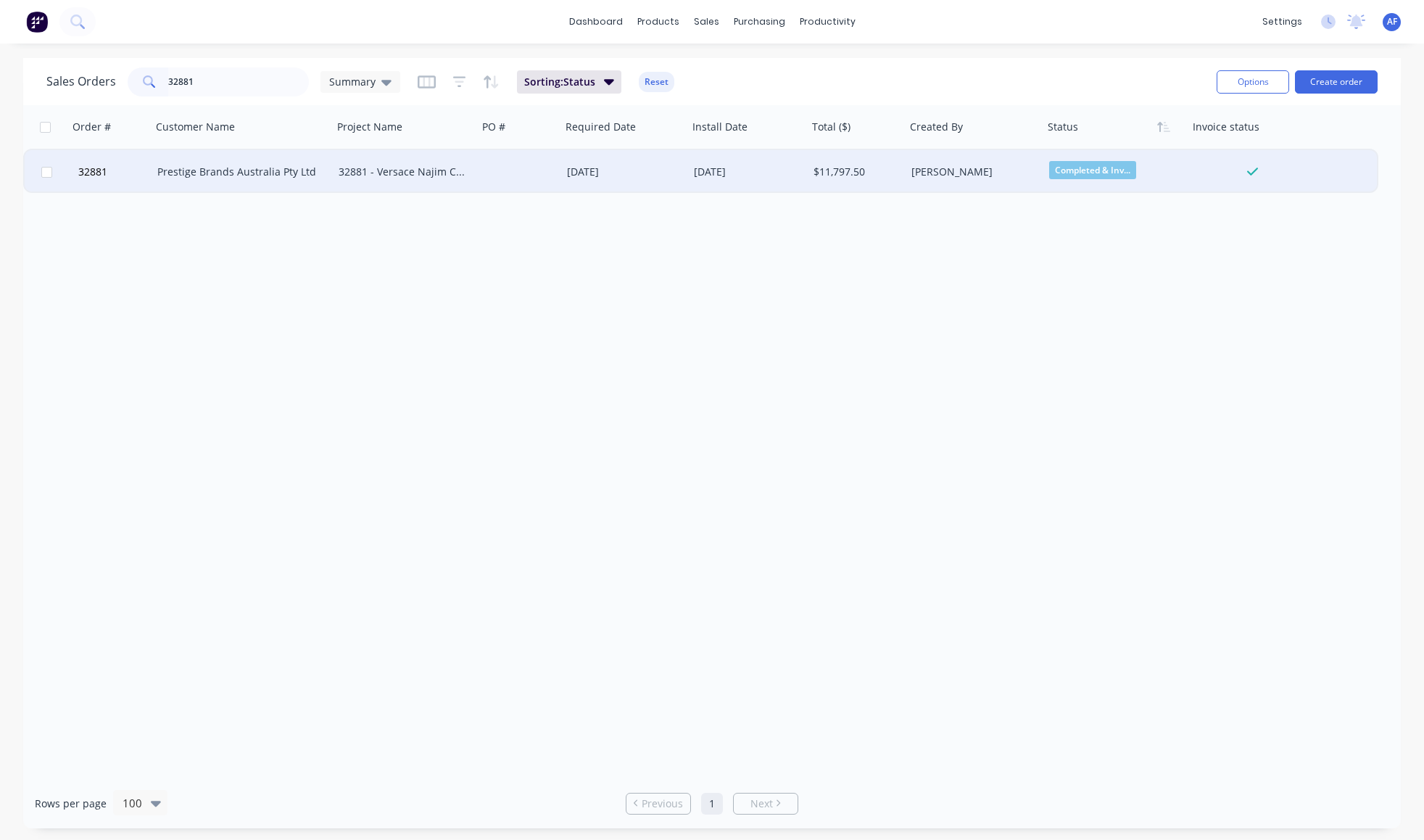
click at [207, 169] on div "Prestige Brands Australia Pty Ltd" at bounding box center [237, 172] width 161 height 15
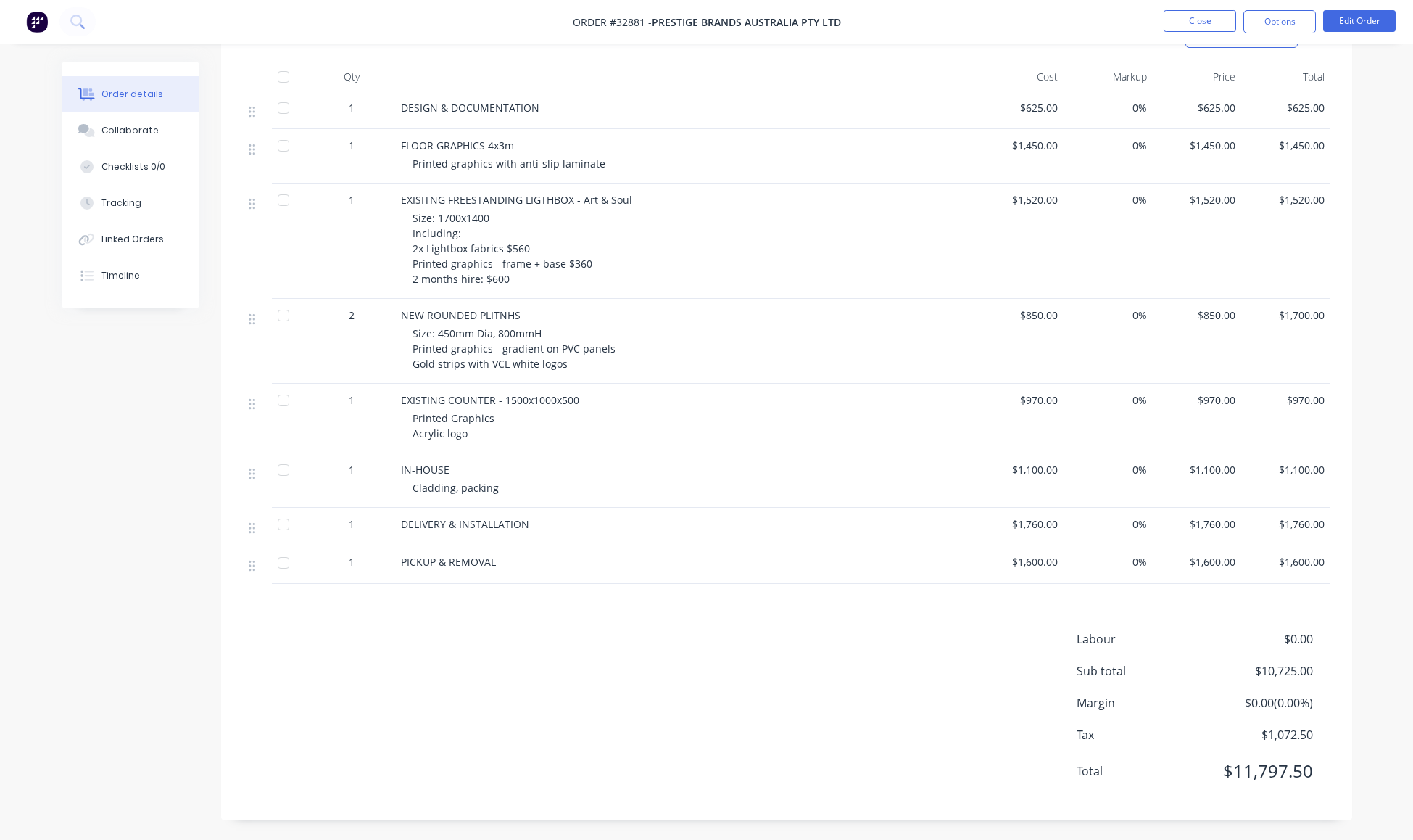
scroll to position [844, 0]
click at [134, 246] on div "Linked Orders" at bounding box center [133, 240] width 63 height 13
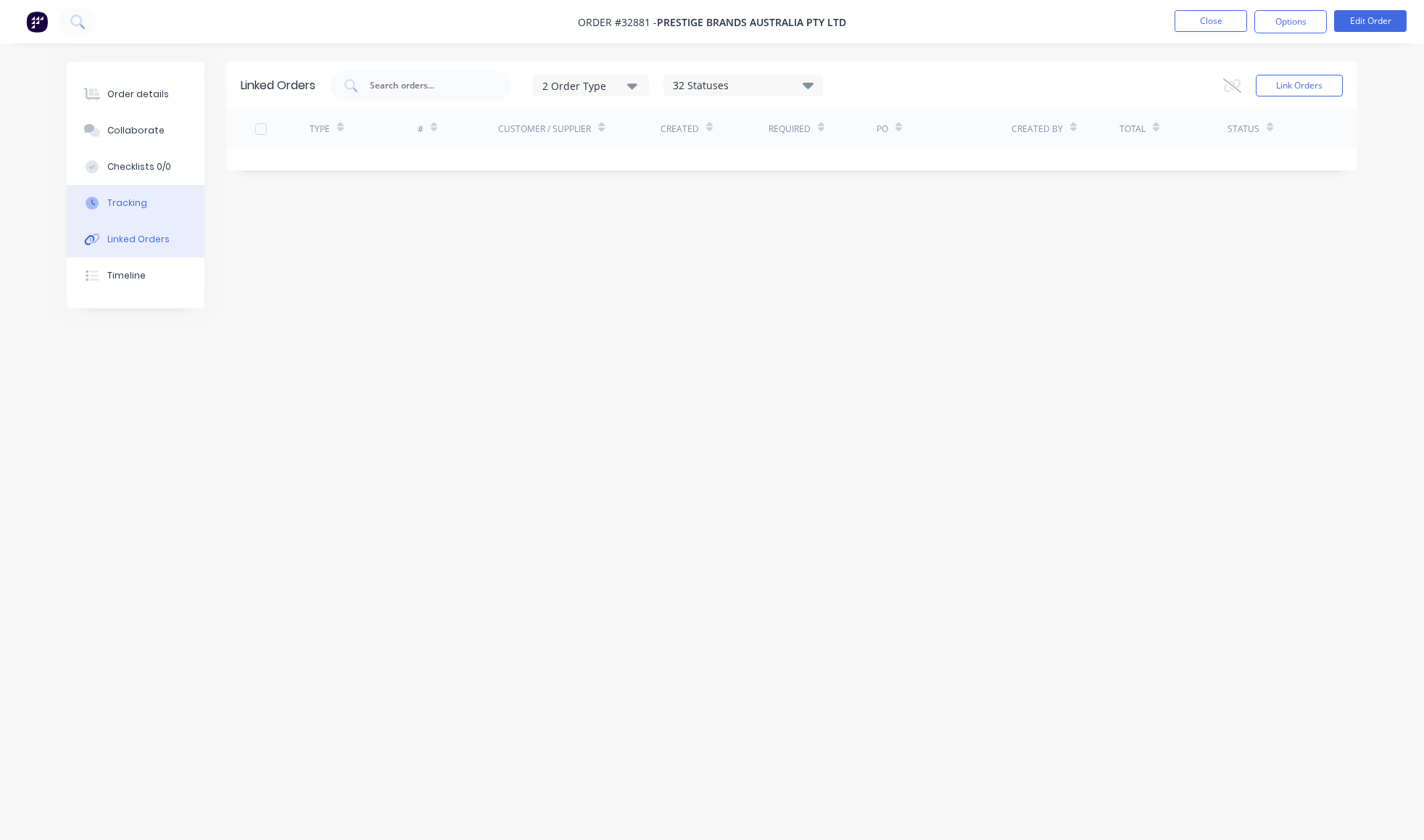
click at [135, 209] on div "Tracking" at bounding box center [128, 203] width 40 height 13
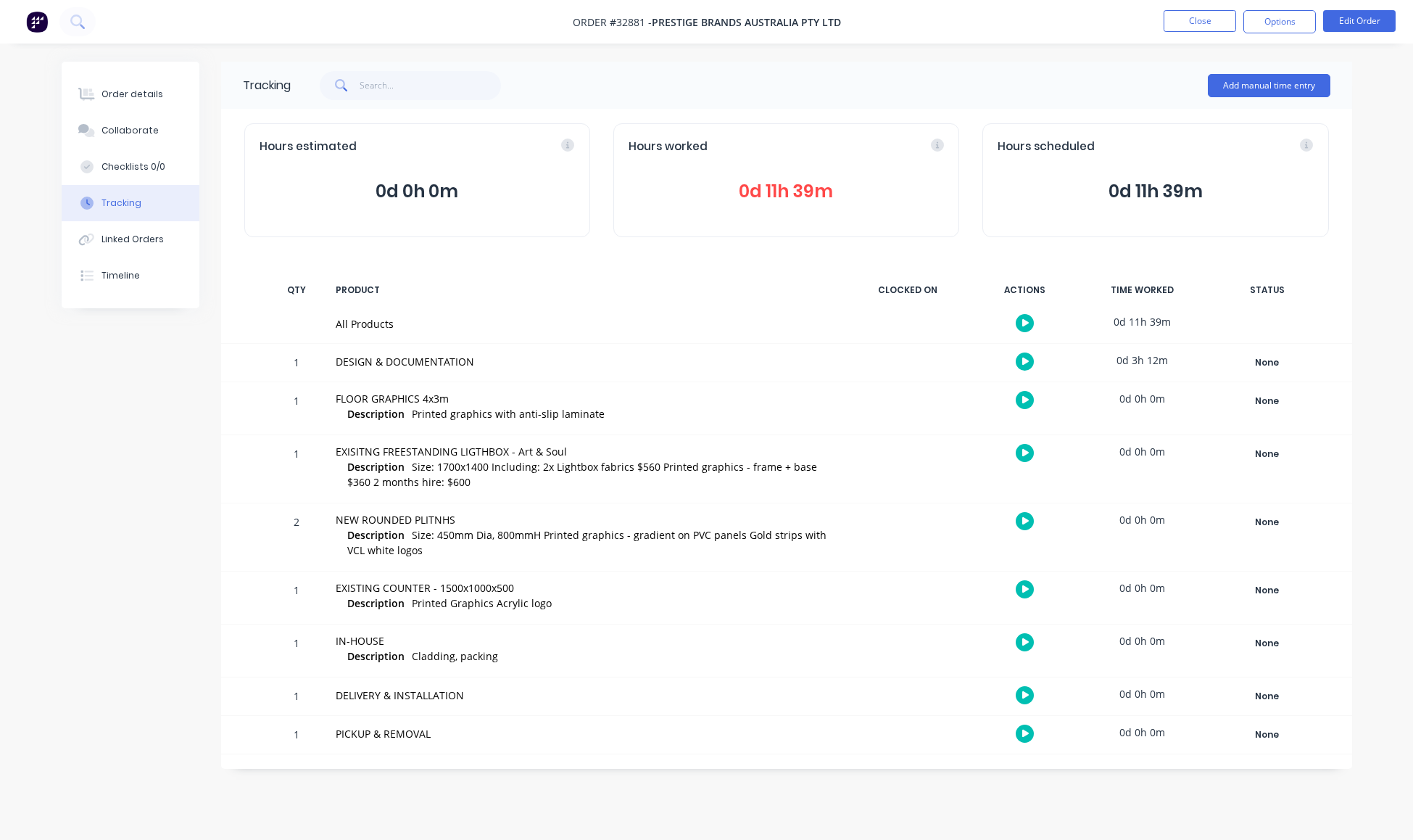
click at [45, 14] on img at bounding box center [36, 21] width 21 height 21
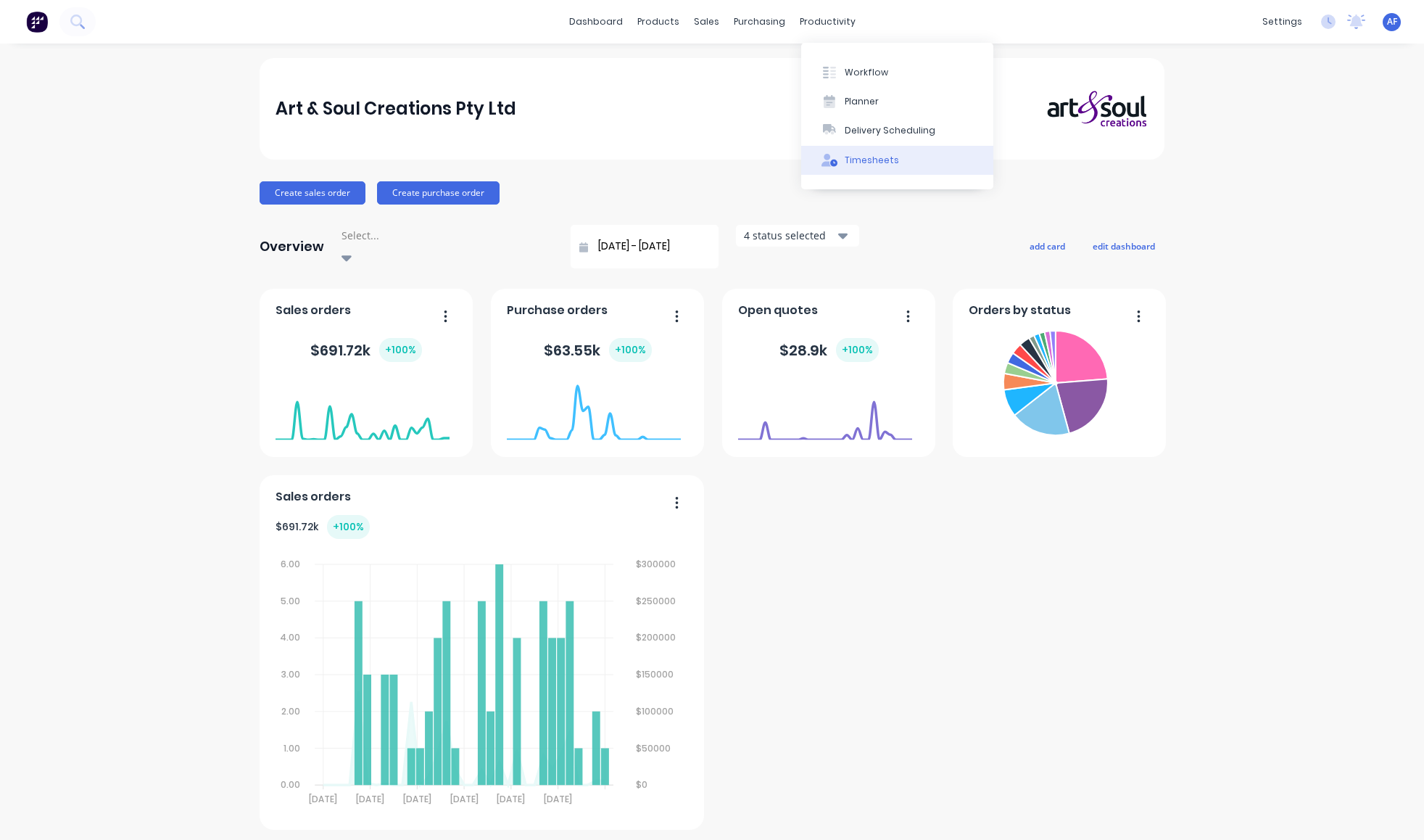
click at [872, 167] on div "Timesheets" at bounding box center [872, 160] width 55 height 13
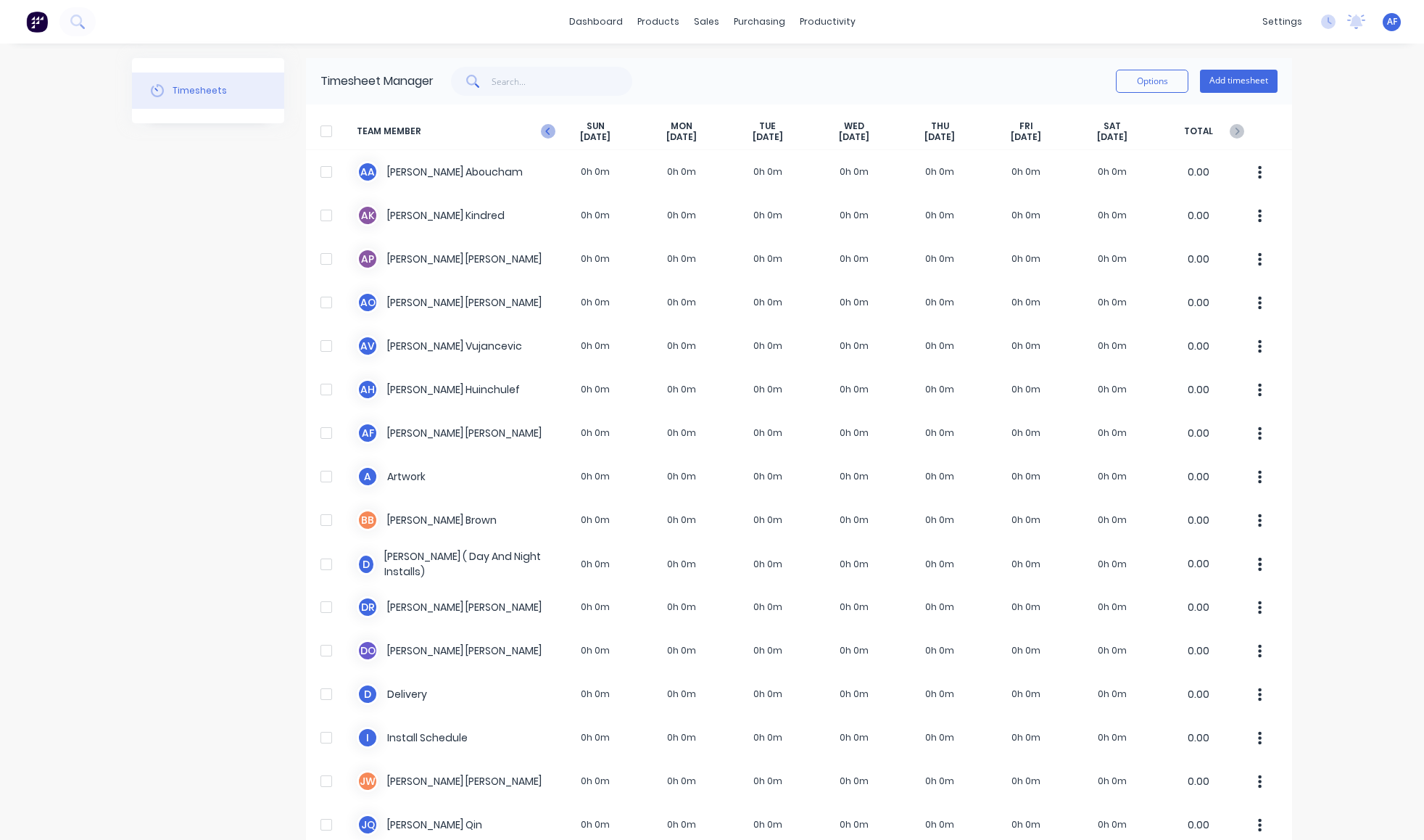
click at [553, 139] on icon at bounding box center [548, 131] width 15 height 15
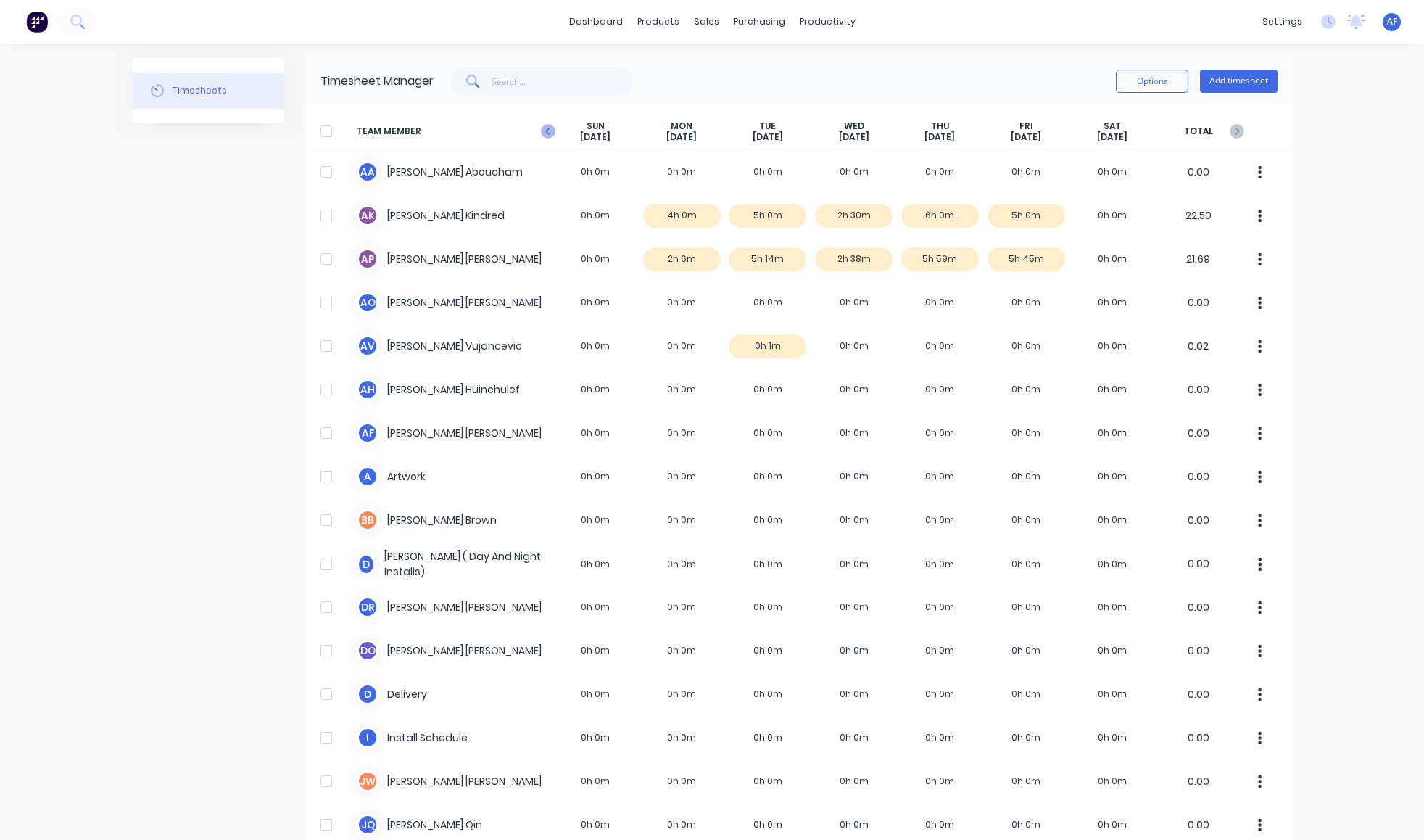
click at [546, 135] on icon at bounding box center [547, 131] width 4 height 7
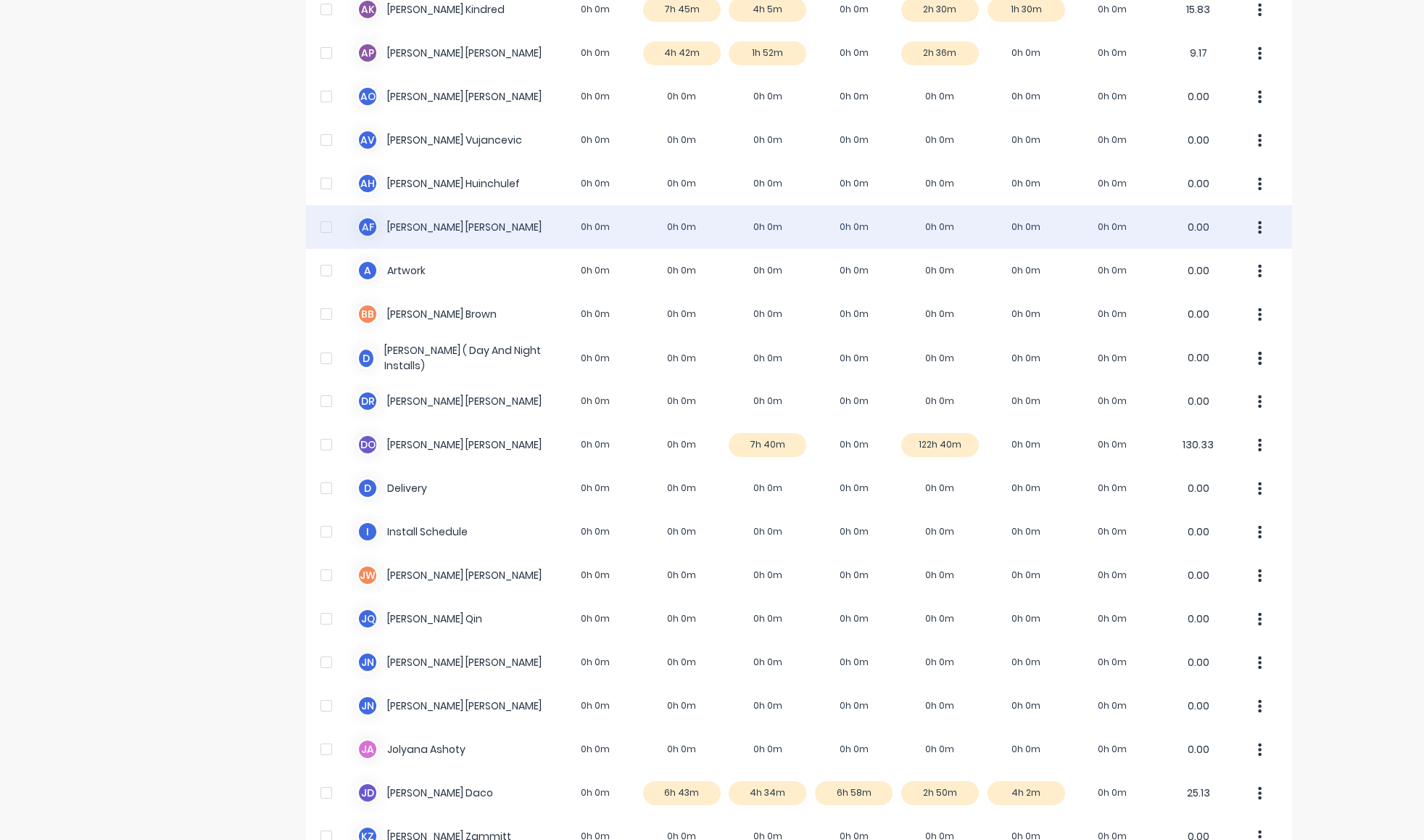
scroll to position [15, 0]
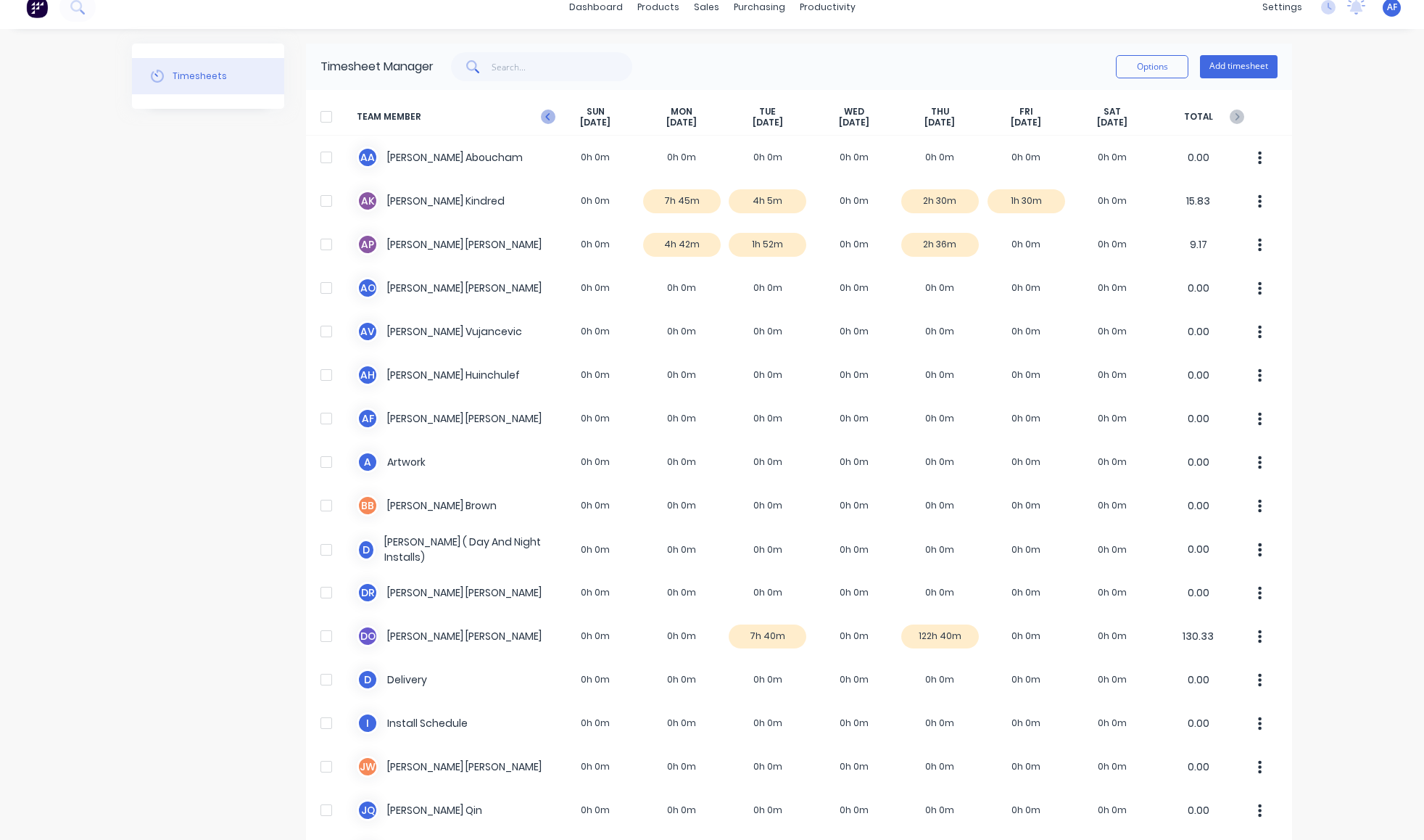
click at [549, 124] on icon at bounding box center [548, 117] width 15 height 15
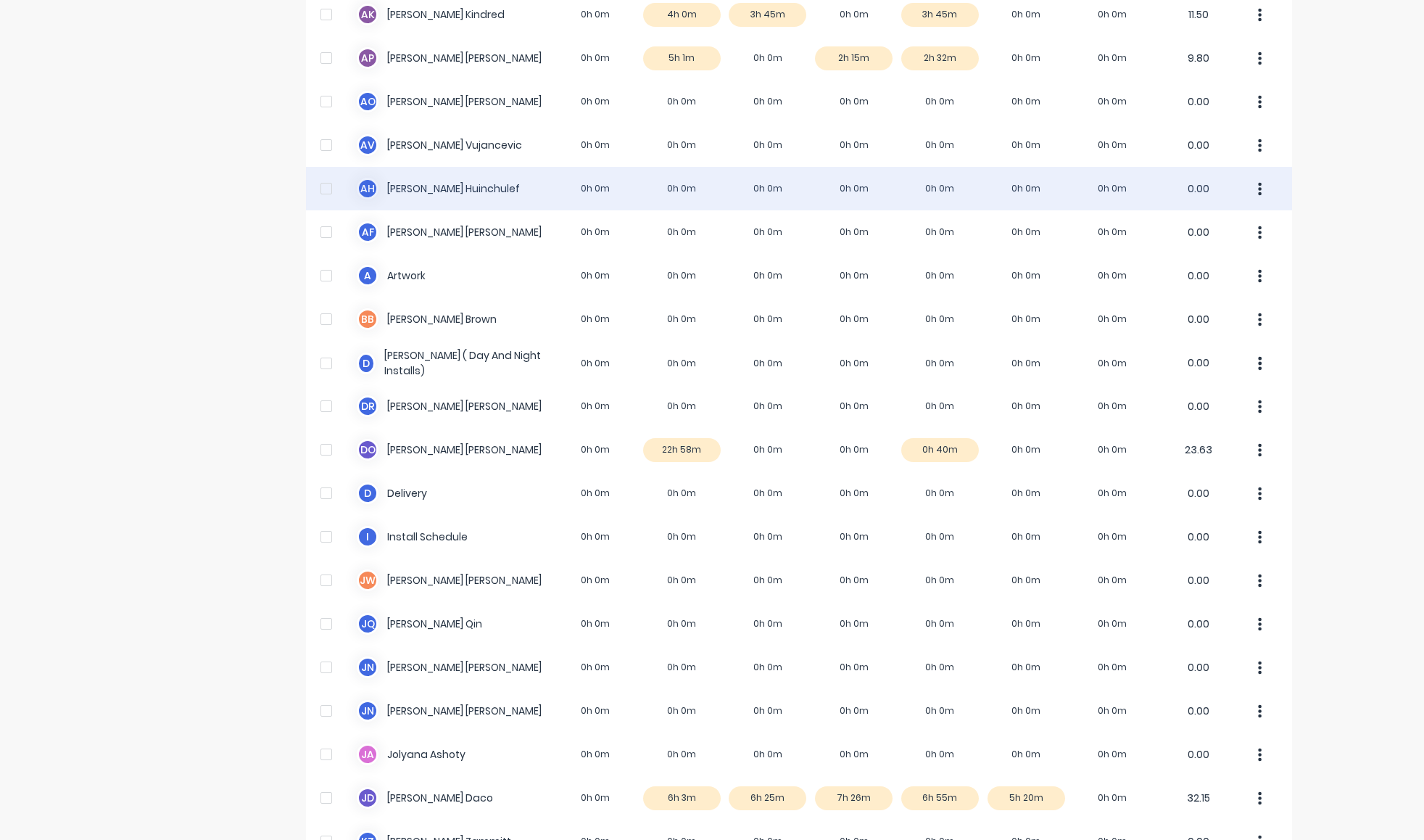
scroll to position [0, 0]
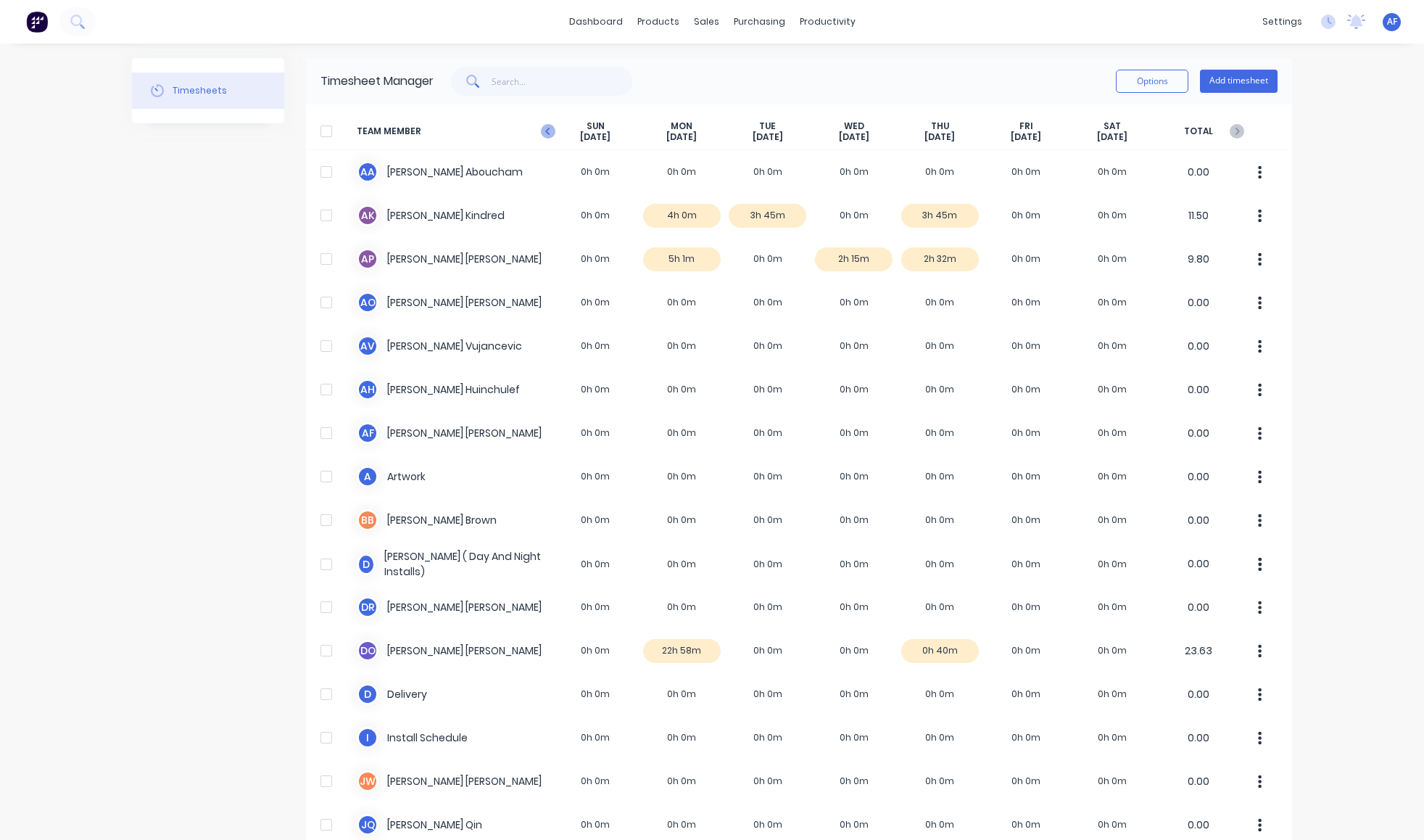
click at [547, 139] on icon at bounding box center [548, 131] width 15 height 15
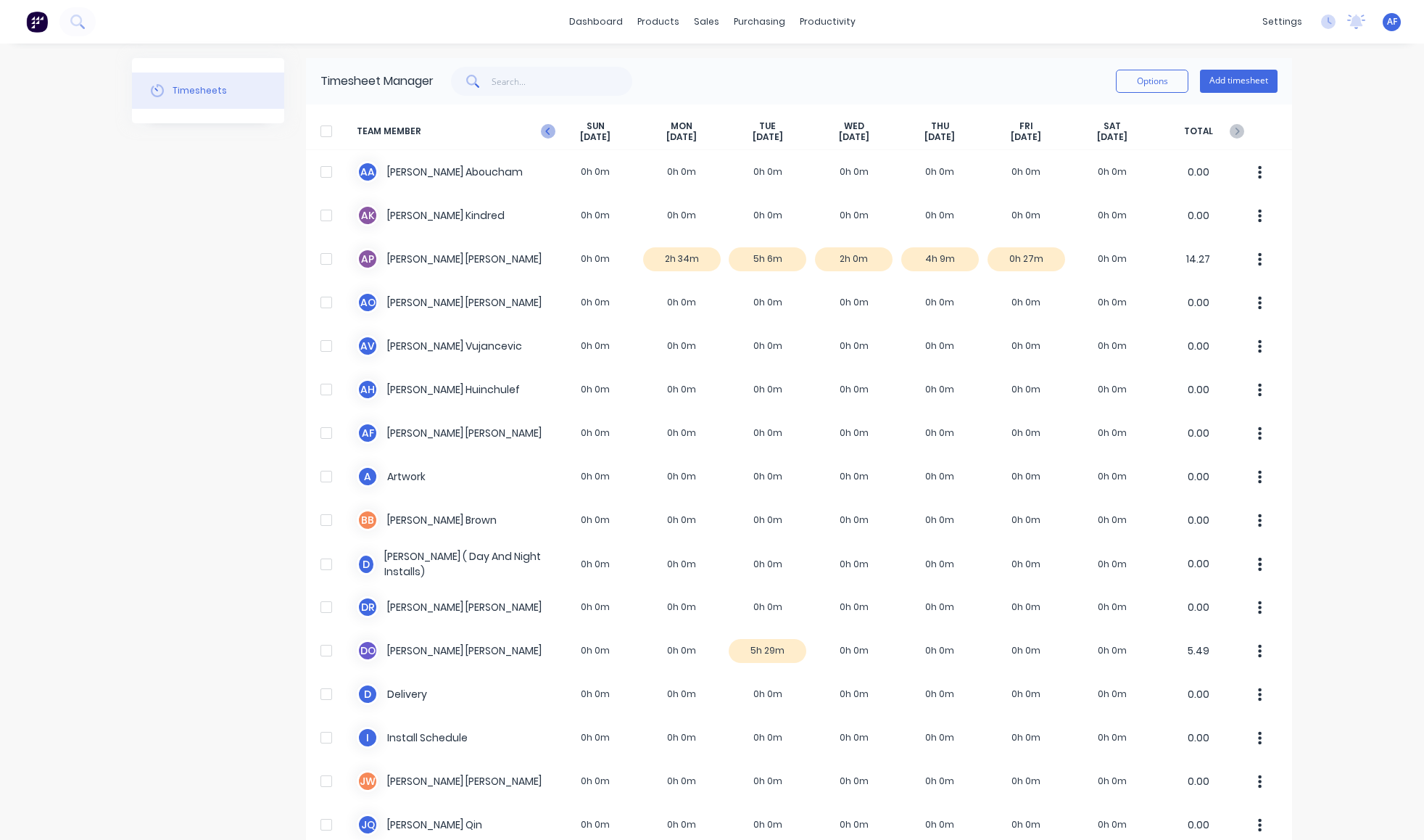
click at [548, 139] on icon at bounding box center [548, 131] width 15 height 15
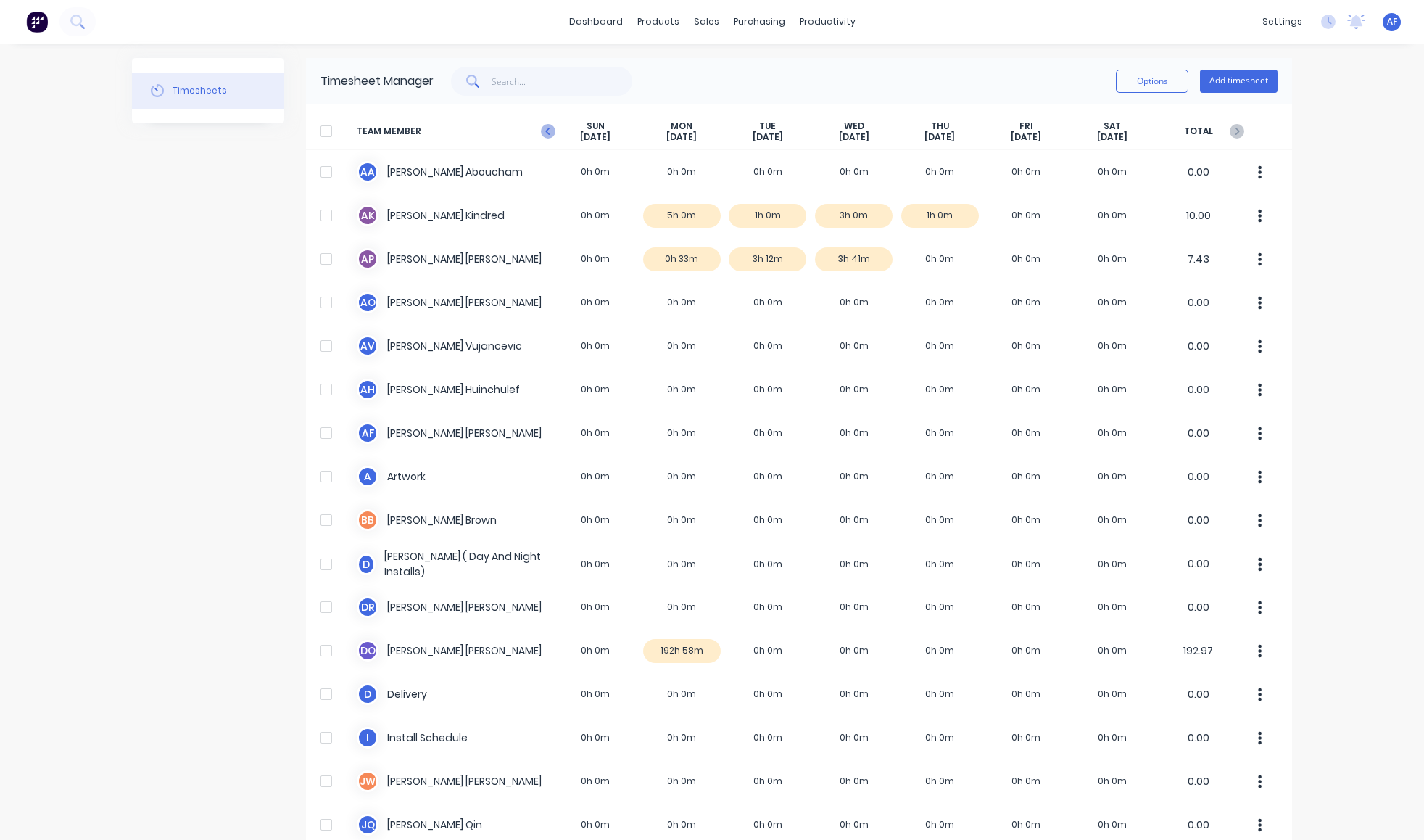
click at [542, 139] on icon at bounding box center [548, 131] width 15 height 15
